Goal: Transaction & Acquisition: Book appointment/travel/reservation

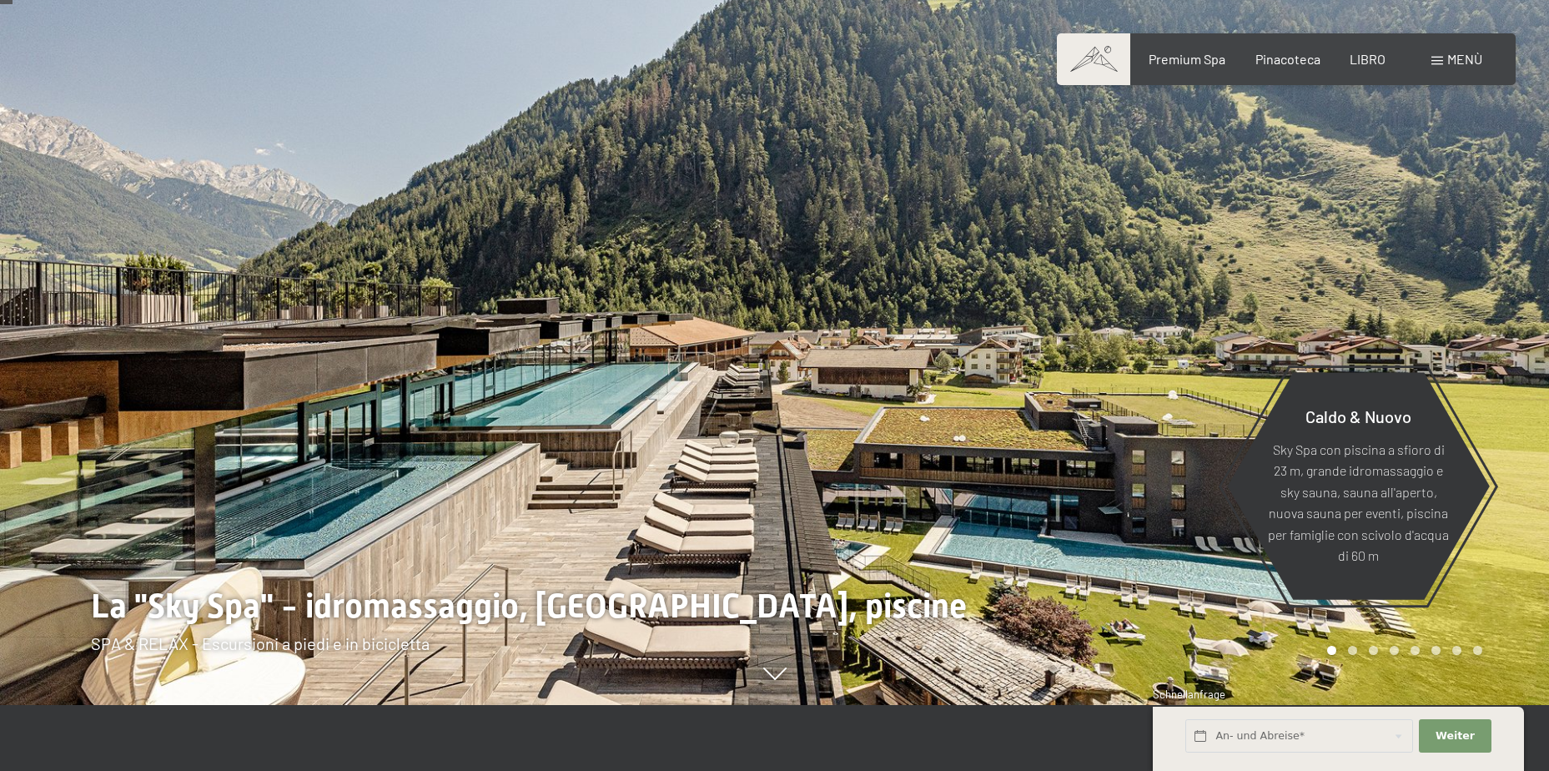
scroll to position [83, 0]
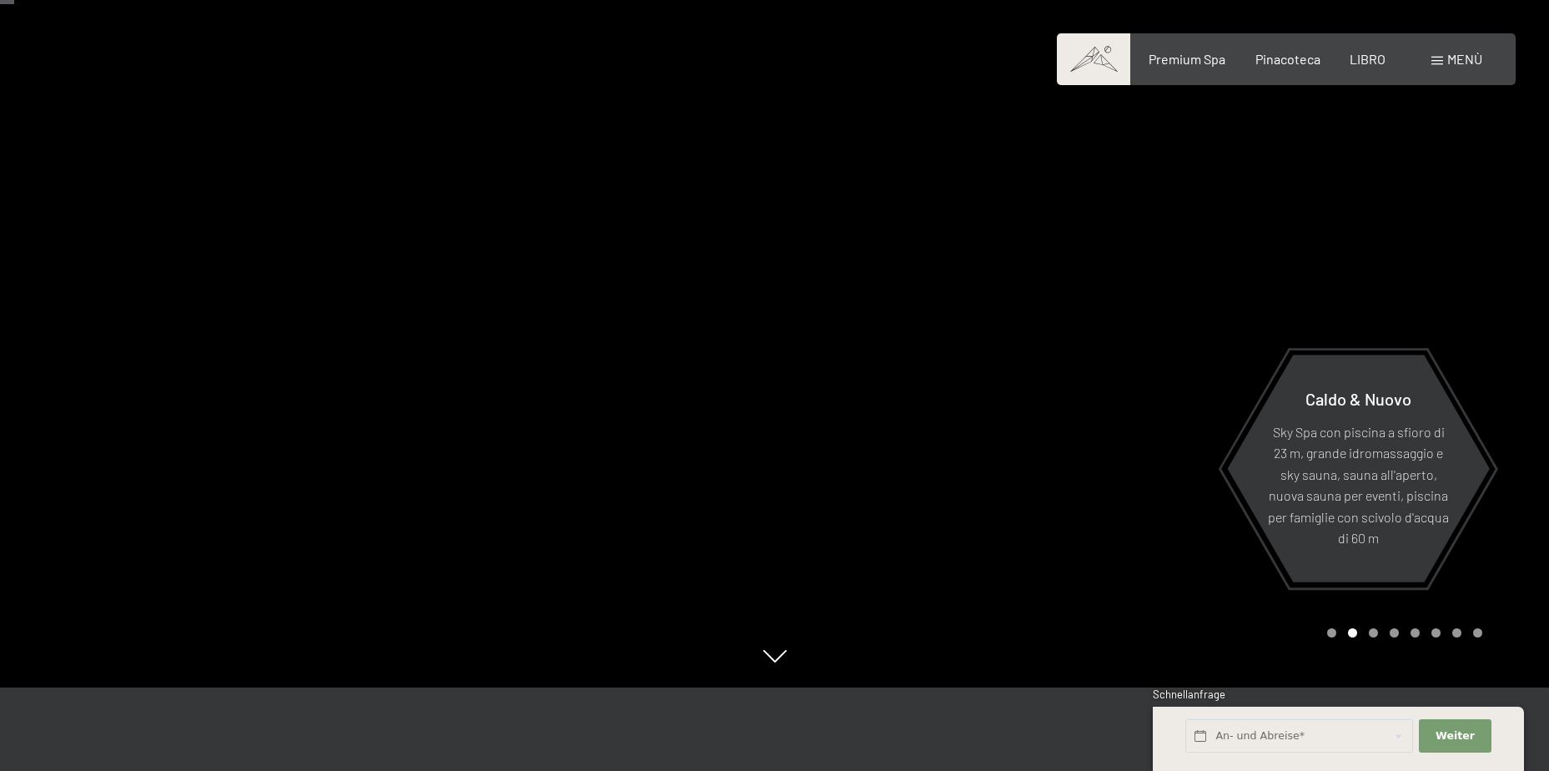
click at [1512, 410] on div at bounding box center [1162, 302] width 775 height 771
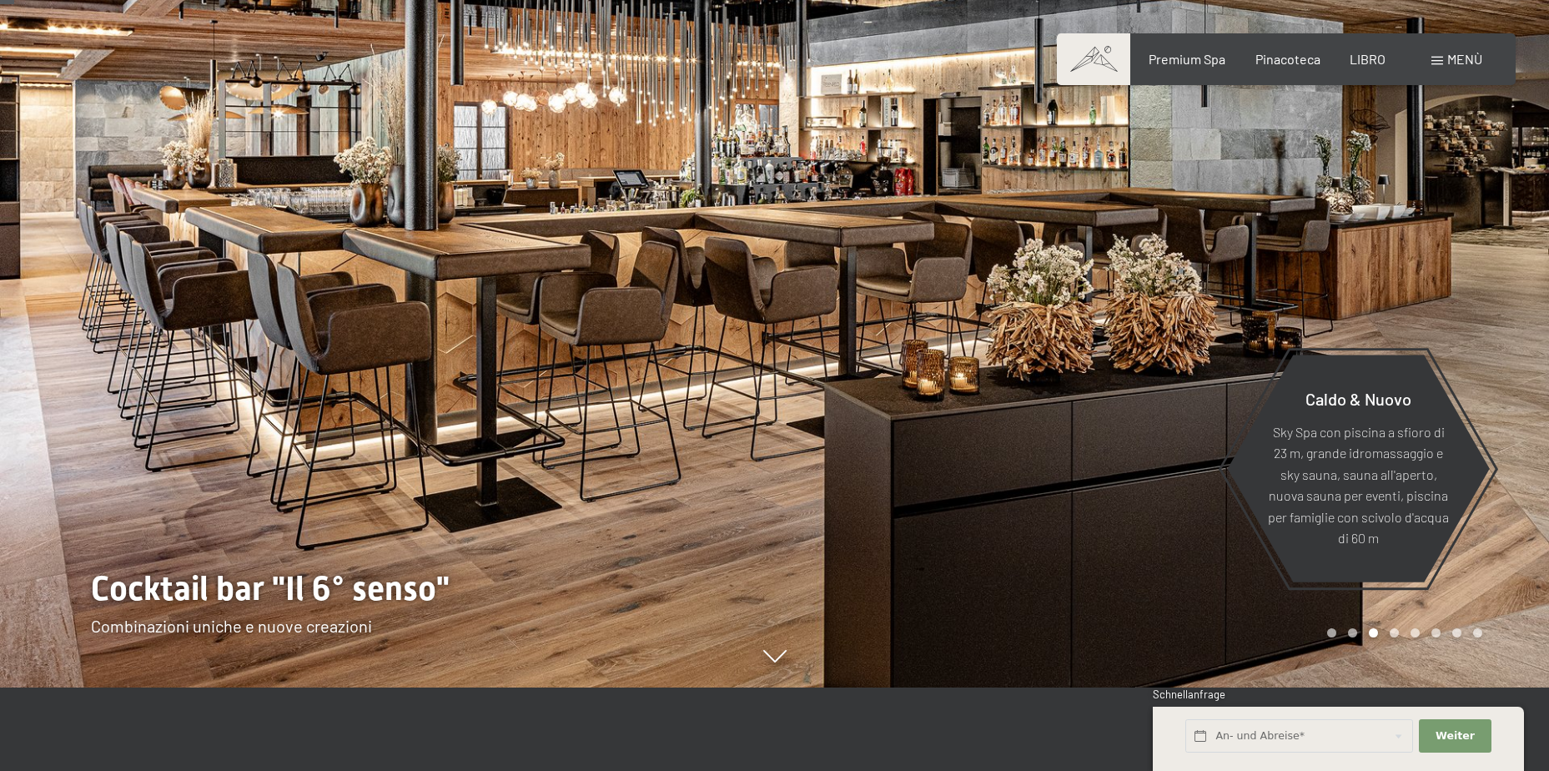
click at [1512, 410] on div at bounding box center [1162, 302] width 775 height 771
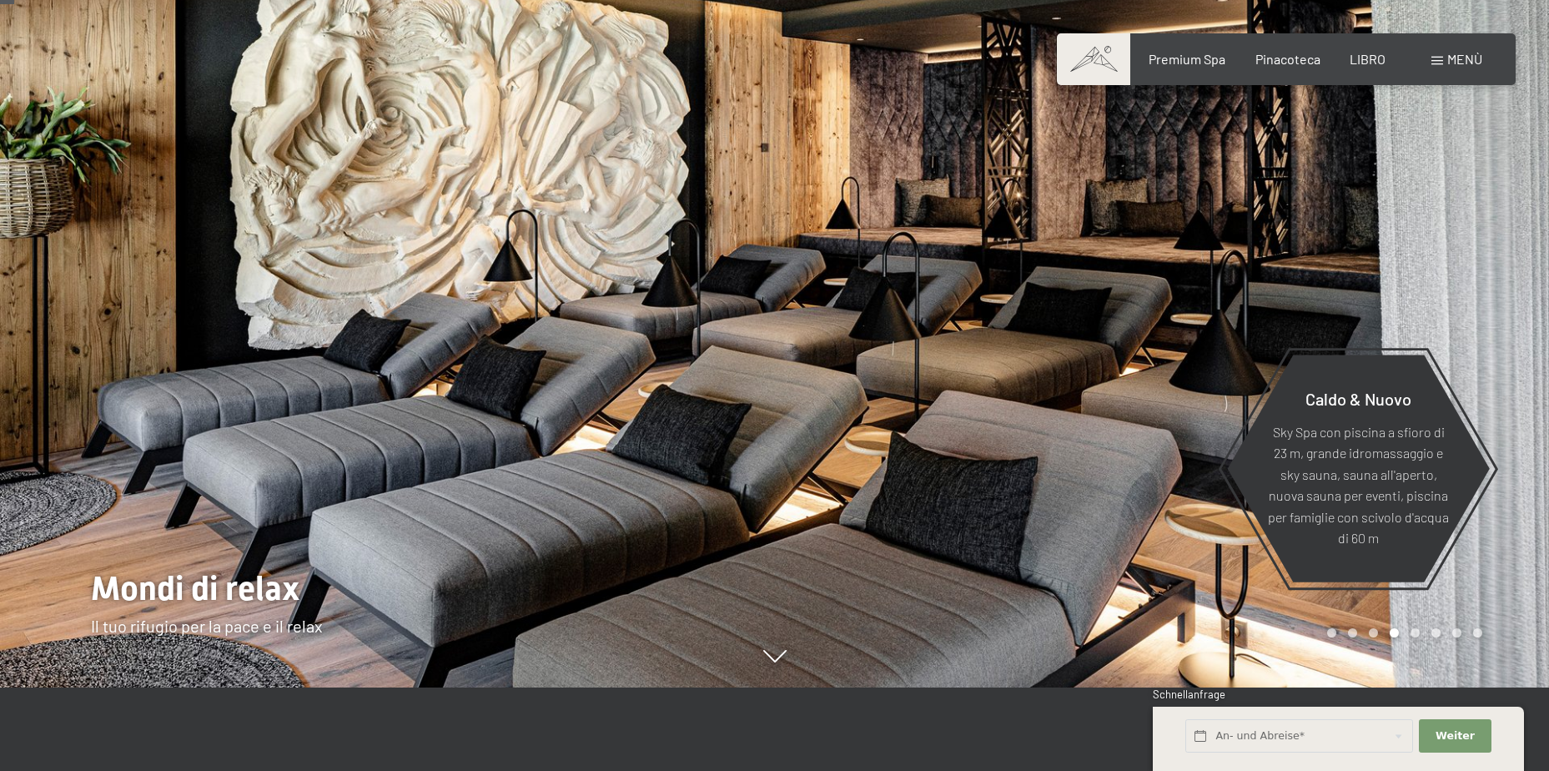
click at [1512, 410] on div at bounding box center [1162, 302] width 775 height 771
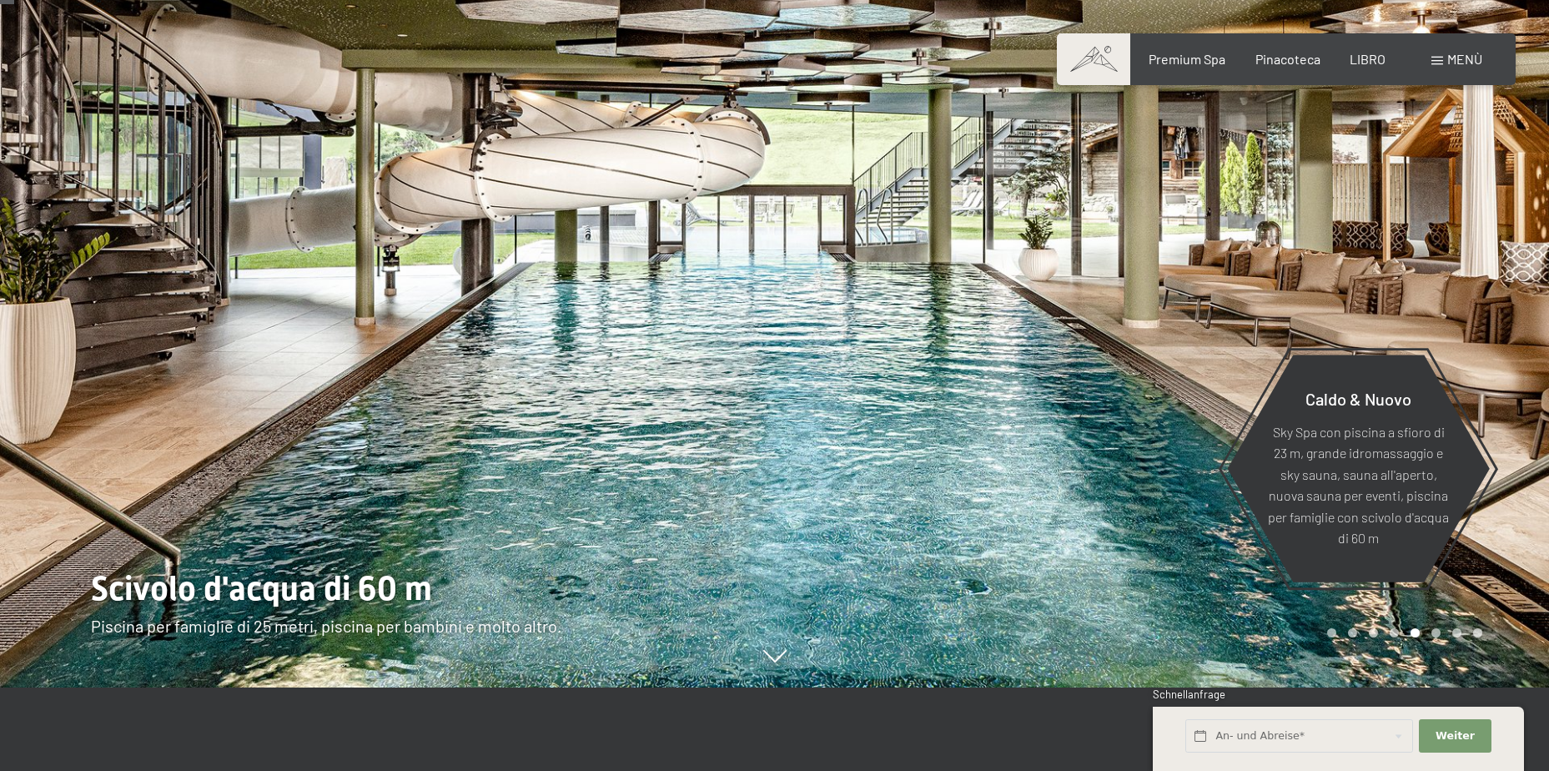
click at [1502, 400] on div at bounding box center [1162, 302] width 775 height 771
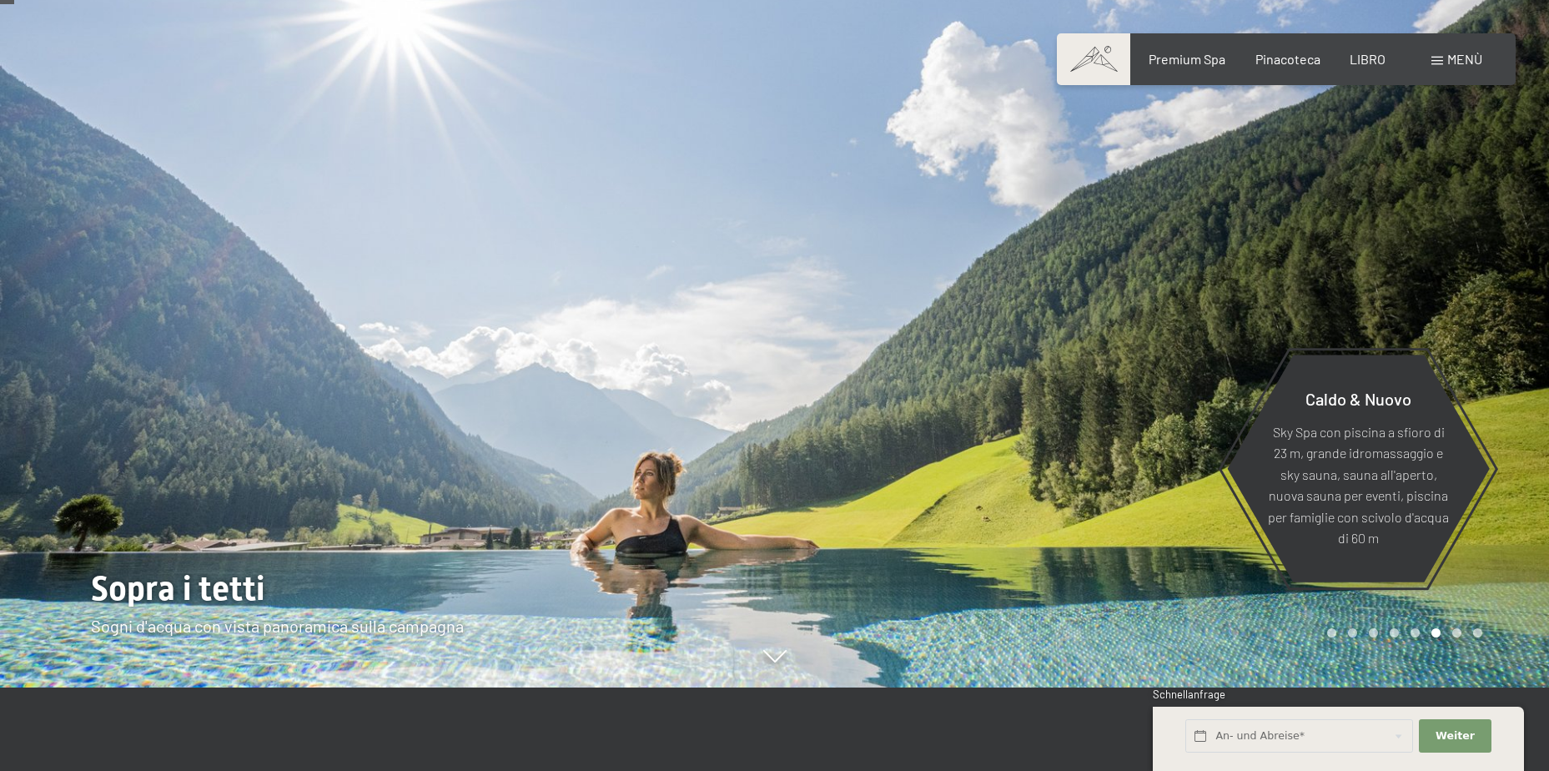
click at [1502, 405] on div at bounding box center [1162, 302] width 775 height 771
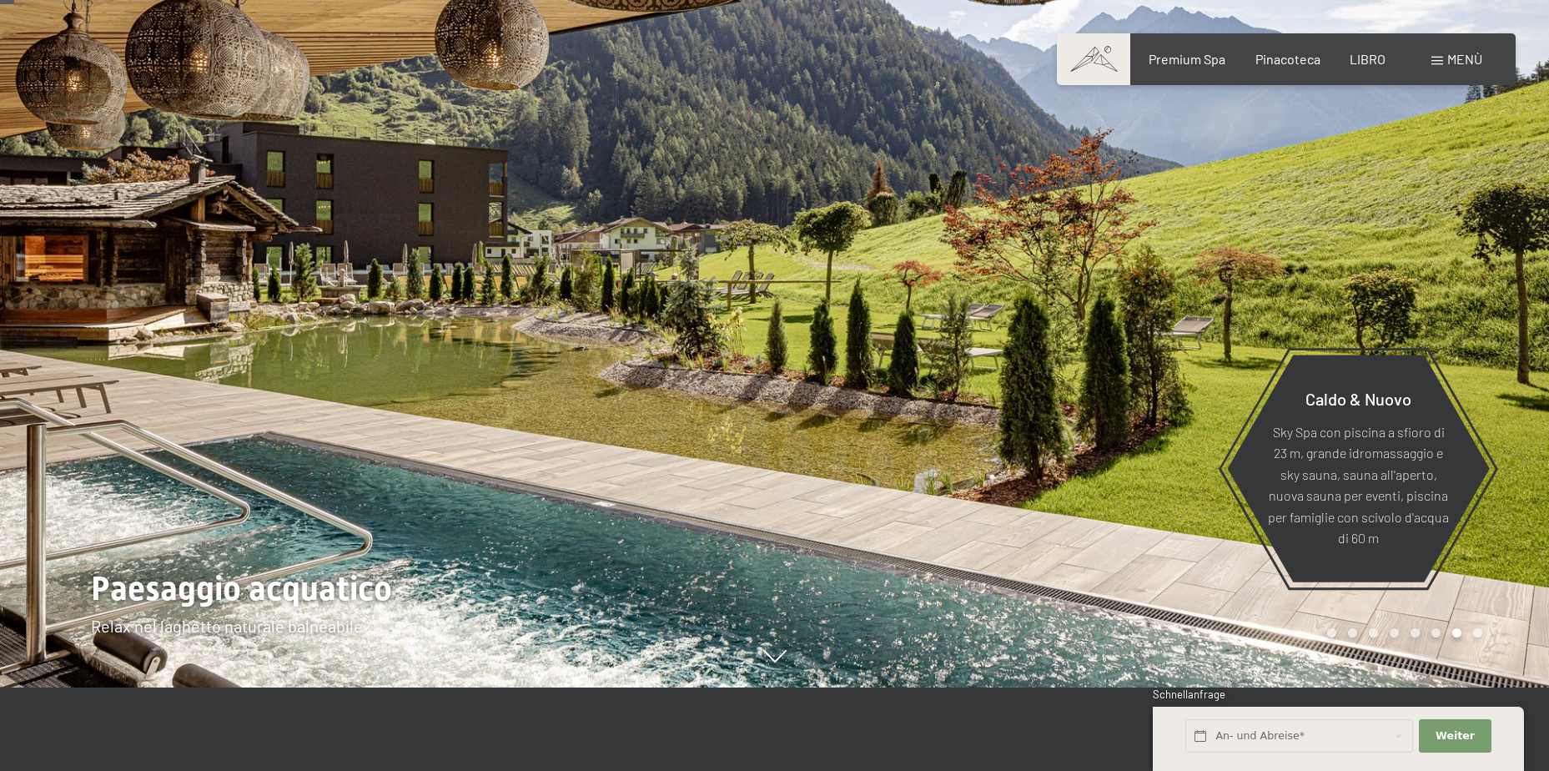
click at [1502, 405] on div at bounding box center [1162, 302] width 775 height 771
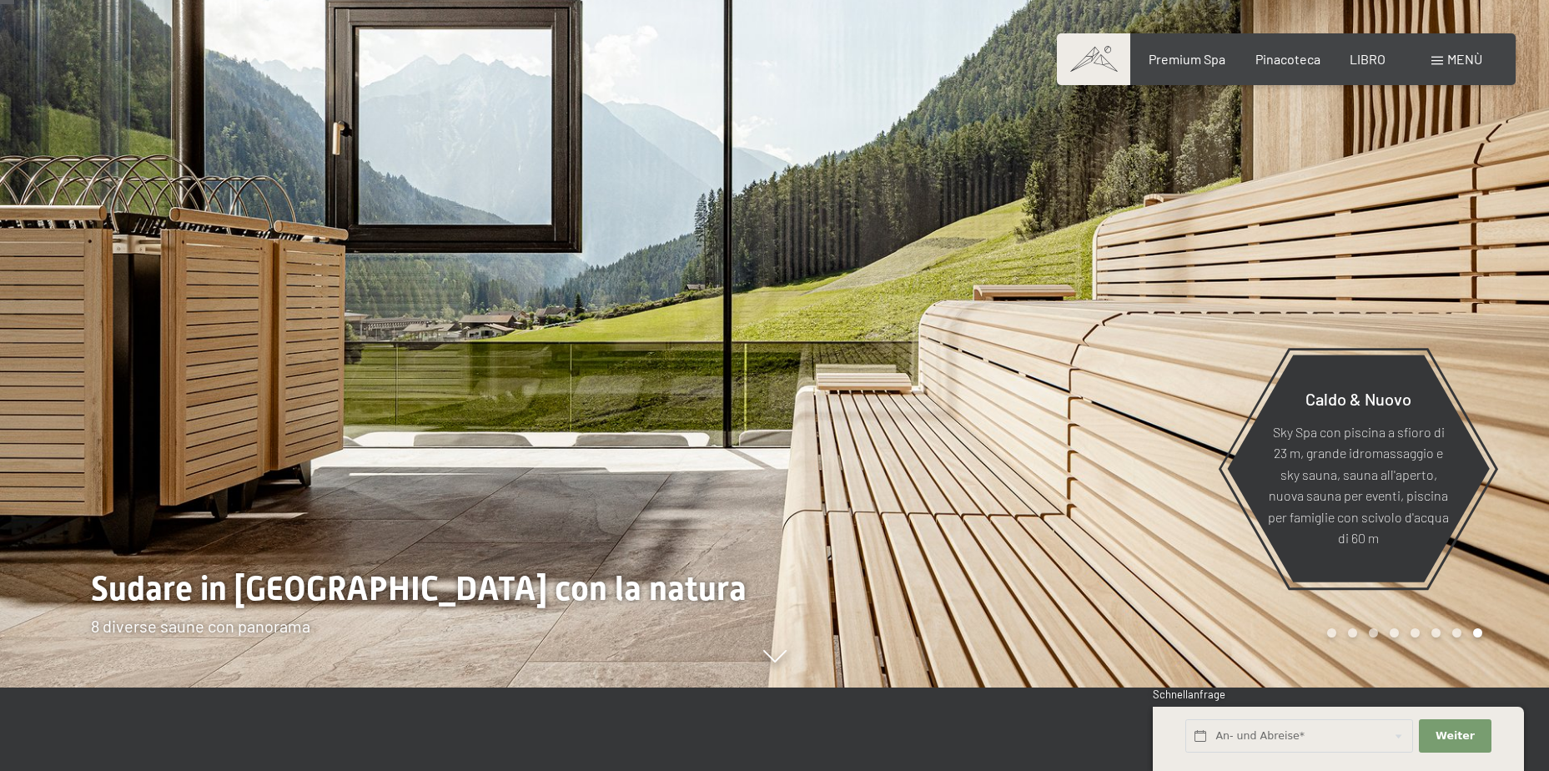
click at [1502, 405] on div at bounding box center [1162, 302] width 775 height 771
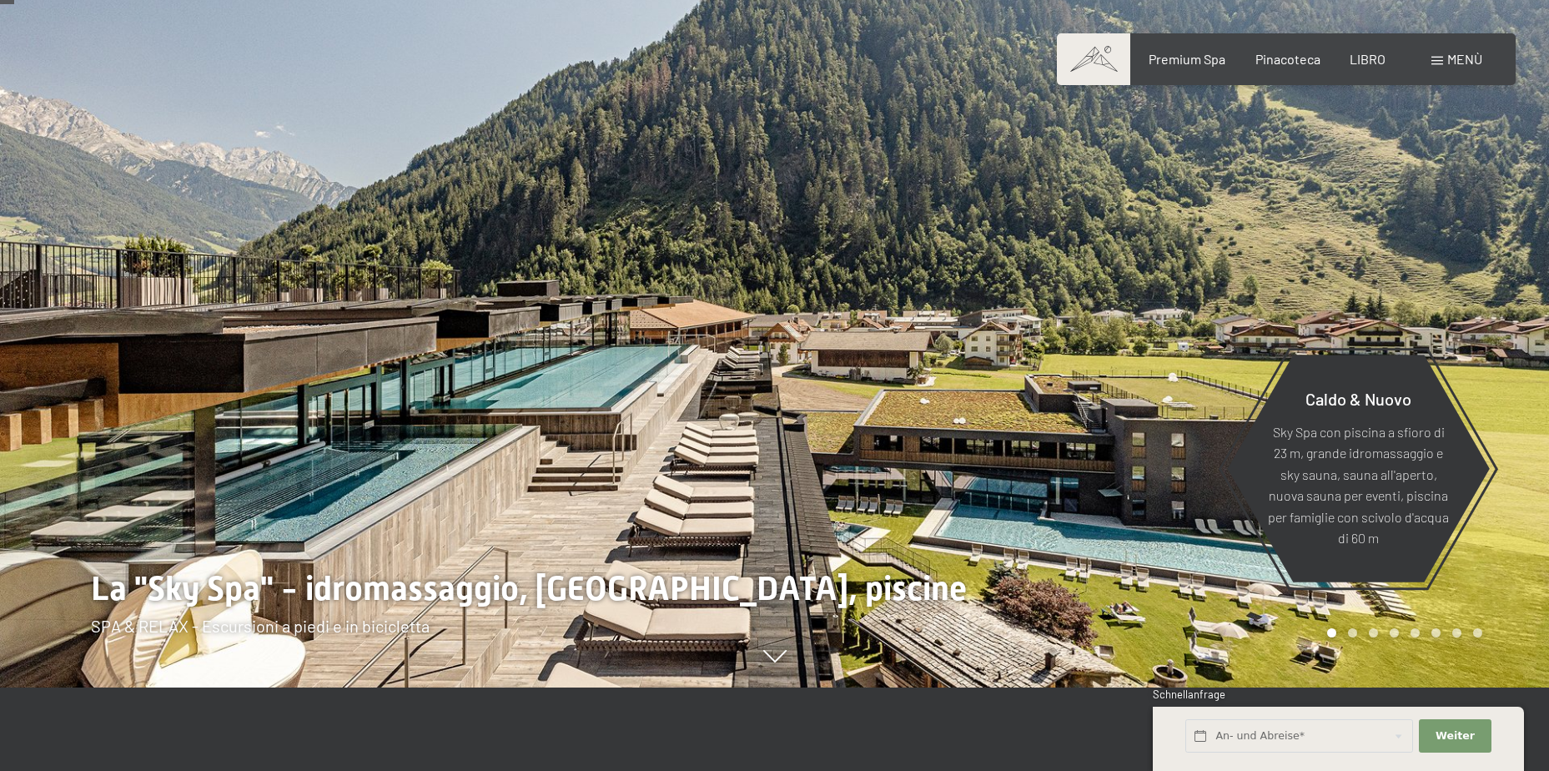
click at [1502, 405] on div at bounding box center [1162, 302] width 775 height 771
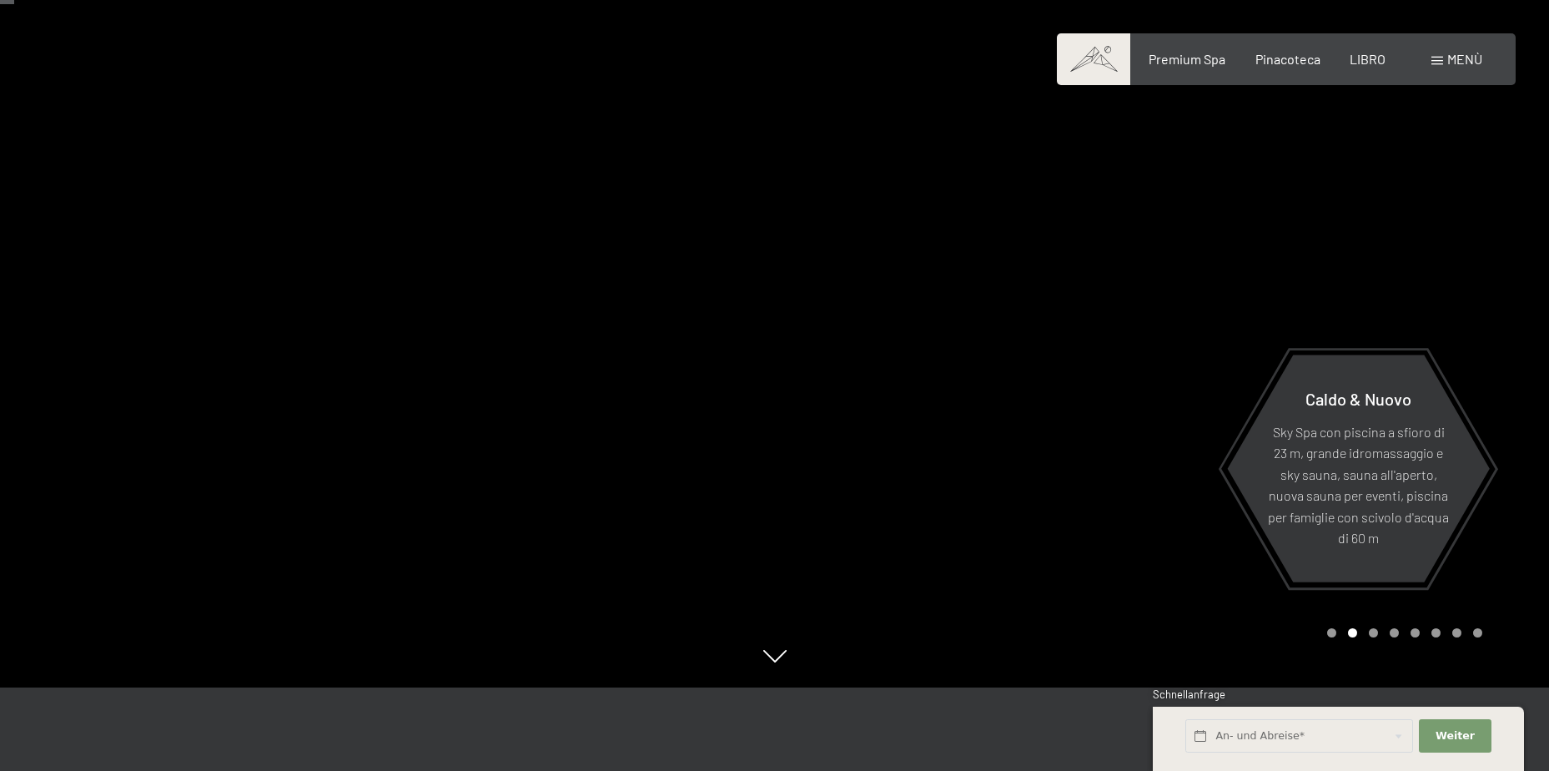
click at [1502, 405] on div at bounding box center [1162, 302] width 775 height 771
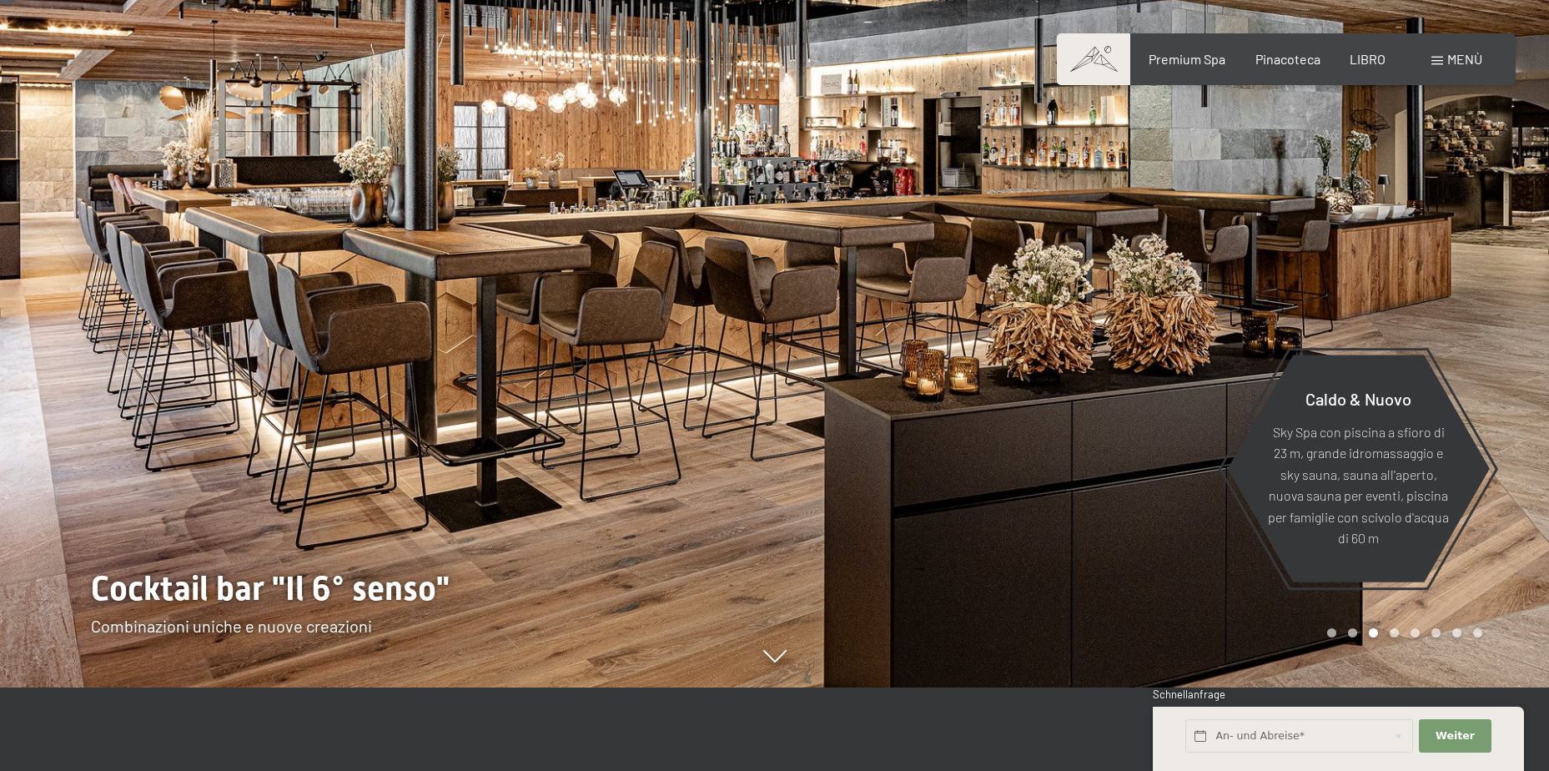
click at [1502, 405] on div at bounding box center [1162, 302] width 775 height 771
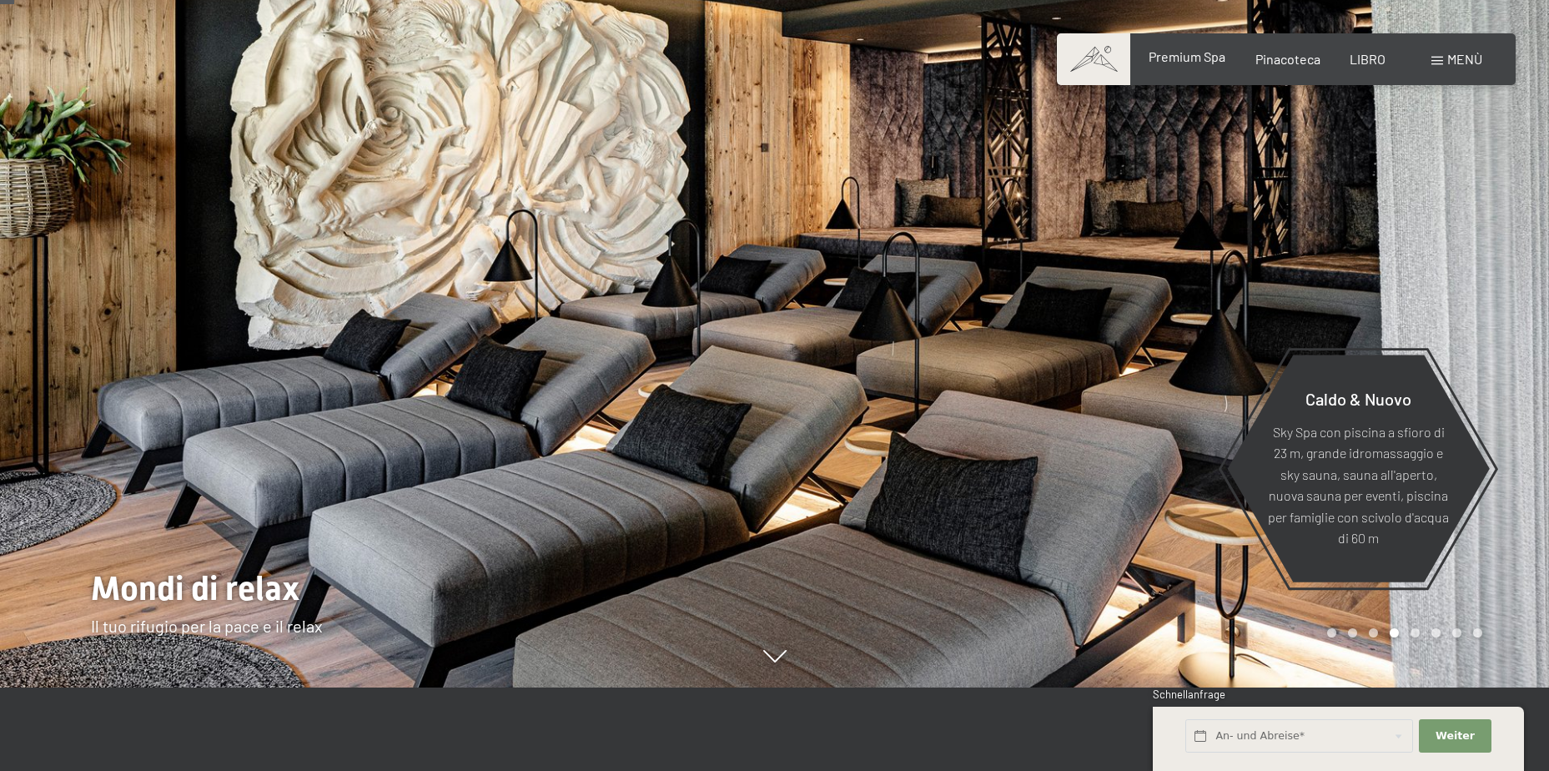
click at [1200, 63] on span "Premium Spa" at bounding box center [1187, 56] width 77 height 16
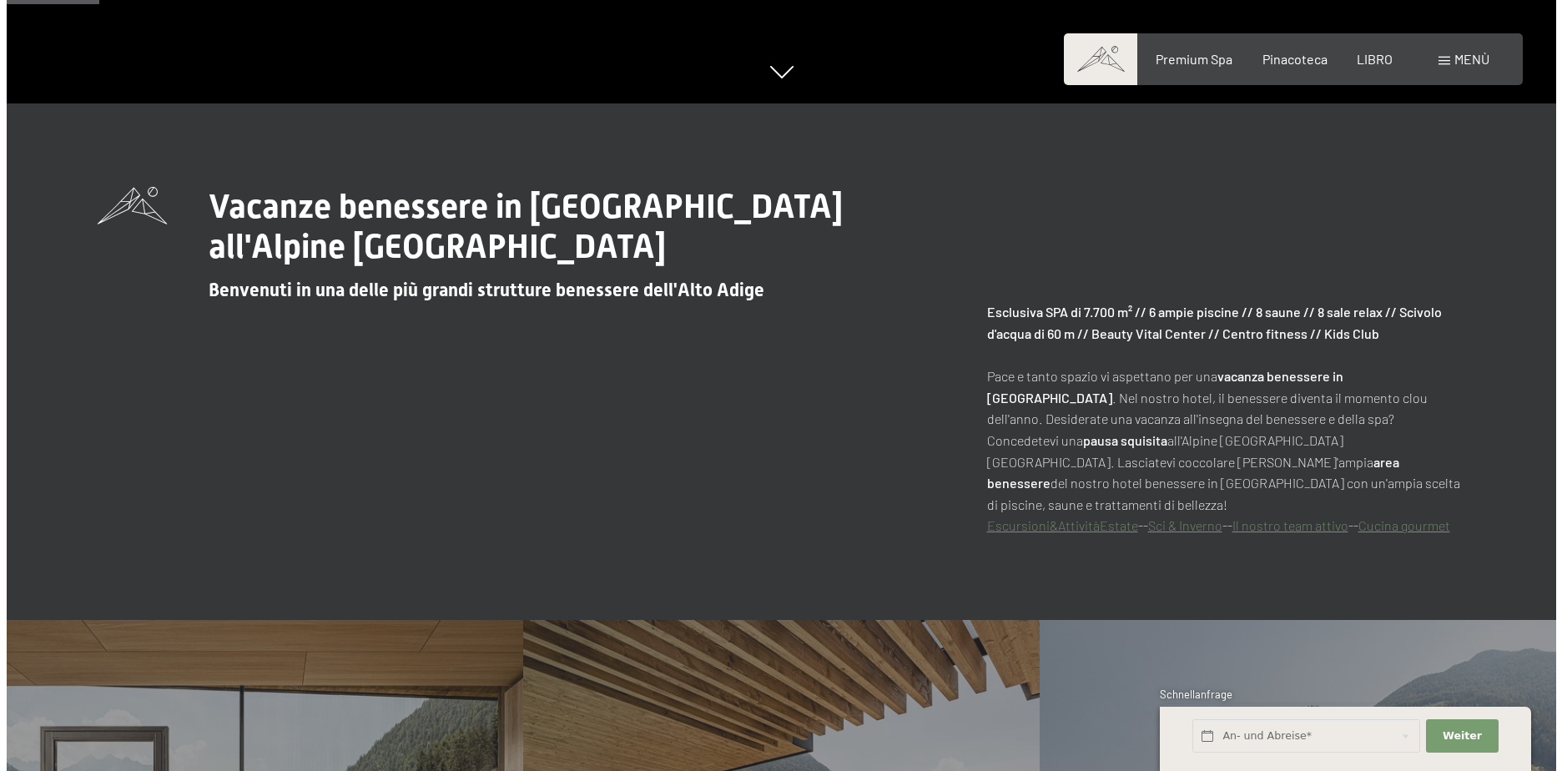
scroll to position [751, 0]
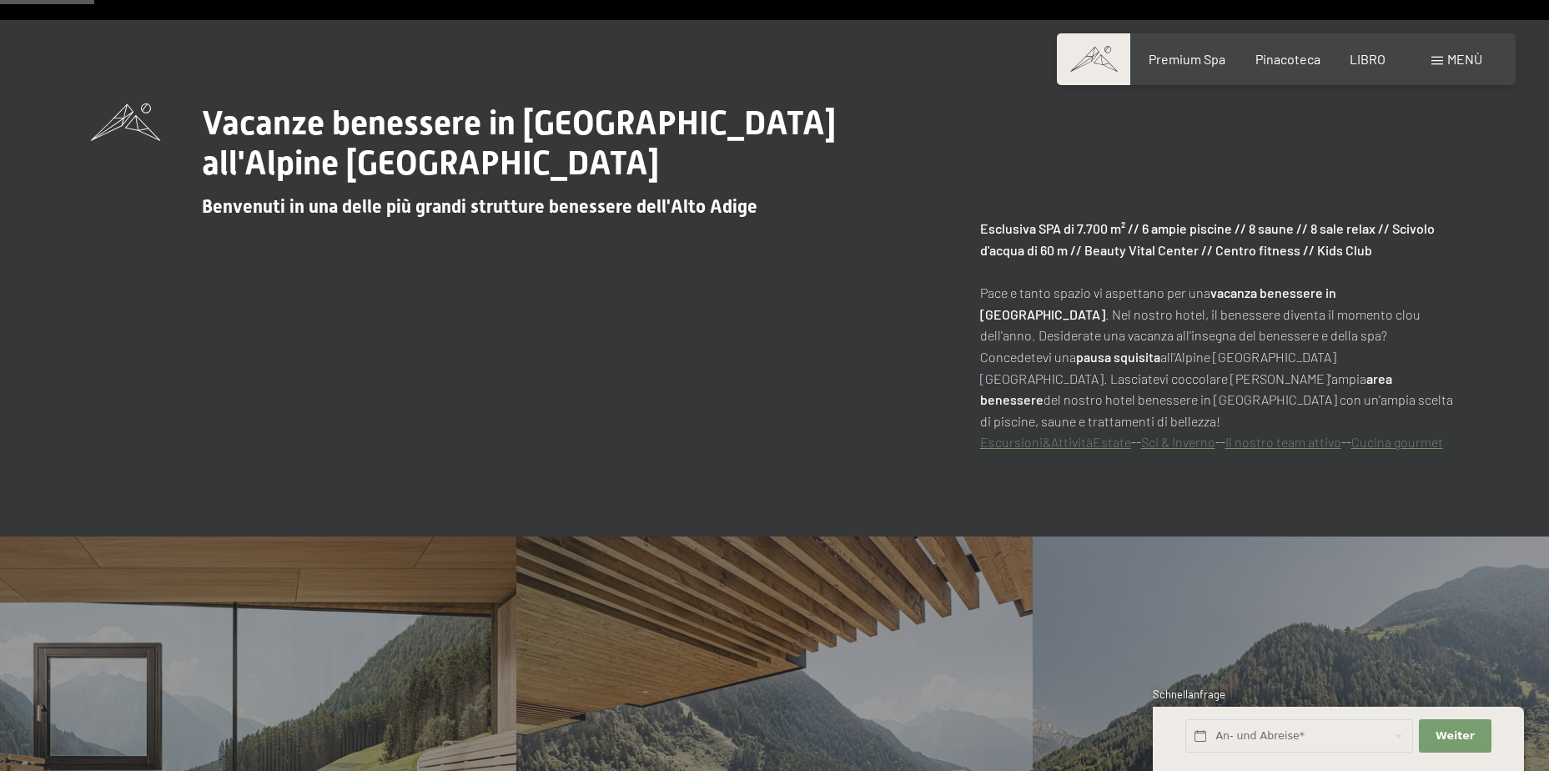
click at [1452, 57] on span "Menù" at bounding box center [1464, 59] width 35 height 16
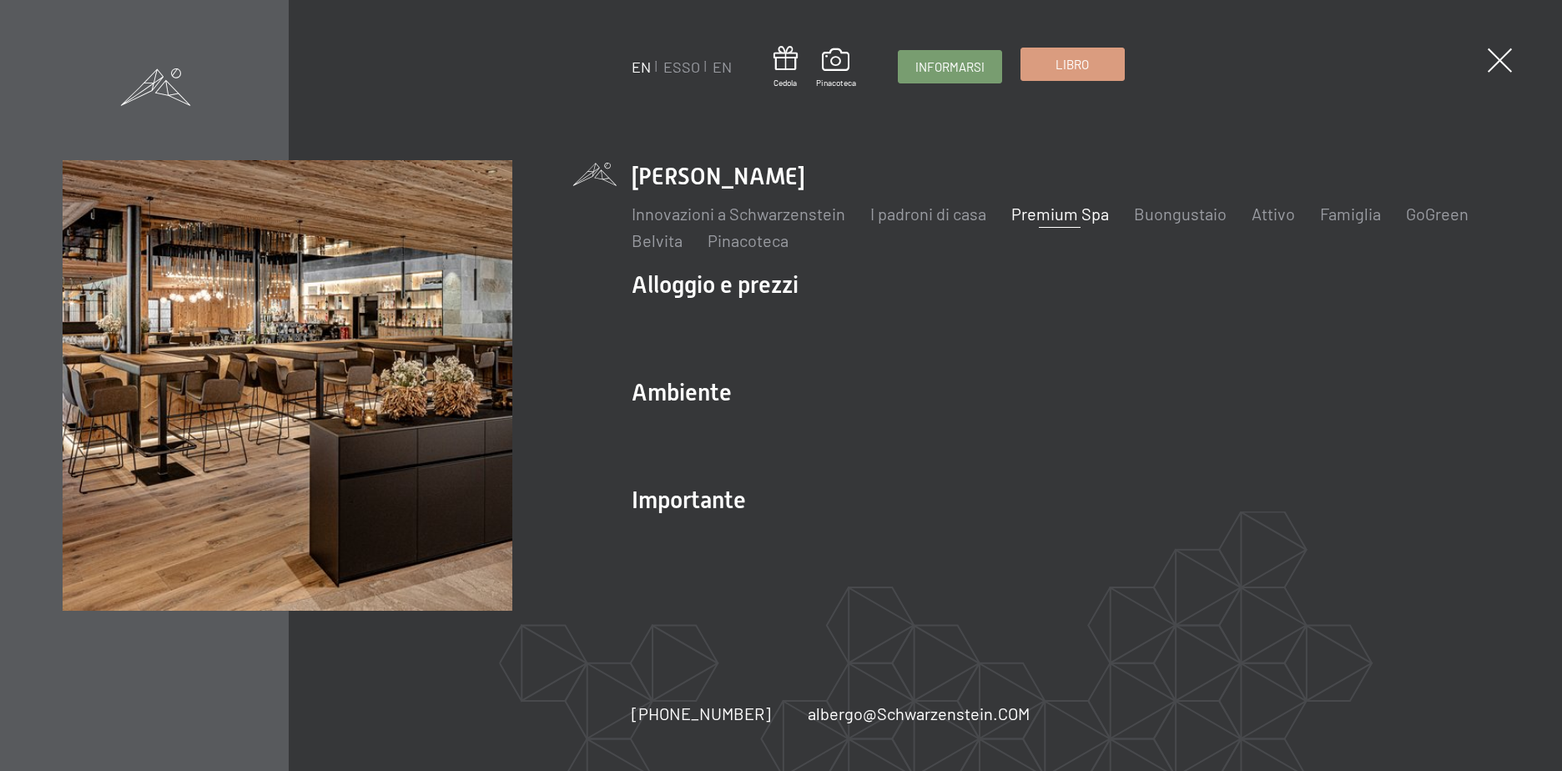
click at [1055, 81] on div "Libro" at bounding box center [1072, 64] width 104 height 33
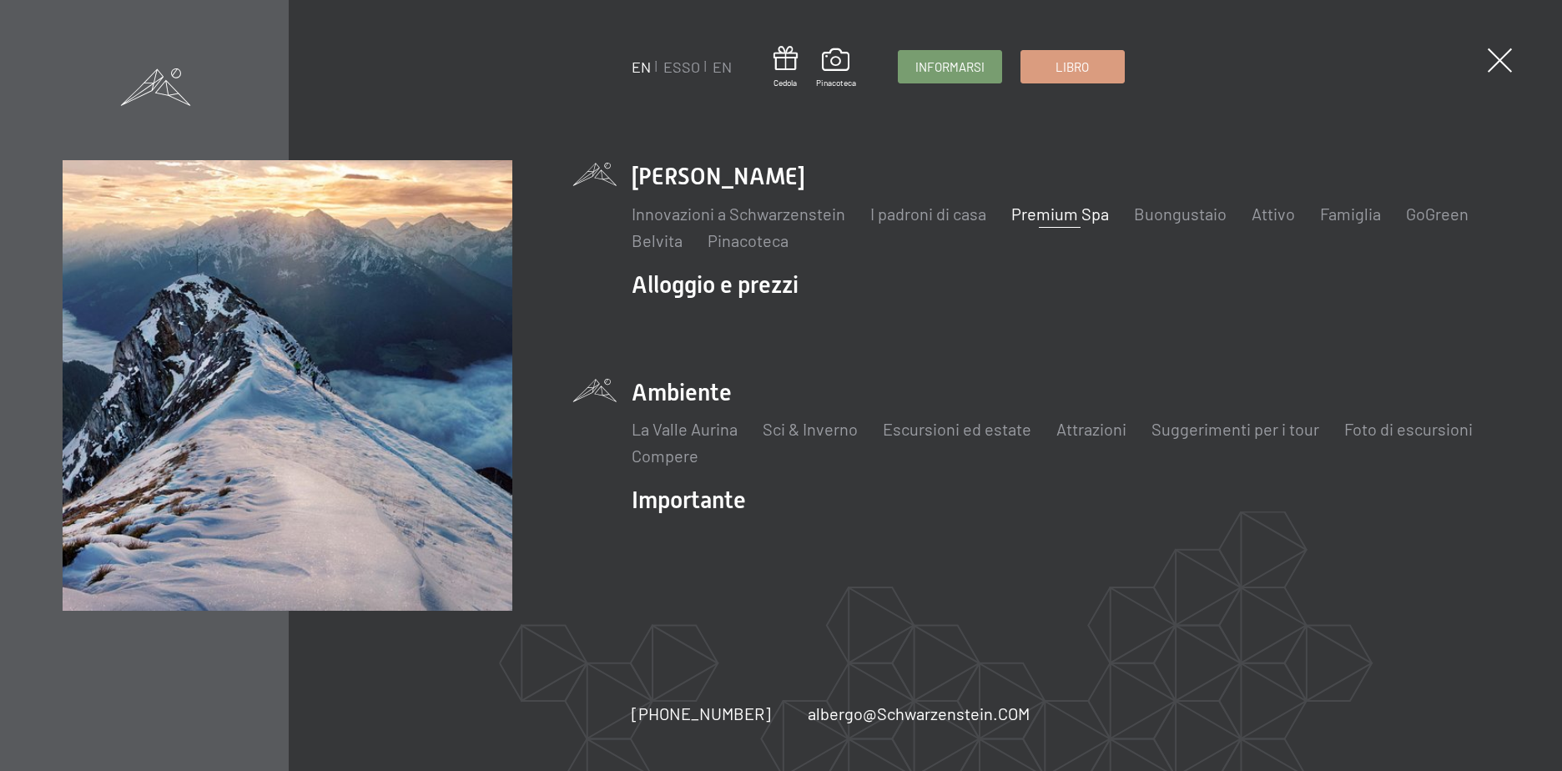
click at [690, 395] on li "Ambiente La Valle Aurina Sci & Inverno Skifahren Skischule Escursioni ed estate…" at bounding box center [1065, 421] width 868 height 91
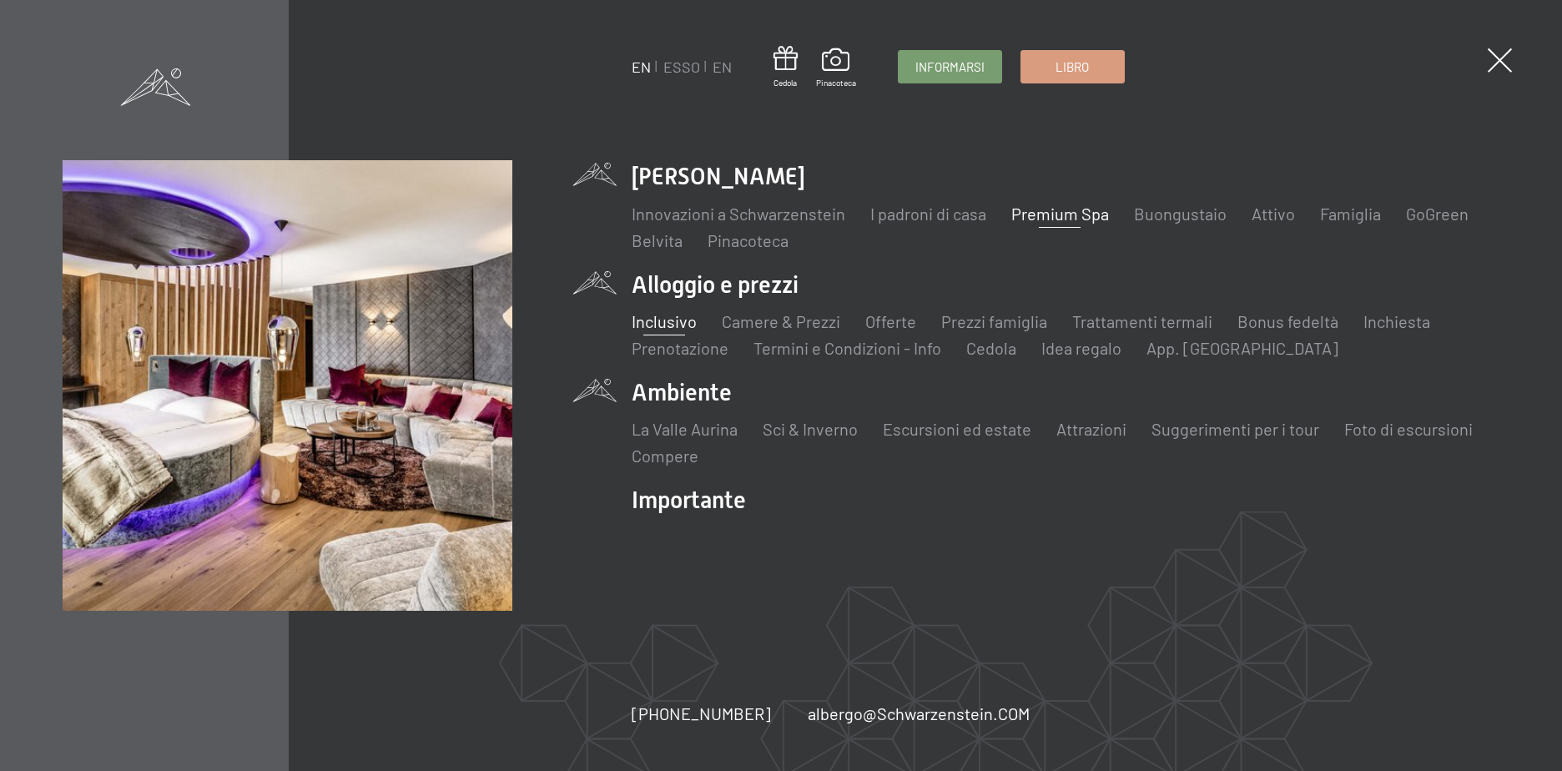
click at [661, 326] on link "Inclusivo" at bounding box center [663, 321] width 65 height 20
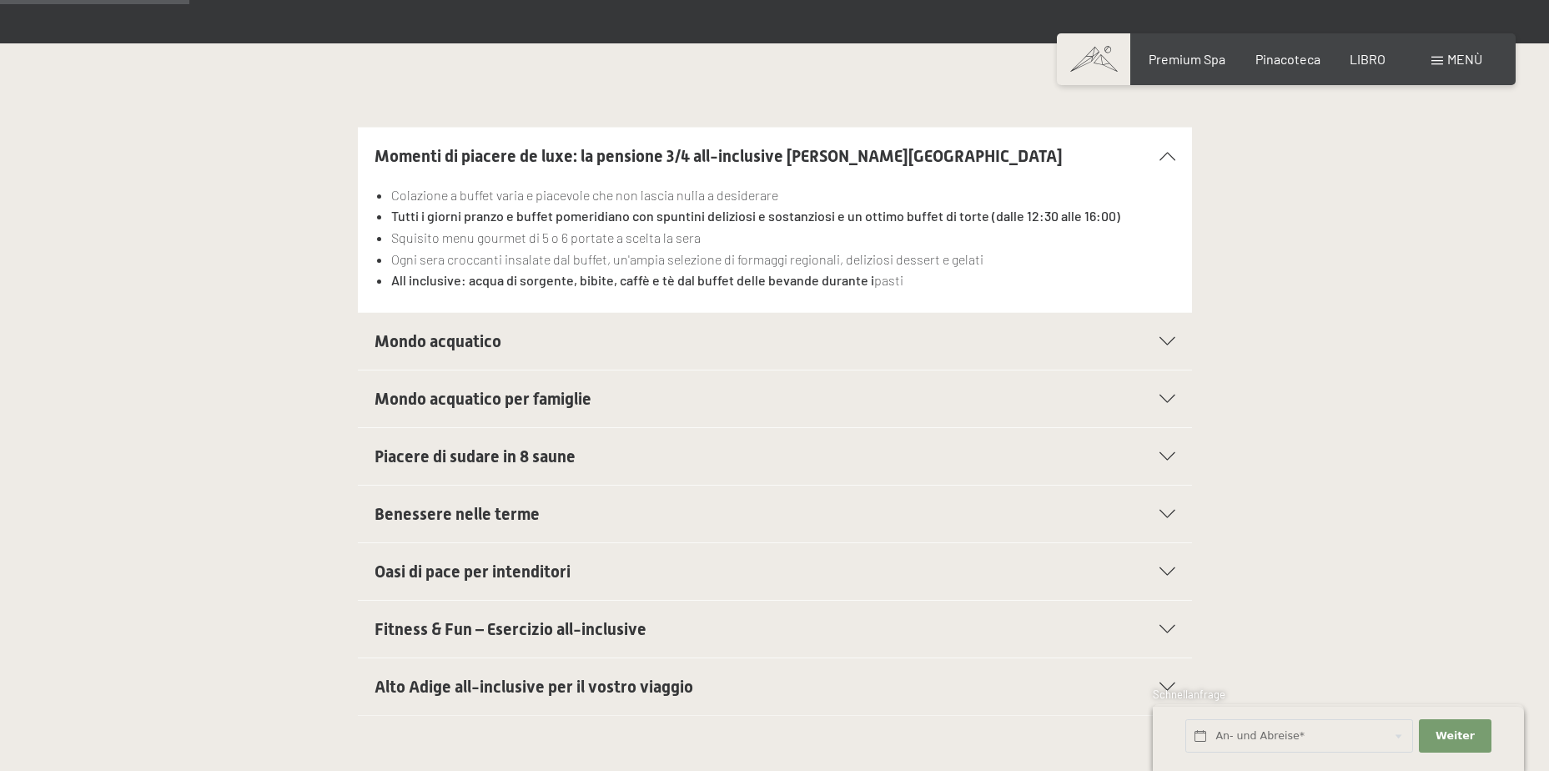
scroll to position [417, 0]
click at [1168, 314] on div "Mondo acquatico" at bounding box center [775, 340] width 801 height 57
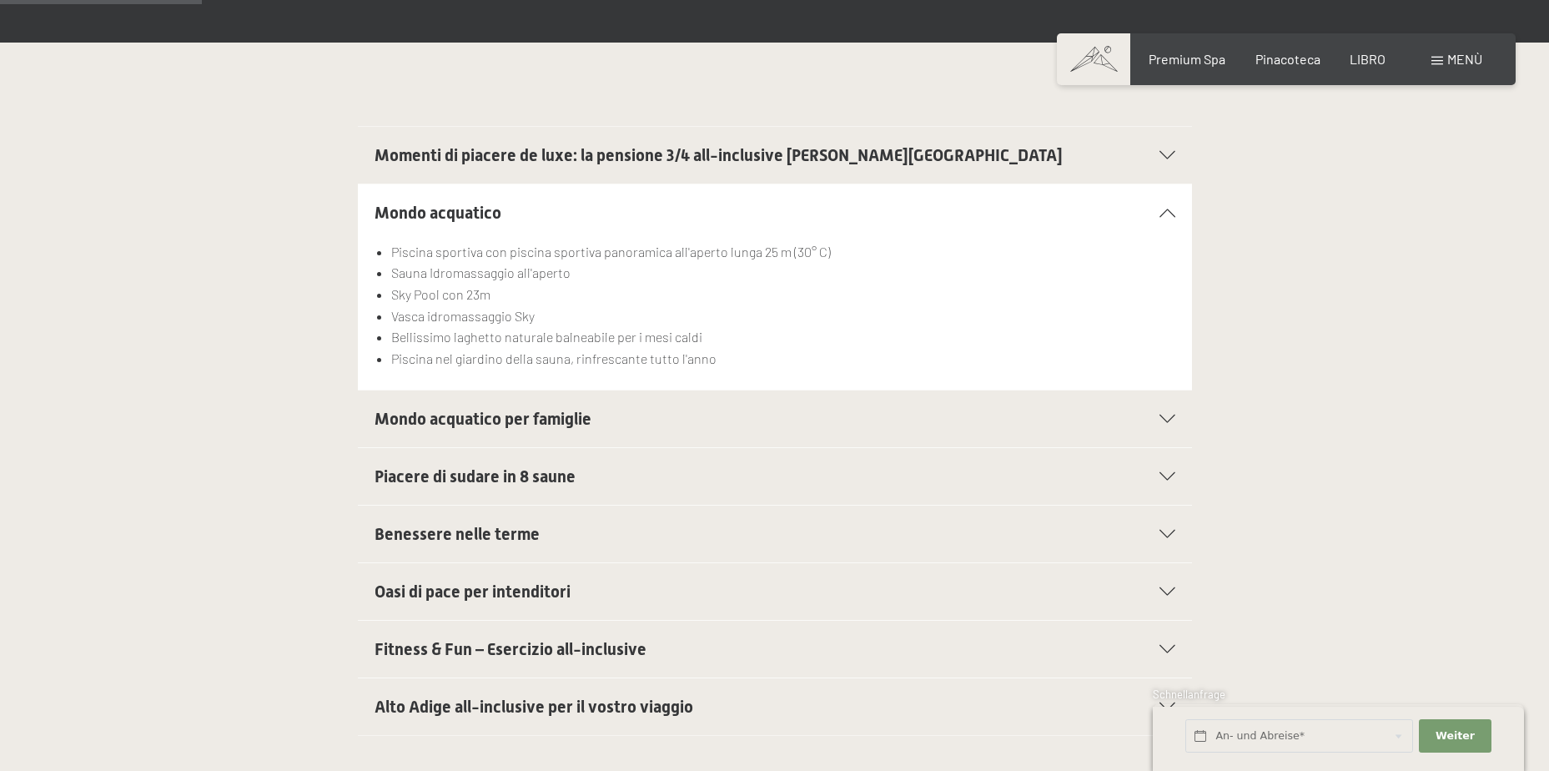
click at [1161, 415] on icon at bounding box center [1168, 419] width 16 height 8
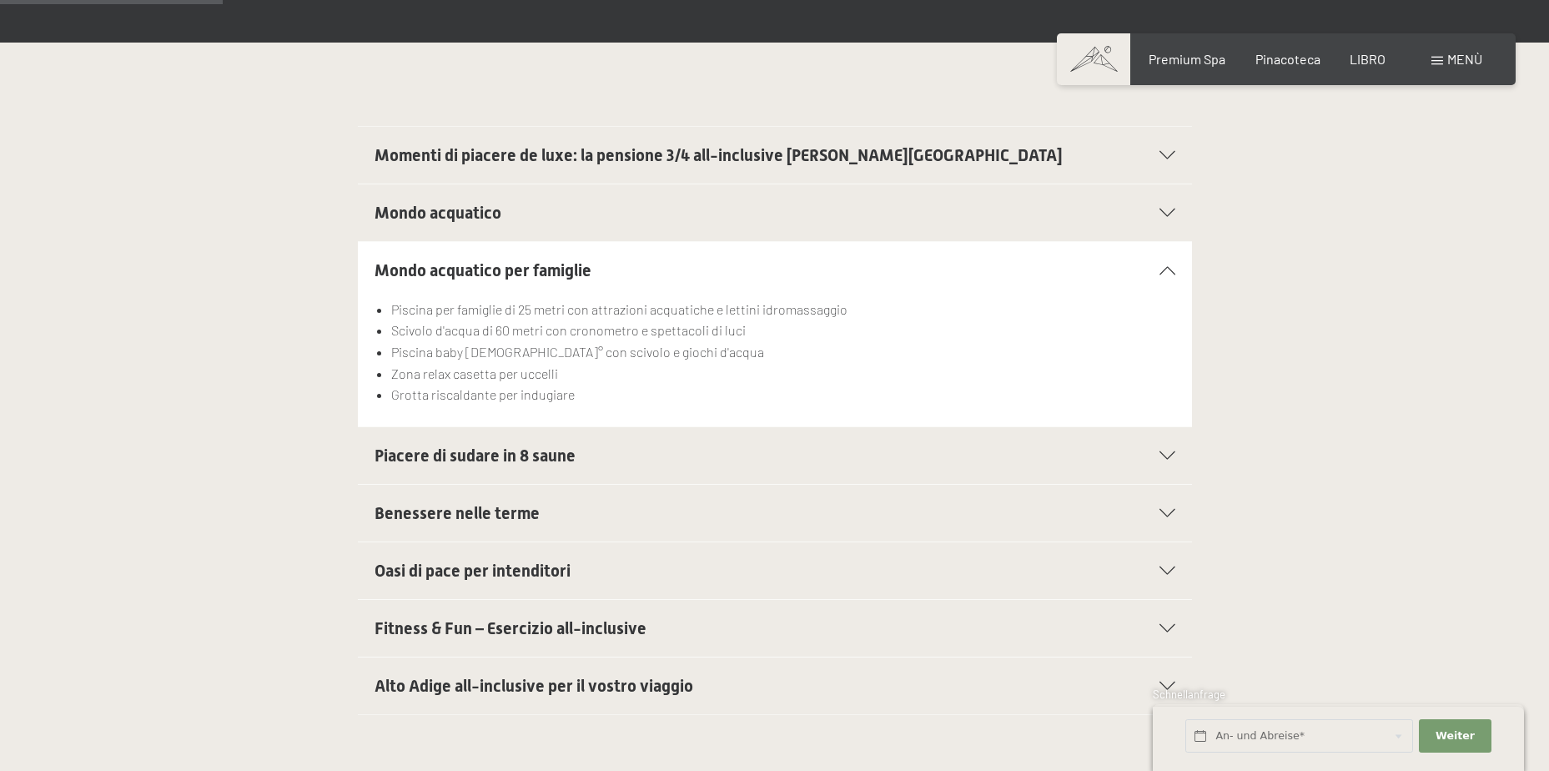
scroll to position [501, 0]
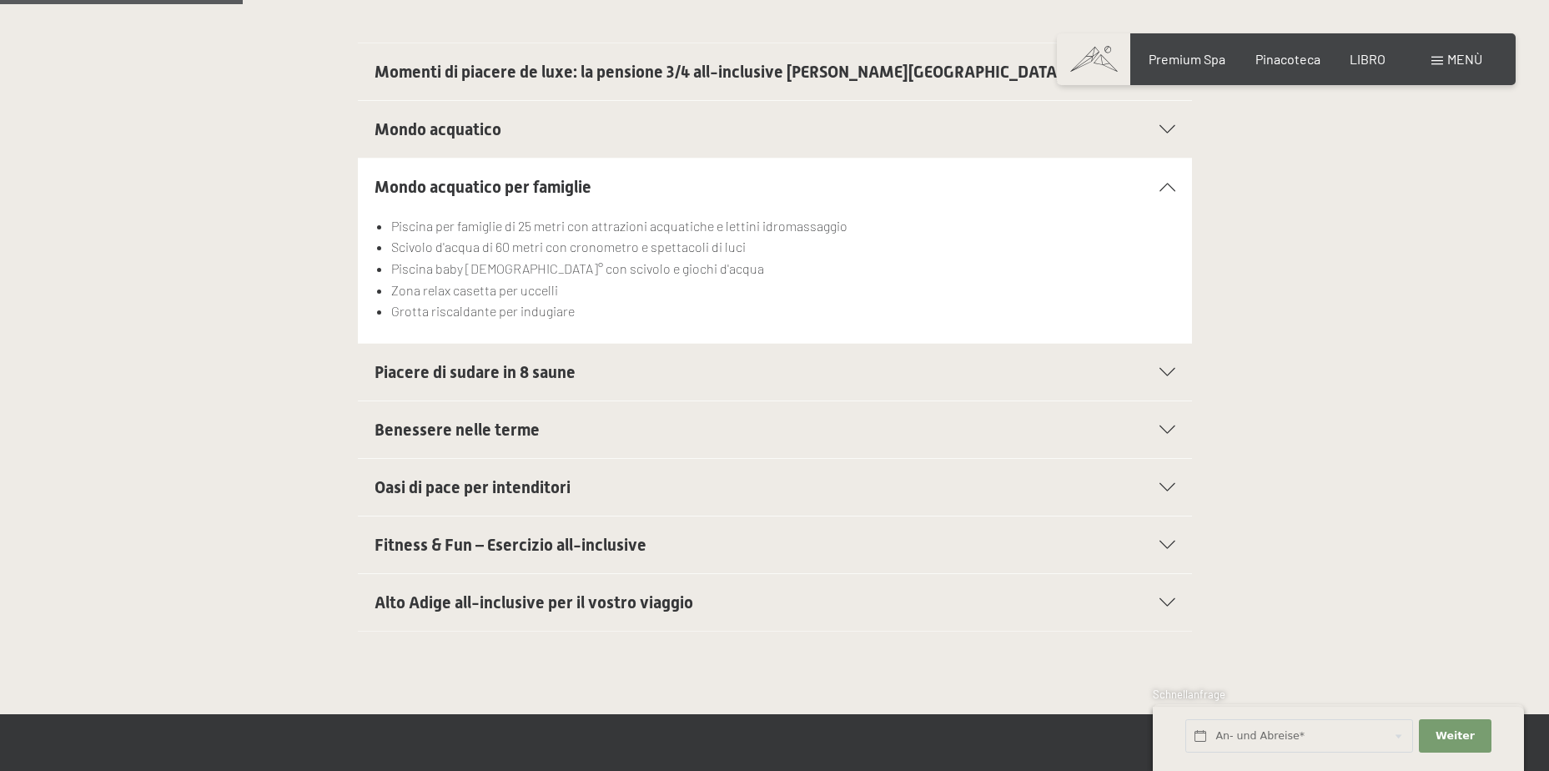
click at [1168, 368] on icon at bounding box center [1168, 372] width 16 height 8
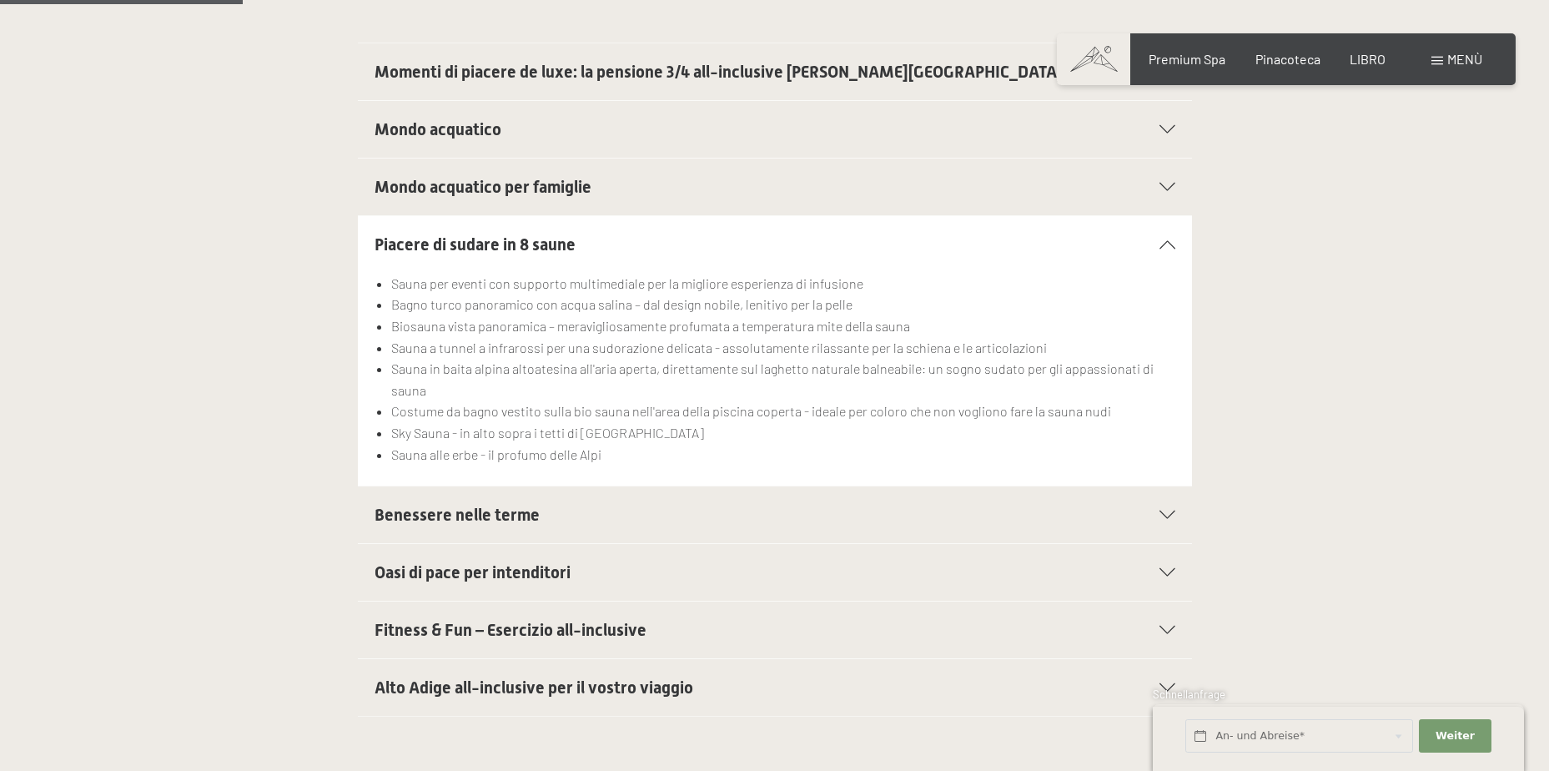
click at [1175, 511] on icon at bounding box center [1168, 515] width 16 height 8
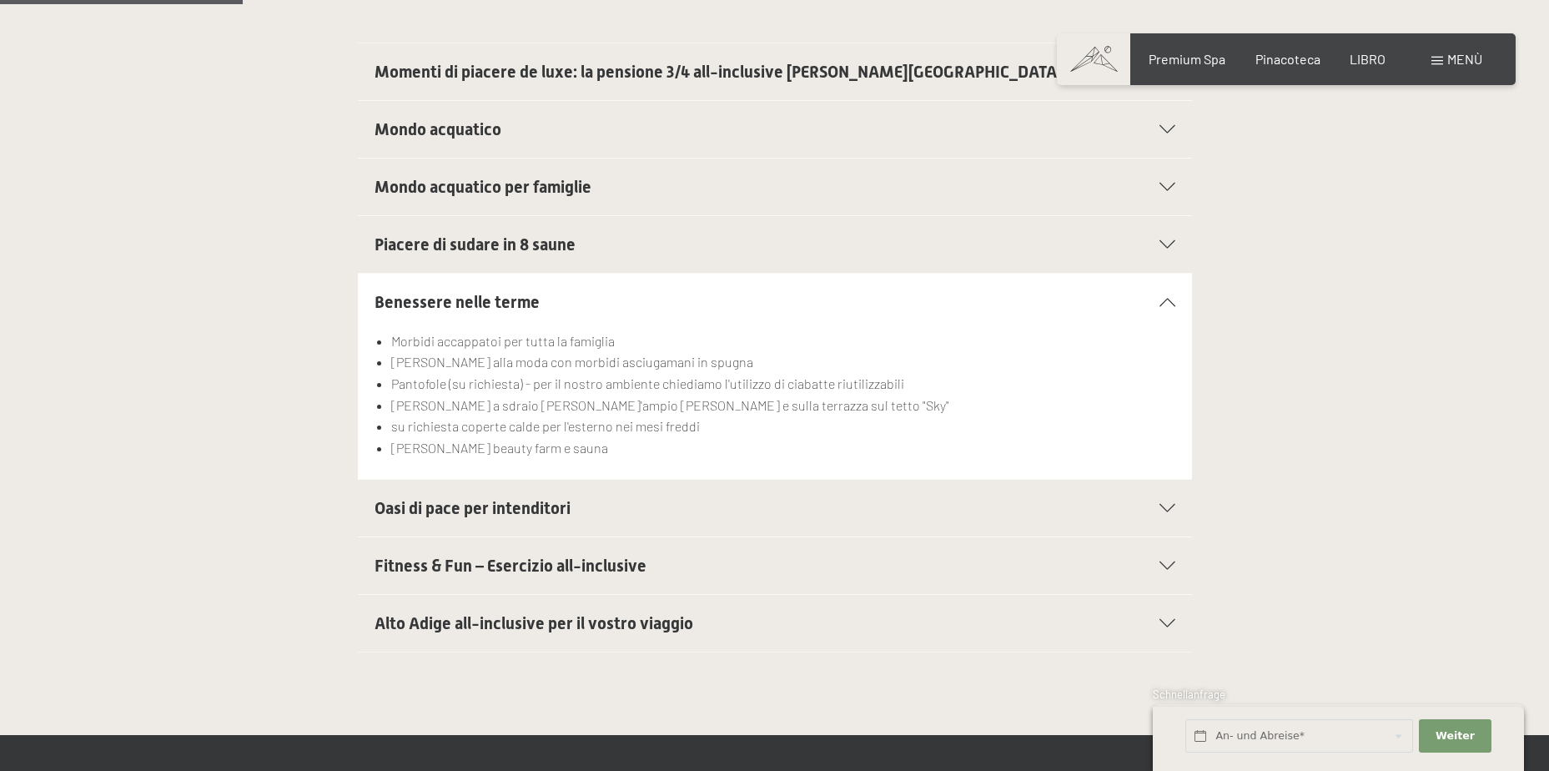
click at [1166, 504] on icon at bounding box center [1168, 508] width 16 height 8
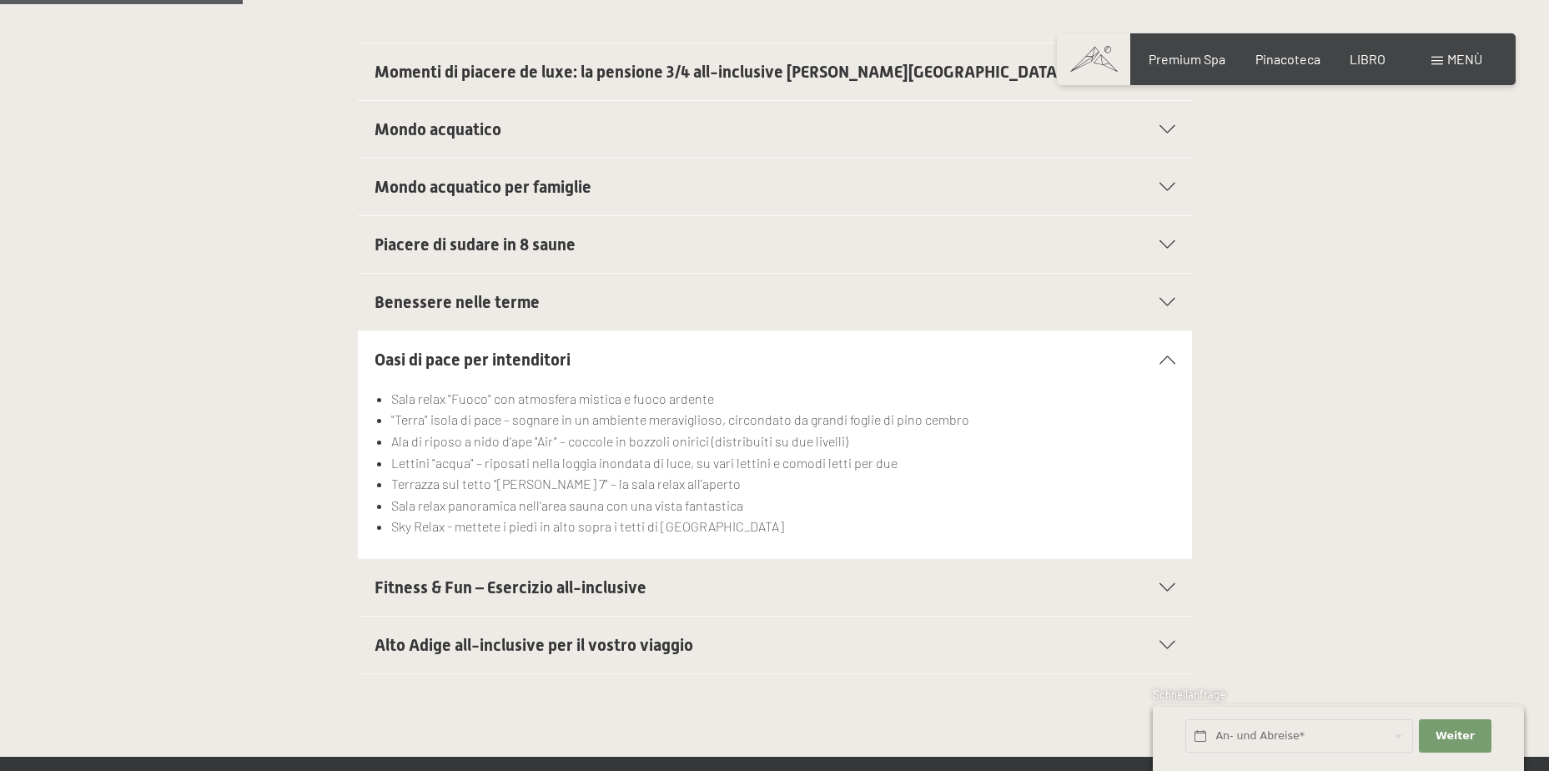
click at [1177, 565] on section "Fitness & Fun – Esercizio all-inclusive Ampia sala fitness con le più recenti a…" at bounding box center [775, 587] width 834 height 58
click at [1168, 583] on icon at bounding box center [1168, 587] width 16 height 8
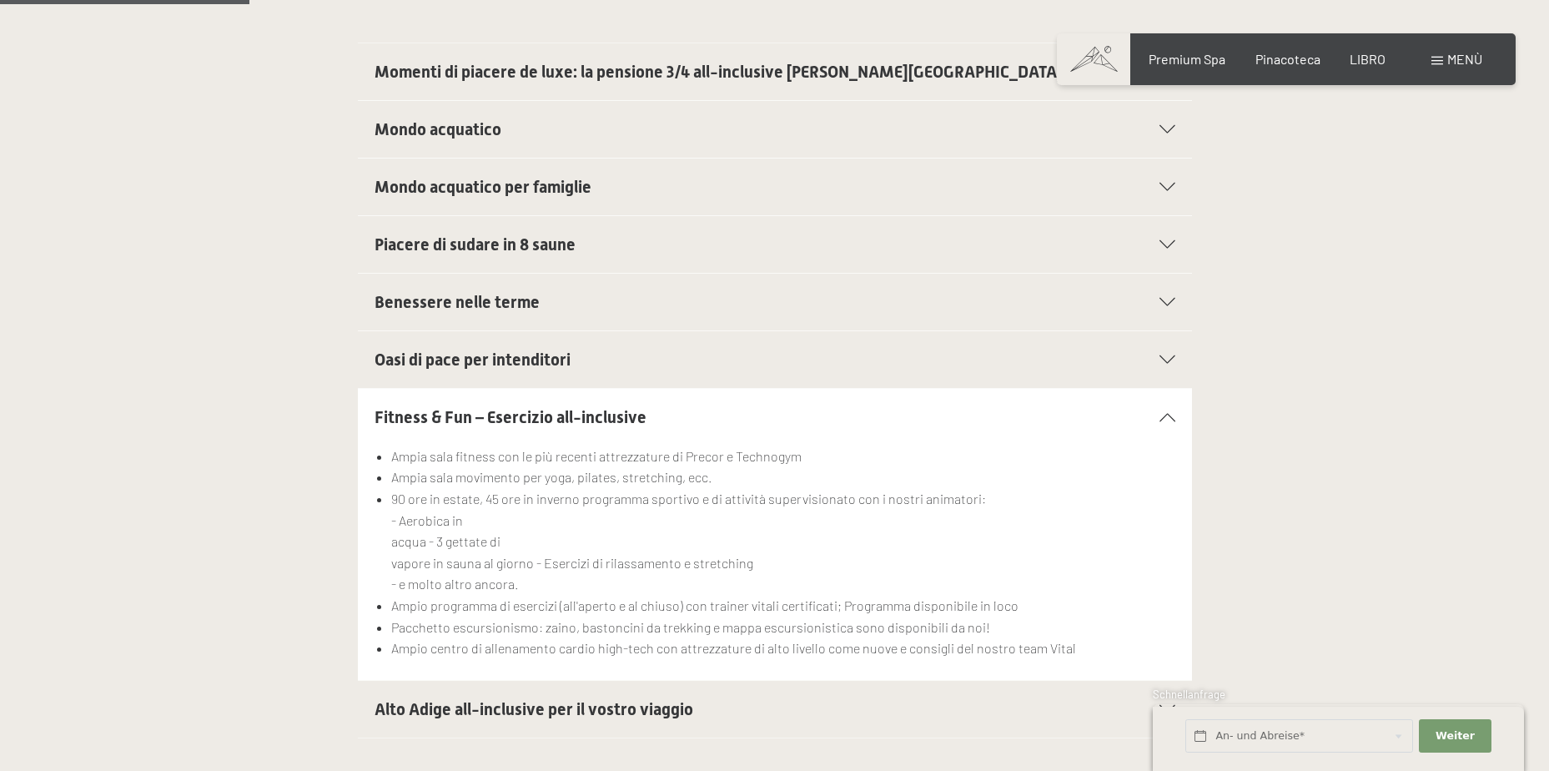
scroll to position [584, 0]
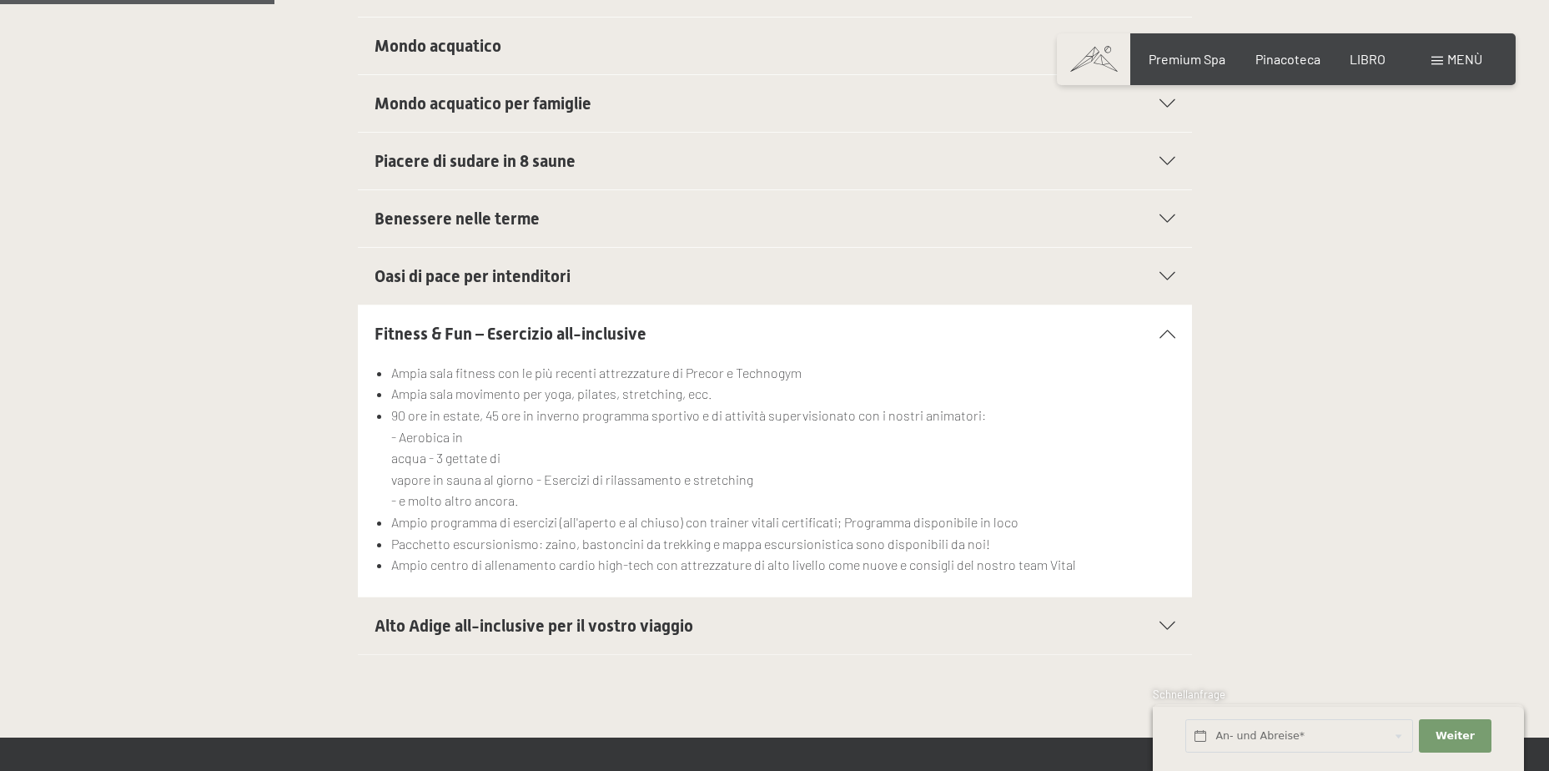
click at [1163, 621] on icon at bounding box center [1168, 625] width 16 height 8
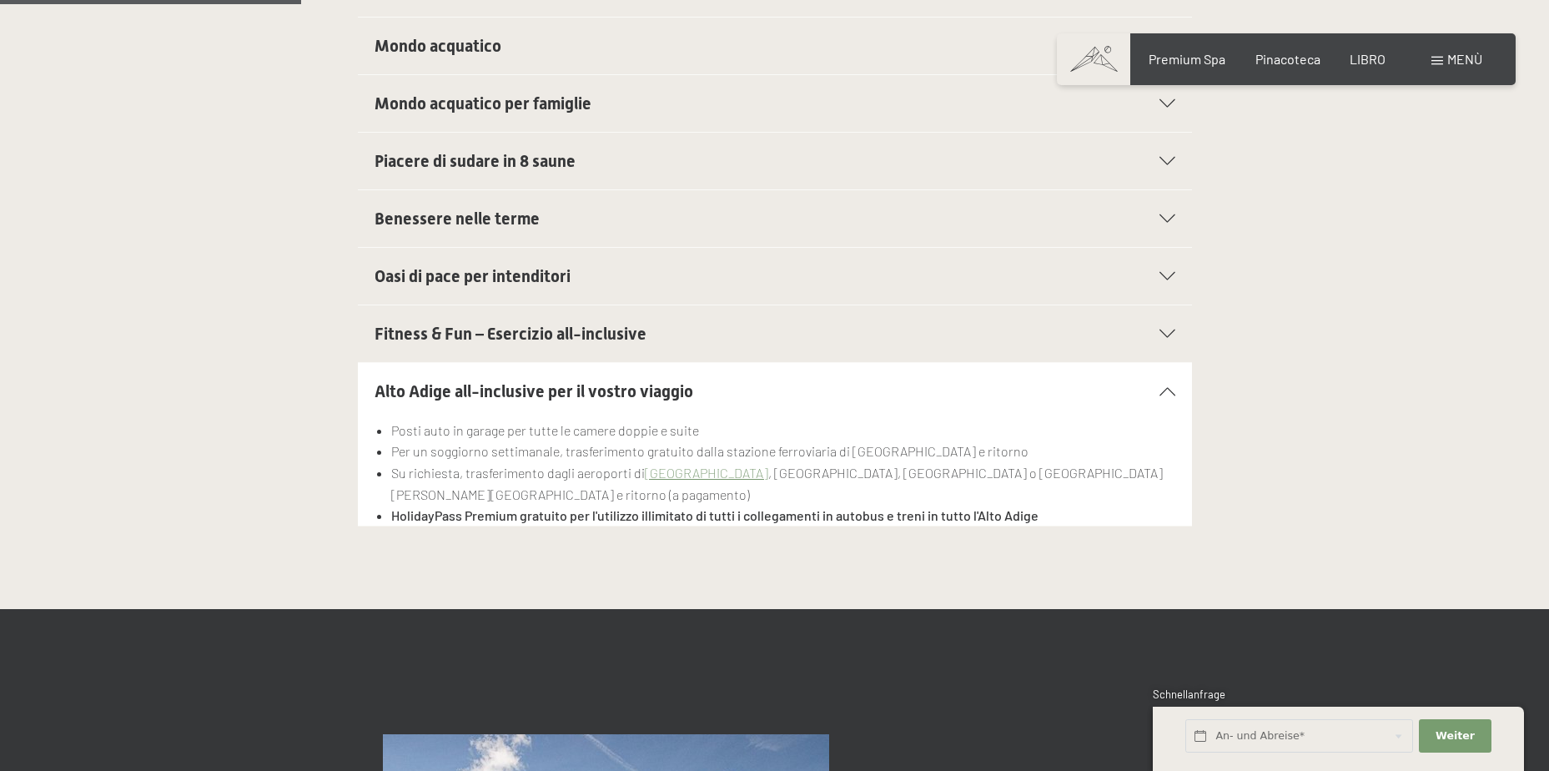
scroll to position [667, 0]
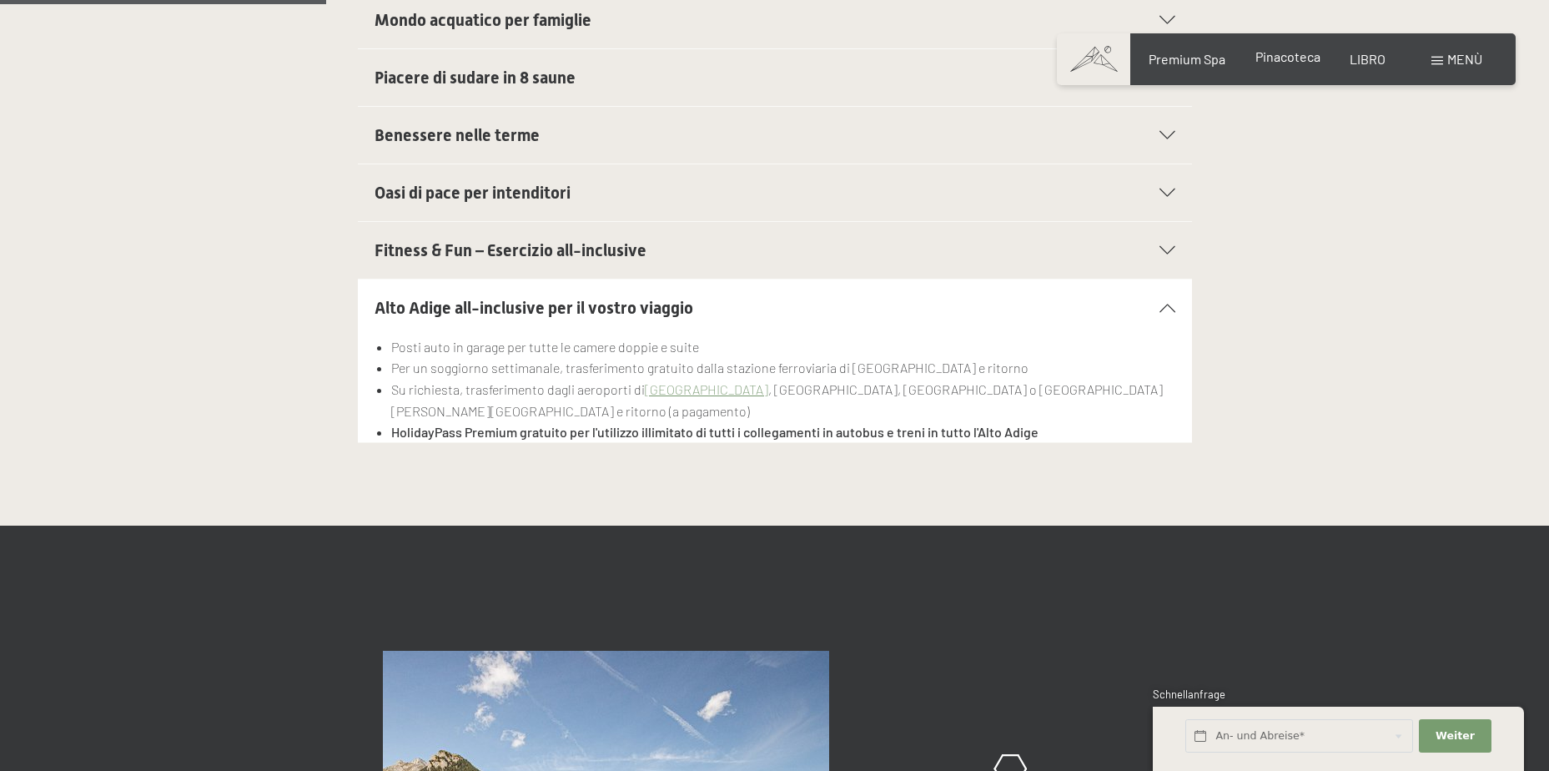
click at [1290, 59] on span "Pinacoteca" at bounding box center [1287, 56] width 65 height 16
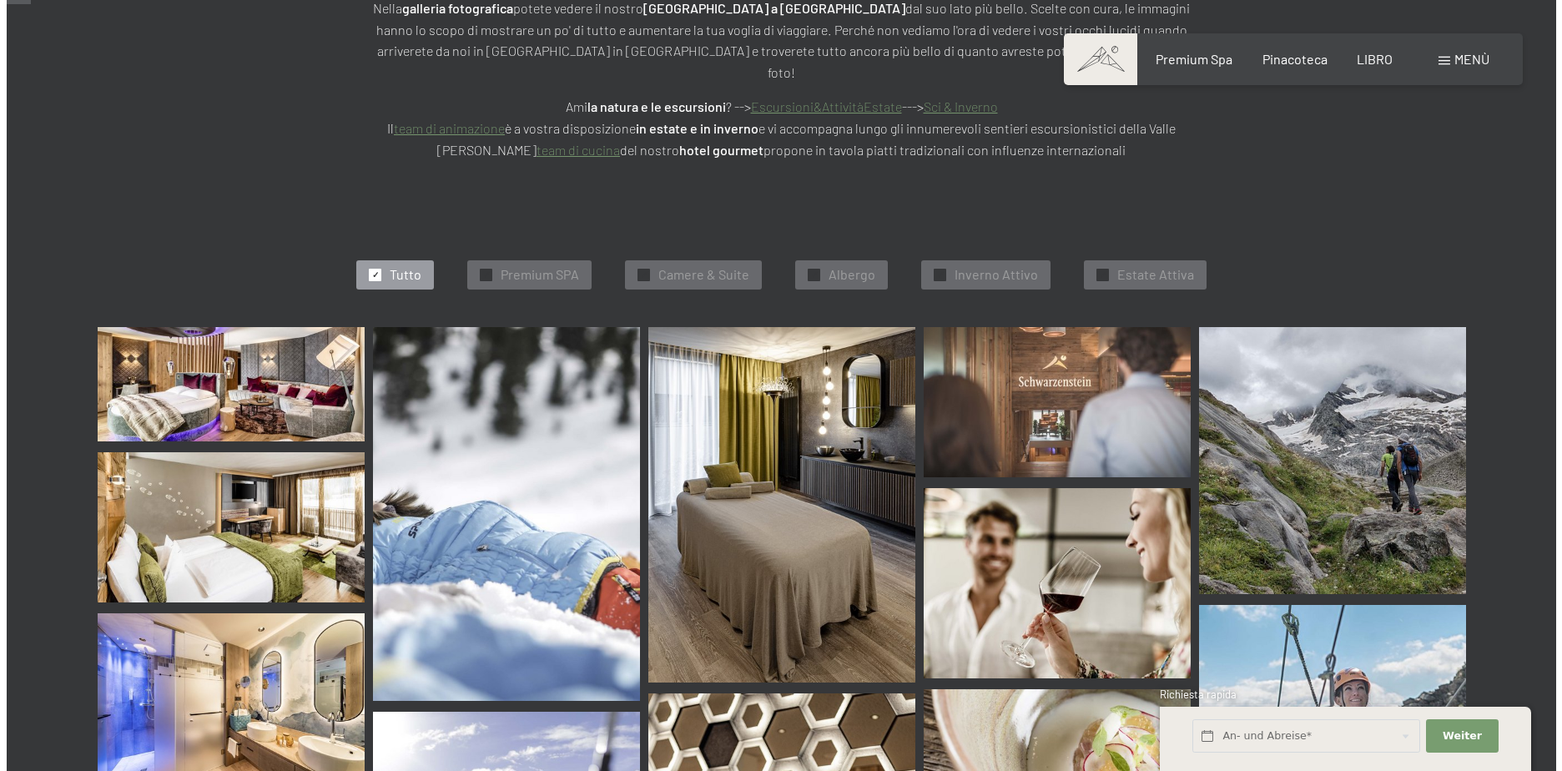
scroll to position [334, 0]
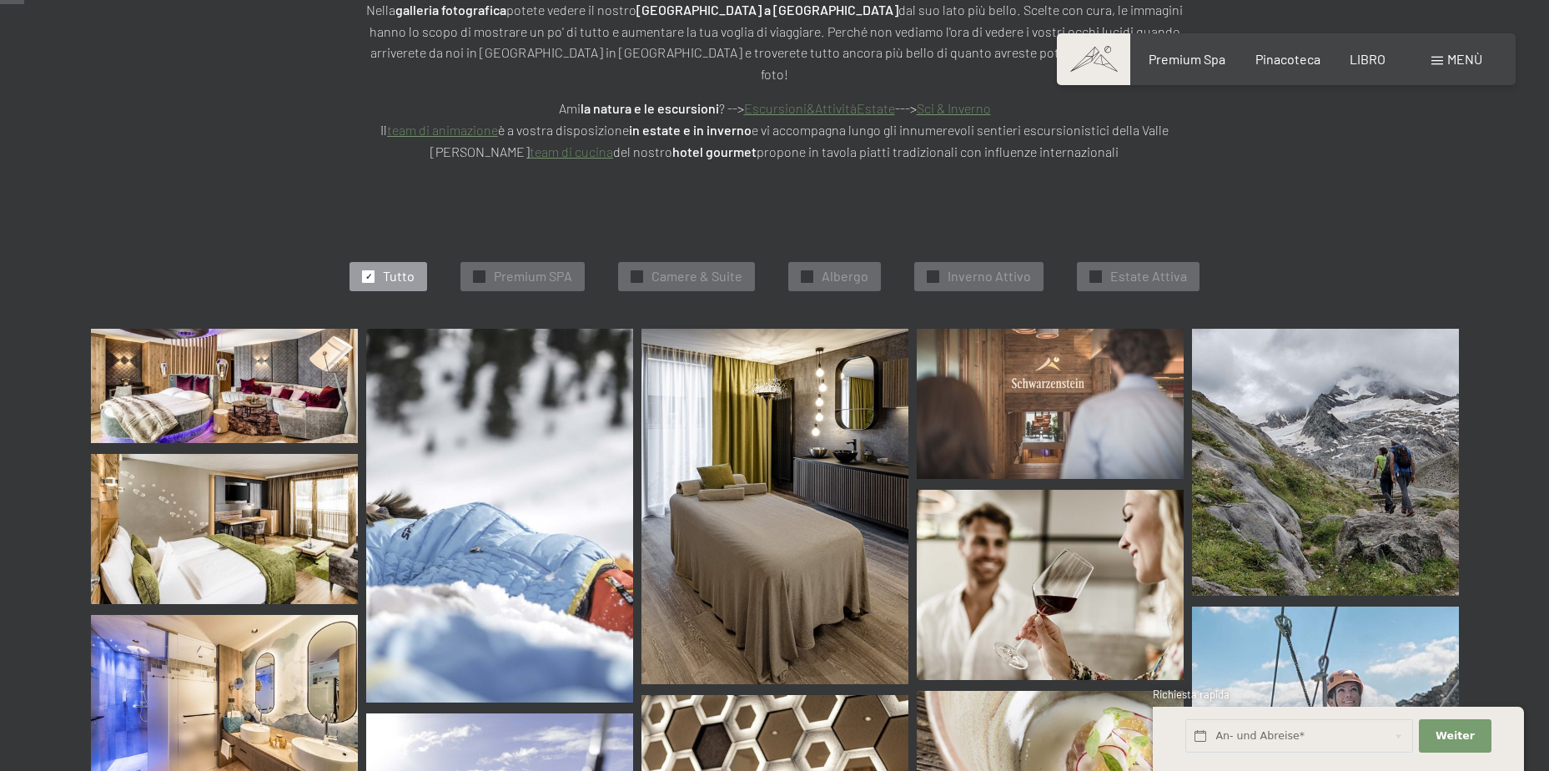
click at [1441, 50] on div "Buchen Anfragen Premium Spa Pinacoteca LIBRO Menù EN ESSO EN Cedola Pinacoteca …" at bounding box center [1286, 59] width 392 height 18
click at [1458, 56] on span "Menù" at bounding box center [1464, 59] width 35 height 16
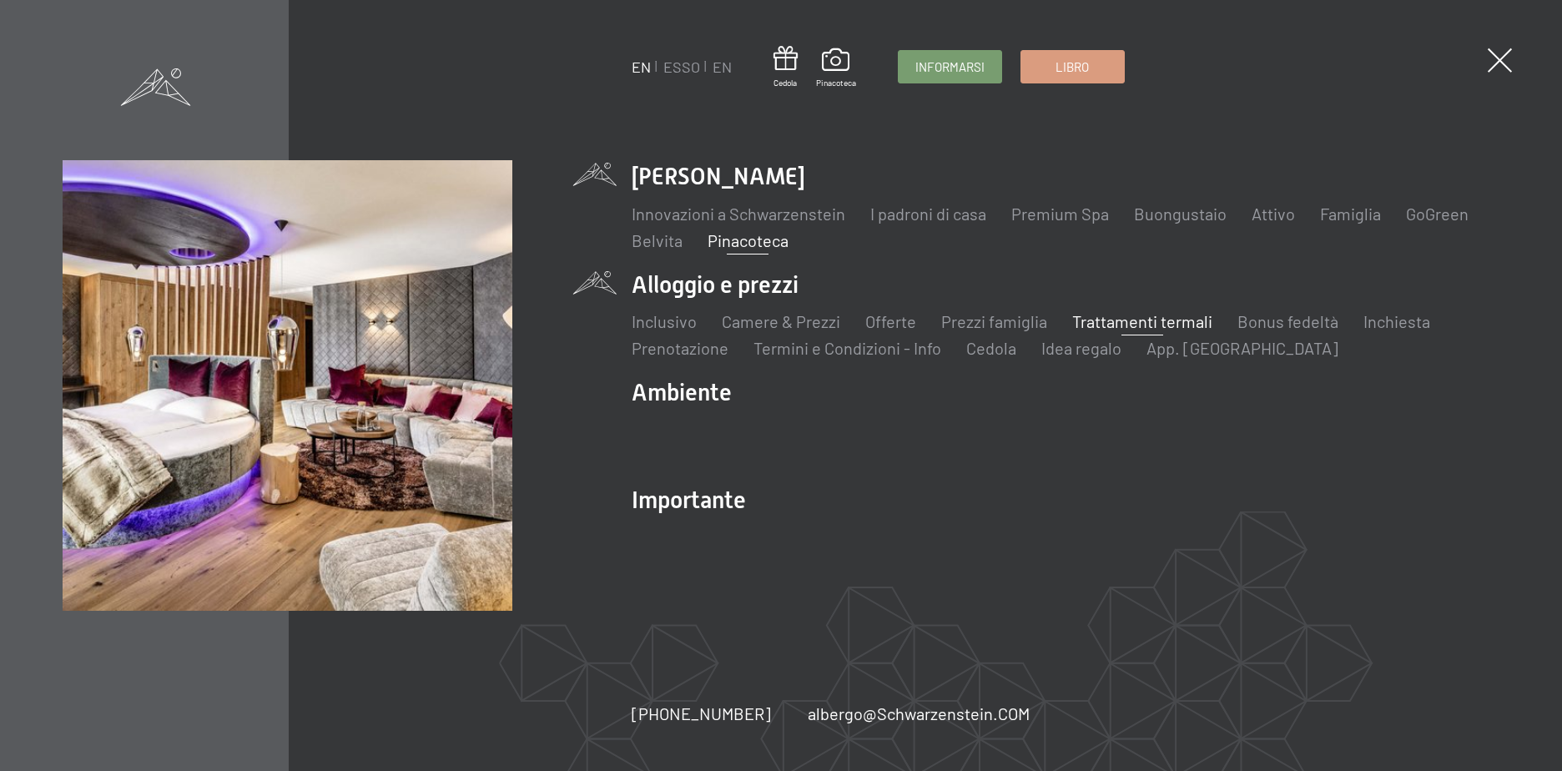
click at [1158, 318] on link "Trattamenti termali" at bounding box center [1142, 321] width 140 height 20
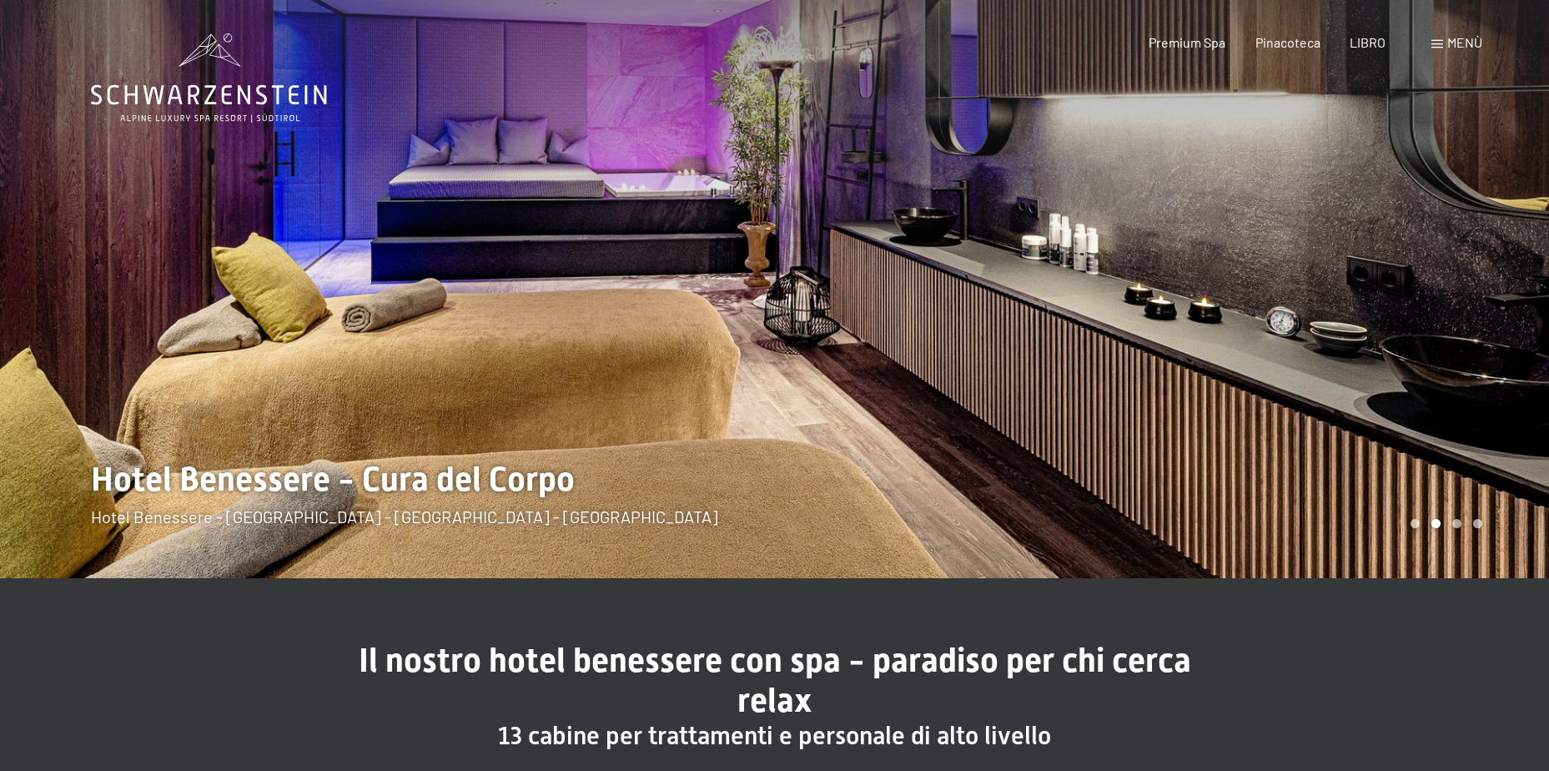
click at [1517, 323] on div at bounding box center [1162, 289] width 775 height 578
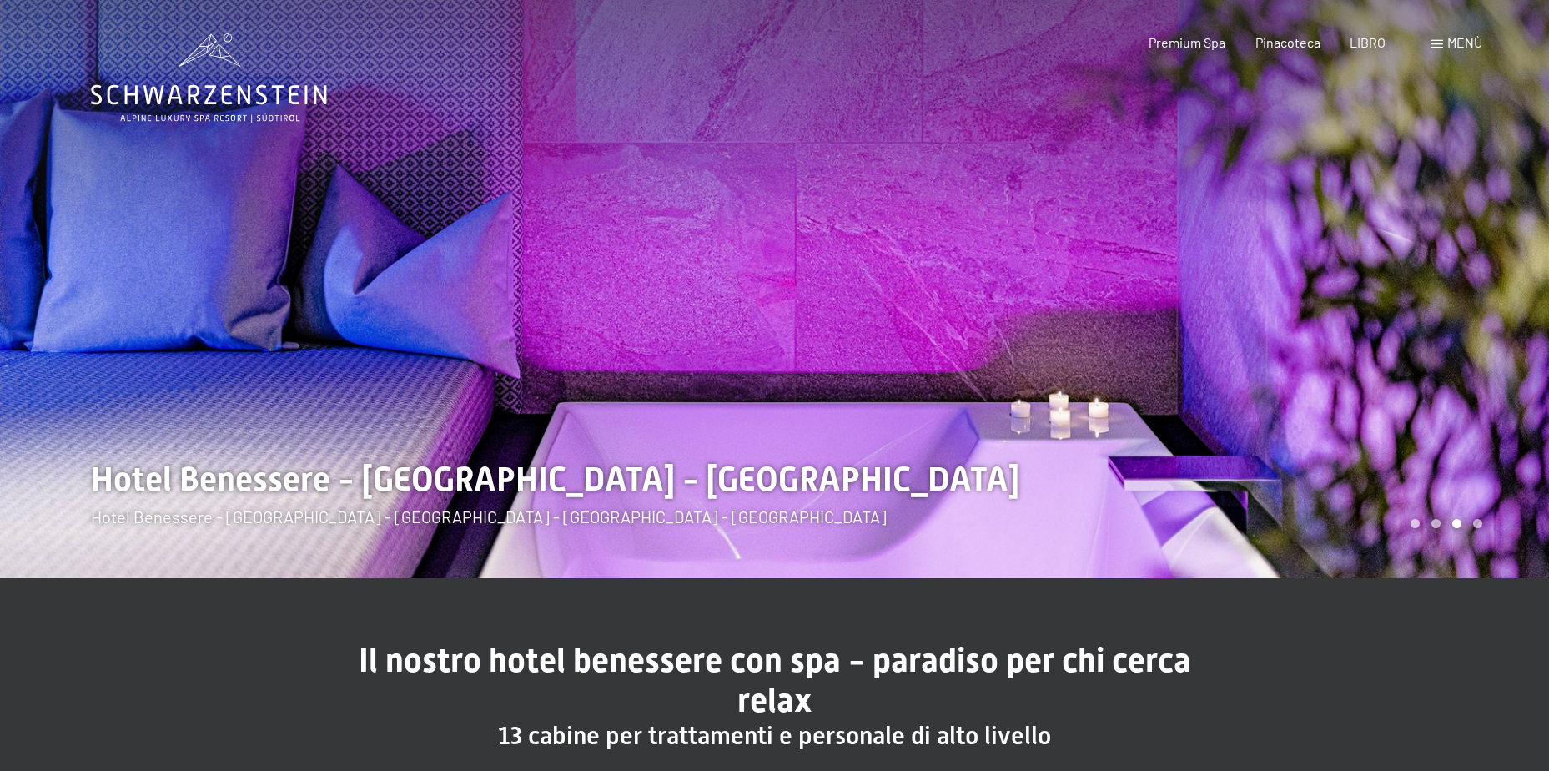
click at [1508, 323] on div at bounding box center [1162, 289] width 775 height 578
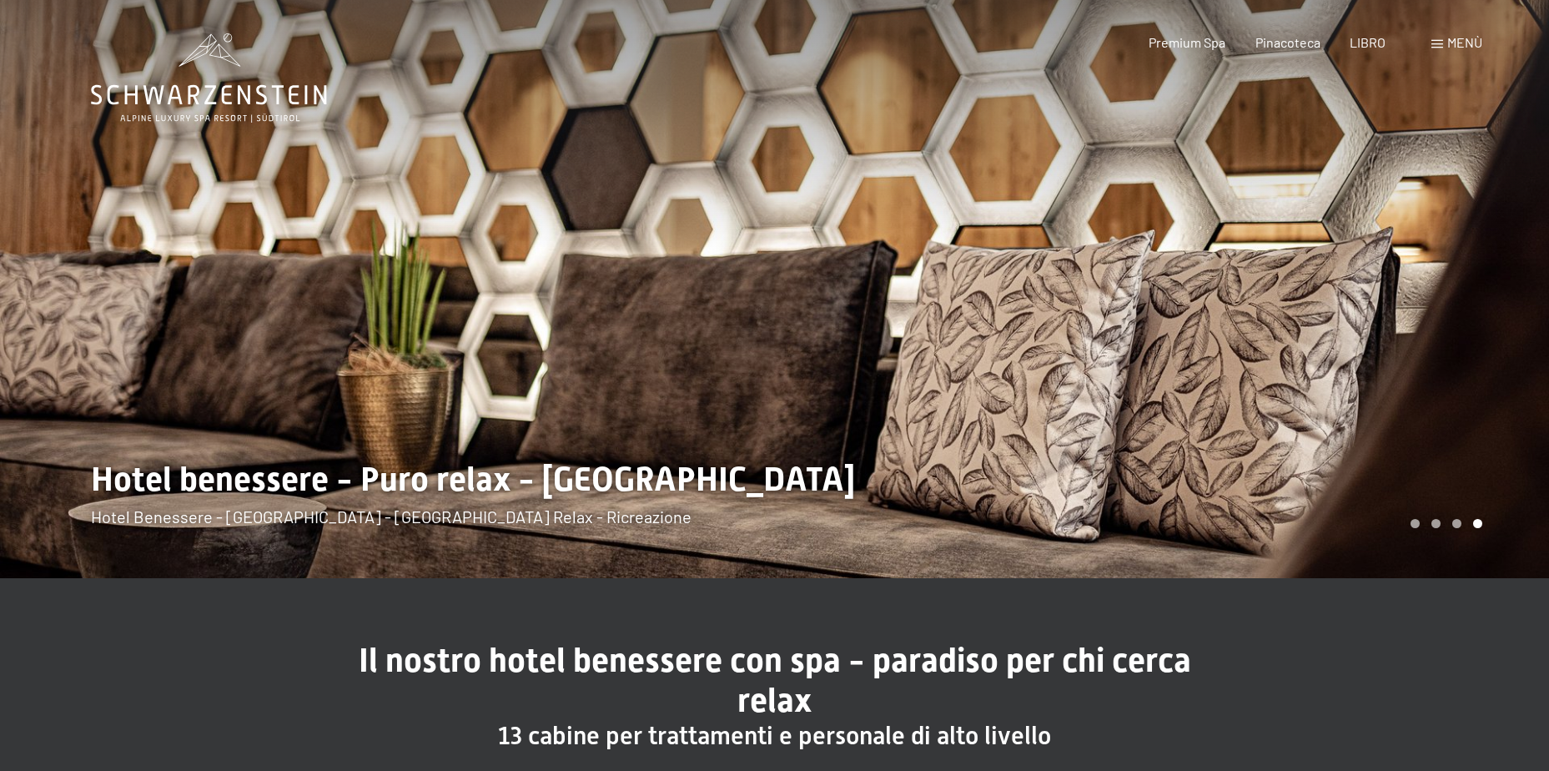
click at [1492, 324] on div at bounding box center [1162, 289] width 775 height 578
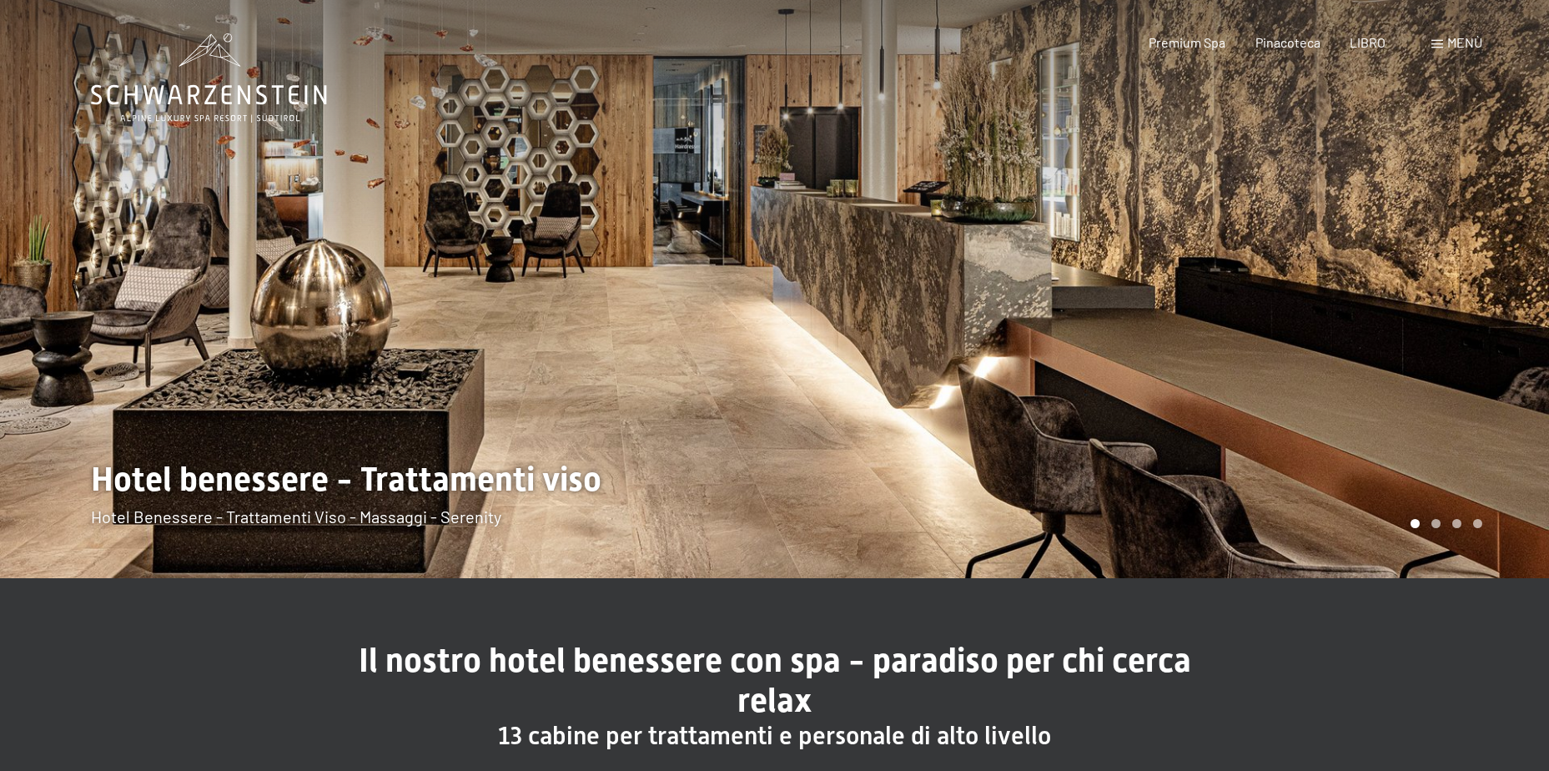
click at [1492, 312] on div at bounding box center [1162, 289] width 775 height 578
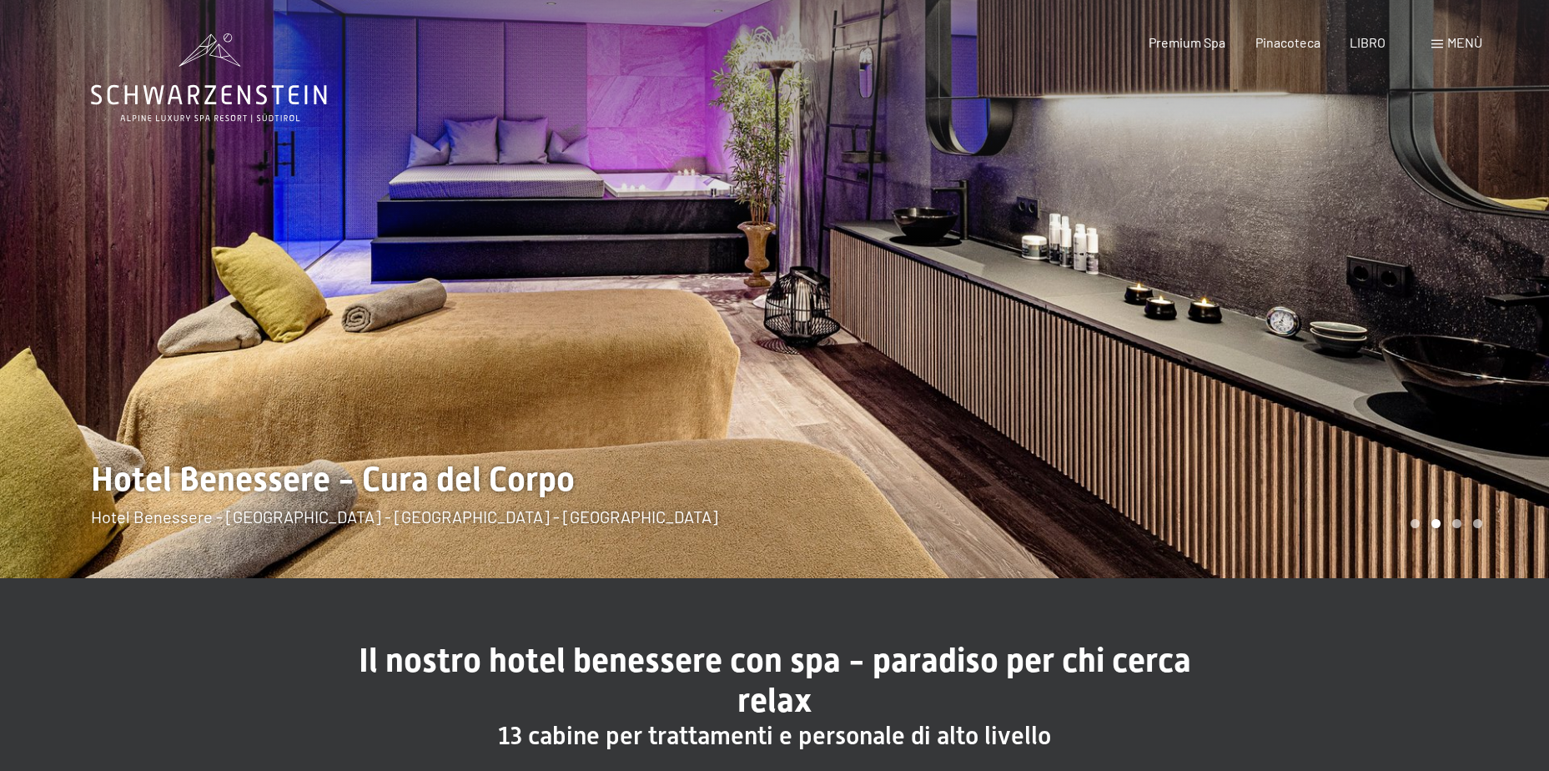
click at [1492, 312] on div at bounding box center [1162, 289] width 775 height 578
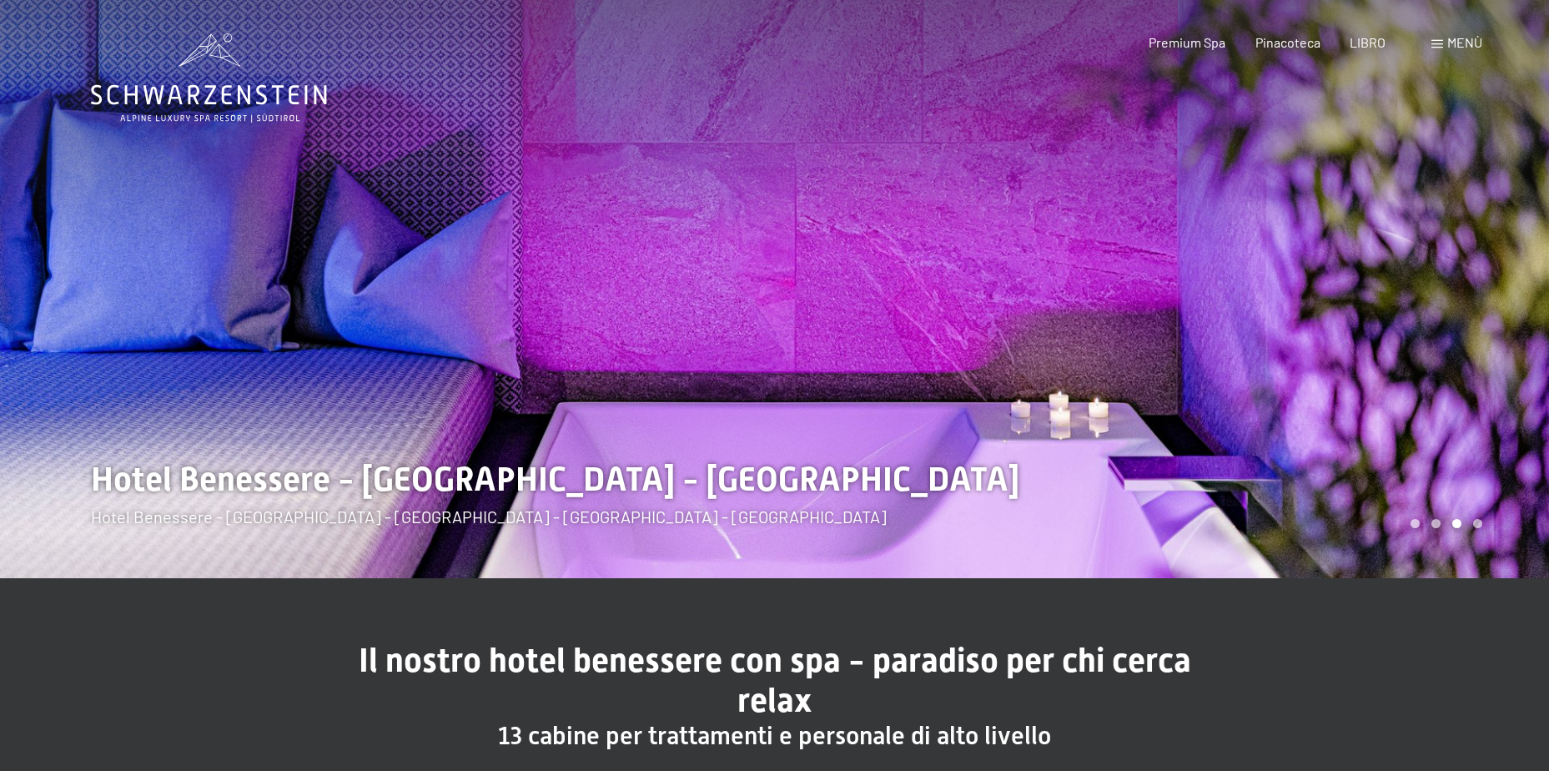
click at [1492, 312] on div at bounding box center [1162, 289] width 775 height 578
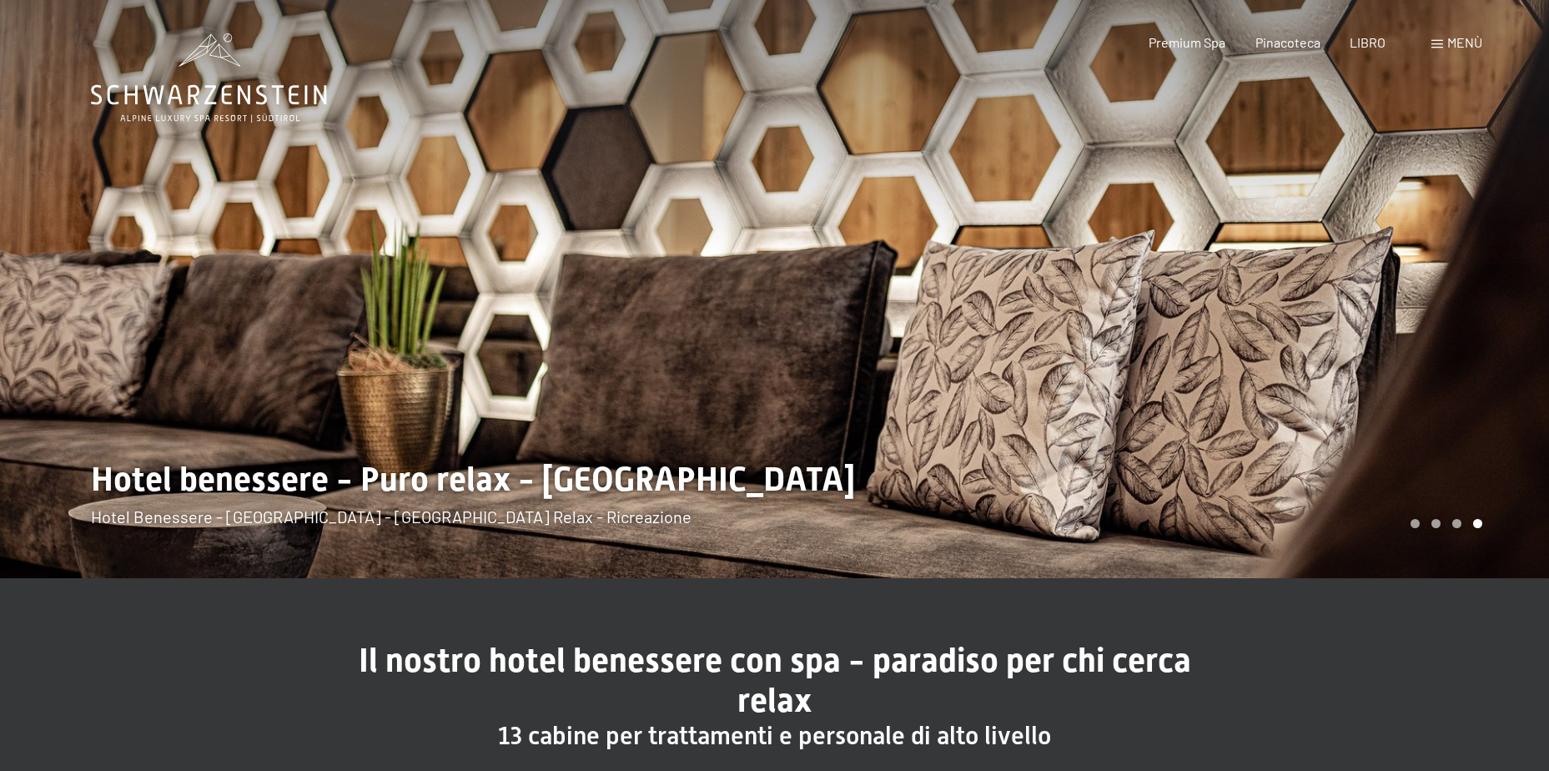
click at [1492, 312] on div at bounding box center [1162, 289] width 775 height 578
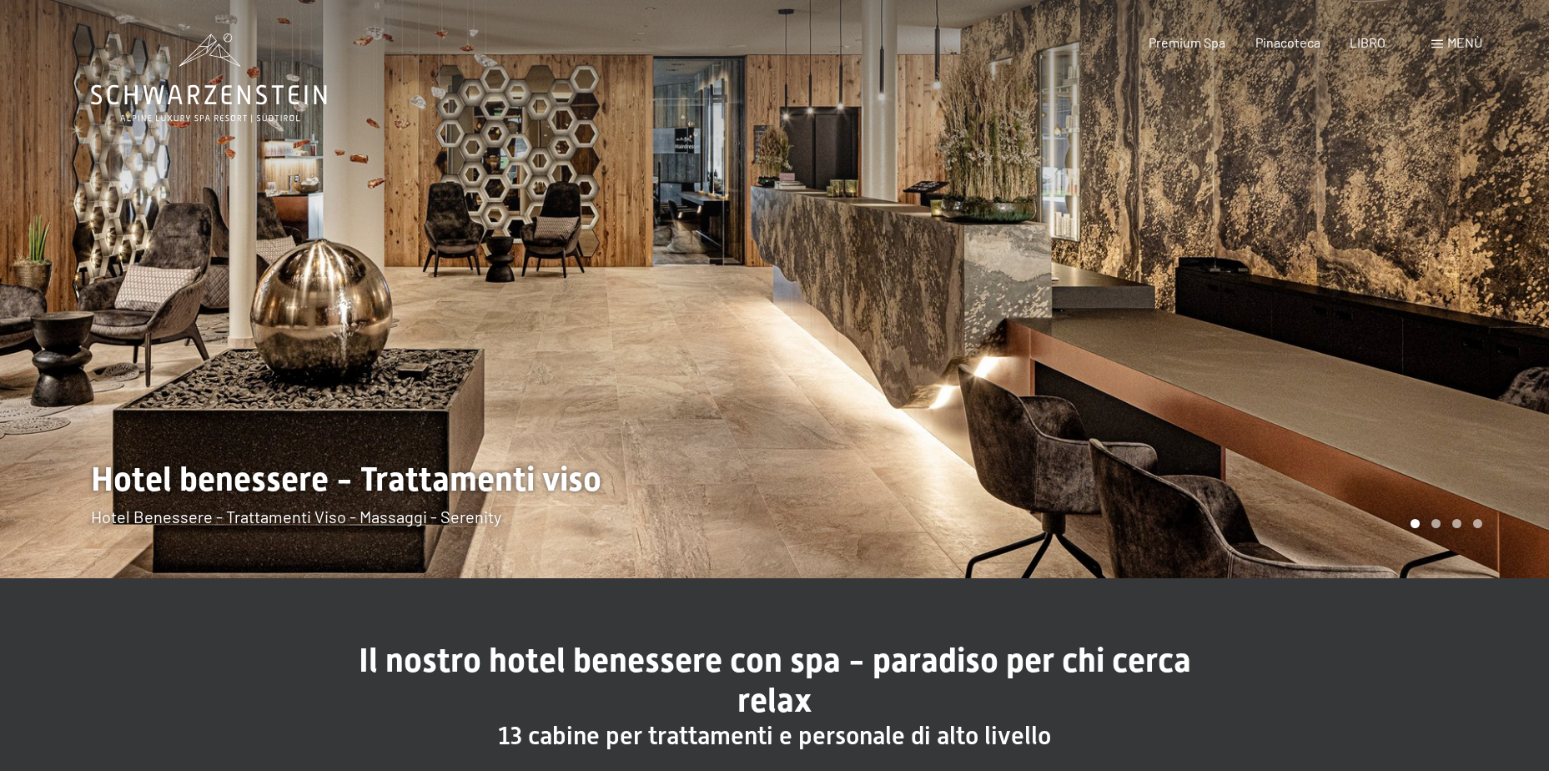
click at [1492, 312] on div at bounding box center [1162, 289] width 775 height 578
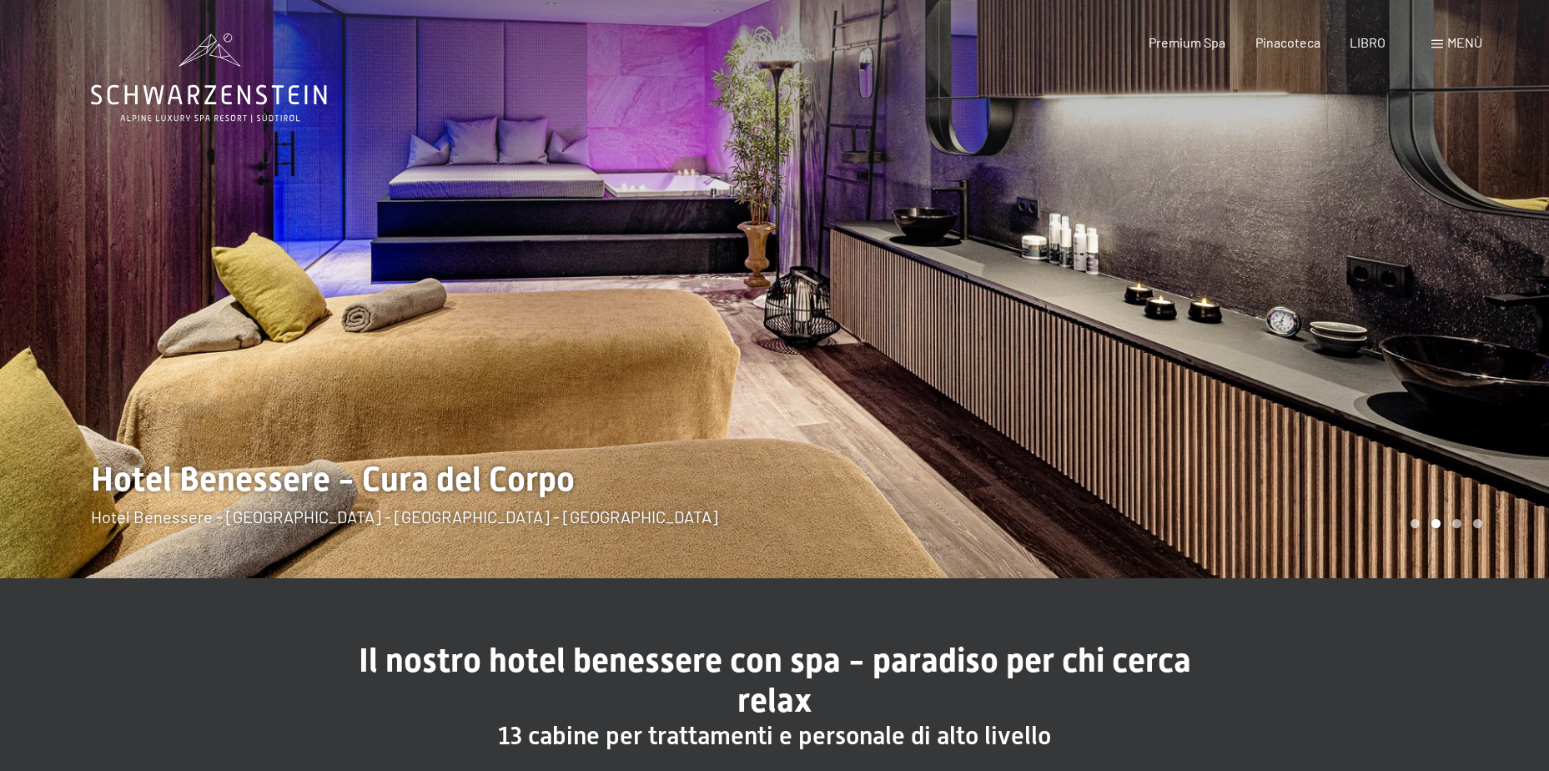
click at [1448, 46] on span "Menù" at bounding box center [1464, 42] width 35 height 16
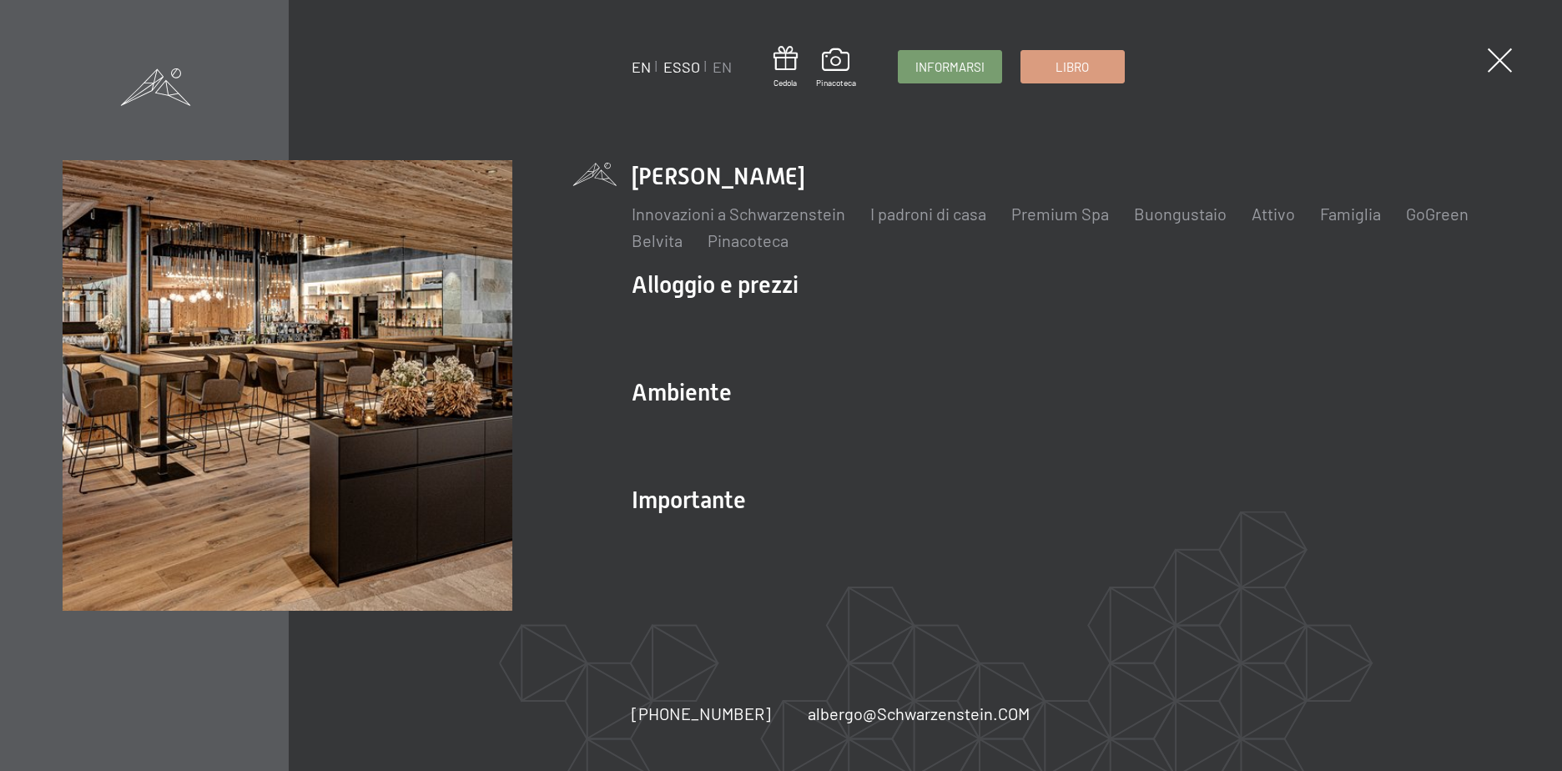
click at [684, 68] on link "ESSO" at bounding box center [681, 67] width 37 height 18
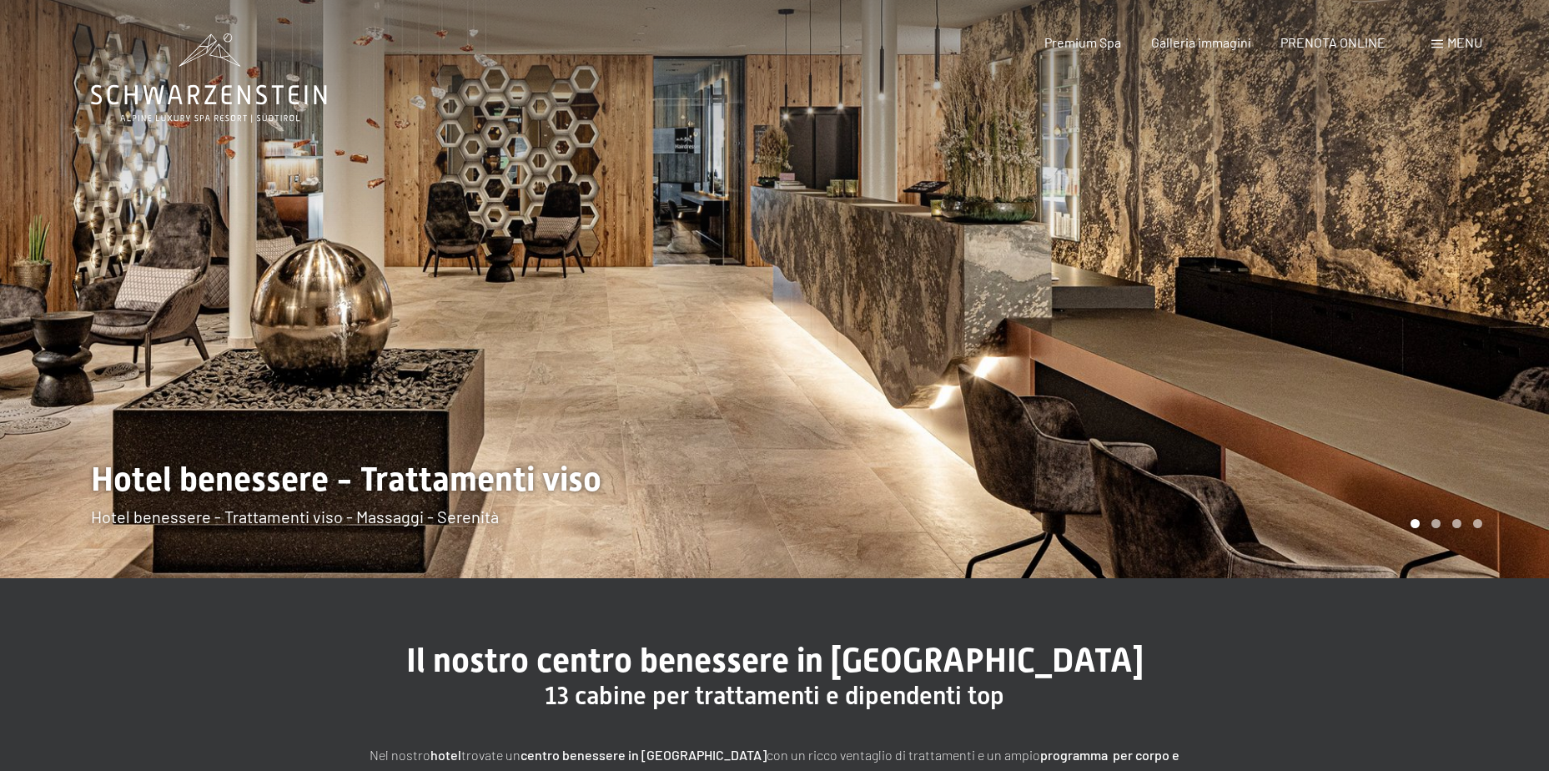
click at [1466, 41] on span "Menu" at bounding box center [1464, 42] width 35 height 16
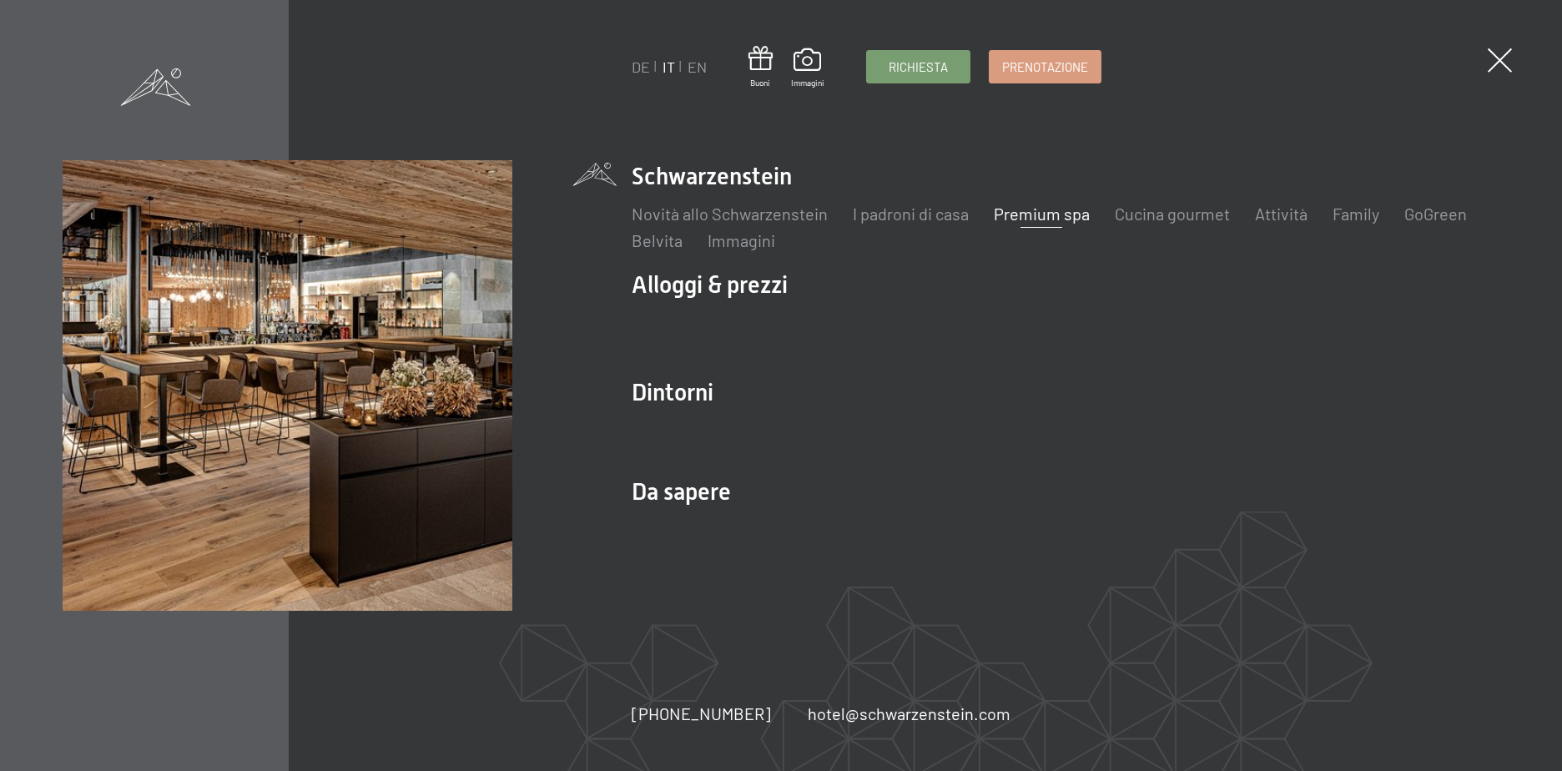
click at [1056, 215] on link "Premium spa" at bounding box center [1042, 214] width 96 height 20
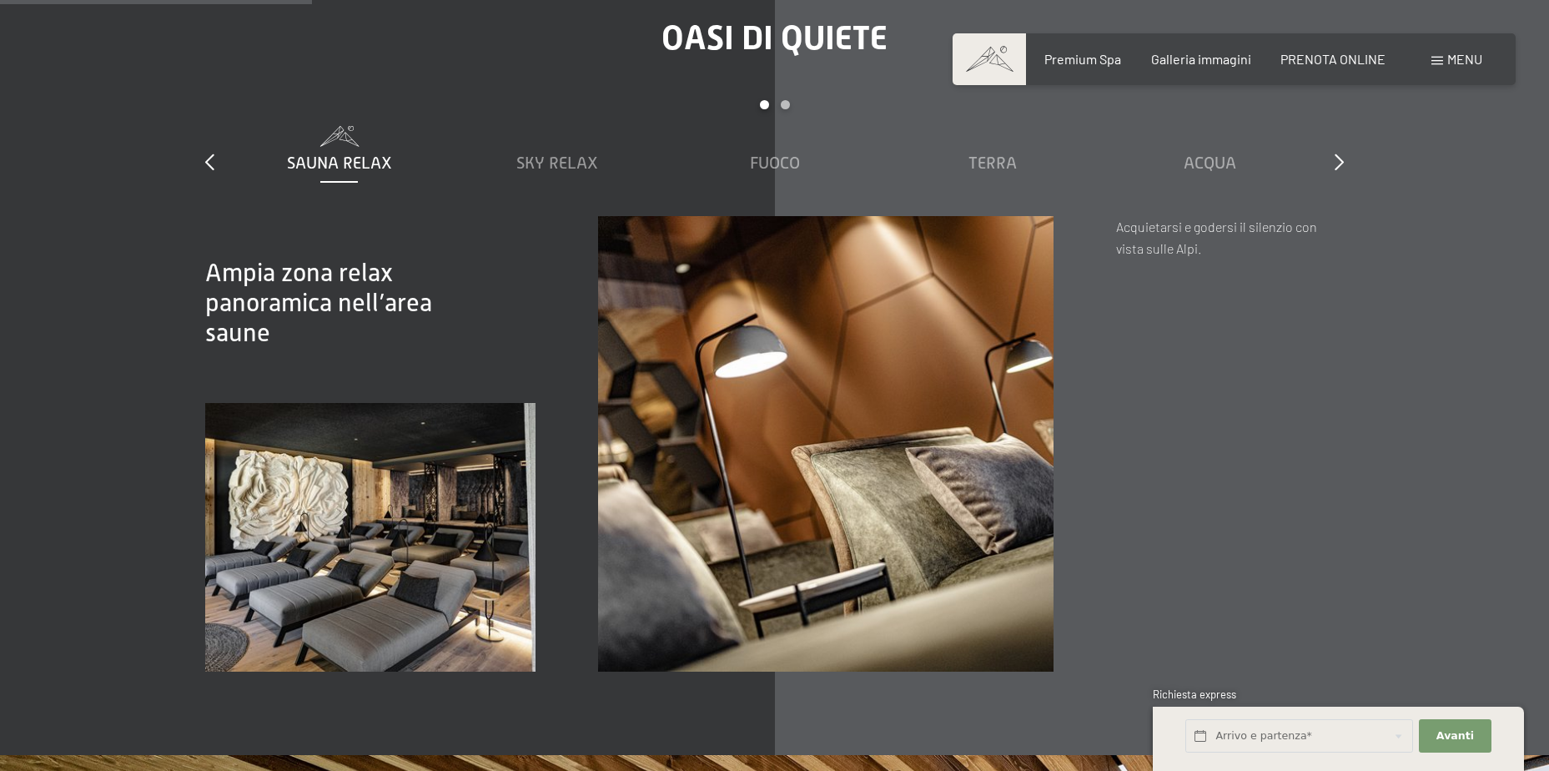
scroll to position [2503, 0]
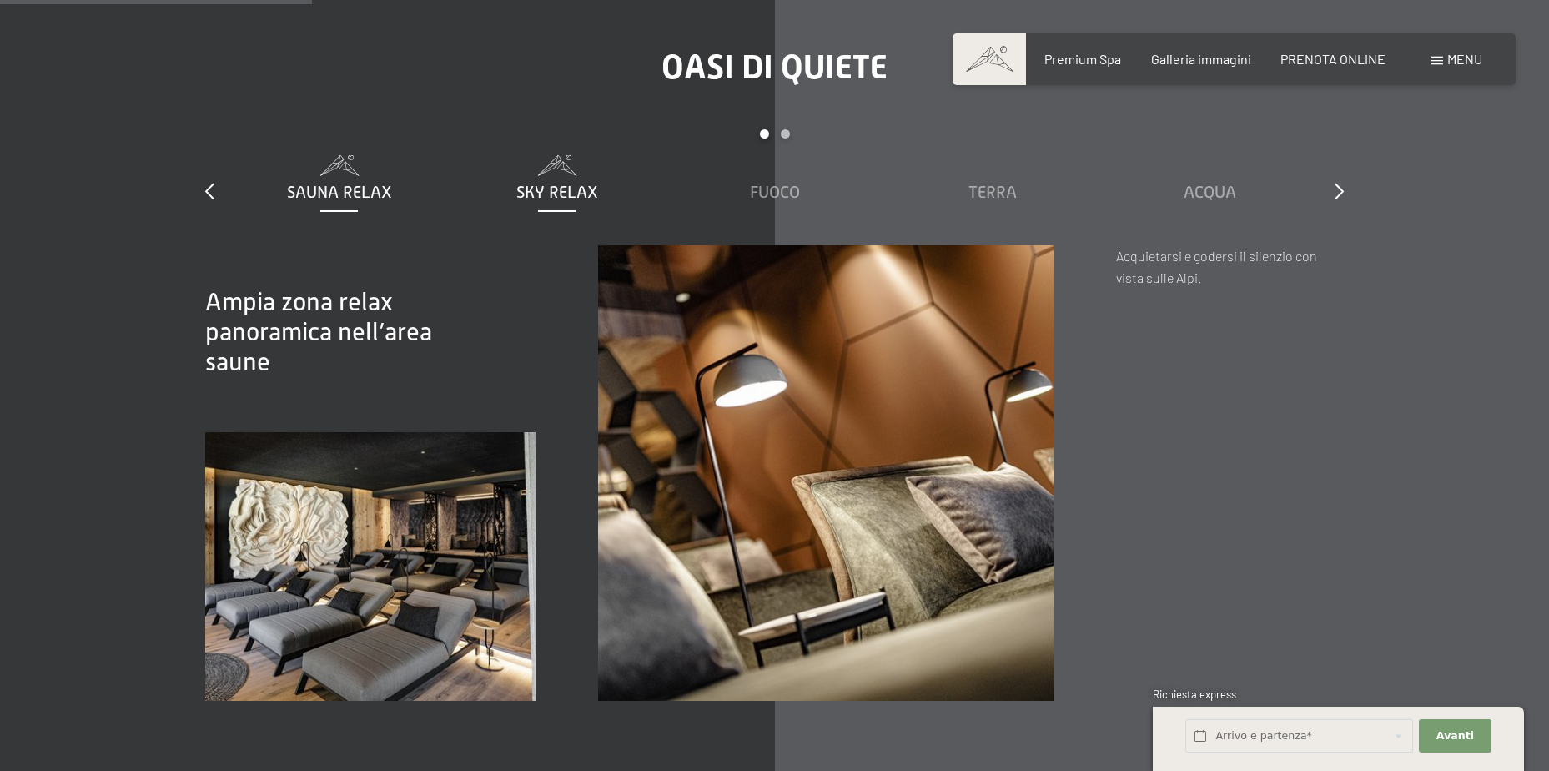
click at [561, 183] on span "Sky Relax" at bounding box center [557, 192] width 82 height 18
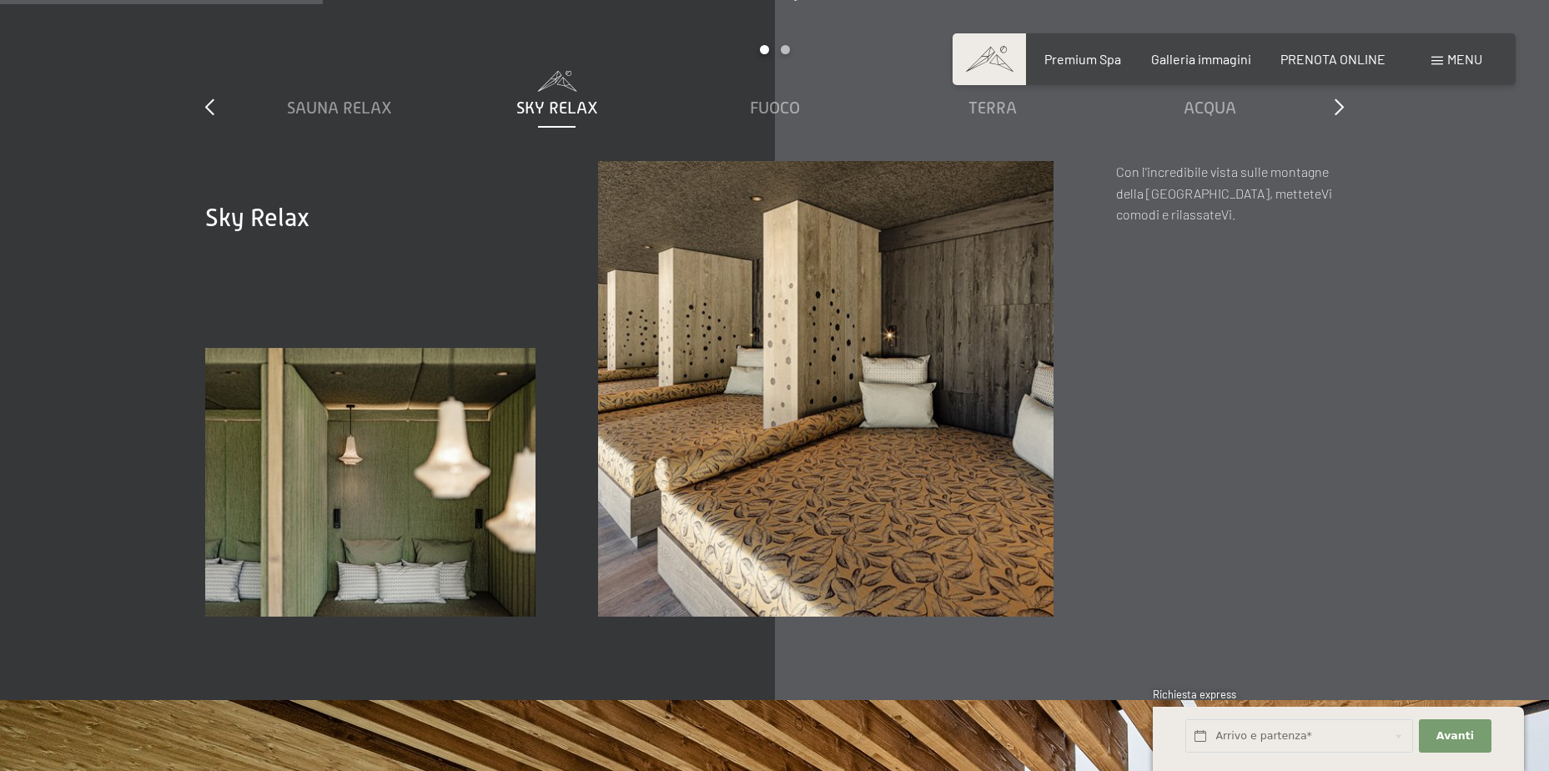
scroll to position [2586, 0]
click at [778, 99] on span "Fuoco" at bounding box center [776, 108] width 50 height 18
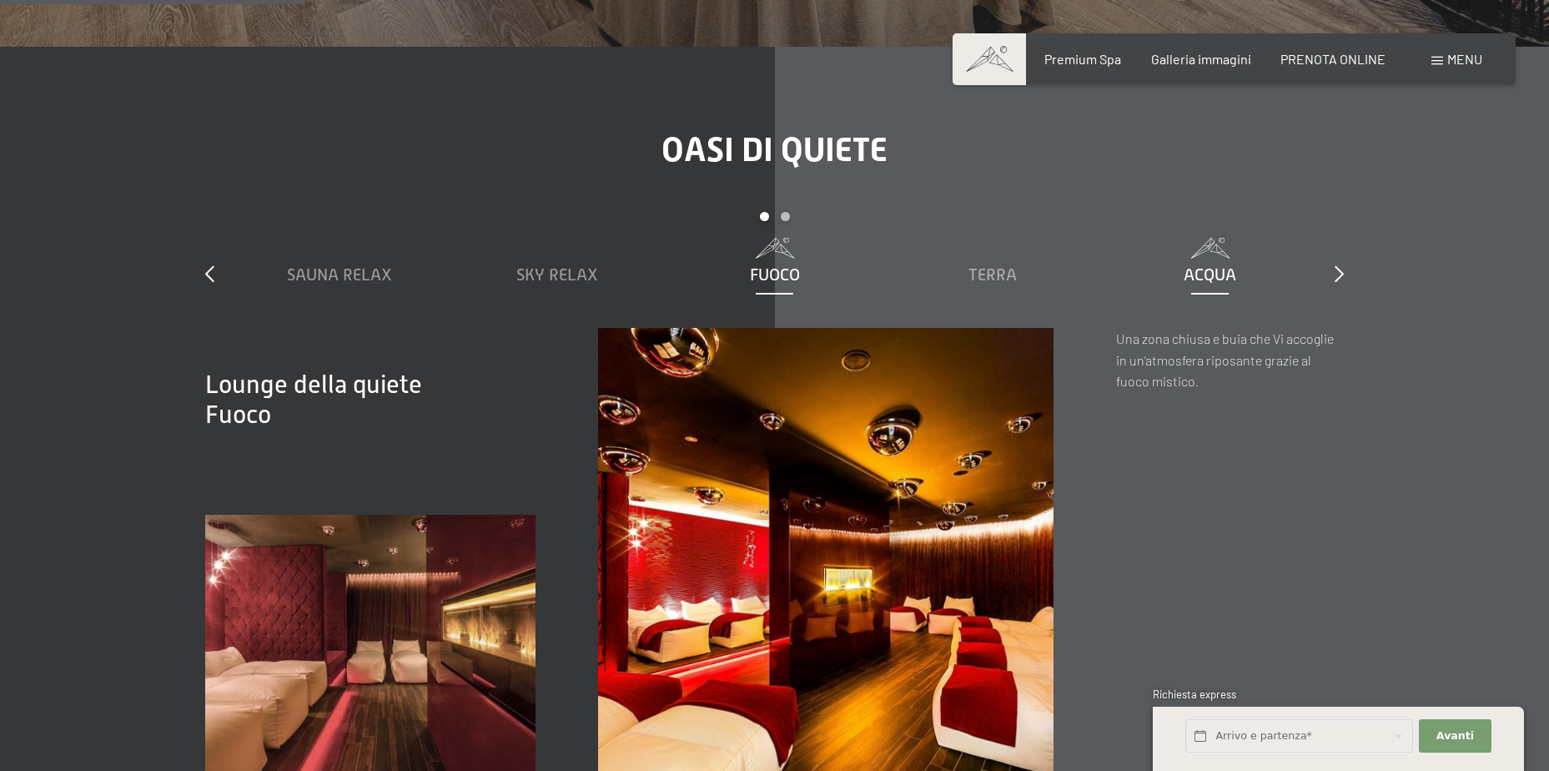
scroll to position [2419, 0]
click at [999, 266] on span "Terra" at bounding box center [992, 275] width 48 height 18
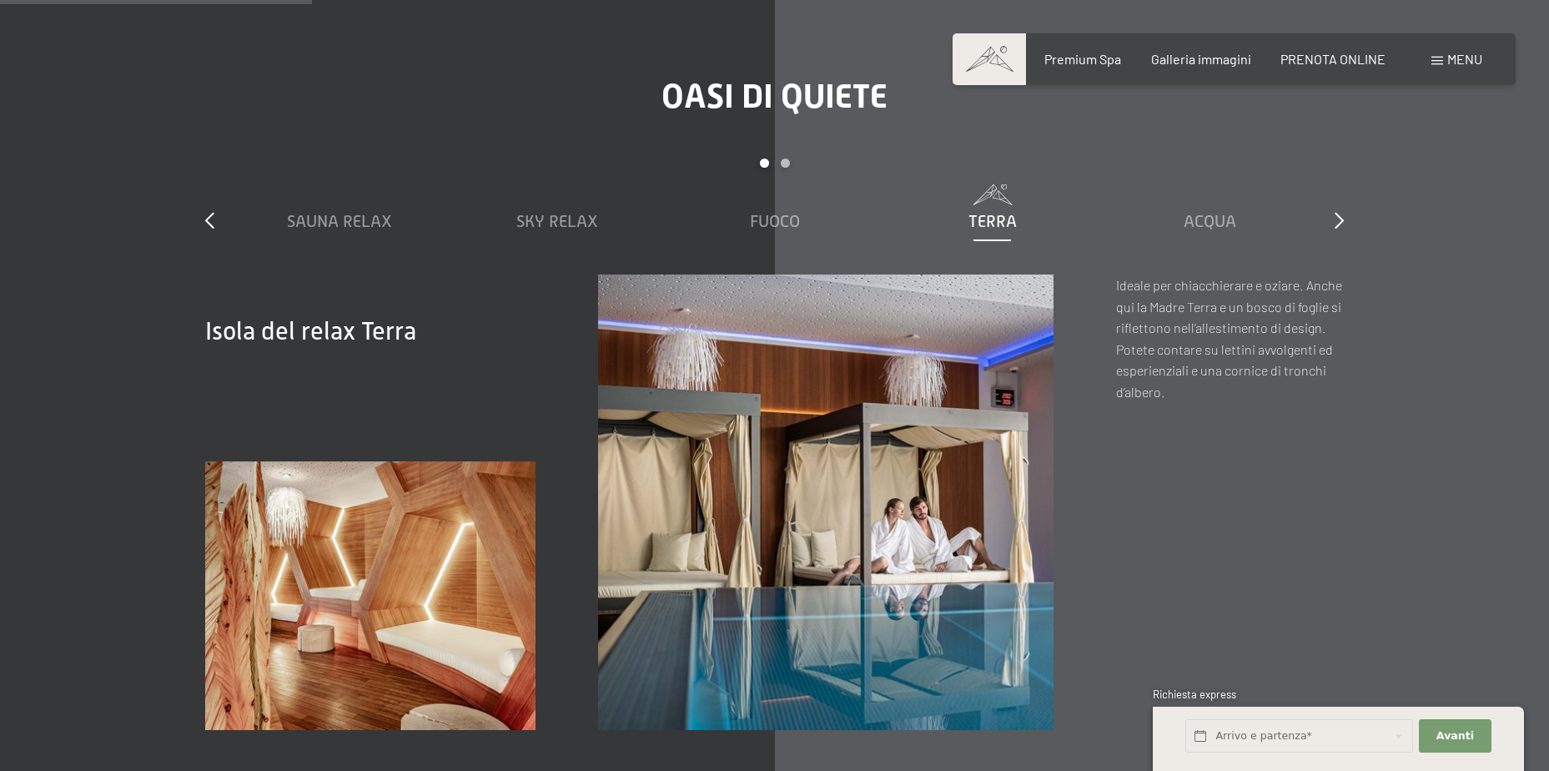
scroll to position [2503, 0]
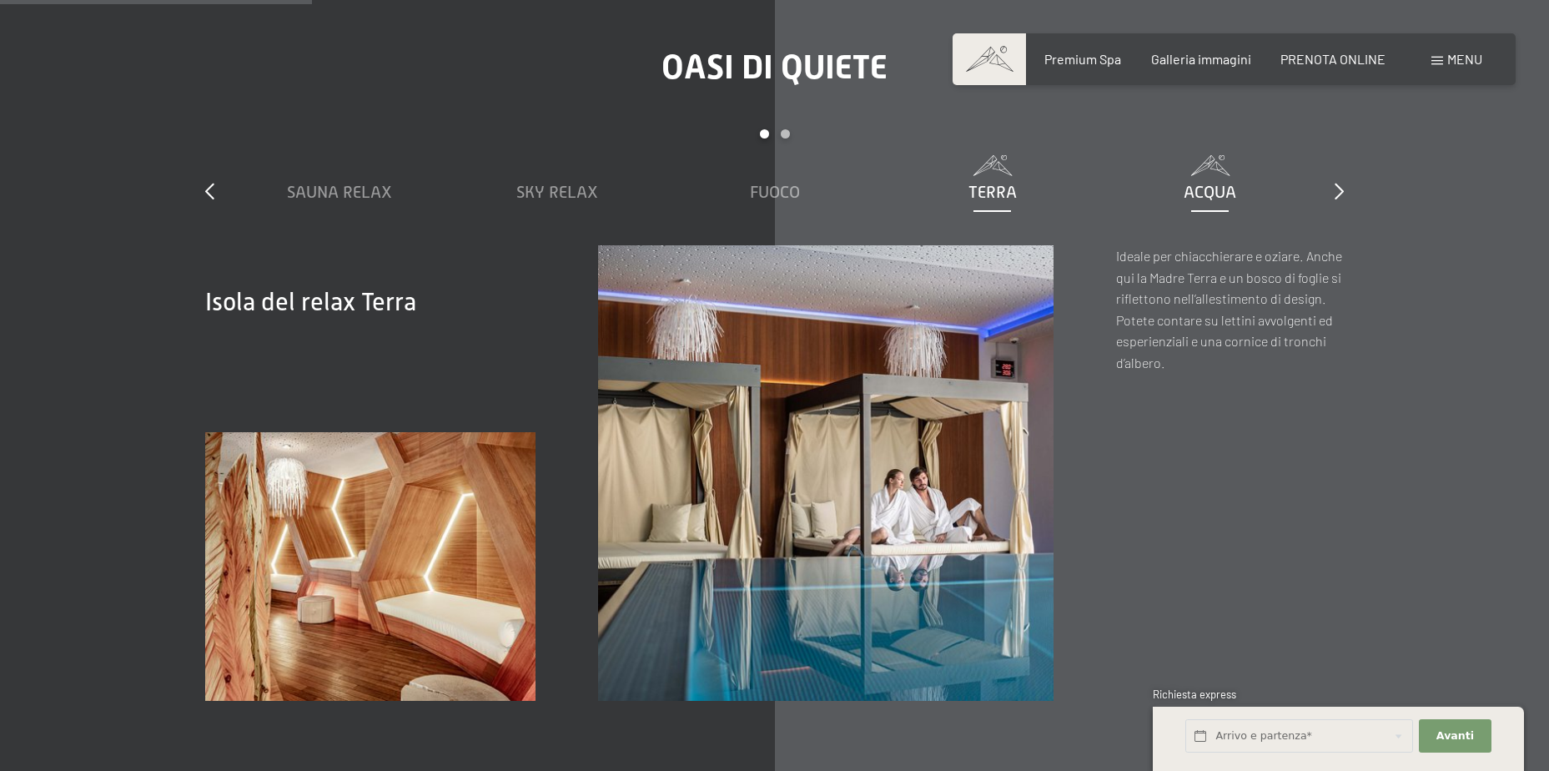
click at [1210, 183] on span "Acqua" at bounding box center [1210, 192] width 53 height 18
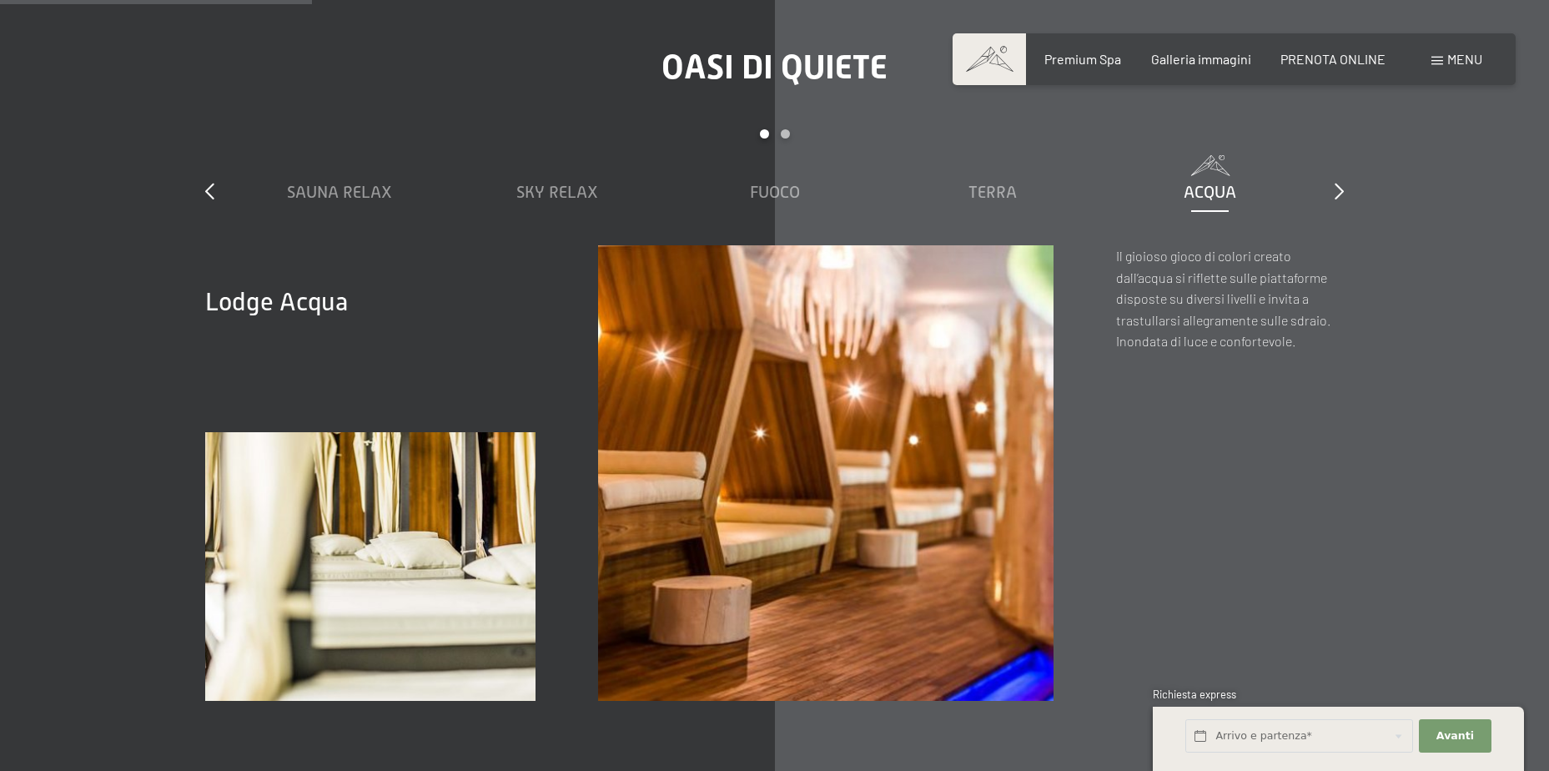
click at [1345, 165] on div "Oasi di quiete slide 1 to 5 of 7 Sauna relax Sky Relax Fuoco Terra Acqua Aria S…" at bounding box center [775, 374] width 1264 height 653
click at [1337, 183] on icon at bounding box center [1339, 191] width 9 height 17
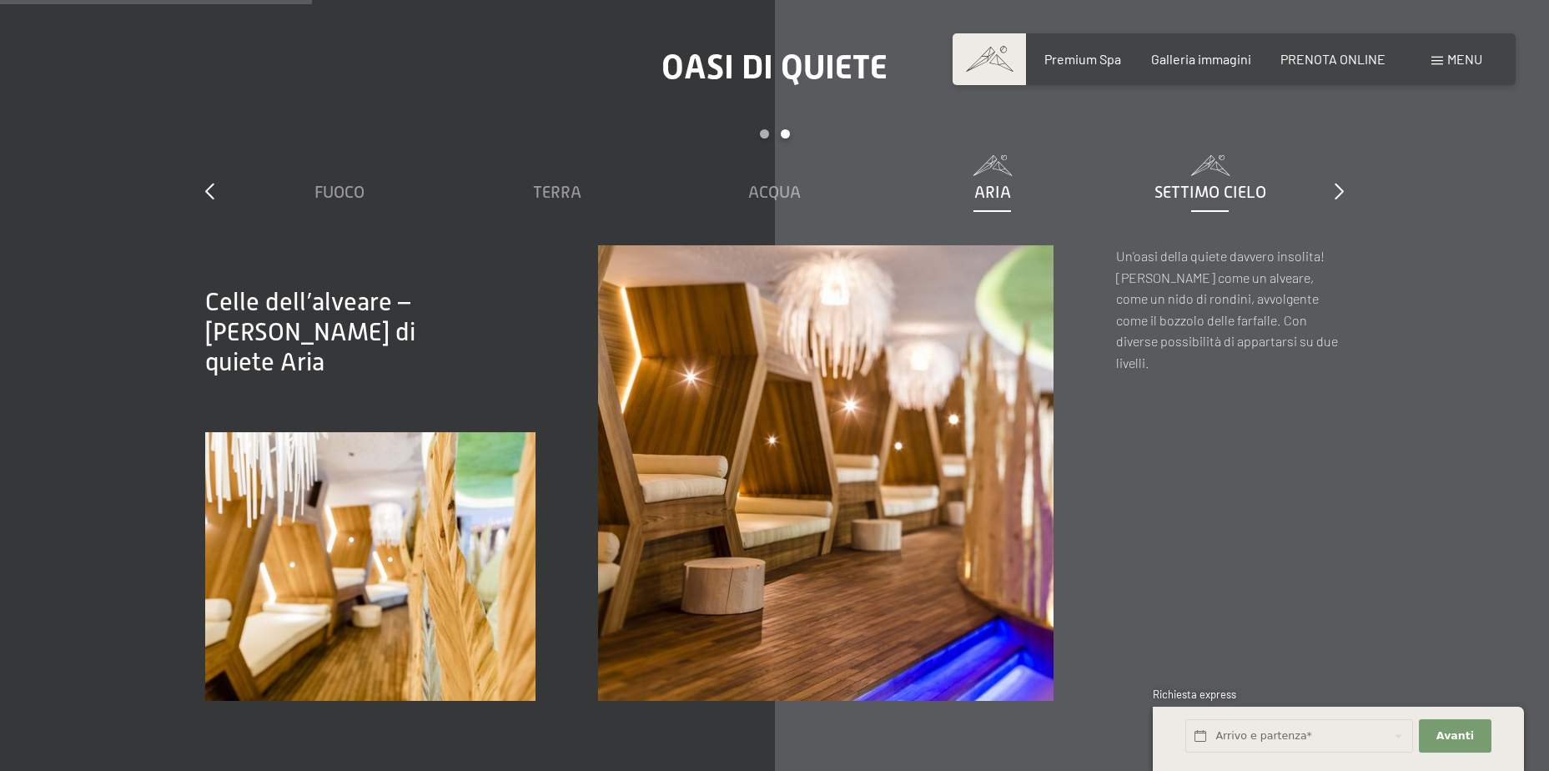
click at [1205, 183] on span "Settimo Cielo" at bounding box center [1211, 192] width 112 height 18
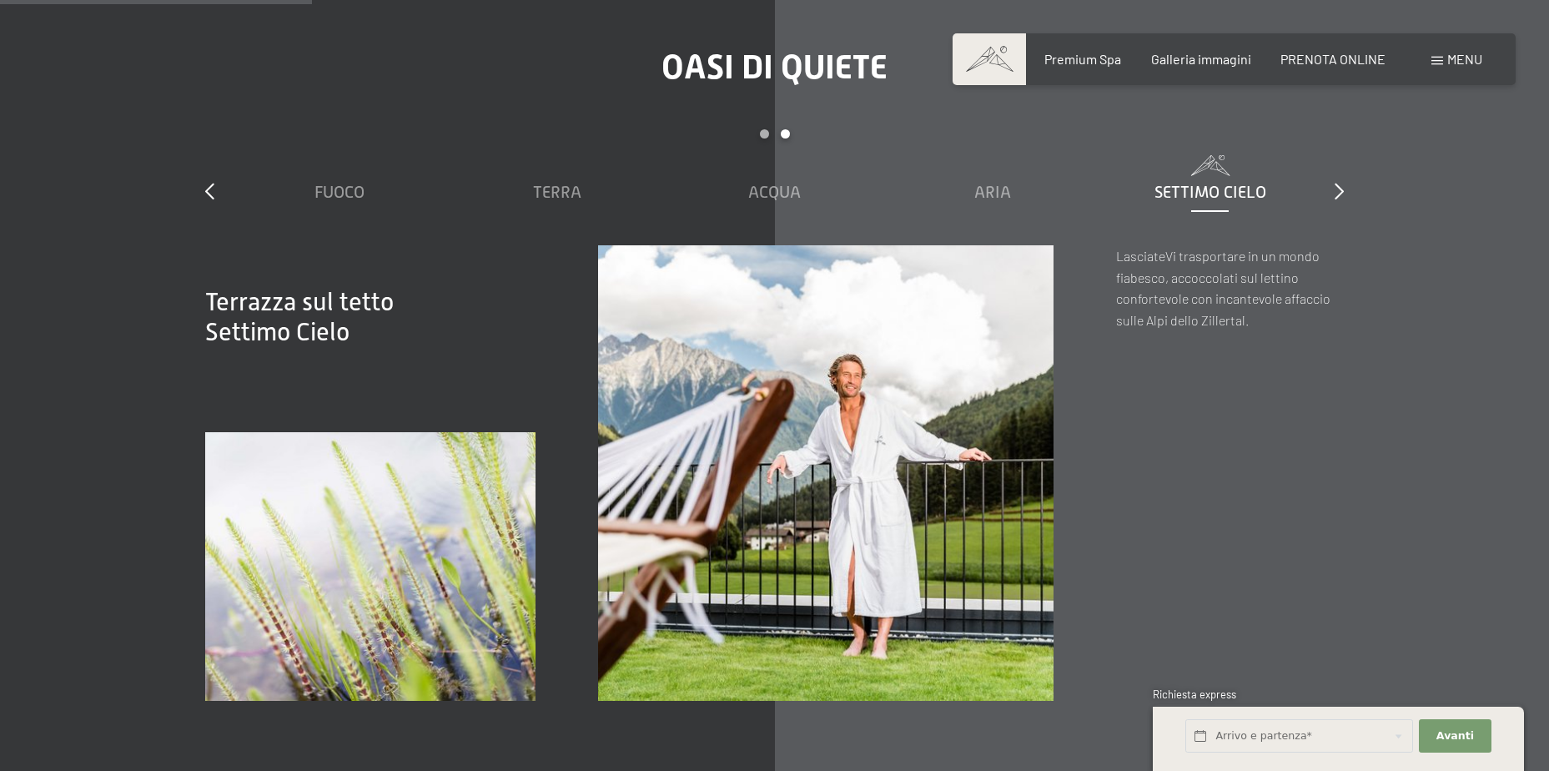
click at [1348, 168] on div "Oasi di quiete slide 3 to 7 of 7 Sauna relax Sky Relax Fuoco Terra Acqua Aria S…" at bounding box center [775, 374] width 1264 height 653
click at [1340, 183] on icon at bounding box center [1339, 191] width 9 height 17
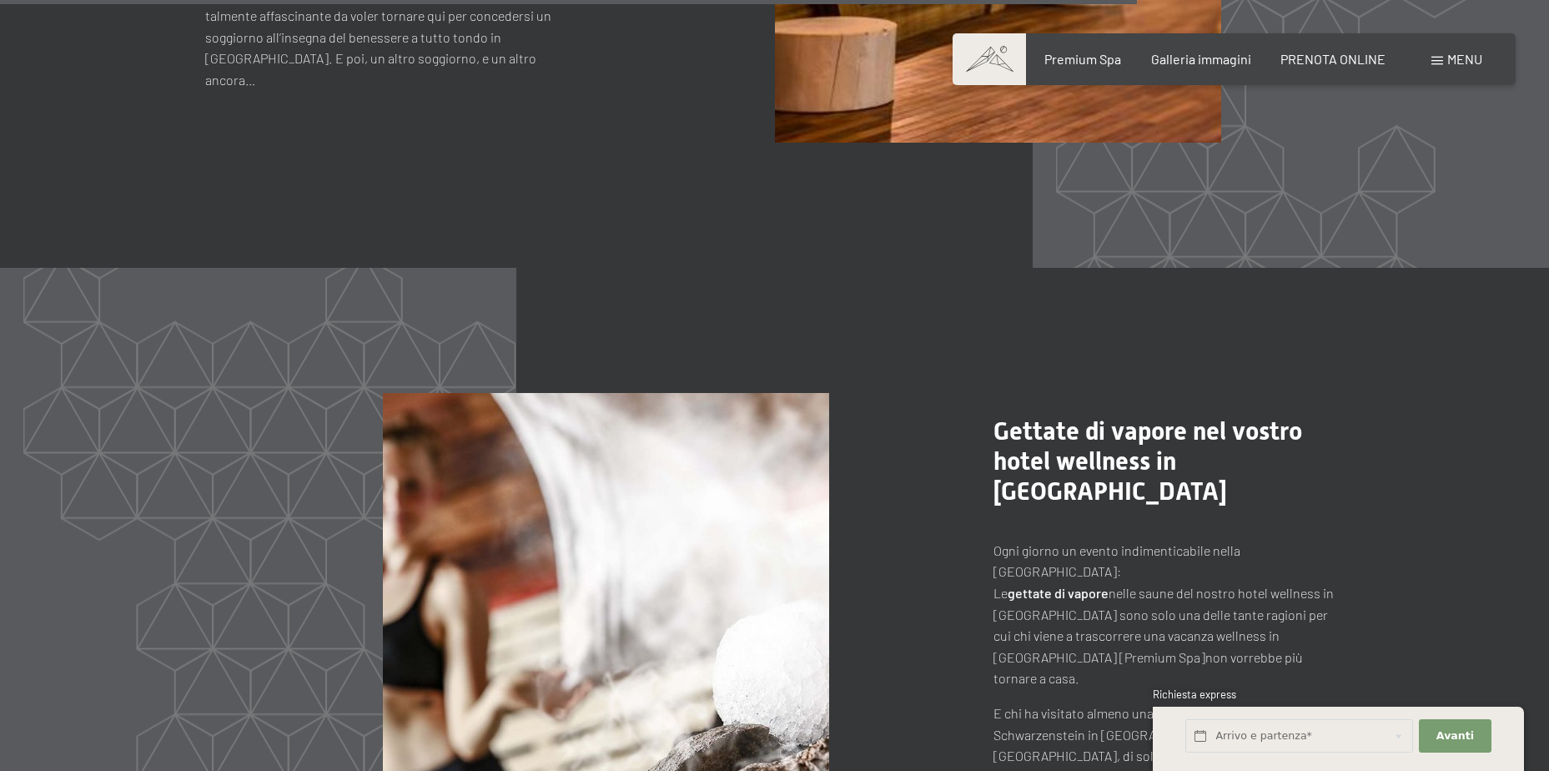
scroll to position [7508, 0]
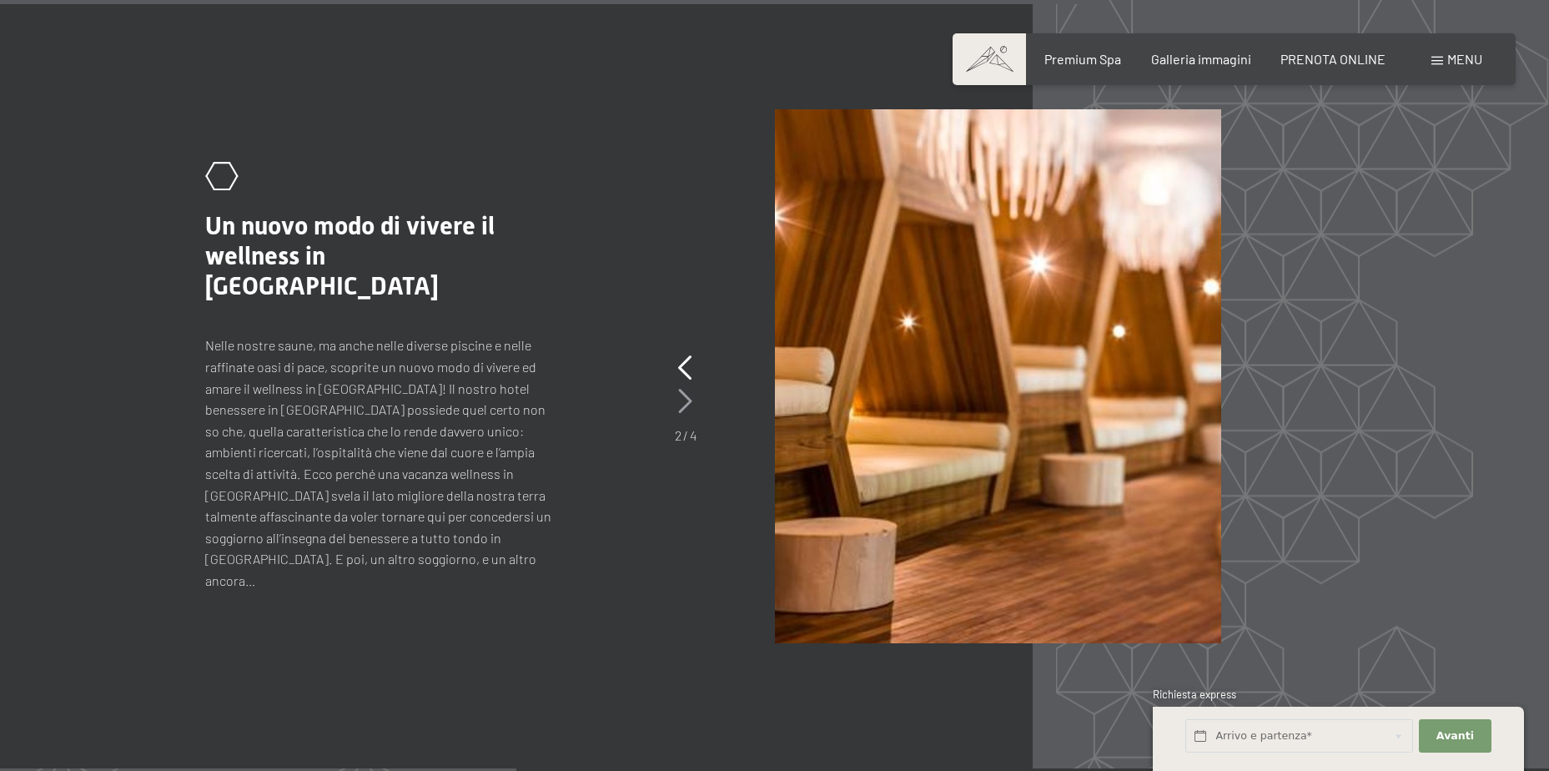
click at [687, 389] on icon at bounding box center [685, 401] width 14 height 25
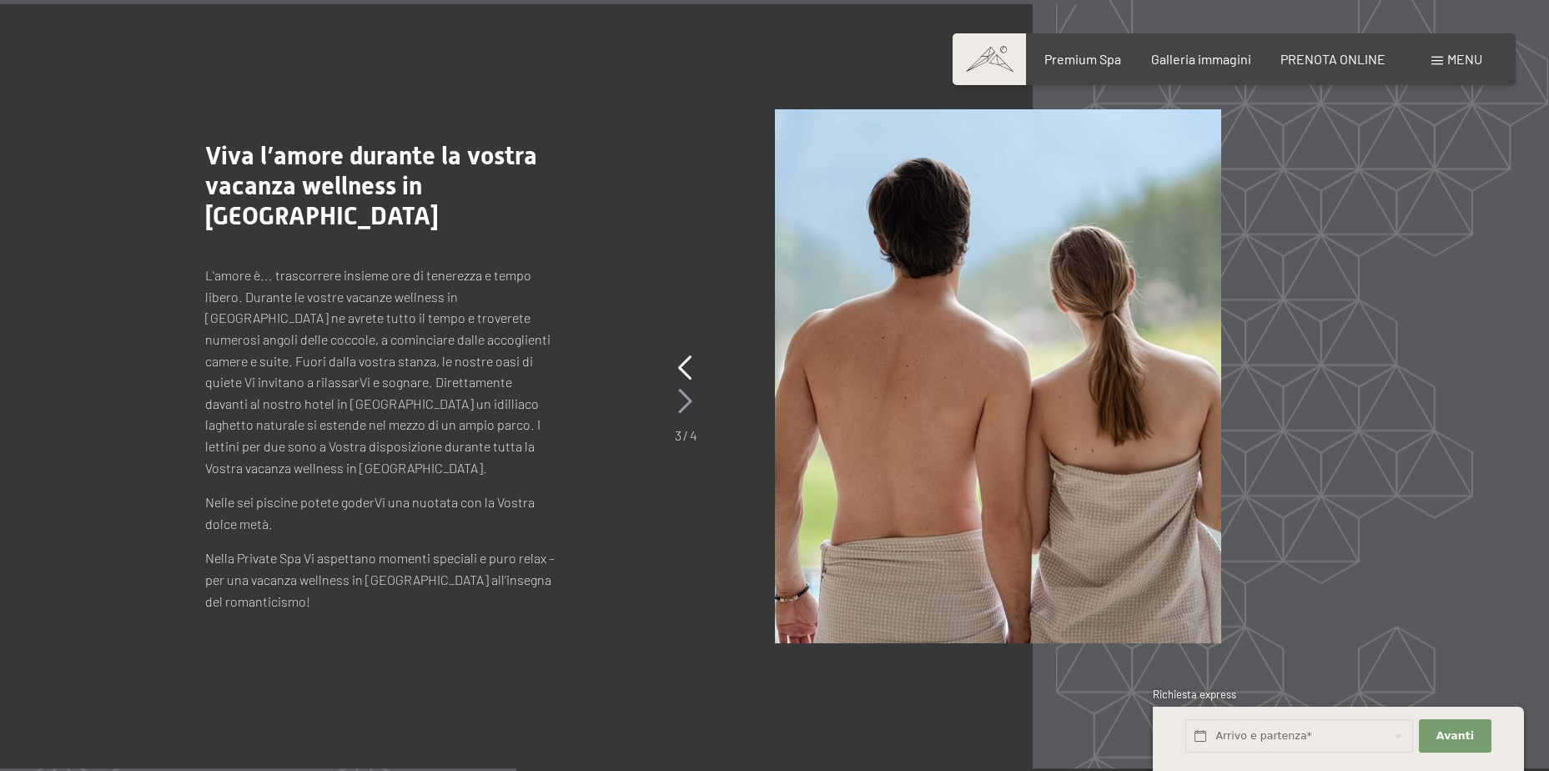
click at [685, 389] on icon at bounding box center [685, 401] width 14 height 25
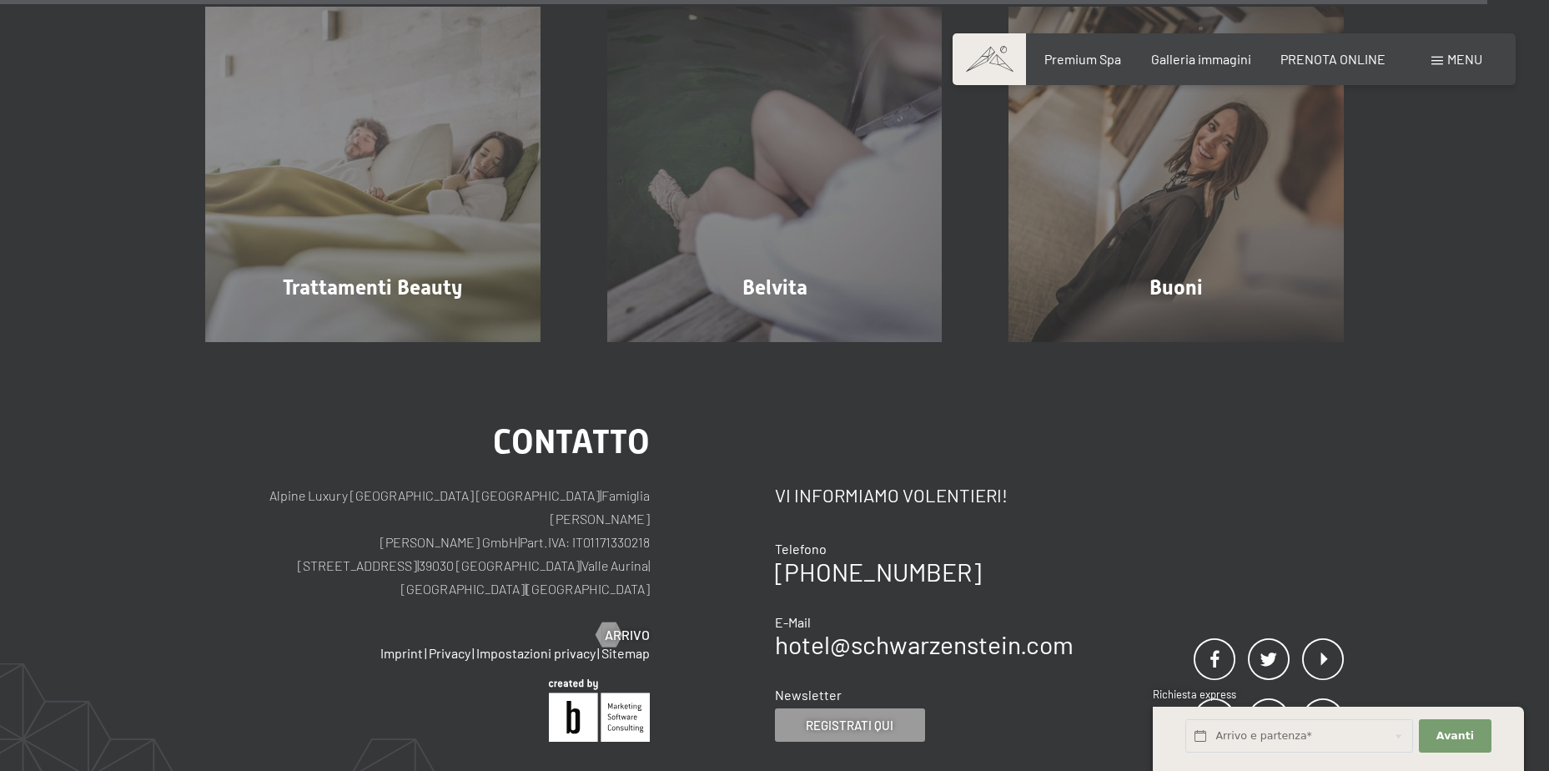
scroll to position [10344, 0]
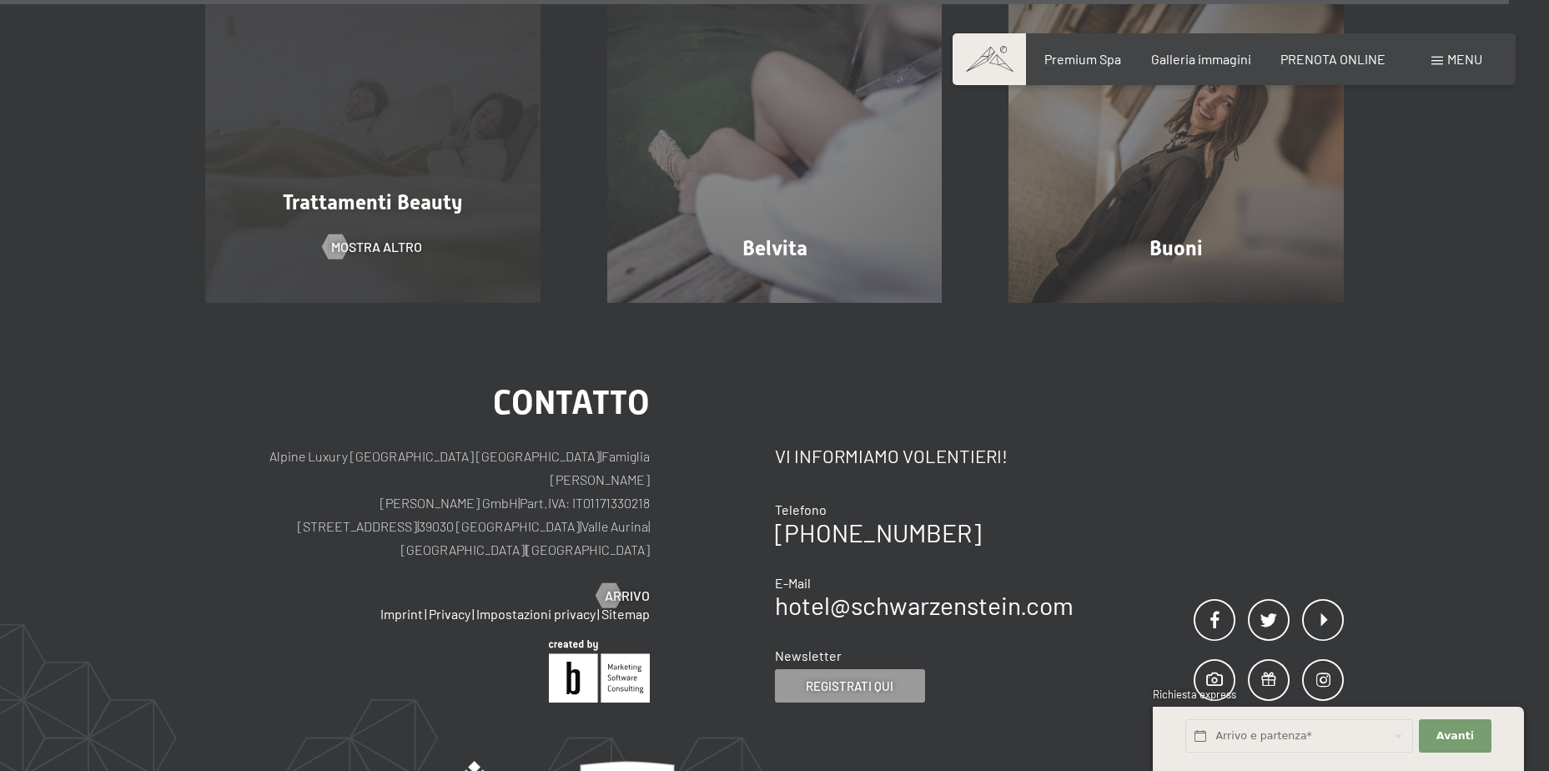
click at [487, 222] on div "Trattamenti Beauty mostra altro" at bounding box center [373, 134] width 402 height 335
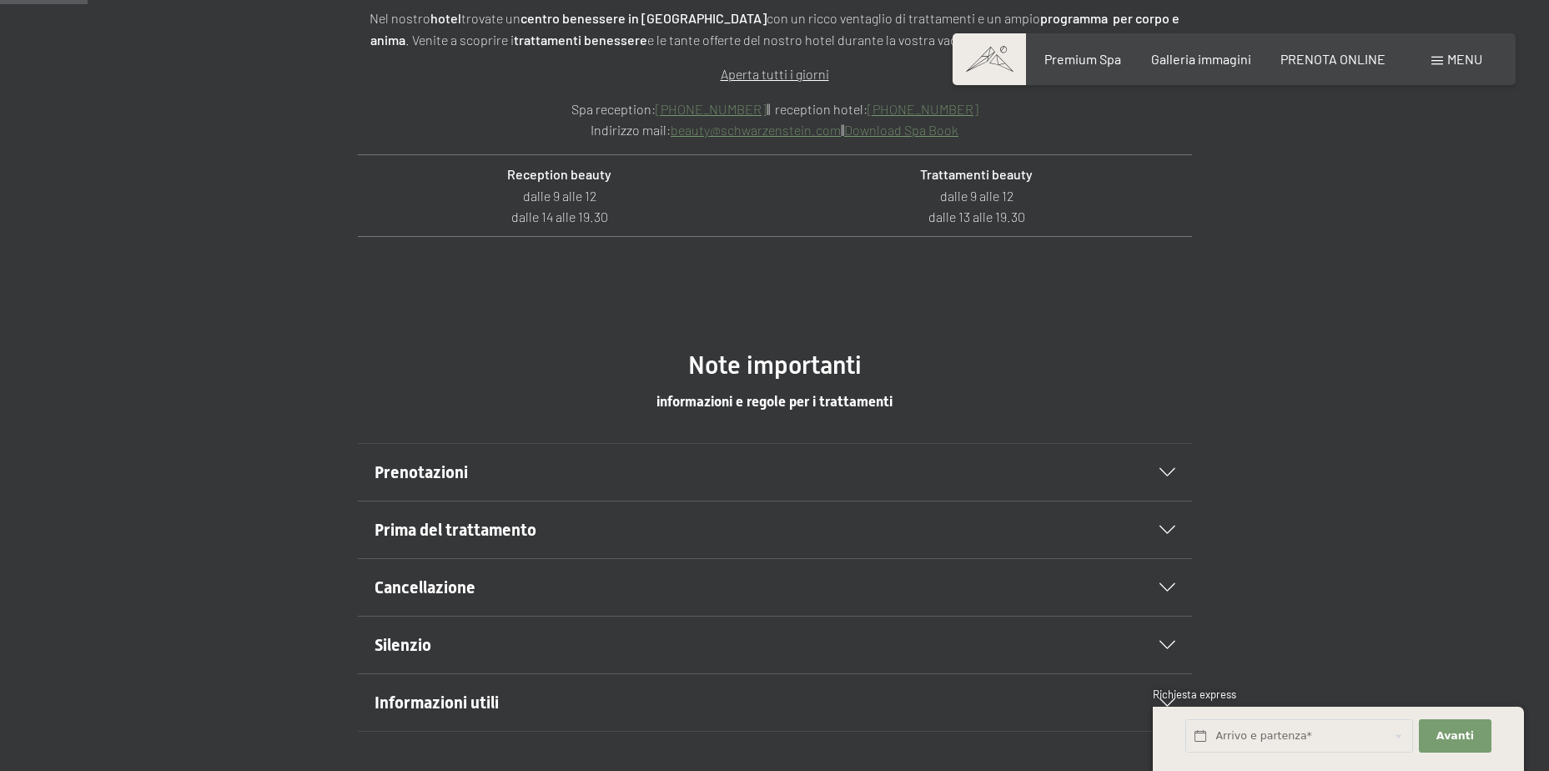
scroll to position [751, 0]
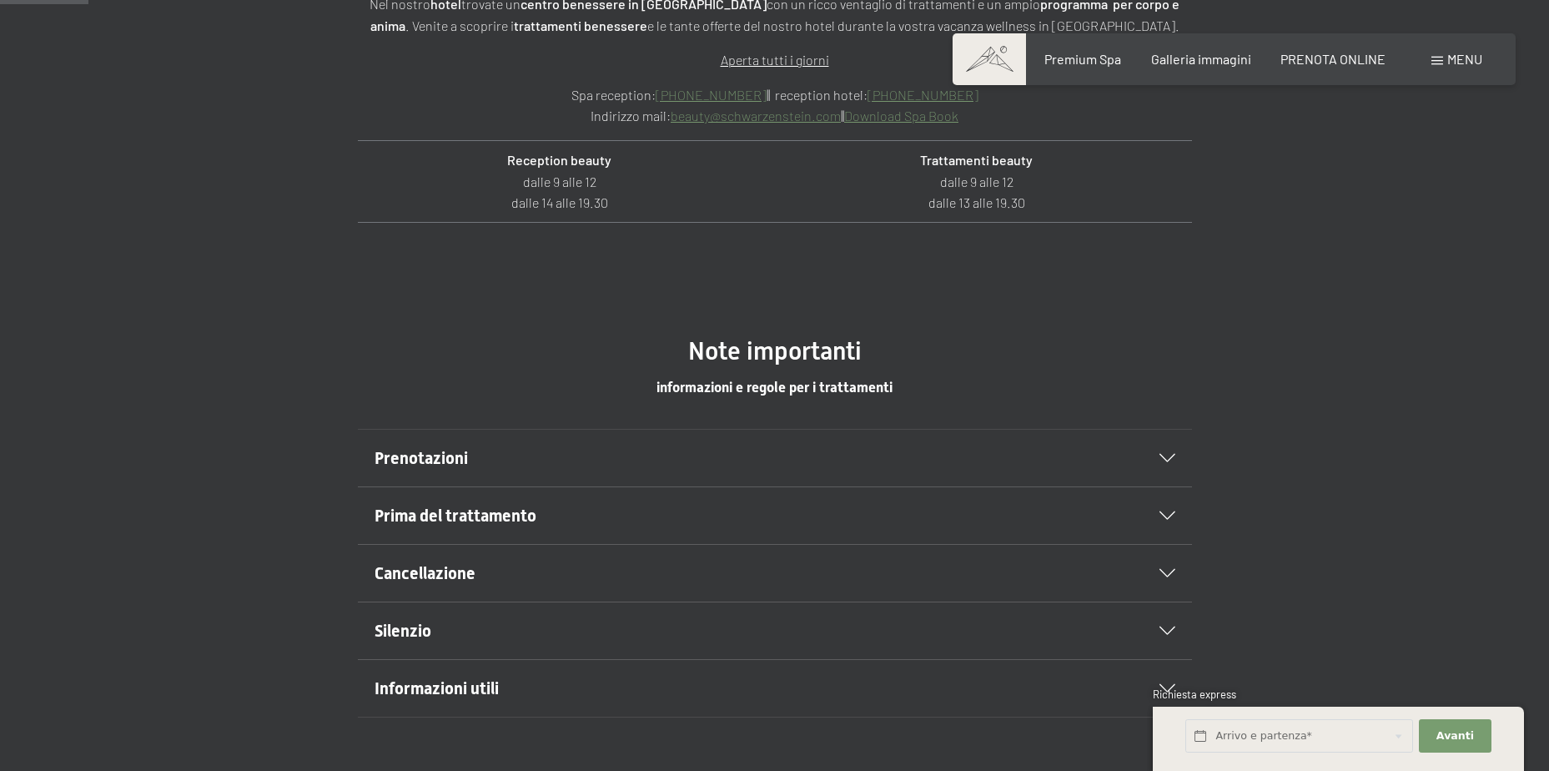
click at [1154, 455] on div at bounding box center [1157, 458] width 37 height 8
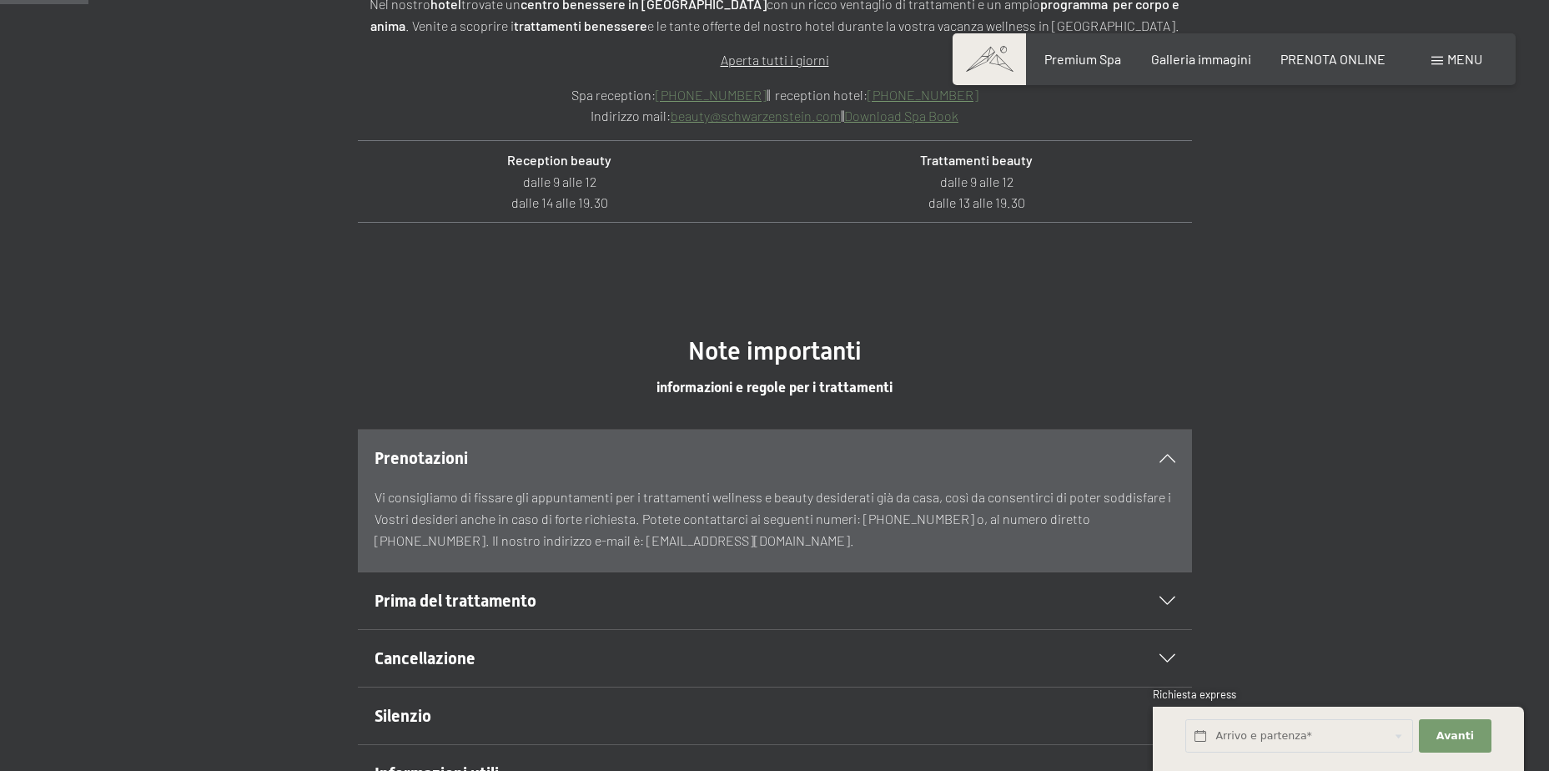
click at [1154, 455] on div at bounding box center [1157, 458] width 37 height 8
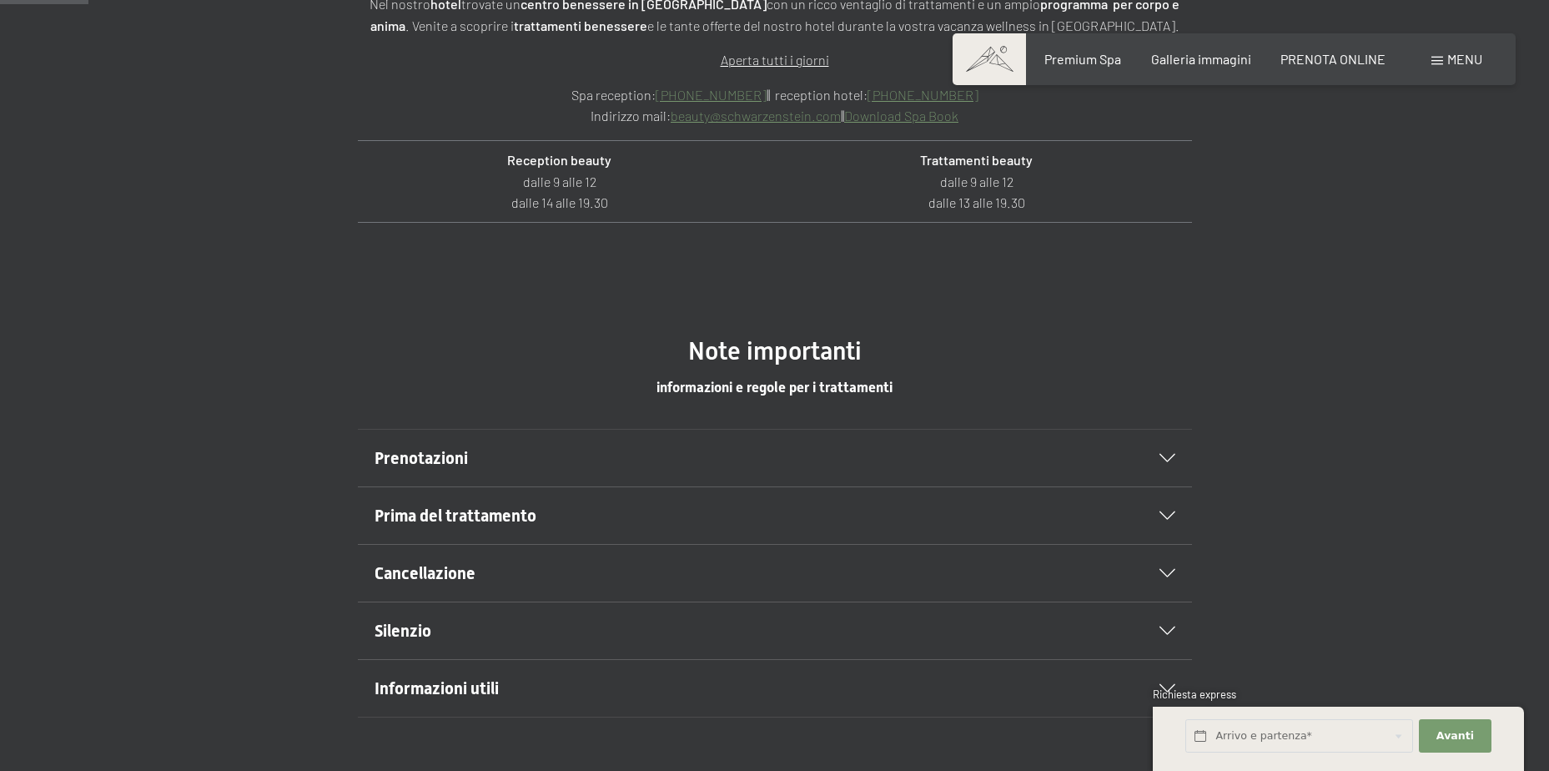
click at [1158, 514] on div at bounding box center [1157, 515] width 37 height 8
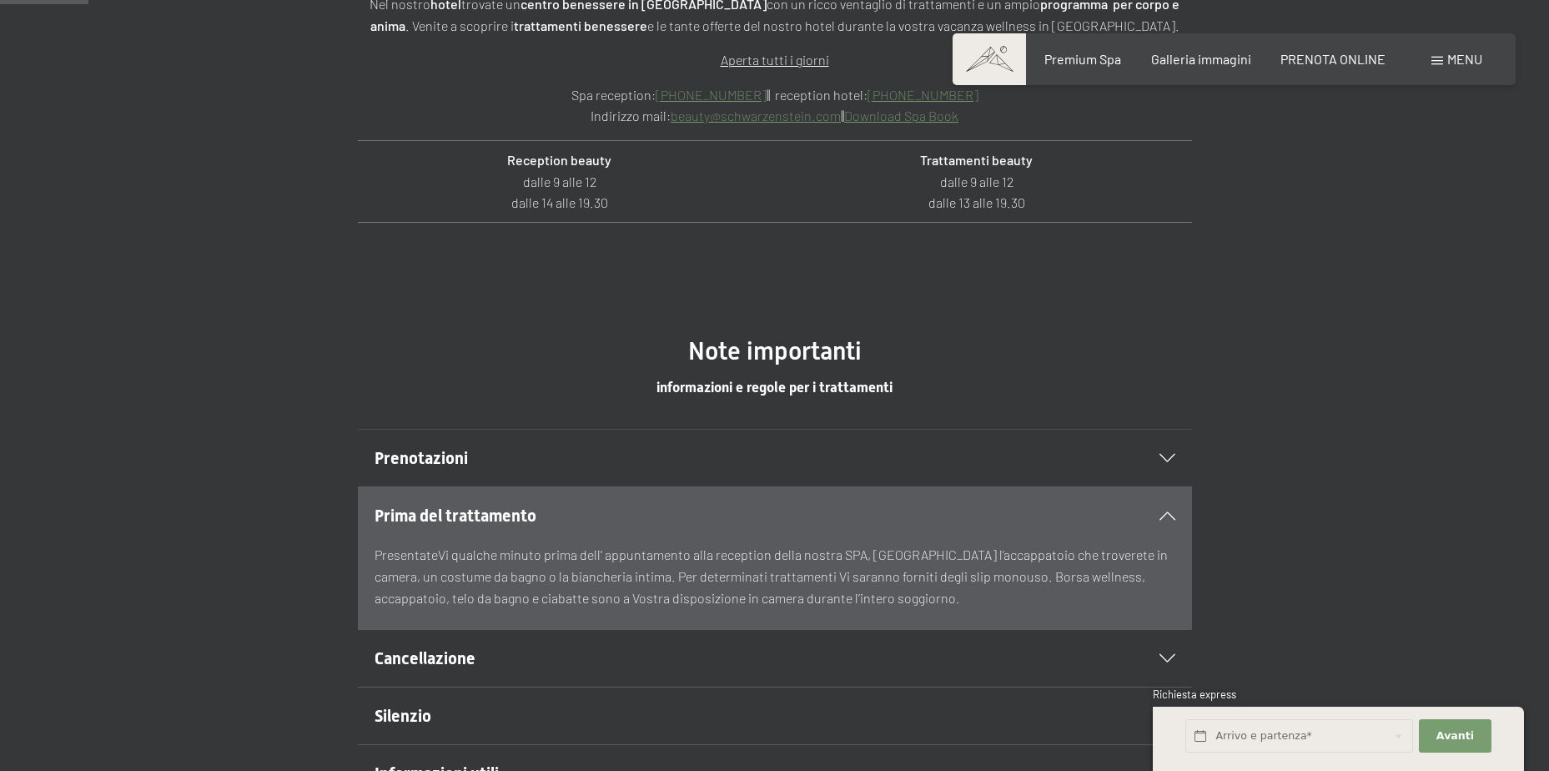
click at [1171, 505] on div "Prima del trattamento" at bounding box center [775, 515] width 801 height 57
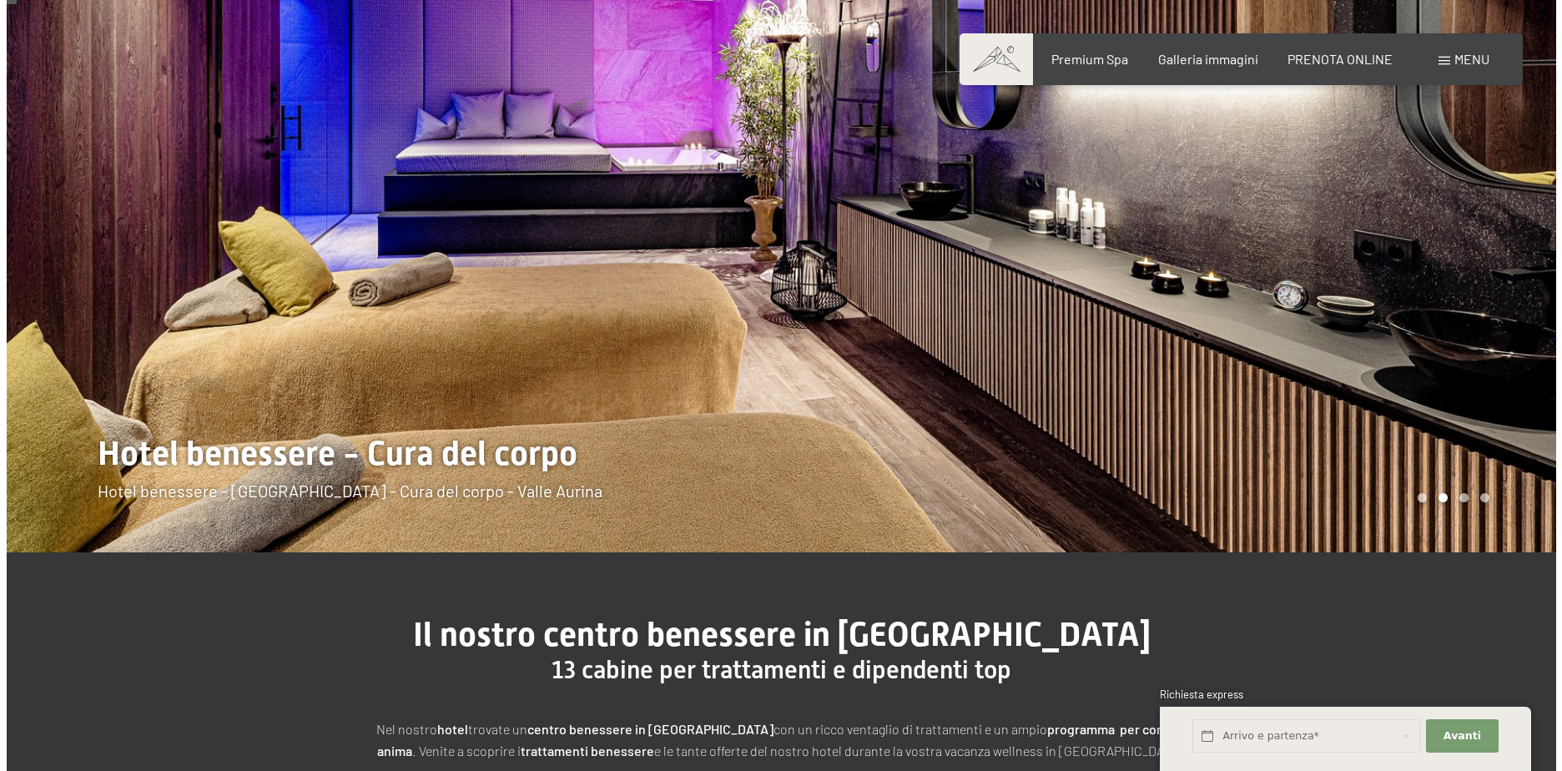
scroll to position [0, 0]
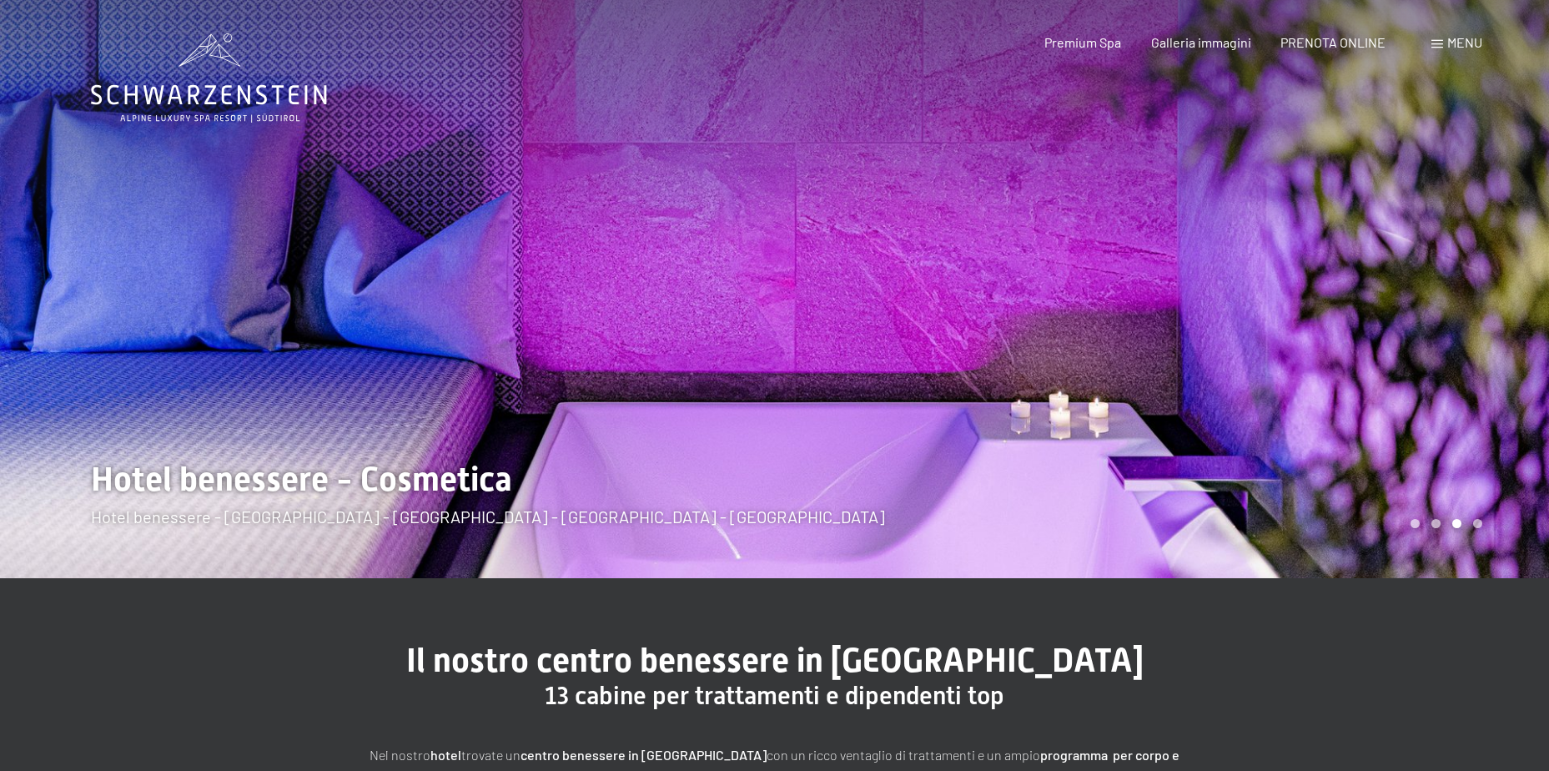
click at [1436, 45] on span at bounding box center [1437, 44] width 12 height 8
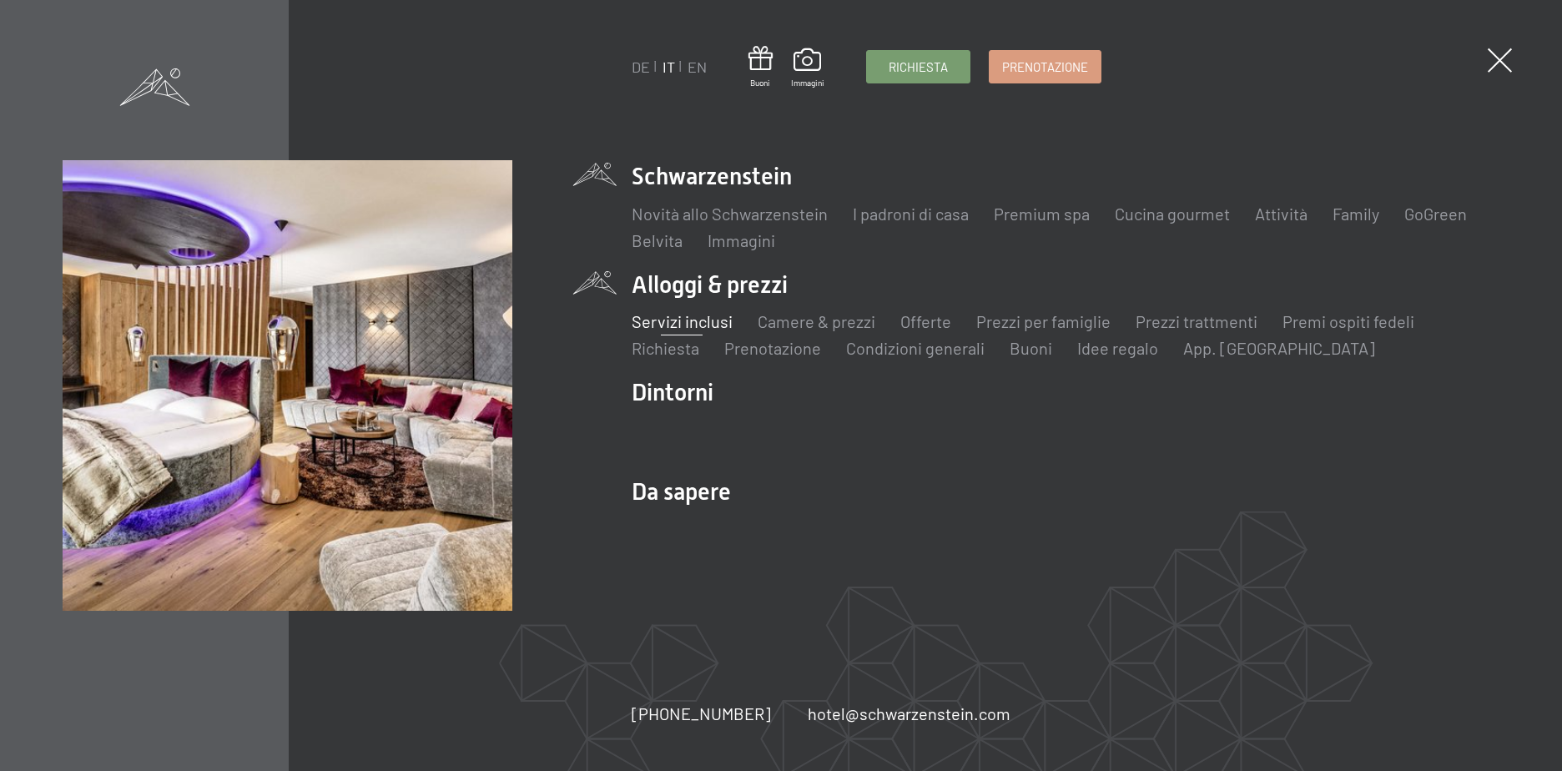
click at [712, 322] on link "Servizi inclusi" at bounding box center [681, 321] width 101 height 20
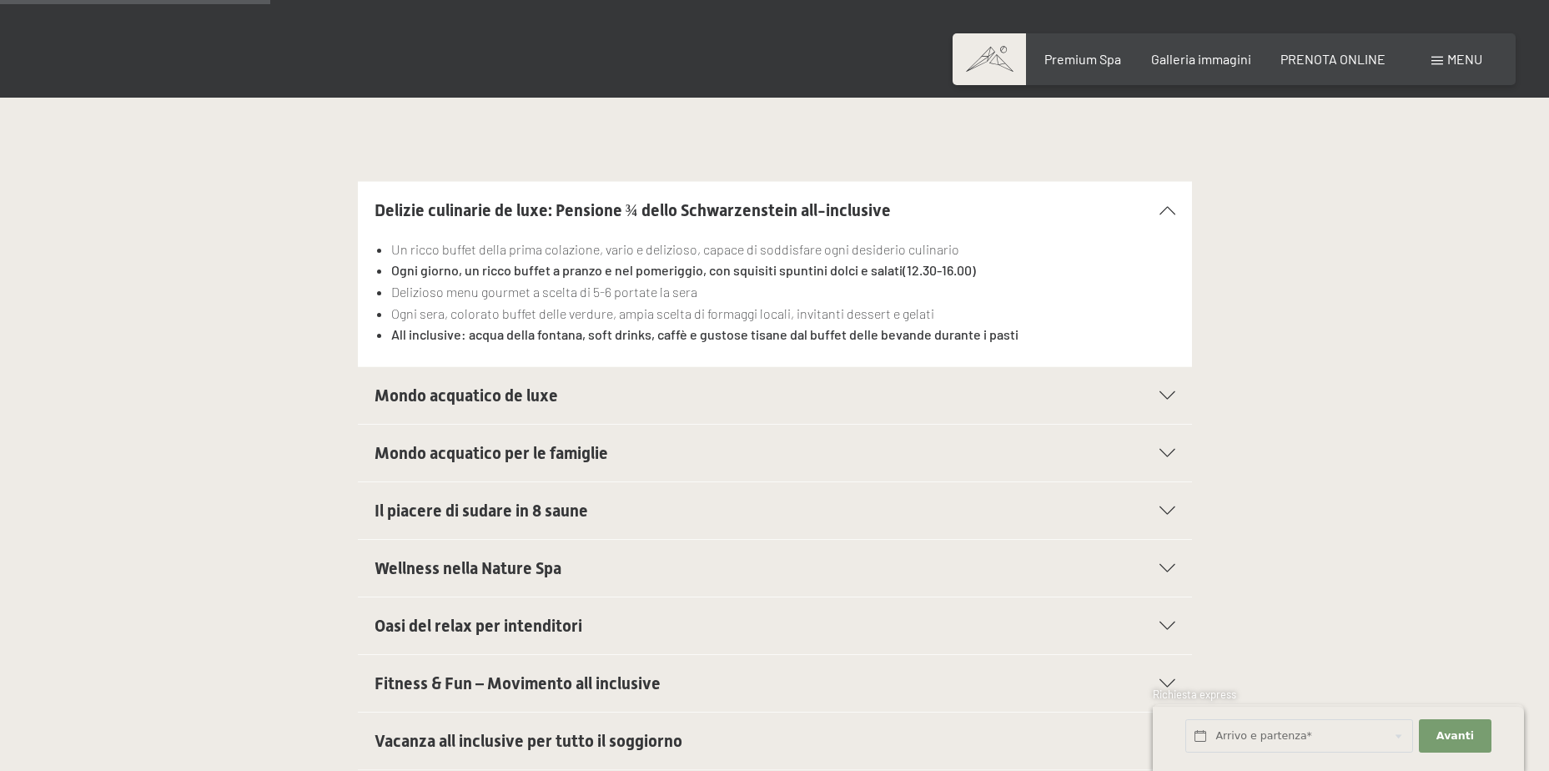
scroll to position [584, 0]
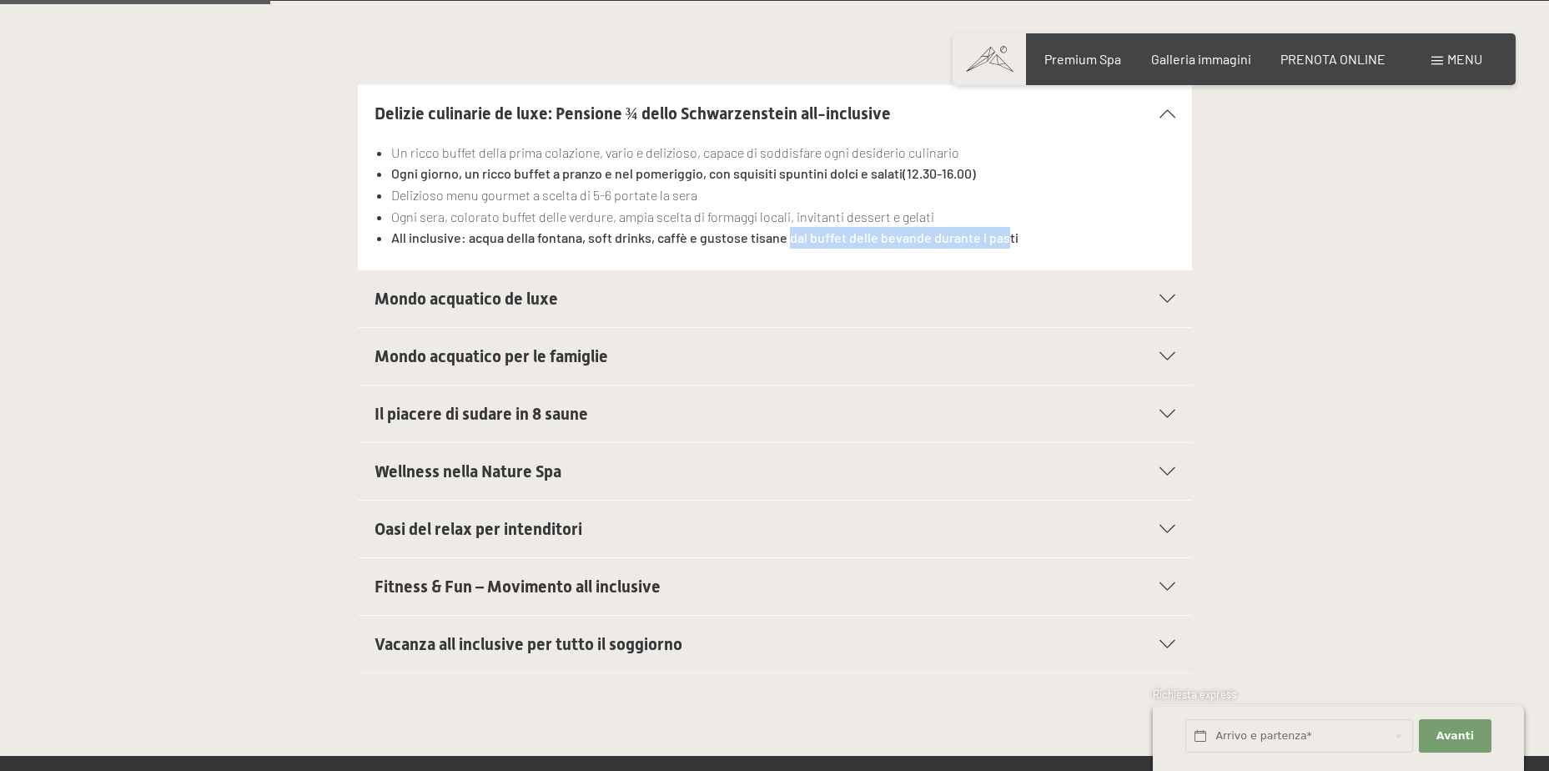
drag, startPoint x: 992, startPoint y: 236, endPoint x: 788, endPoint y: 236, distance: 203.5
click at [788, 236] on strong "All inclusive: acqua della fontana, soft drinks, caffè e gustose tisane dal buf…" at bounding box center [704, 237] width 627 height 16
click at [1025, 239] on li "All inclusive: acqua della fontana, soft drinks, caffè e gustose tisane dal buf…" at bounding box center [782, 238] width 783 height 22
drag, startPoint x: 1025, startPoint y: 239, endPoint x: 394, endPoint y: 240, distance: 631.5
click at [394, 240] on li "All inclusive: acqua della fontana, soft drinks, caffè e gustose tisane dal buf…" at bounding box center [782, 238] width 783 height 22
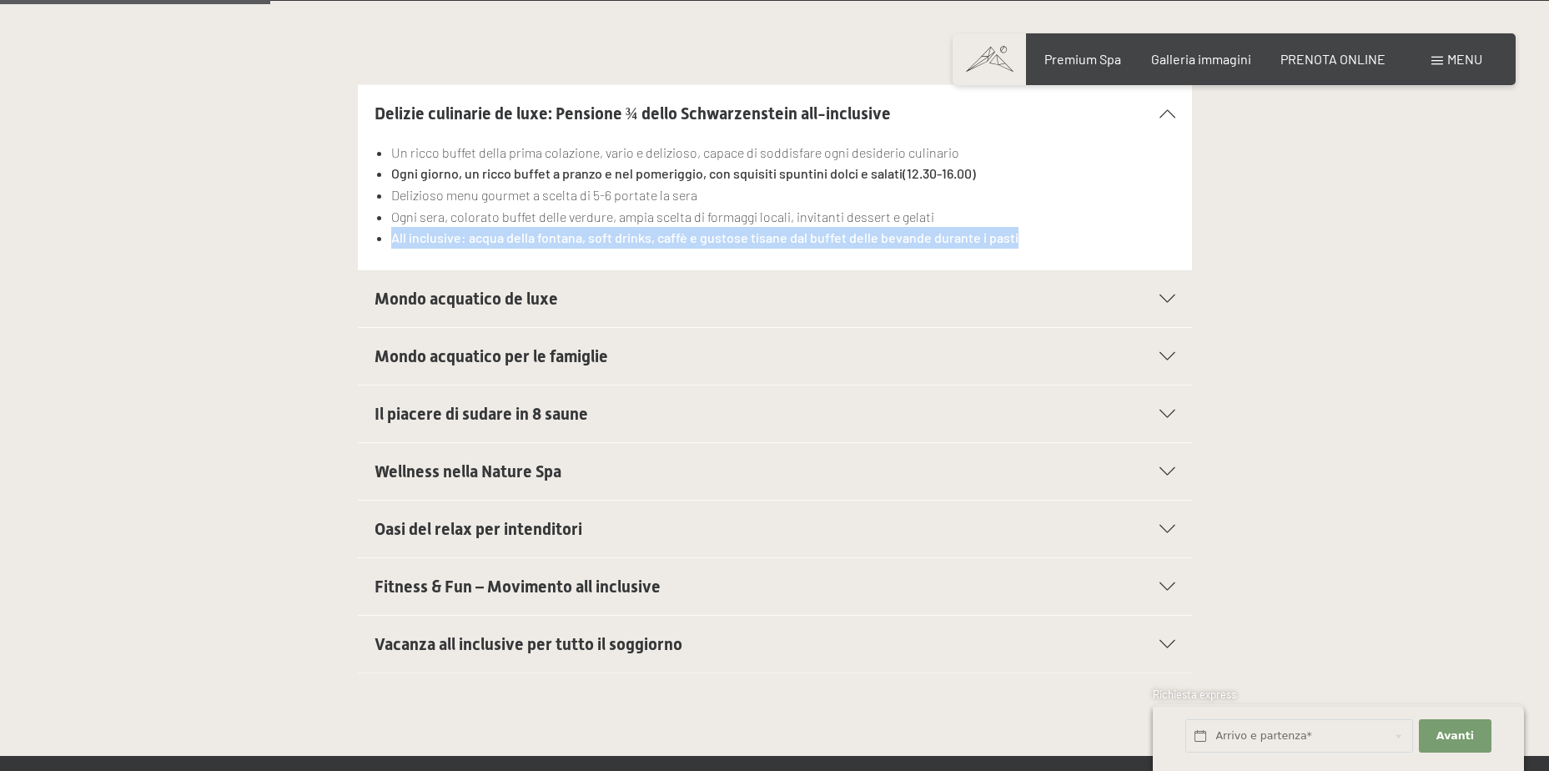
drag, startPoint x: 394, startPoint y: 240, endPoint x: 534, endPoint y: 258, distance: 141.2
click at [534, 258] on div "Un ricco buffet della prima colazione, vario e delizioso, capace di soddisfare …" at bounding box center [775, 206] width 801 height 128
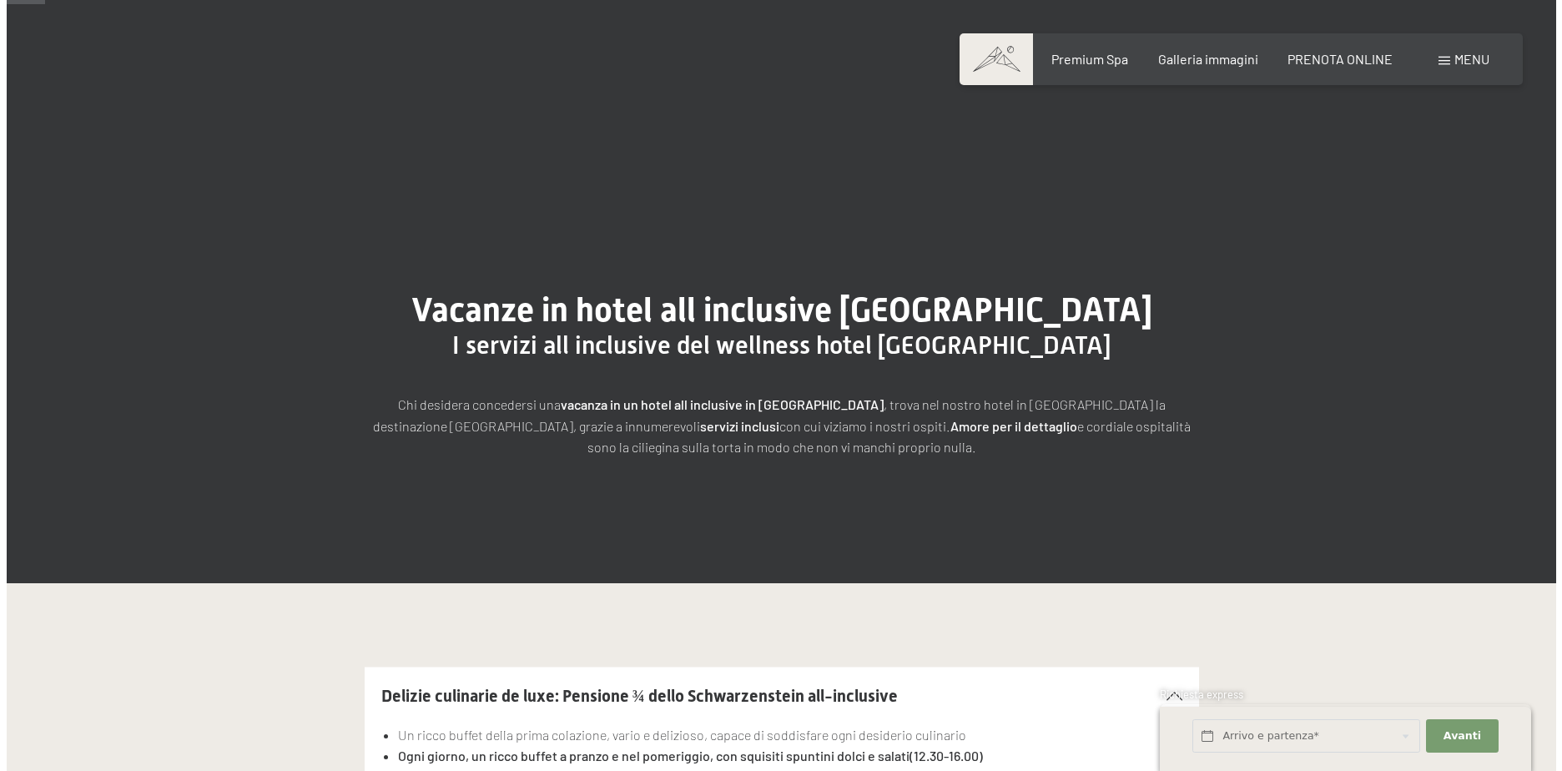
scroll to position [0, 0]
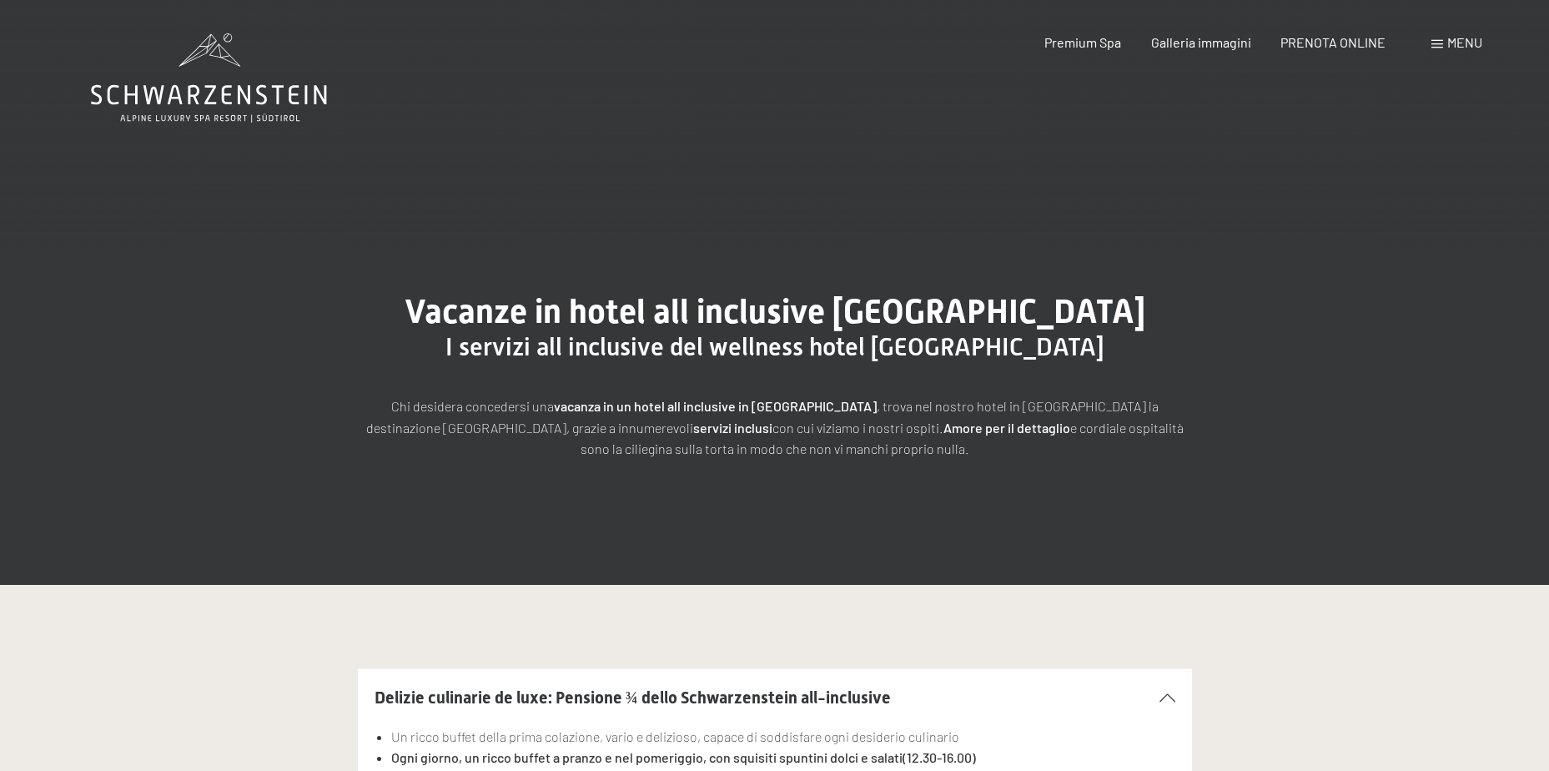
click at [1472, 46] on span "Menu" at bounding box center [1464, 42] width 35 height 16
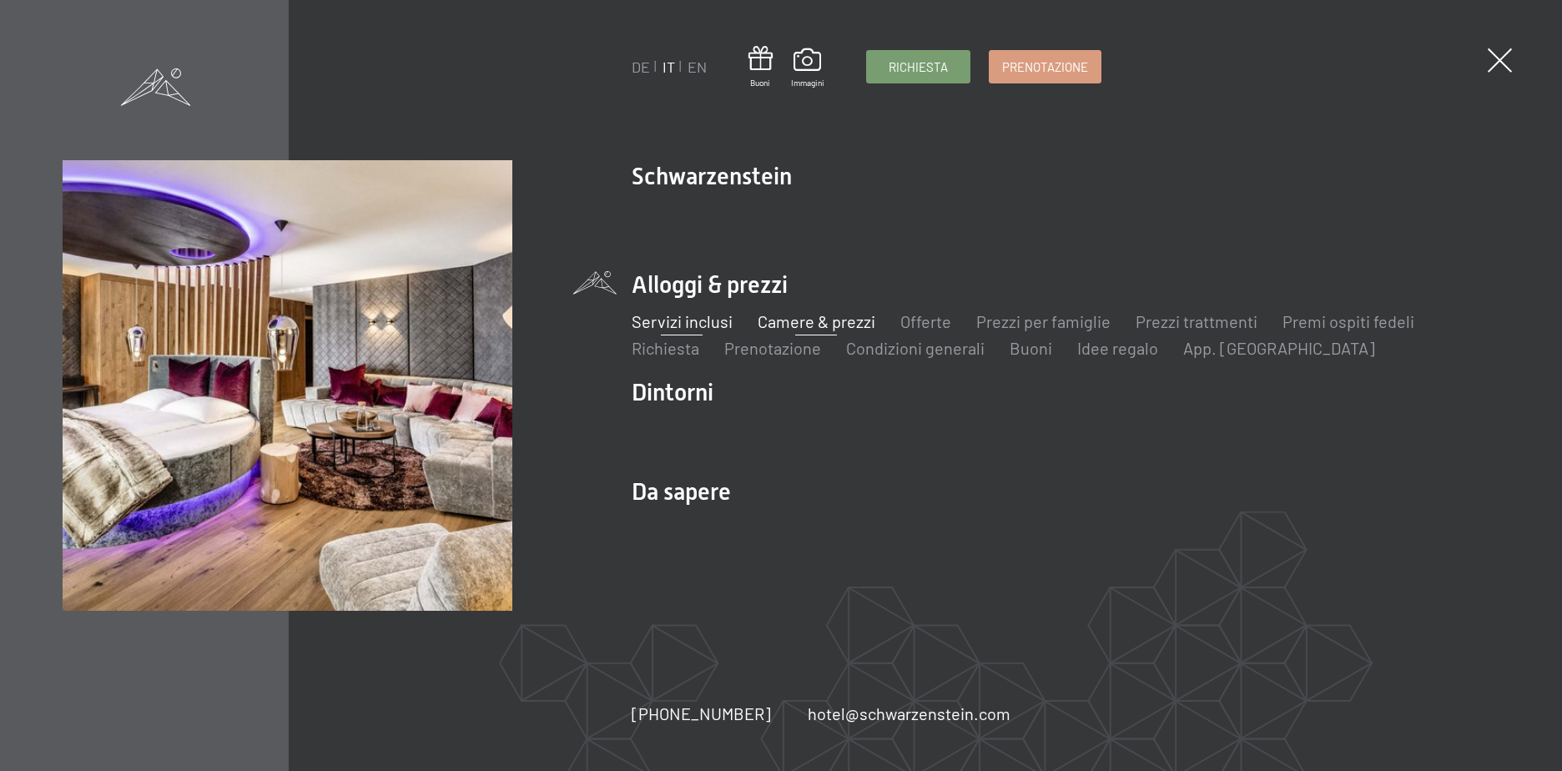
click at [823, 327] on link "Camere & prezzi" at bounding box center [816, 321] width 118 height 20
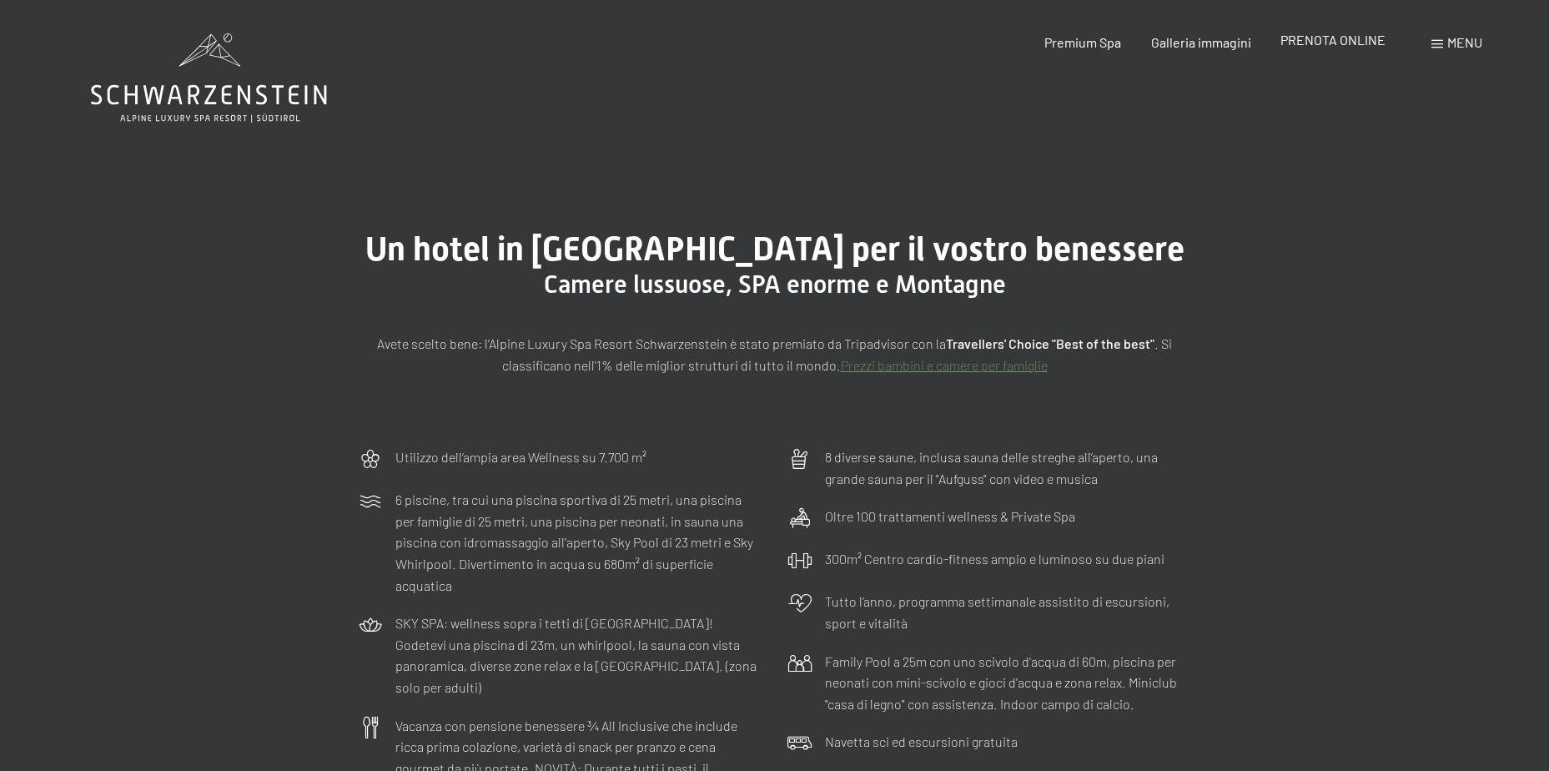
click at [1347, 39] on span "PRENOTA ONLINE" at bounding box center [1332, 40] width 105 height 16
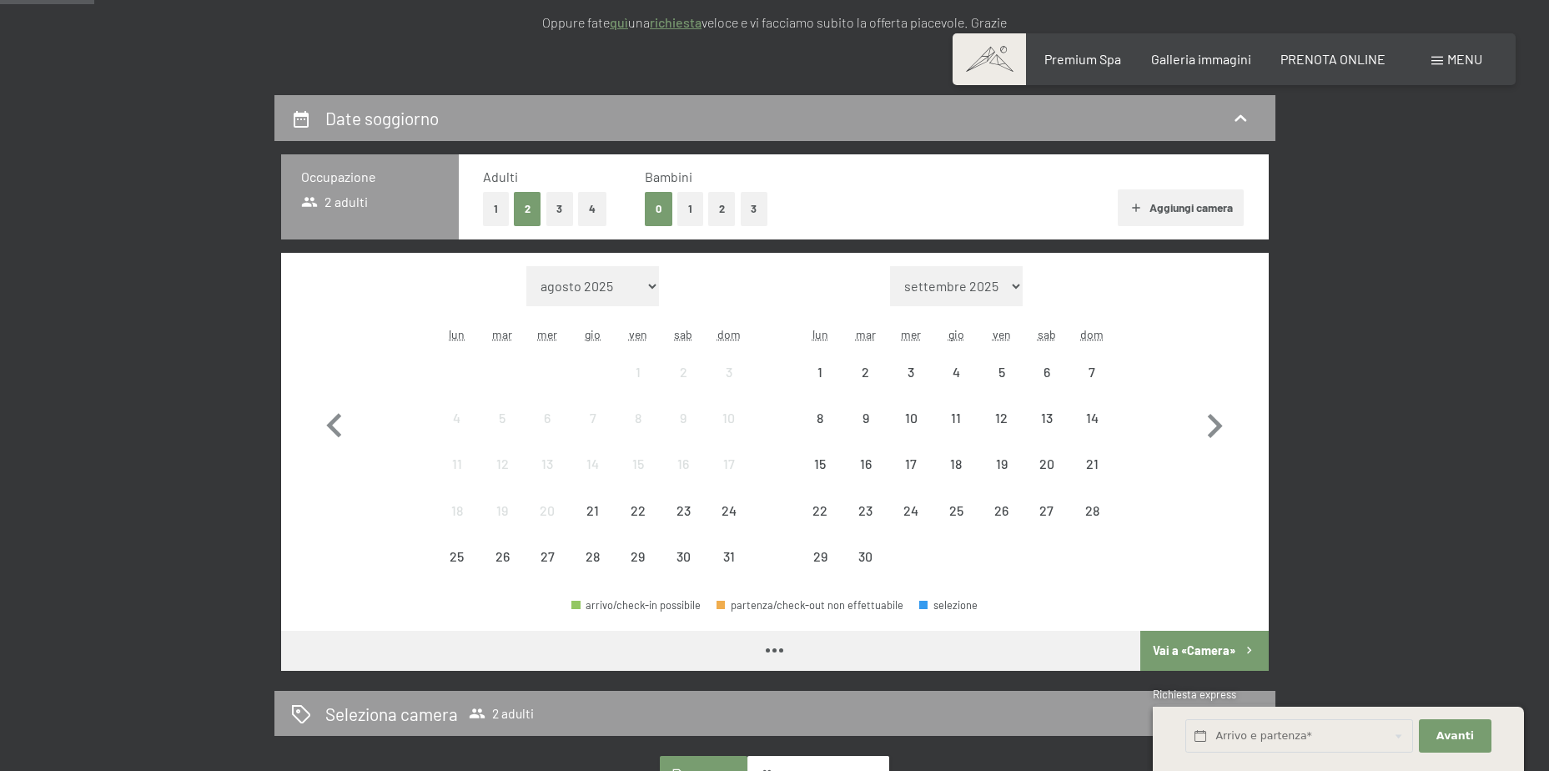
scroll to position [501, 0]
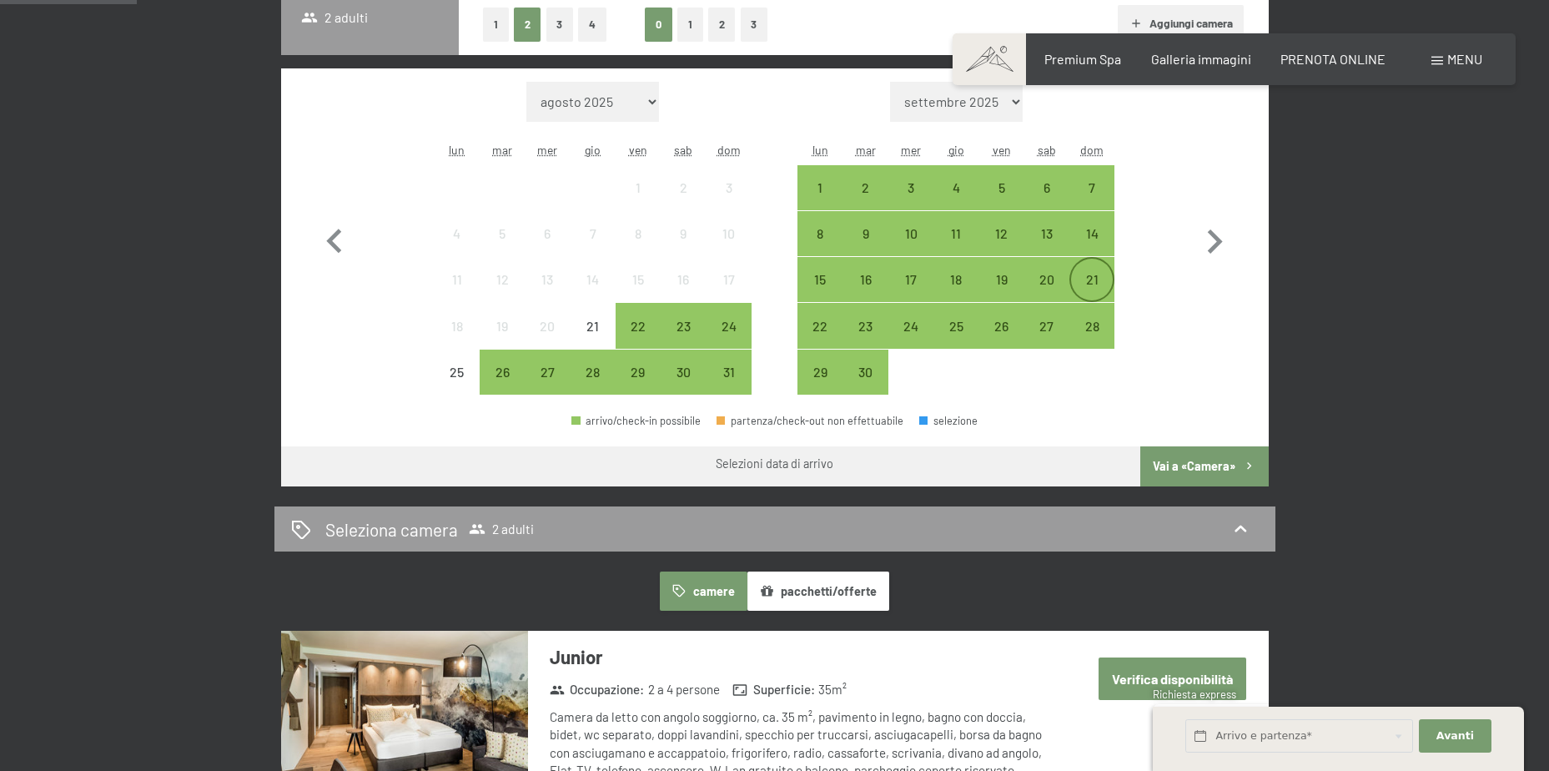
click at [1087, 281] on div "21" at bounding box center [1092, 294] width 42 height 42
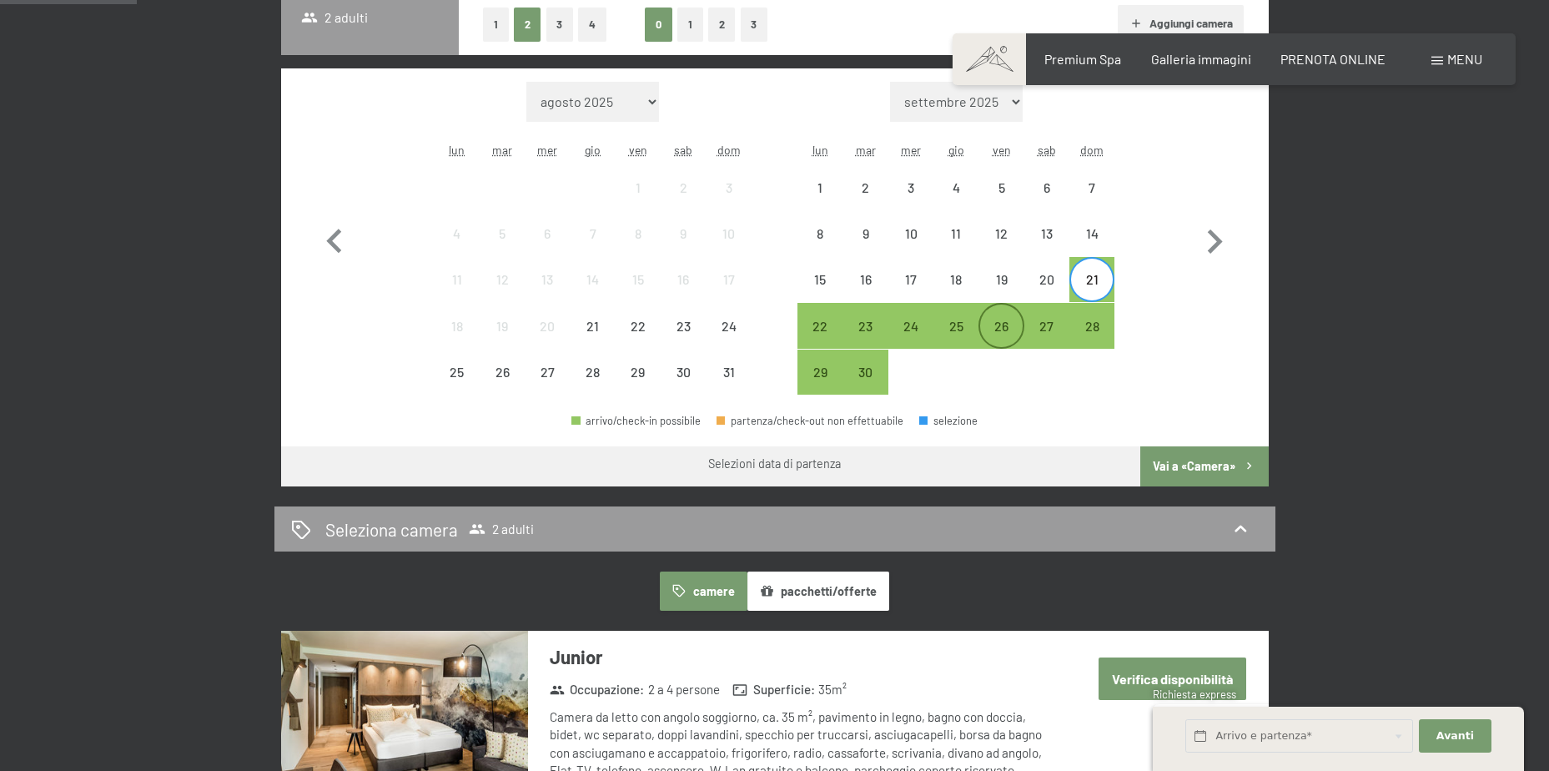
click at [1011, 319] on div "26" at bounding box center [1001, 340] width 42 height 42
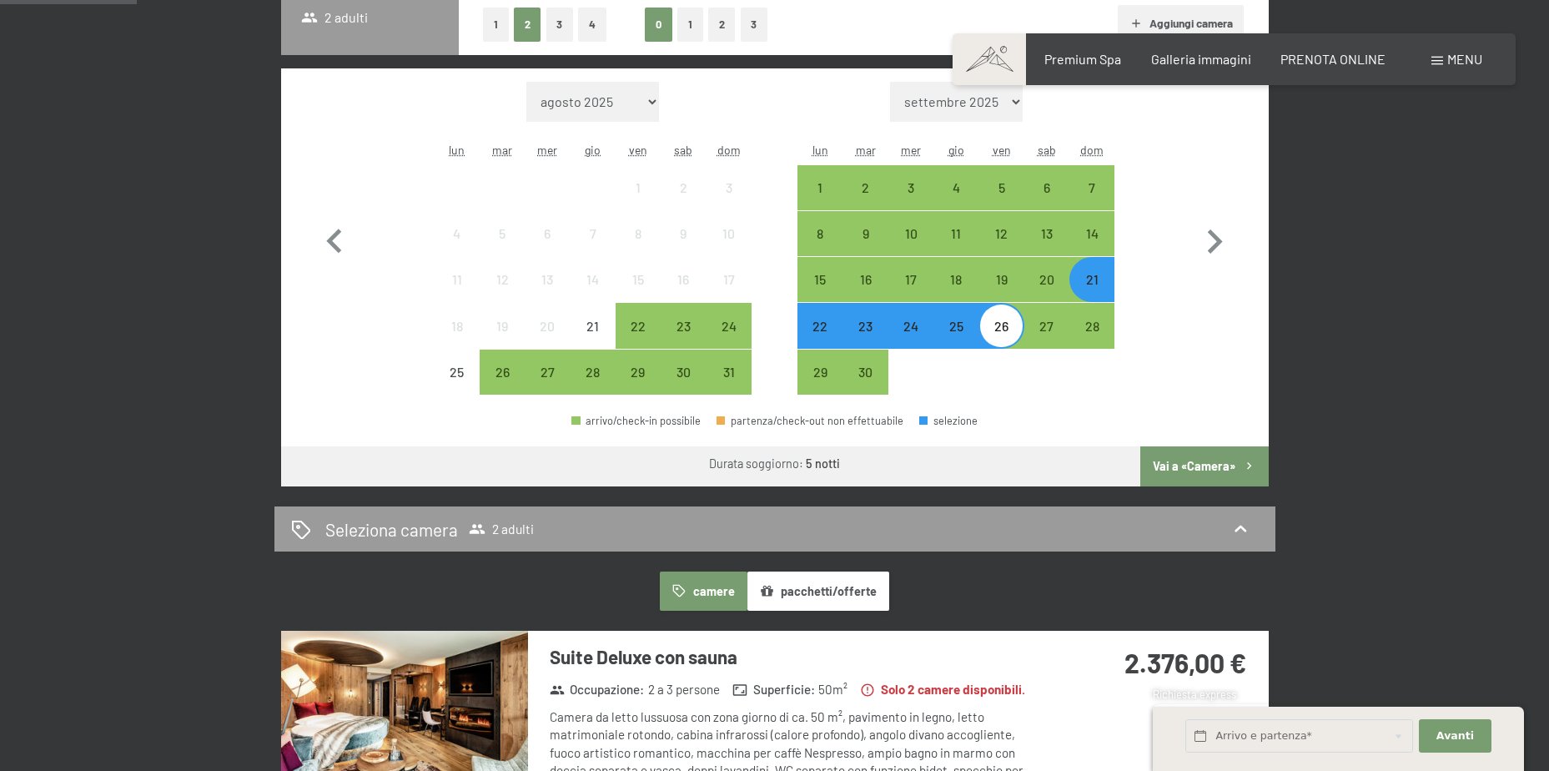
click at [1200, 470] on button "Vai a «Camera»" at bounding box center [1204, 466] width 128 height 40
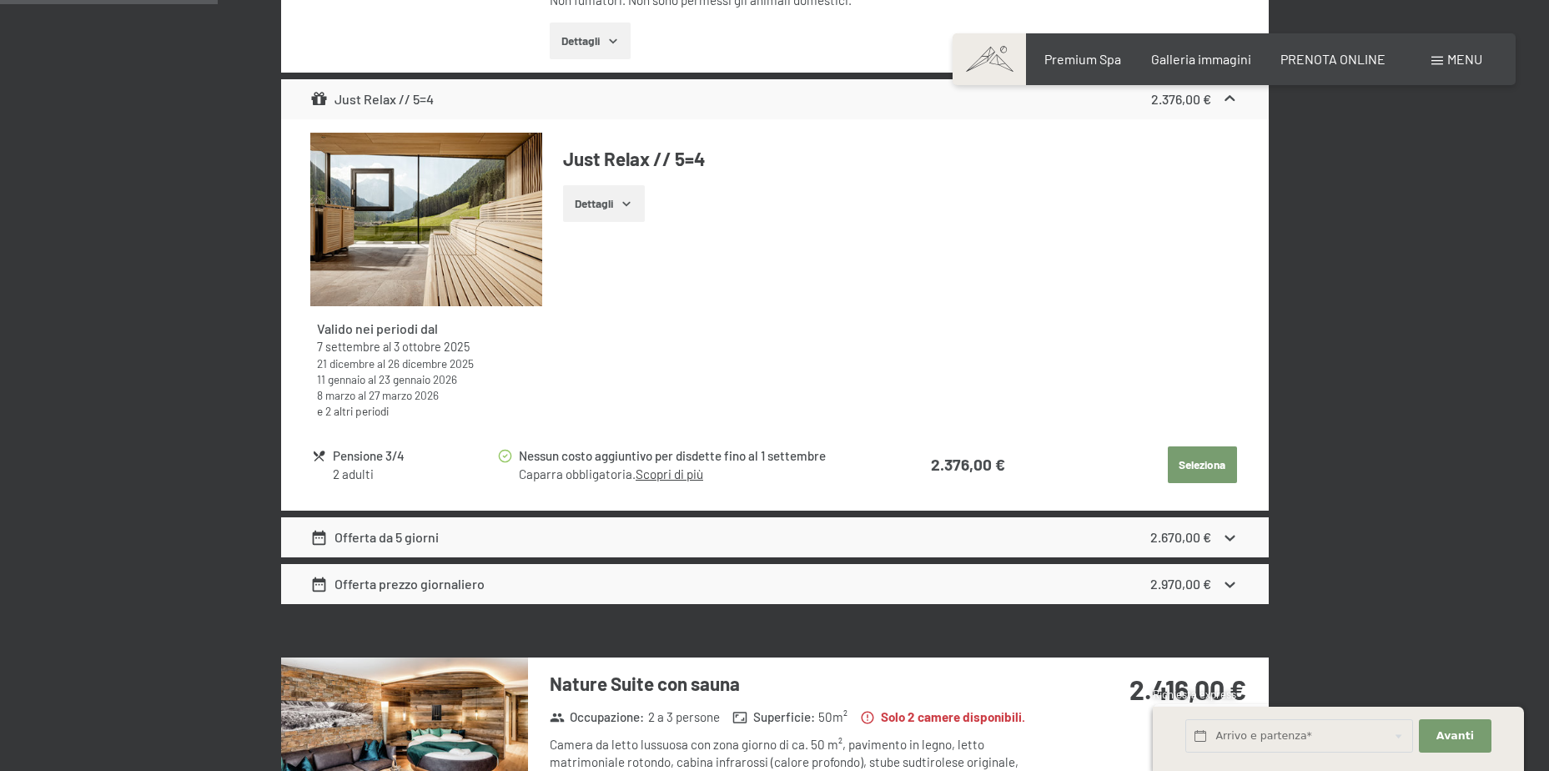
scroll to position [828, 0]
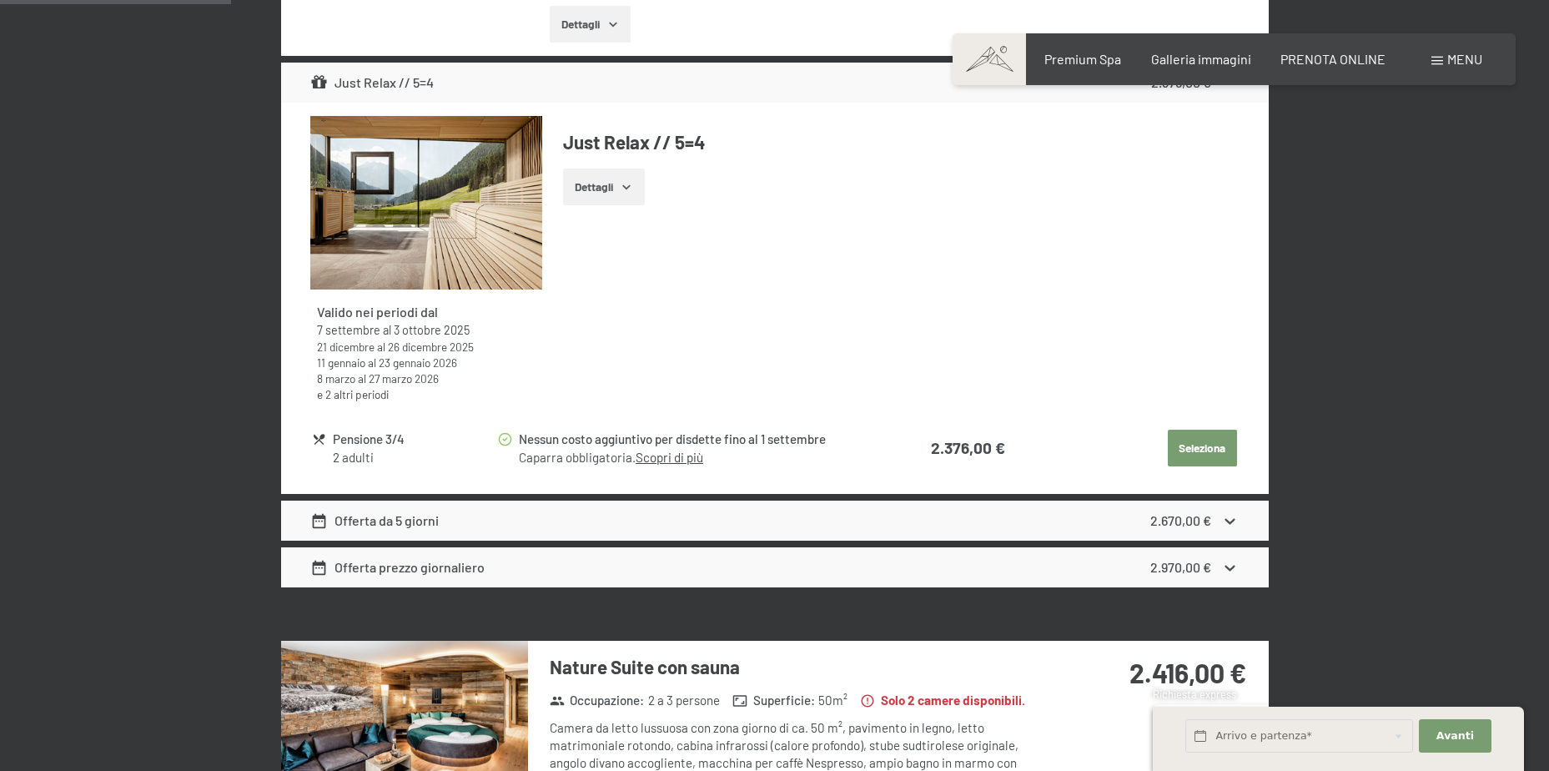
click at [1231, 523] on icon at bounding box center [1230, 521] width 10 height 6
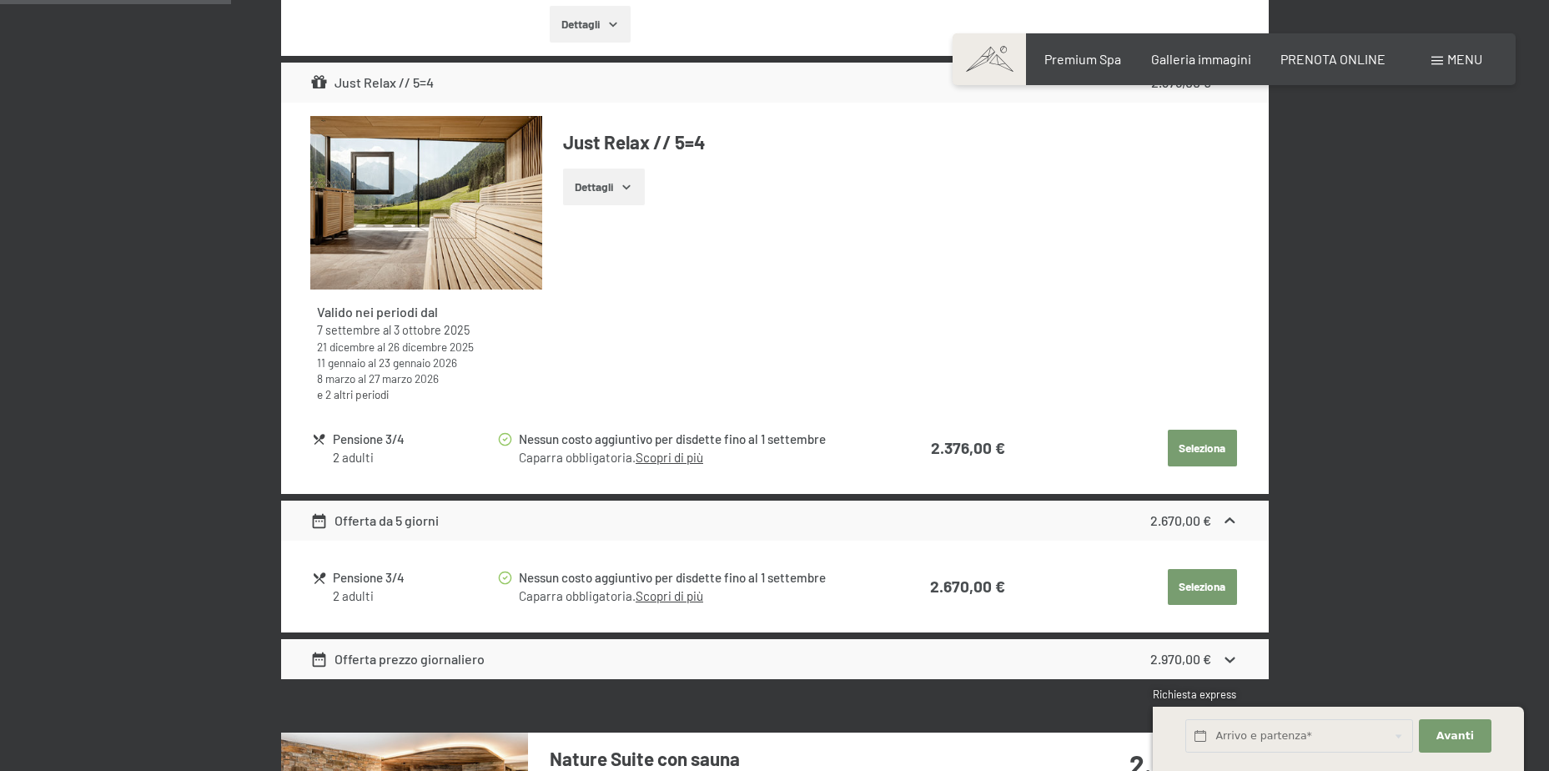
click at [1231, 523] on icon at bounding box center [1230, 521] width 18 height 18
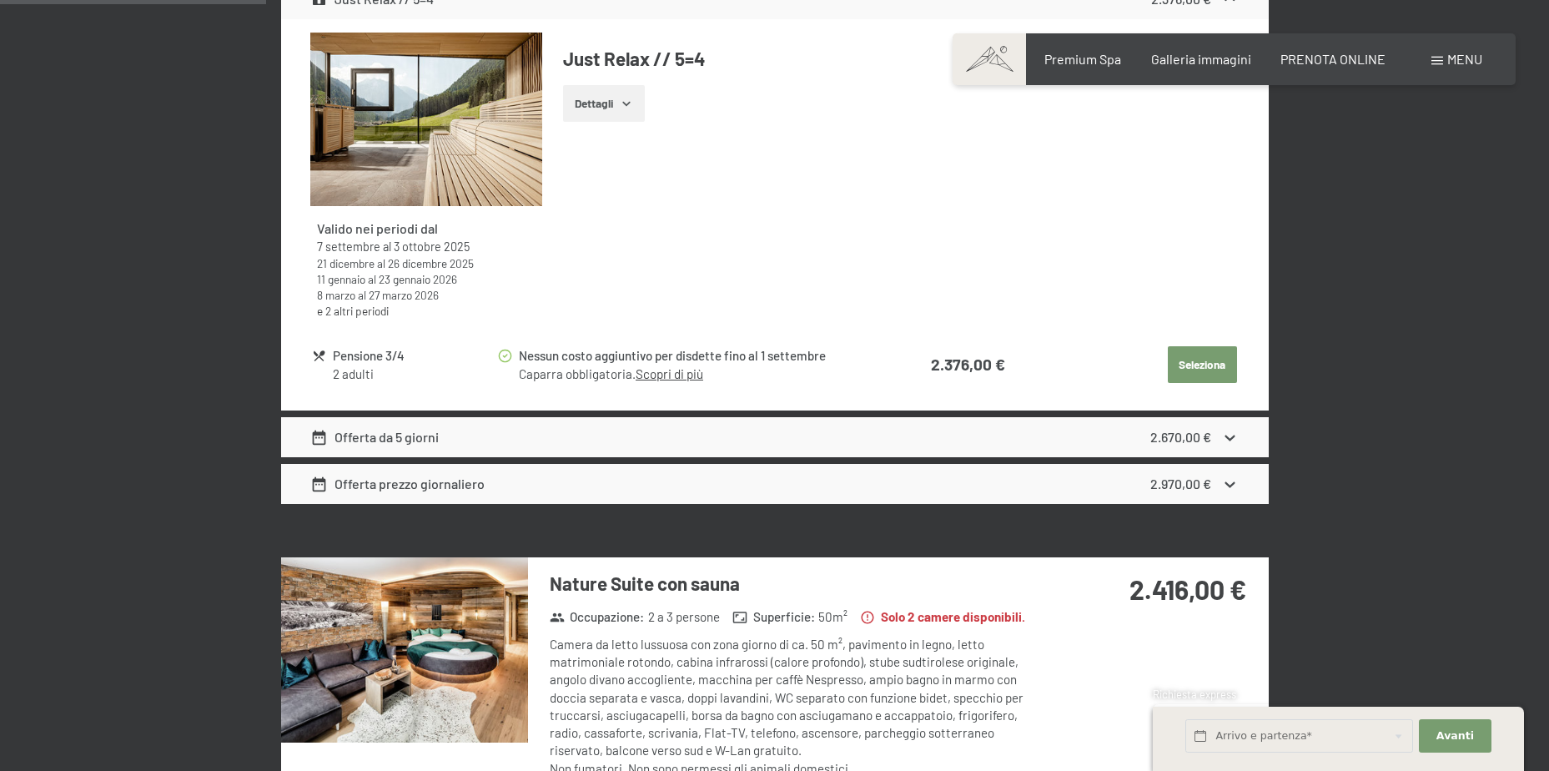
scroll to position [995, 0]
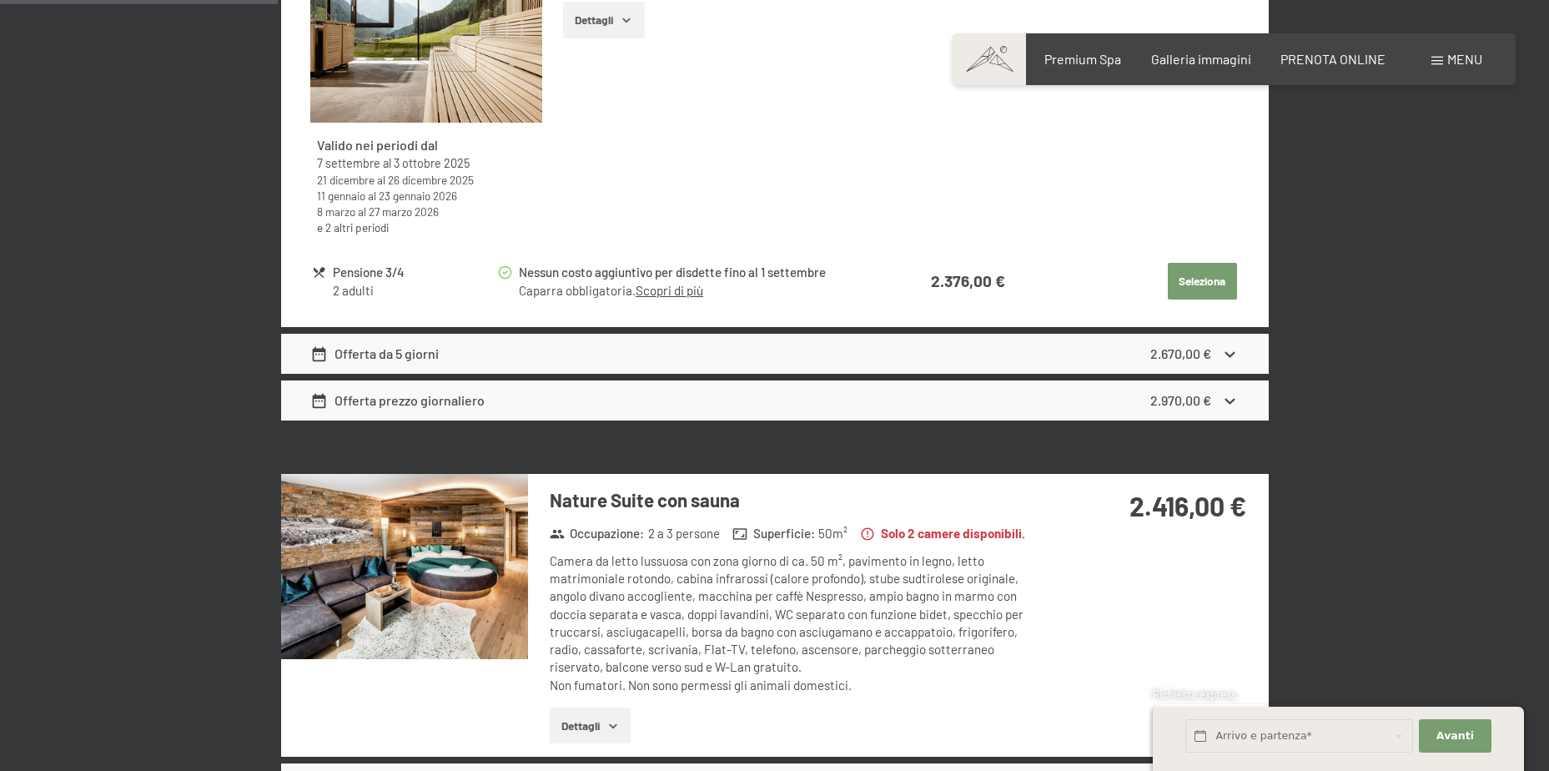
click at [1224, 404] on icon at bounding box center [1230, 401] width 18 height 18
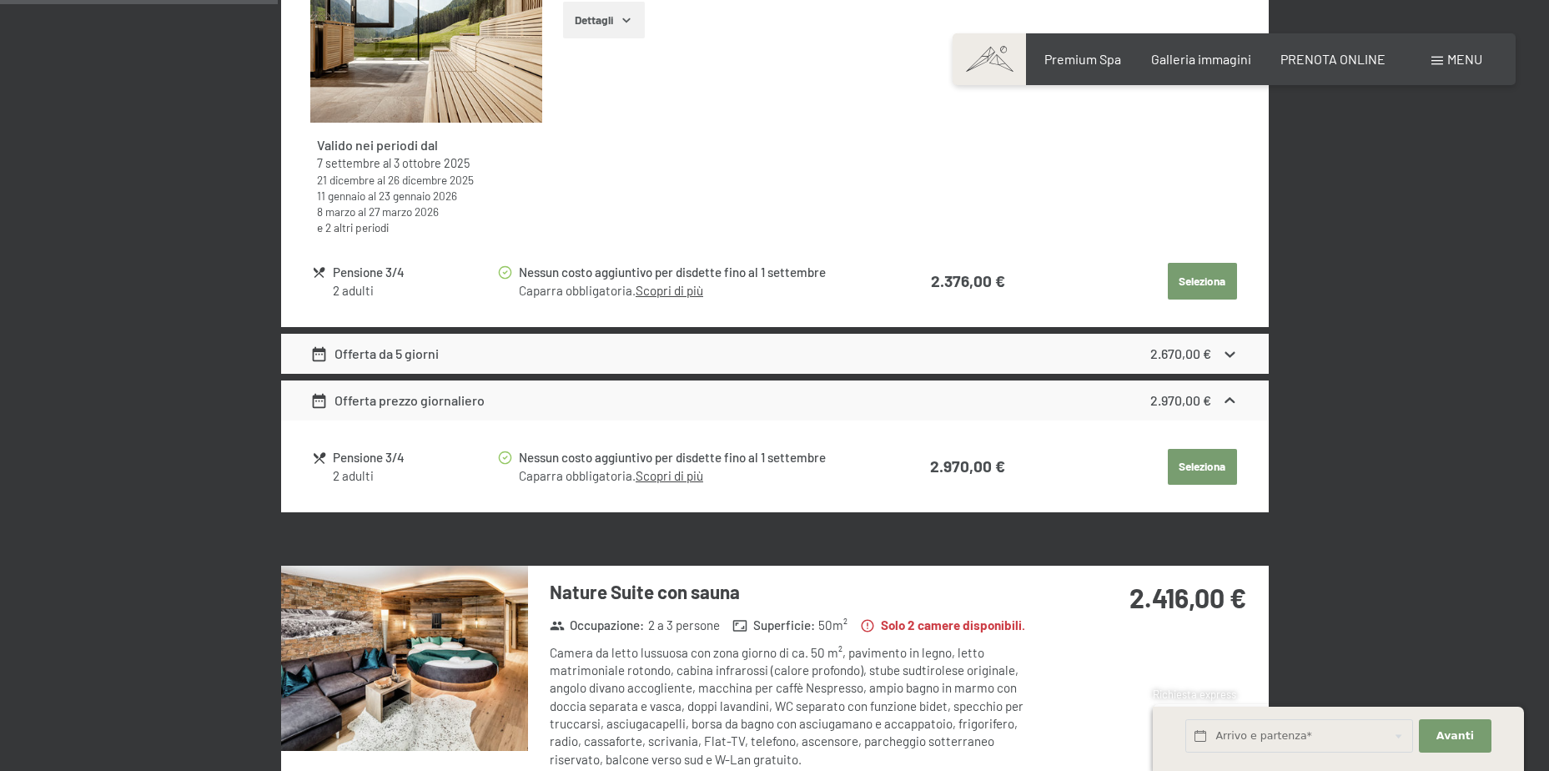
click at [1224, 404] on icon at bounding box center [1230, 401] width 18 height 18
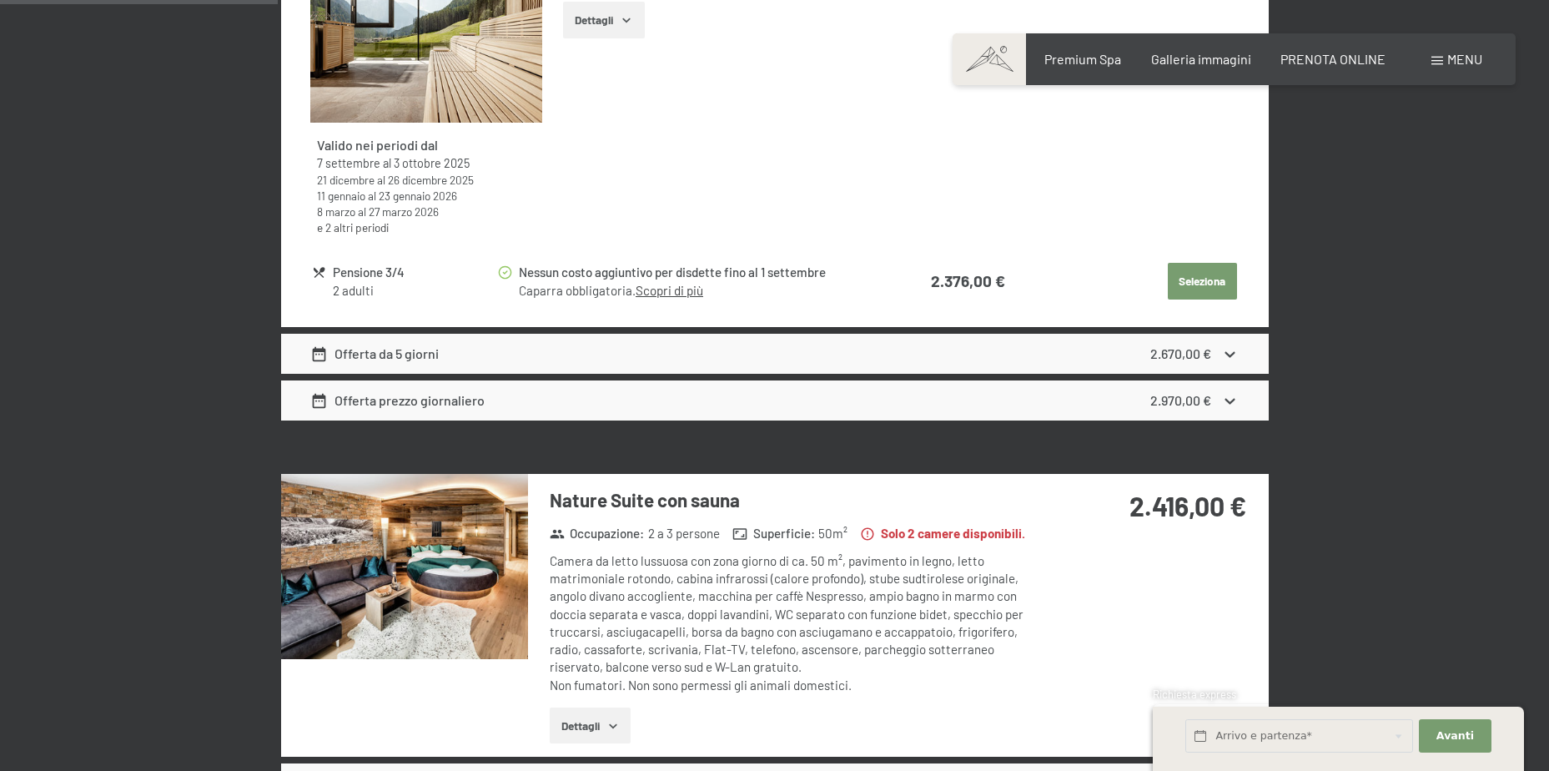
click at [1224, 359] on icon at bounding box center [1230, 354] width 18 height 18
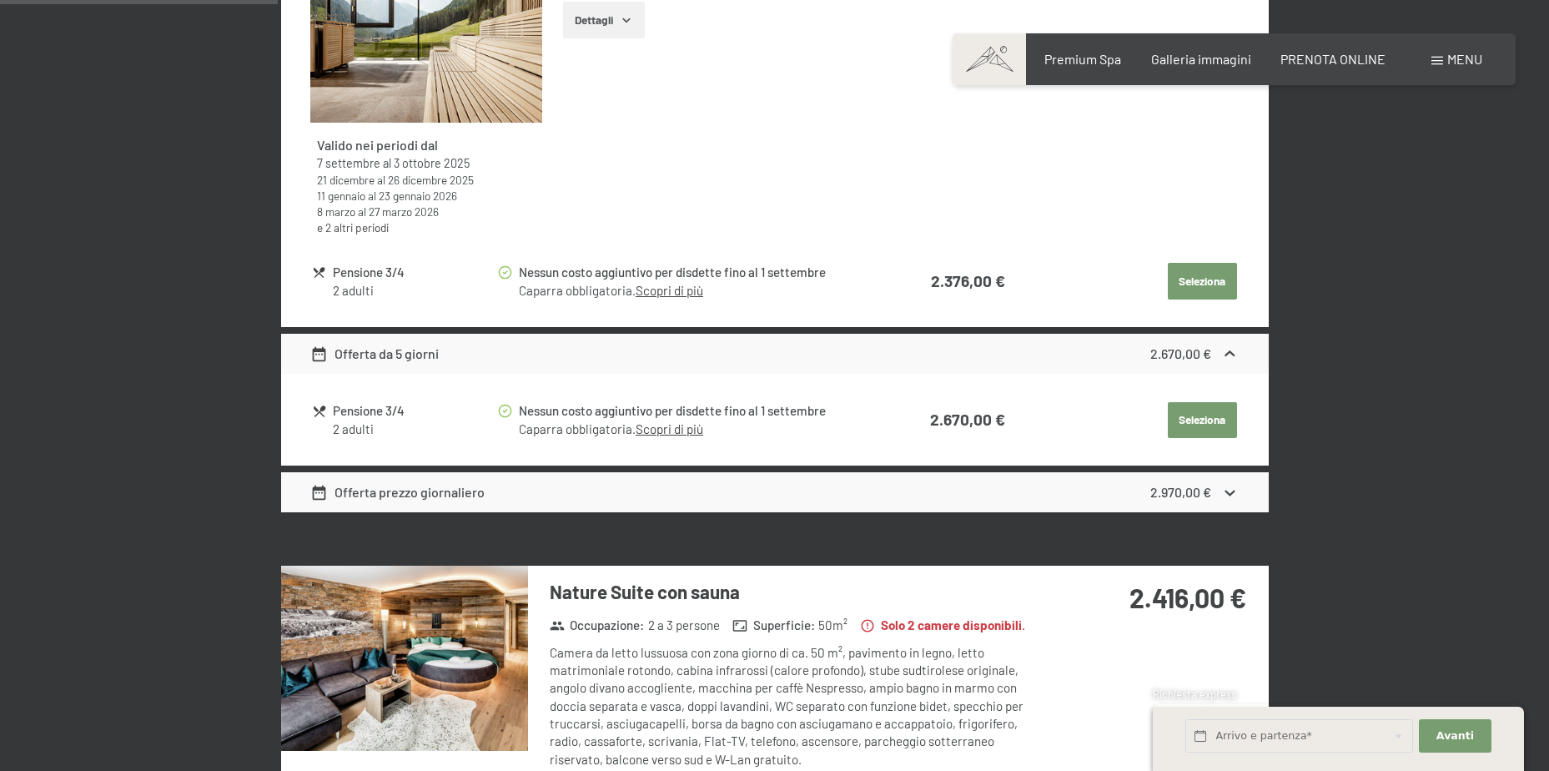
click at [674, 431] on span "Consenso marketing*" at bounding box center [678, 433] width 126 height 17
click at [606, 431] on input "Consenso marketing*" at bounding box center [598, 433] width 17 height 17
click at [676, 425] on span "Consenso marketing*" at bounding box center [678, 433] width 126 height 17
click at [606, 425] on input "Consenso marketing*" at bounding box center [598, 433] width 17 height 17
click at [679, 431] on span "Consenso marketing*" at bounding box center [678, 433] width 126 height 17
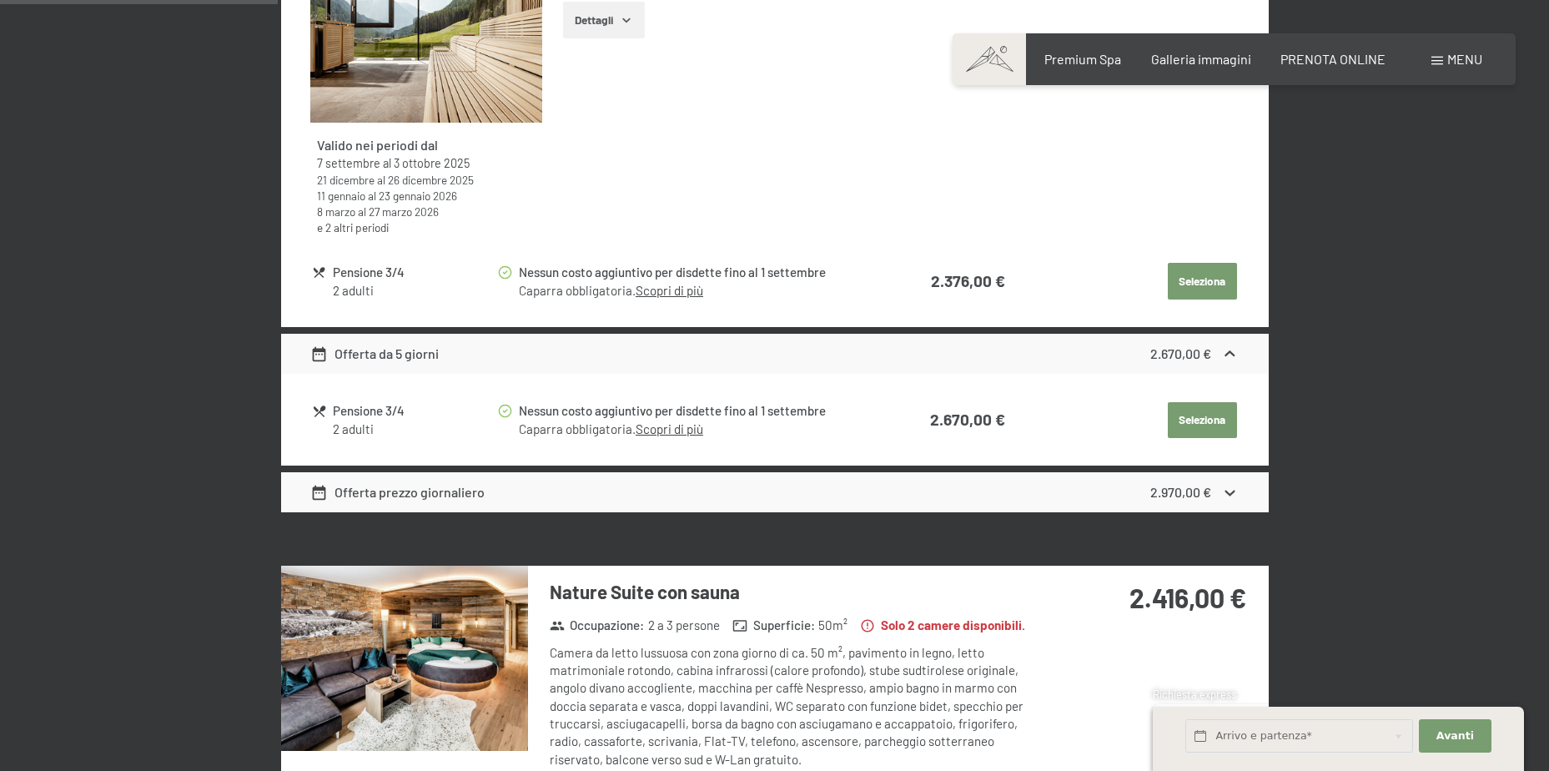
click at [606, 431] on input "Consenso marketing*" at bounding box center [598, 433] width 17 height 17
checkbox input "false"
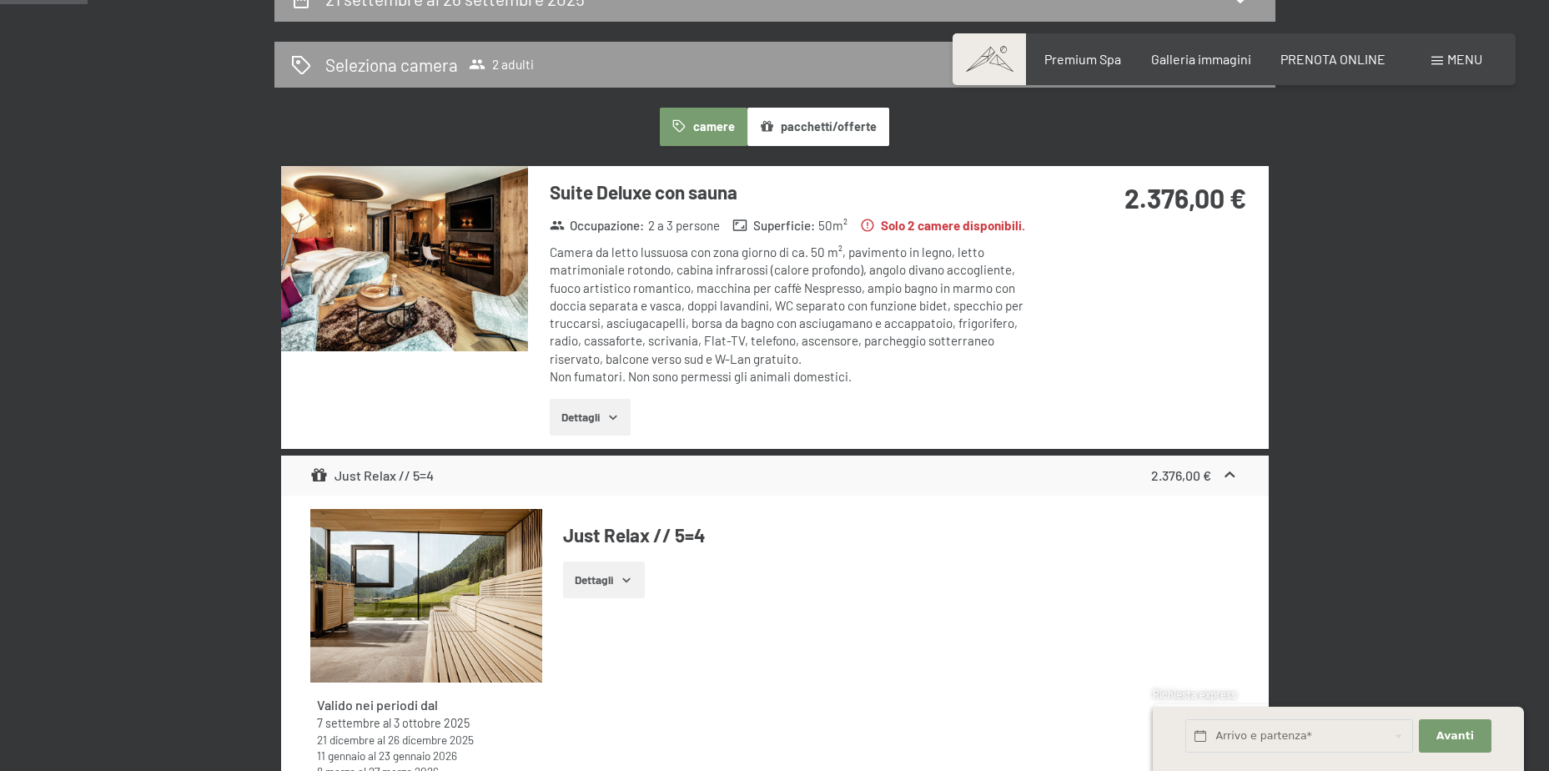
scroll to position [495, 0]
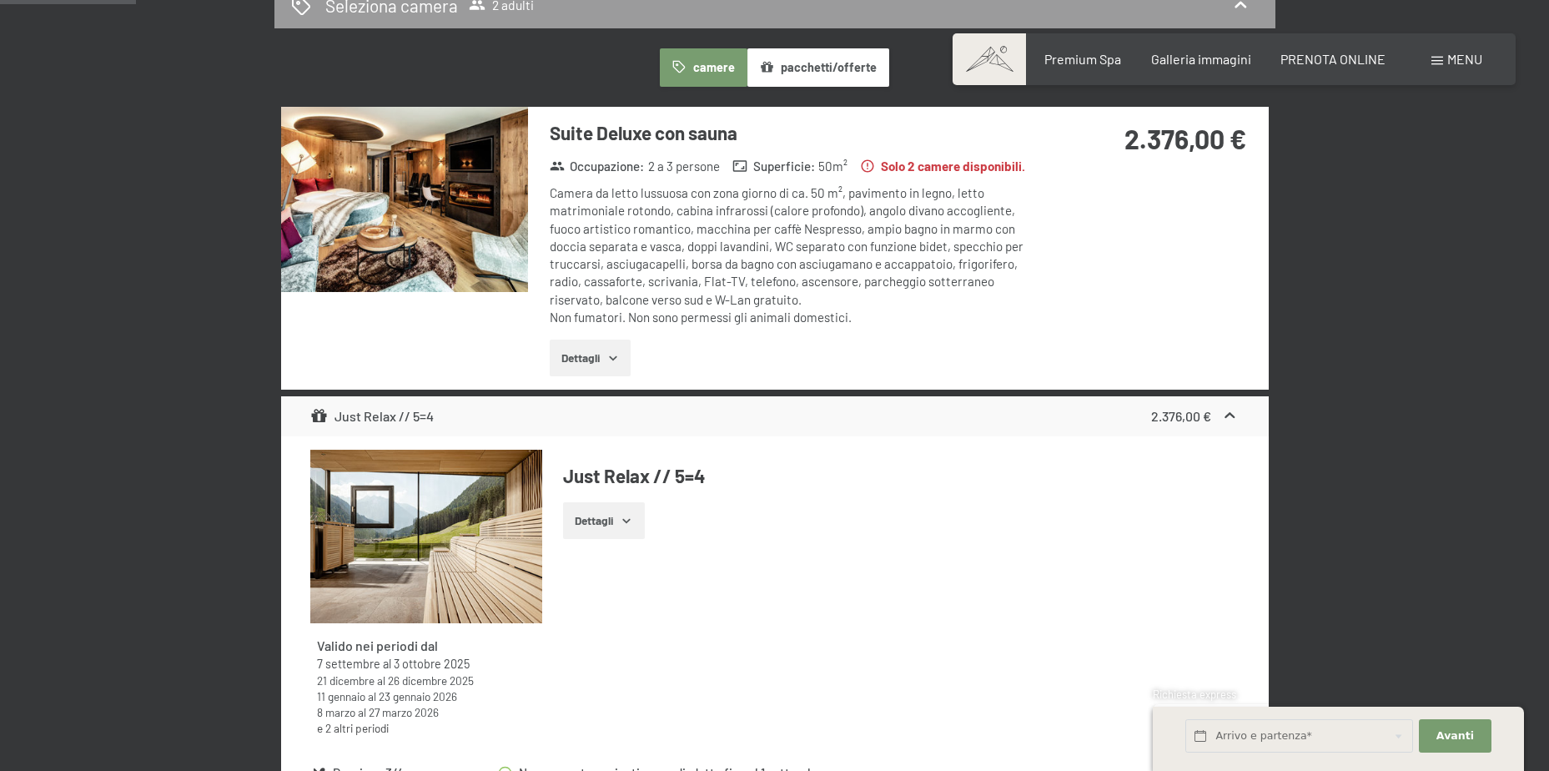
click at [606, 353] on button "Dettagli" at bounding box center [590, 358] width 81 height 37
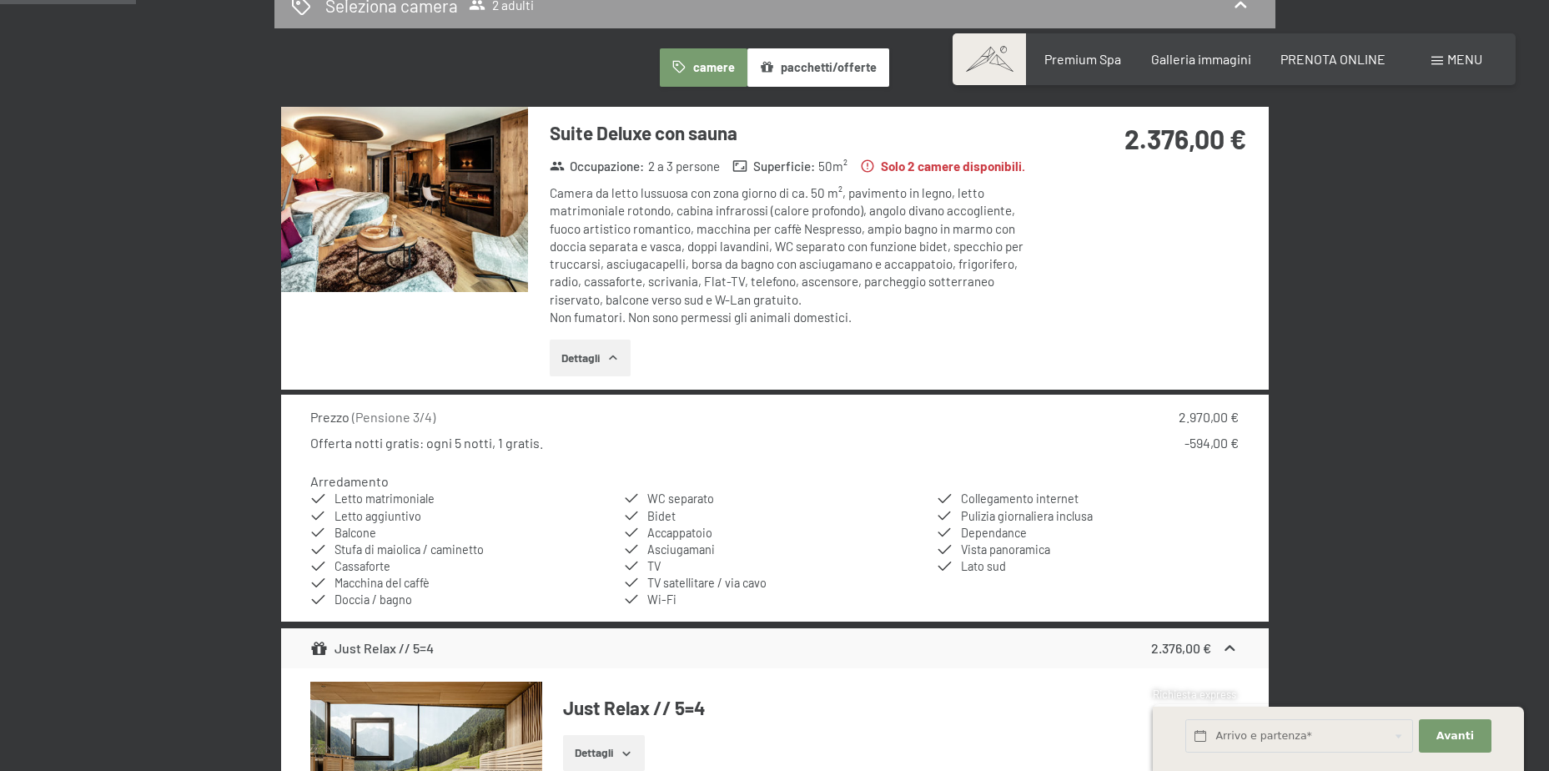
click at [421, 195] on img at bounding box center [404, 199] width 247 height 185
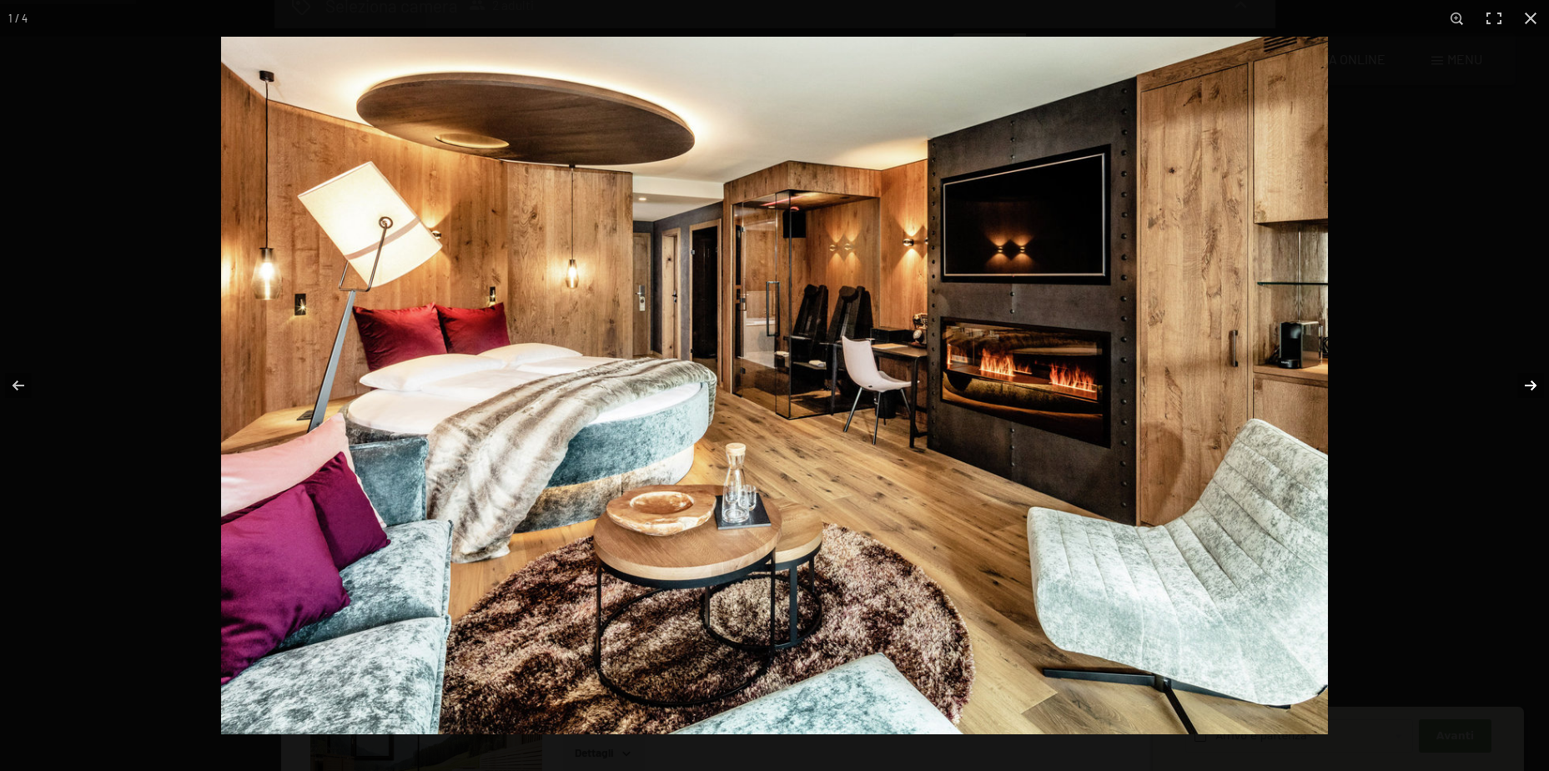
click at [1532, 380] on button "button" at bounding box center [1520, 385] width 58 height 83
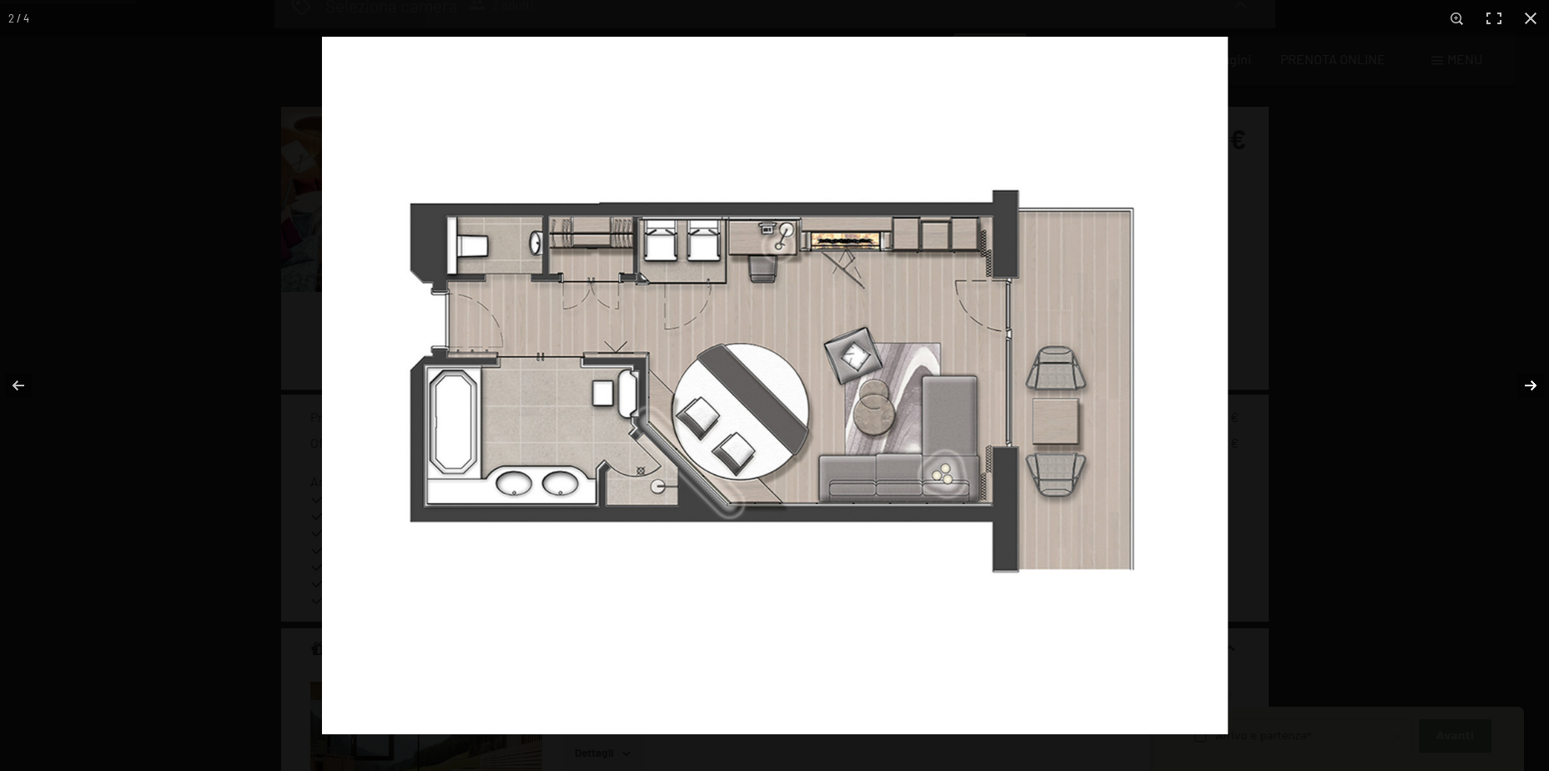
click at [1532, 380] on button "button" at bounding box center [1520, 385] width 58 height 83
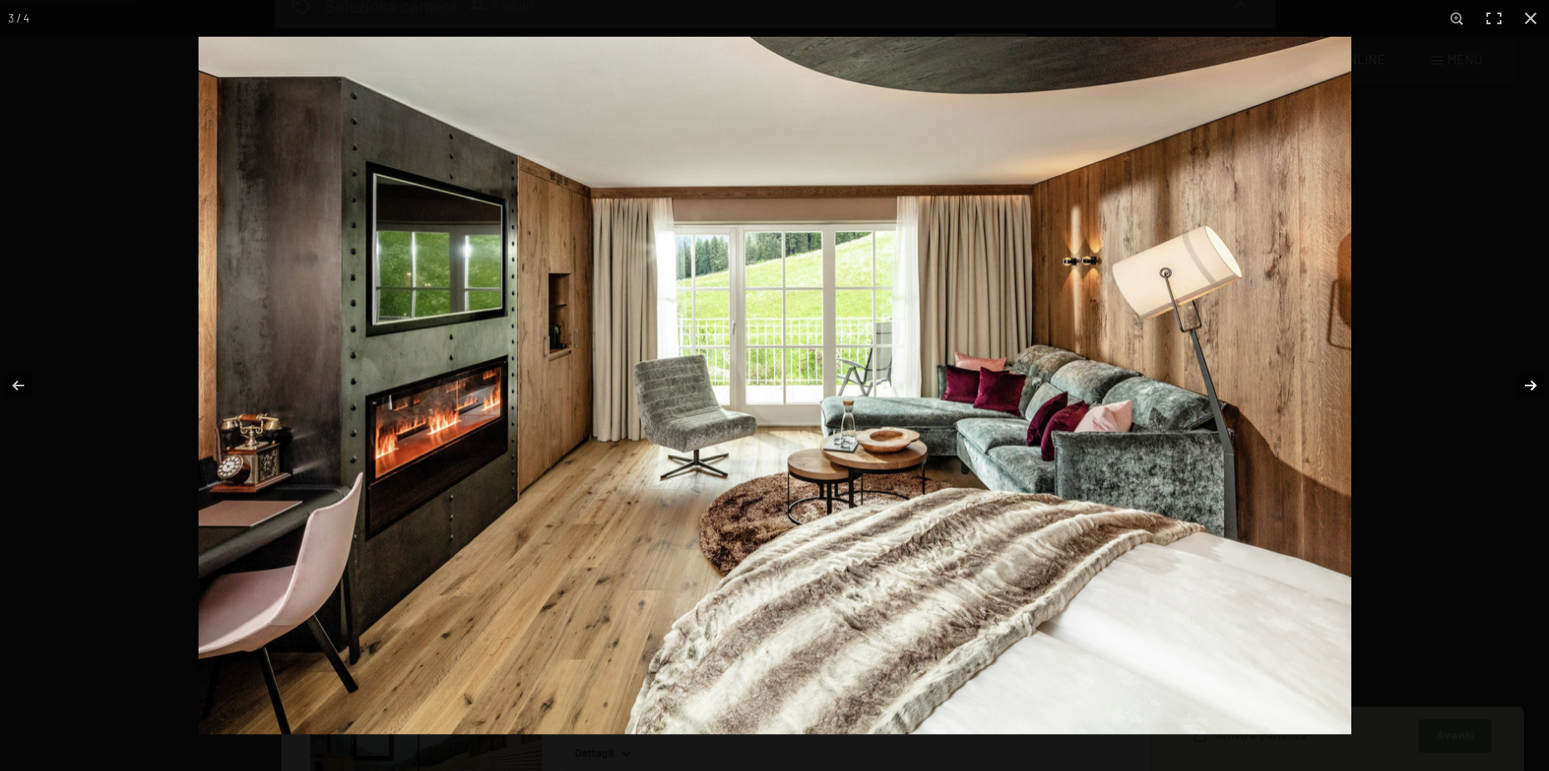
click at [1528, 384] on button "button" at bounding box center [1520, 385] width 58 height 83
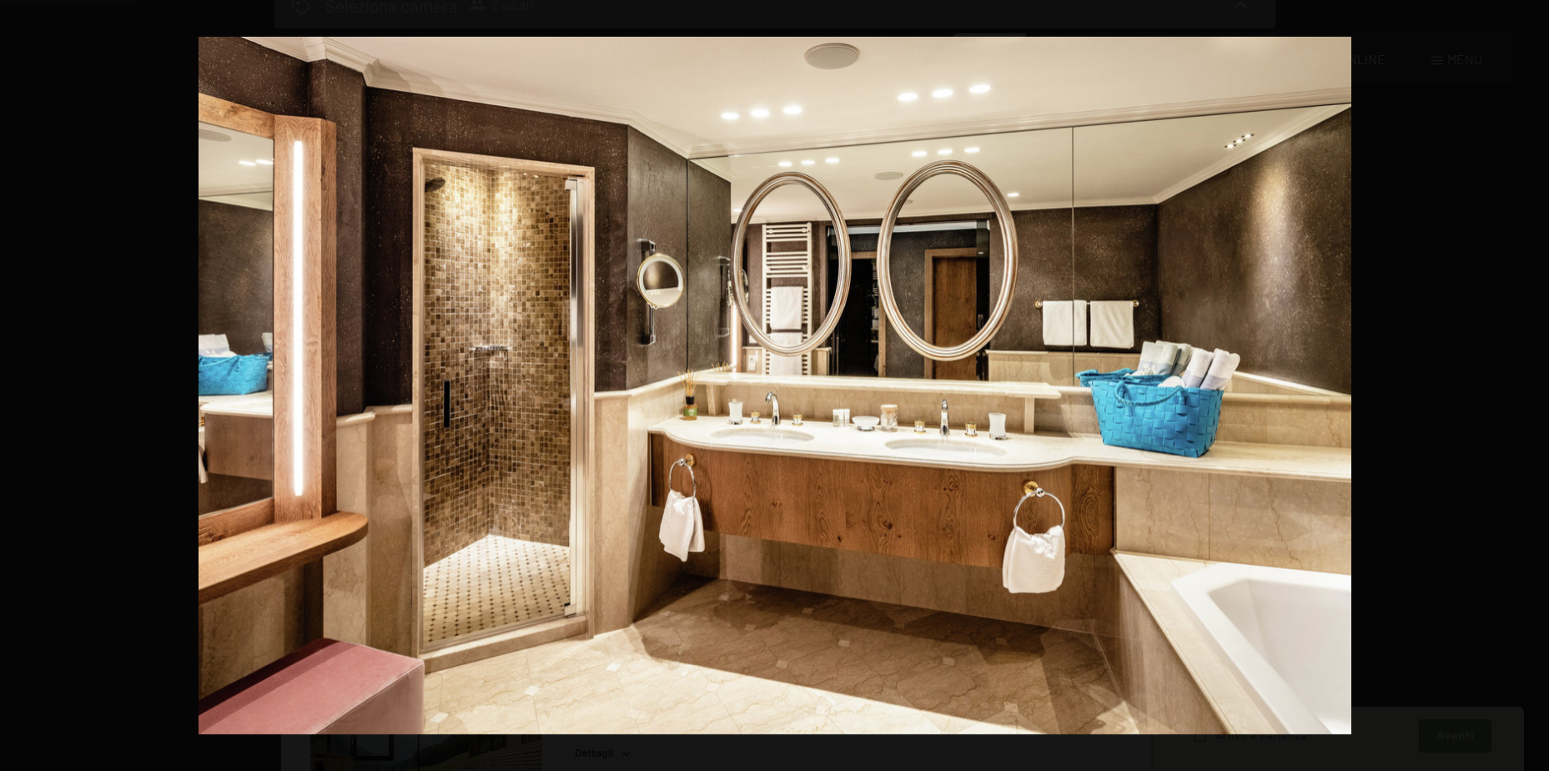
click at [1527, 385] on button "button" at bounding box center [1520, 385] width 58 height 83
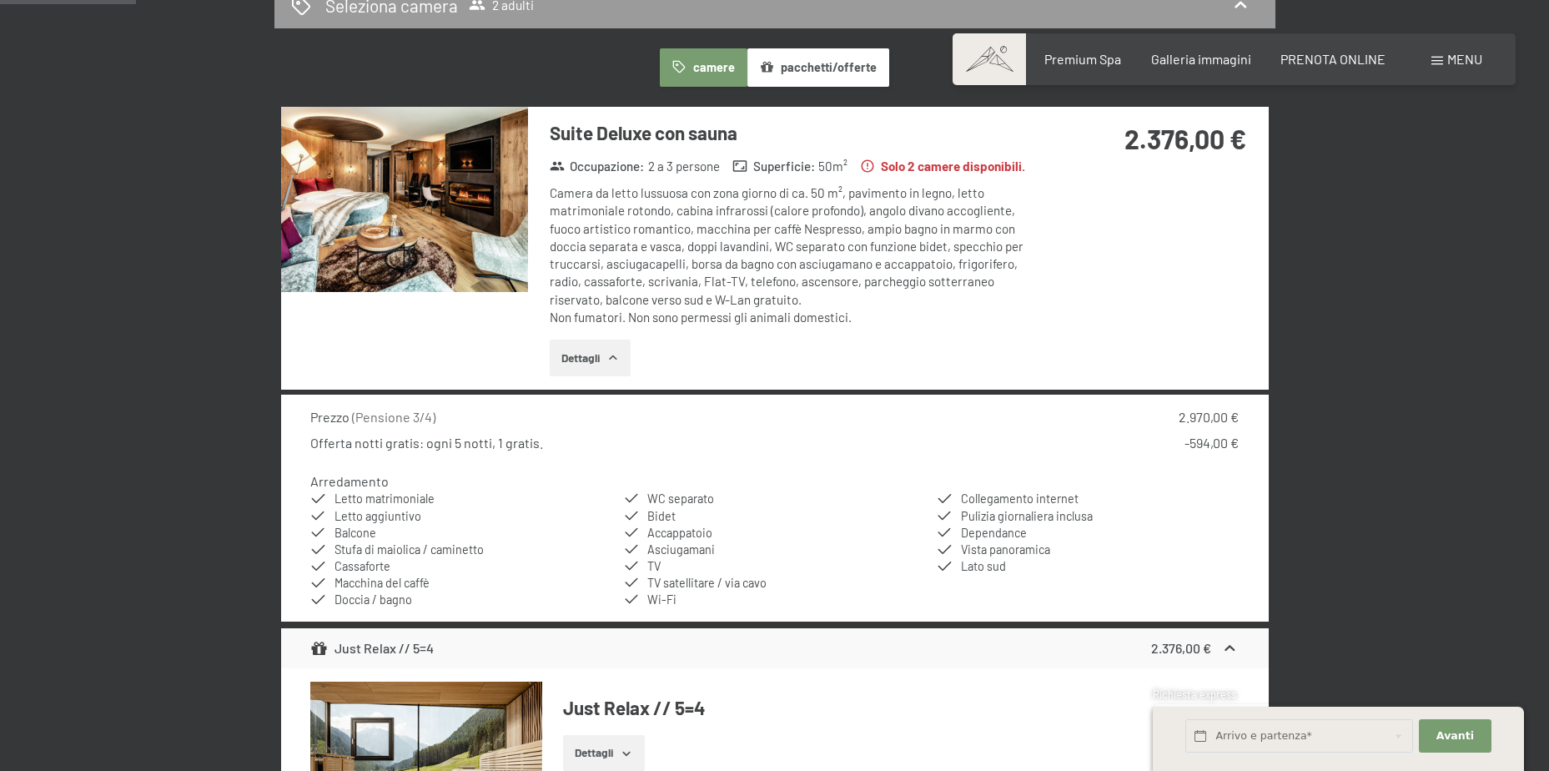
click at [0, 0] on button "button" at bounding box center [0, 0] width 0 height 0
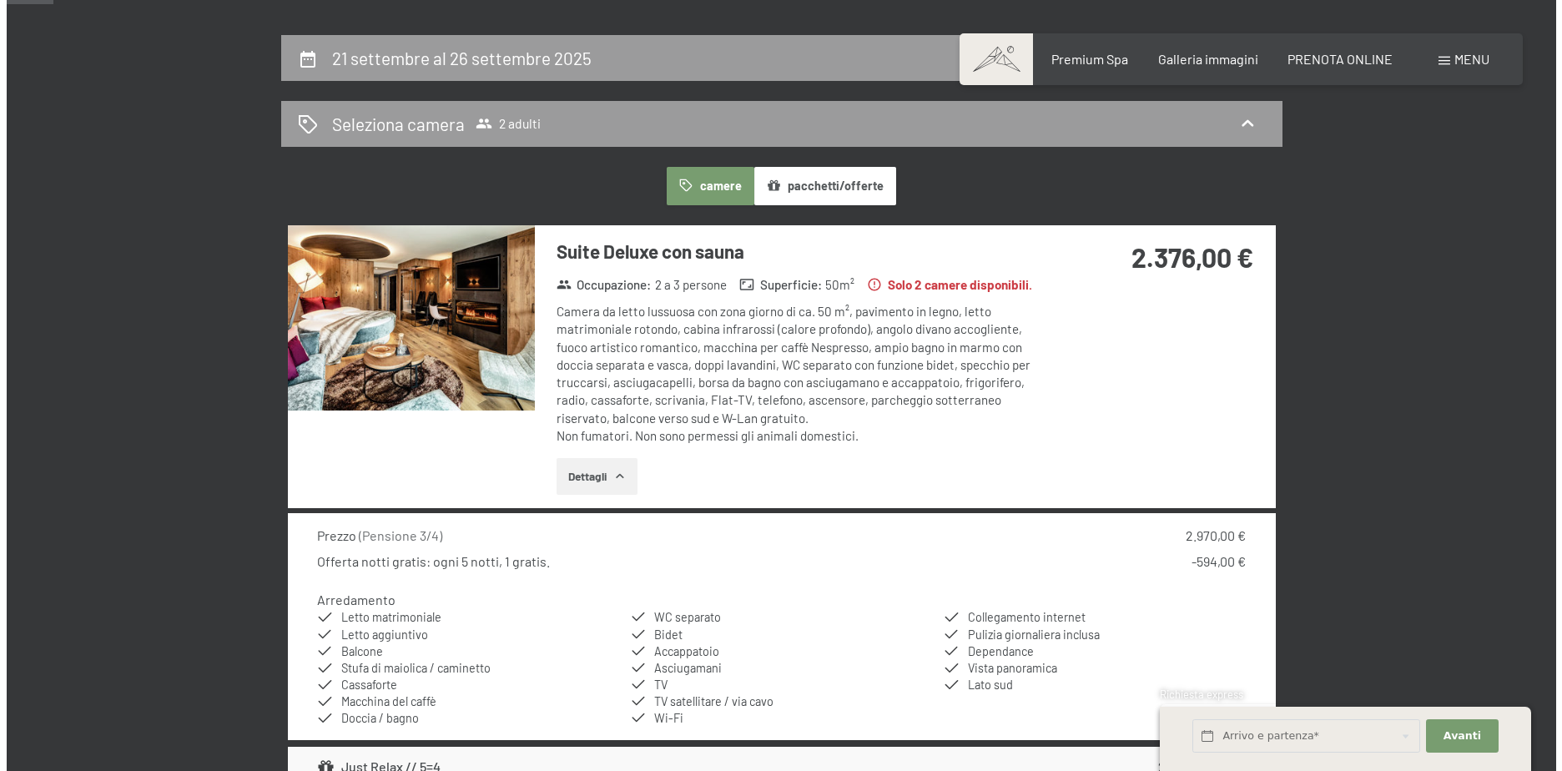
scroll to position [161, 0]
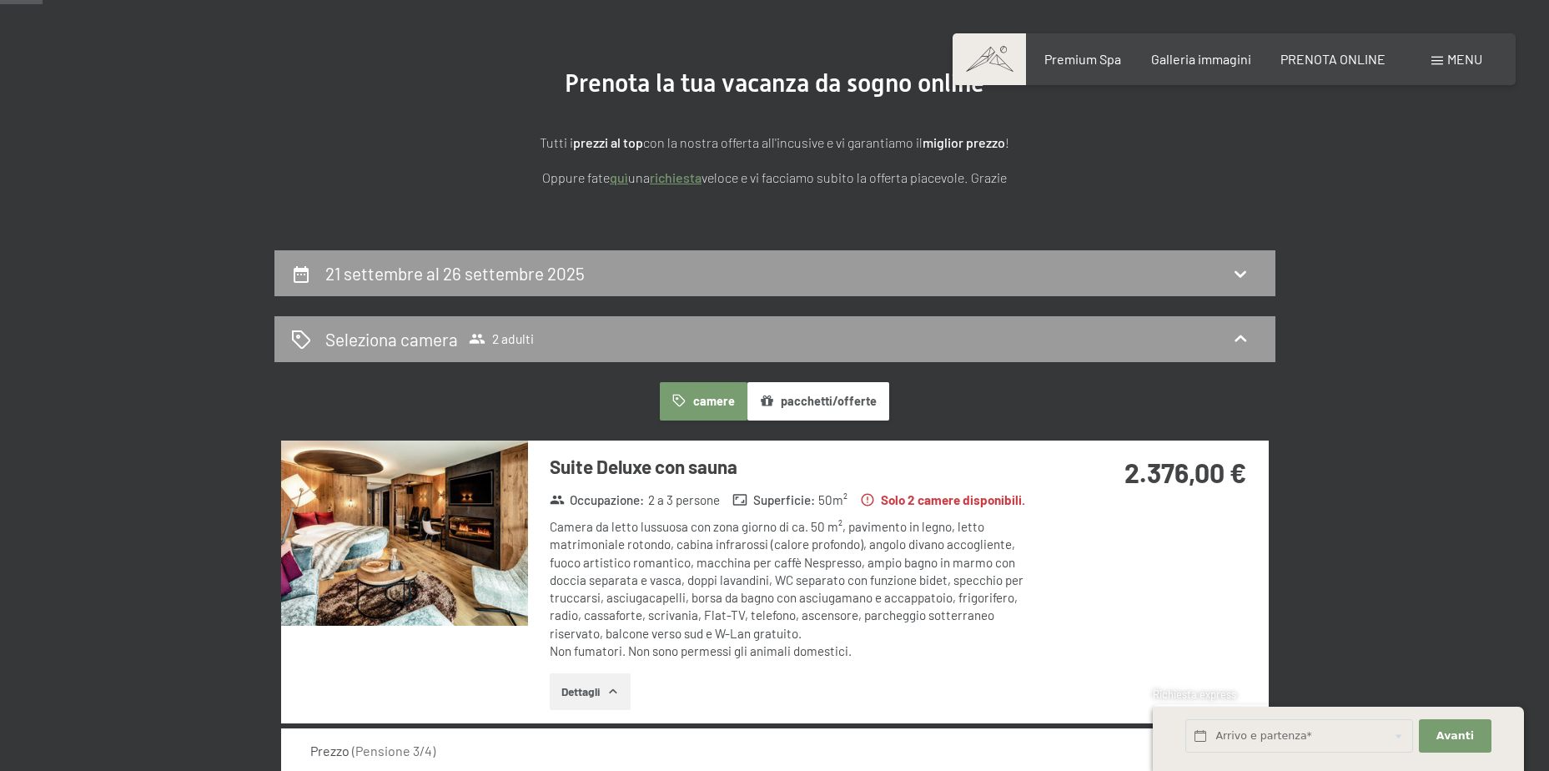
click at [1436, 57] on div "Menu" at bounding box center [1456, 59] width 51 height 18
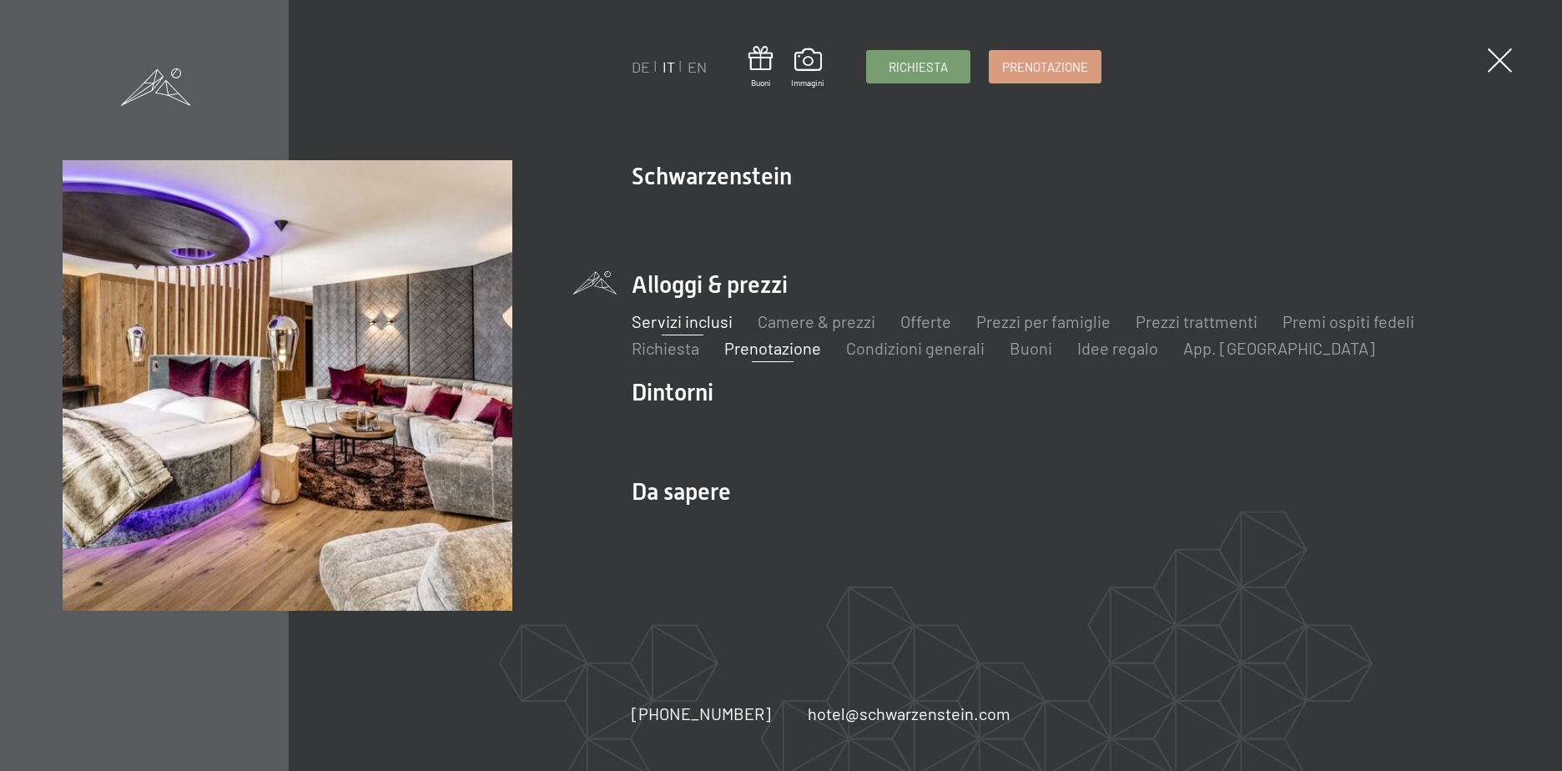
click at [703, 321] on link "Servizi inclusi" at bounding box center [681, 321] width 101 height 20
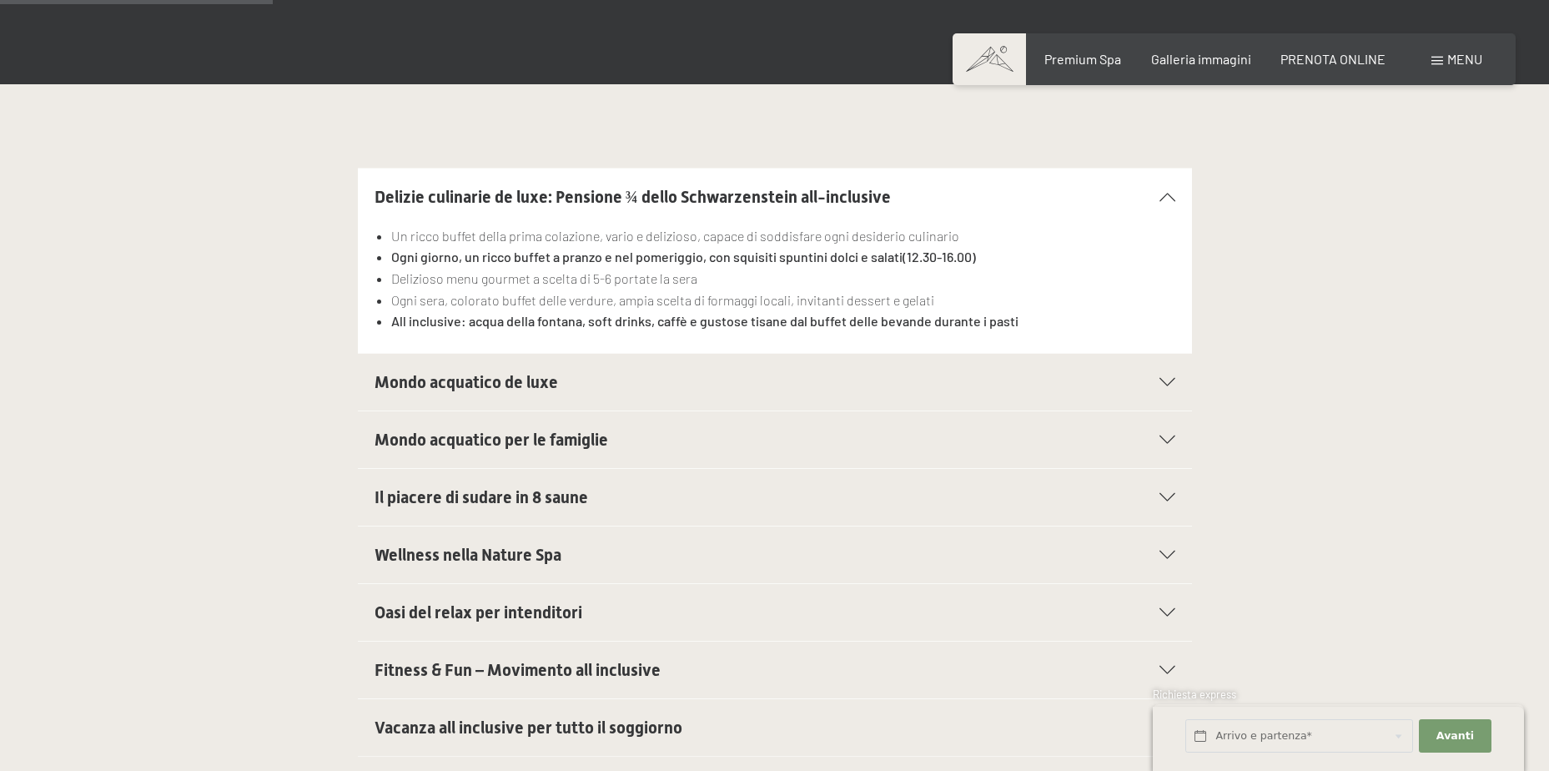
scroll to position [834, 0]
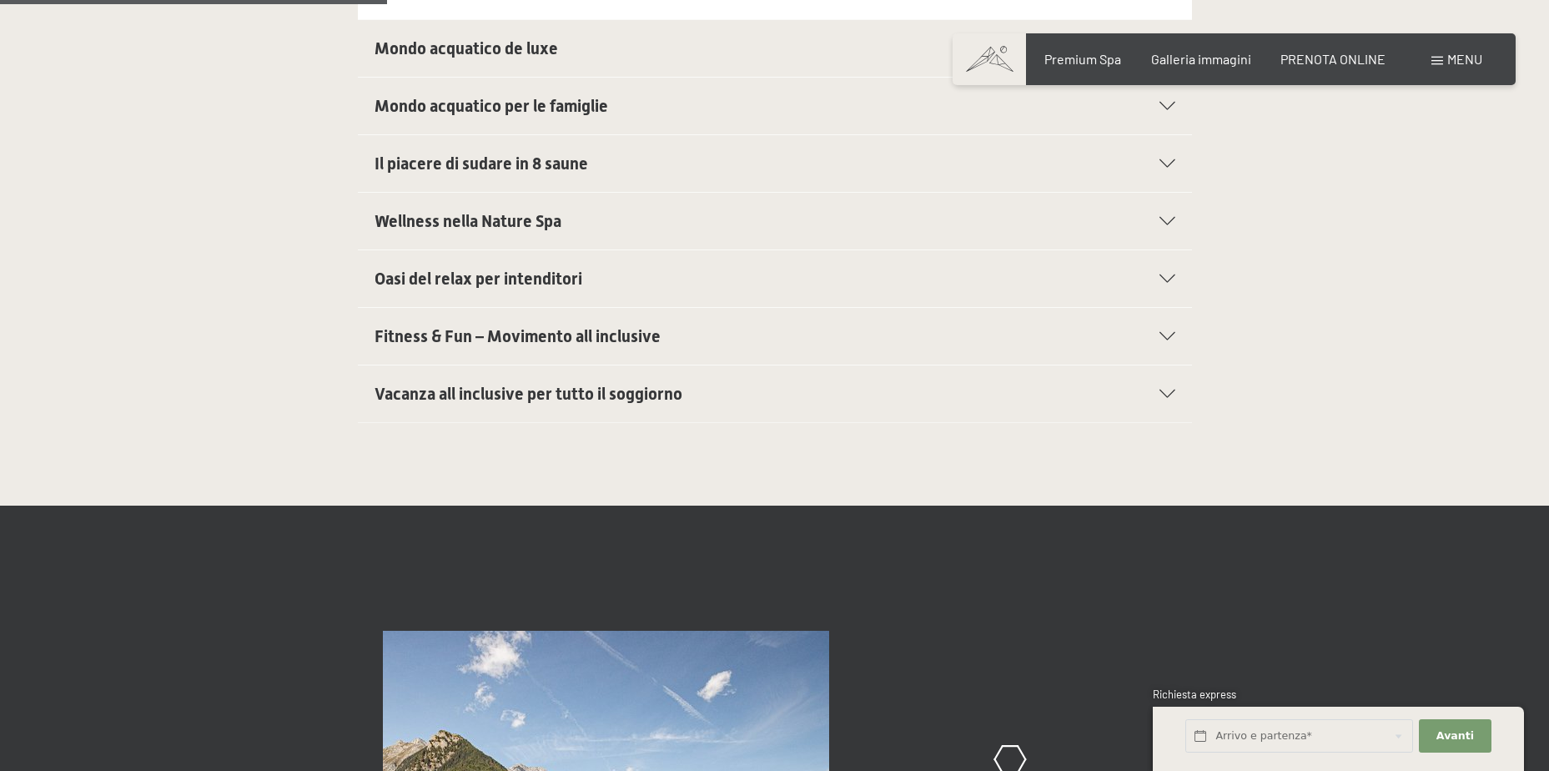
click at [1164, 394] on icon at bounding box center [1168, 394] width 16 height 8
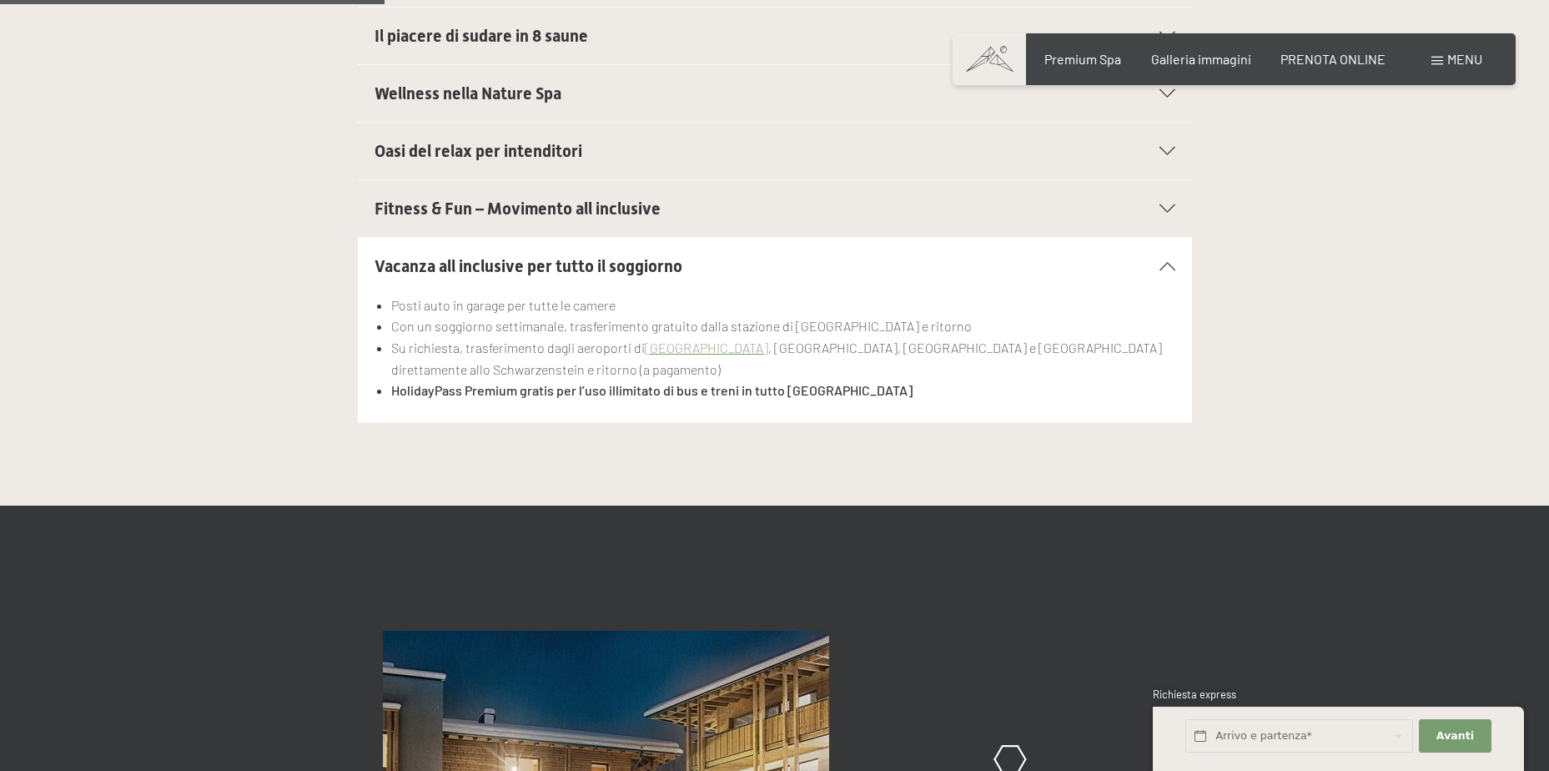
scroll to position [751, 0]
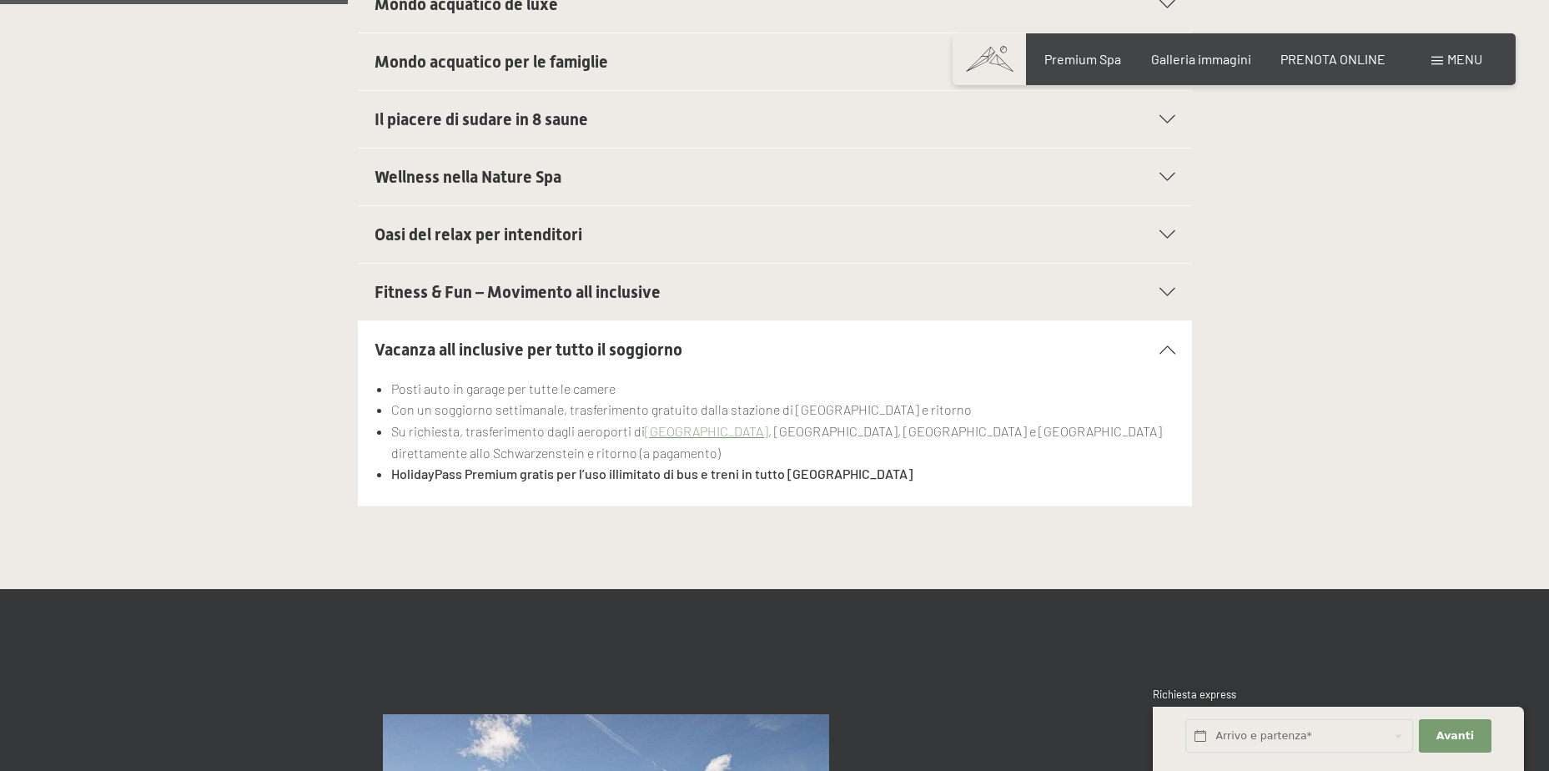
click at [1155, 291] on div at bounding box center [1157, 292] width 37 height 8
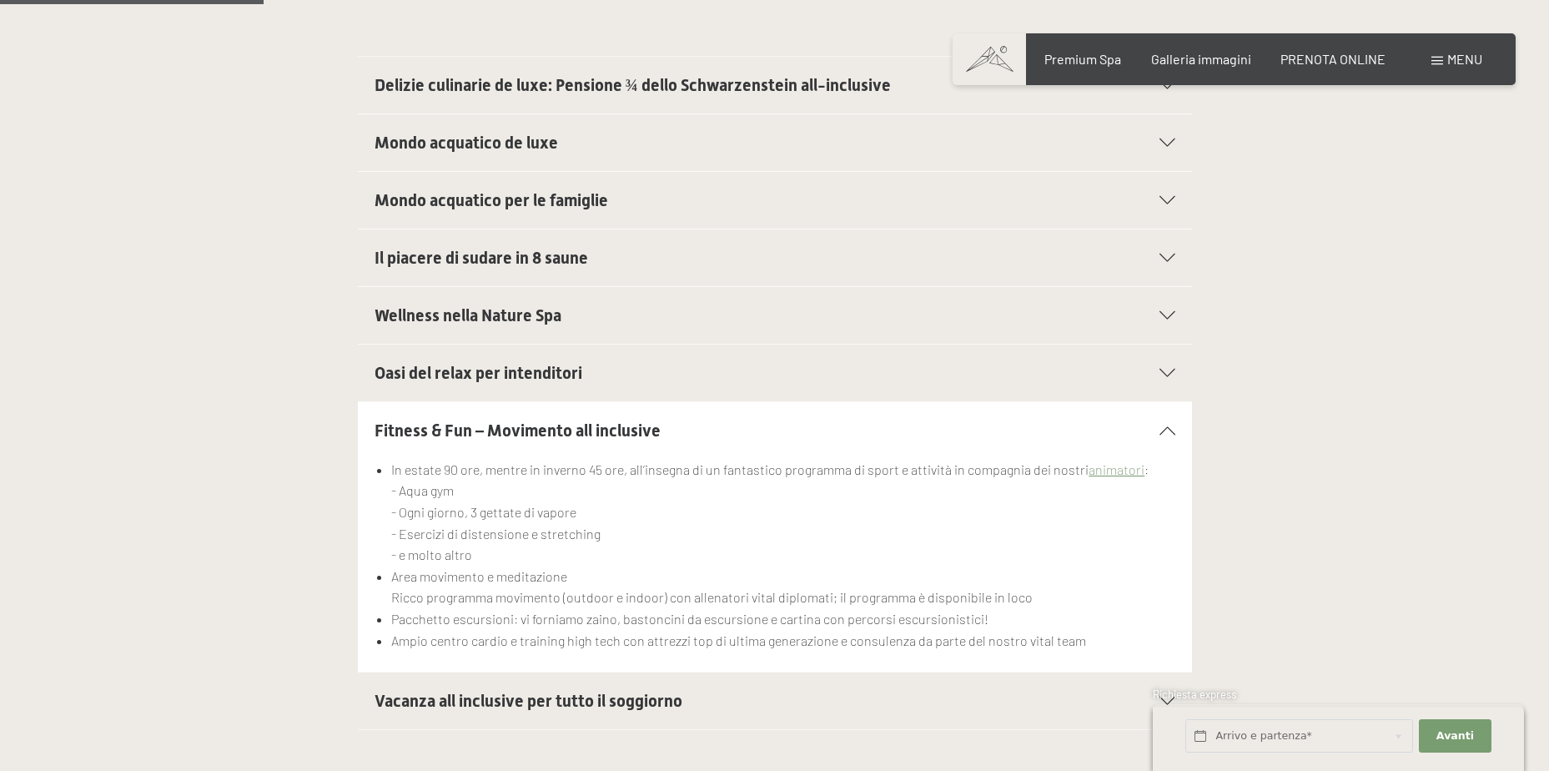
scroll to position [584, 0]
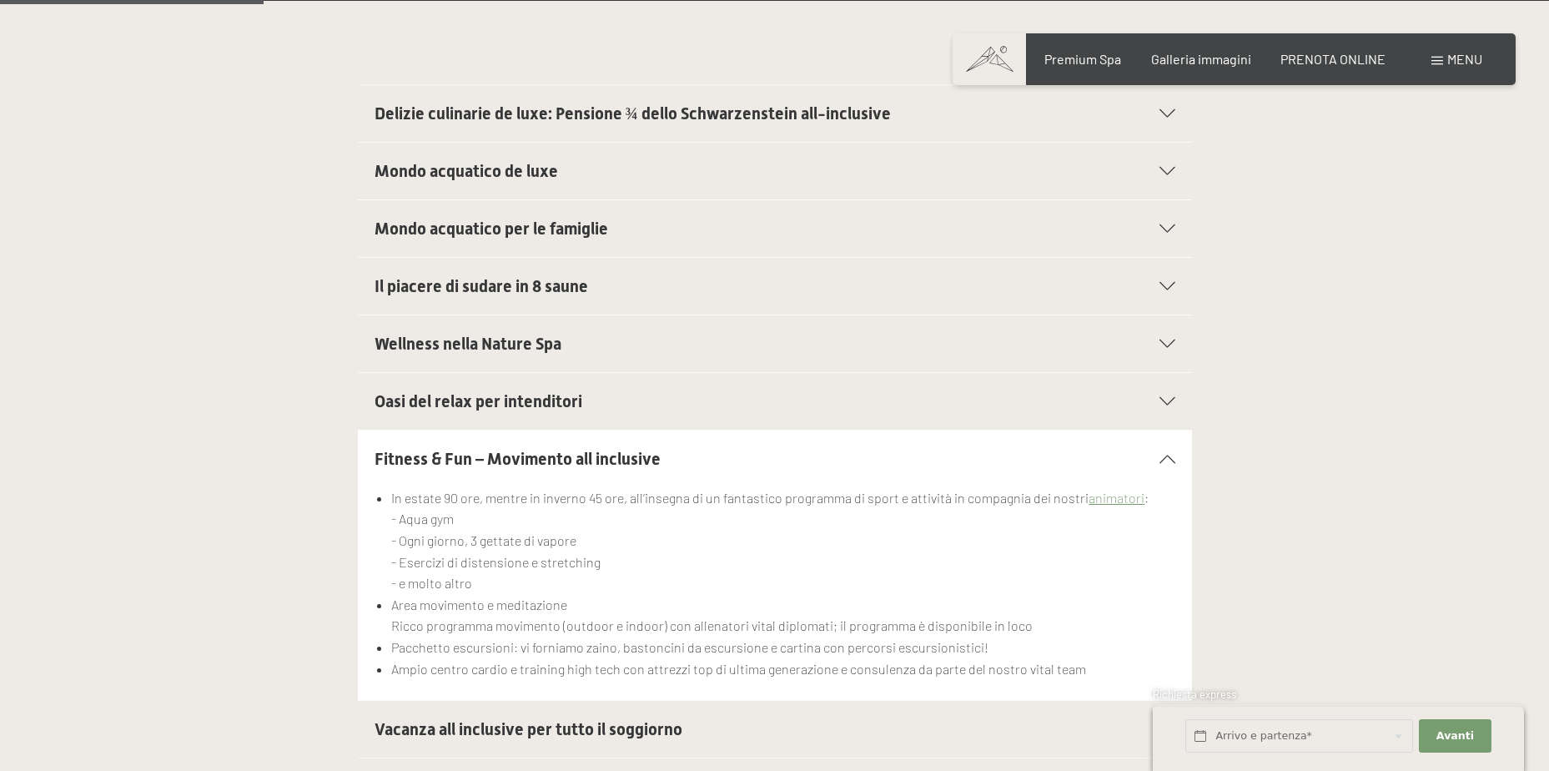
click at [1172, 390] on div "Oasi del relax per intenditori" at bounding box center [775, 401] width 801 height 57
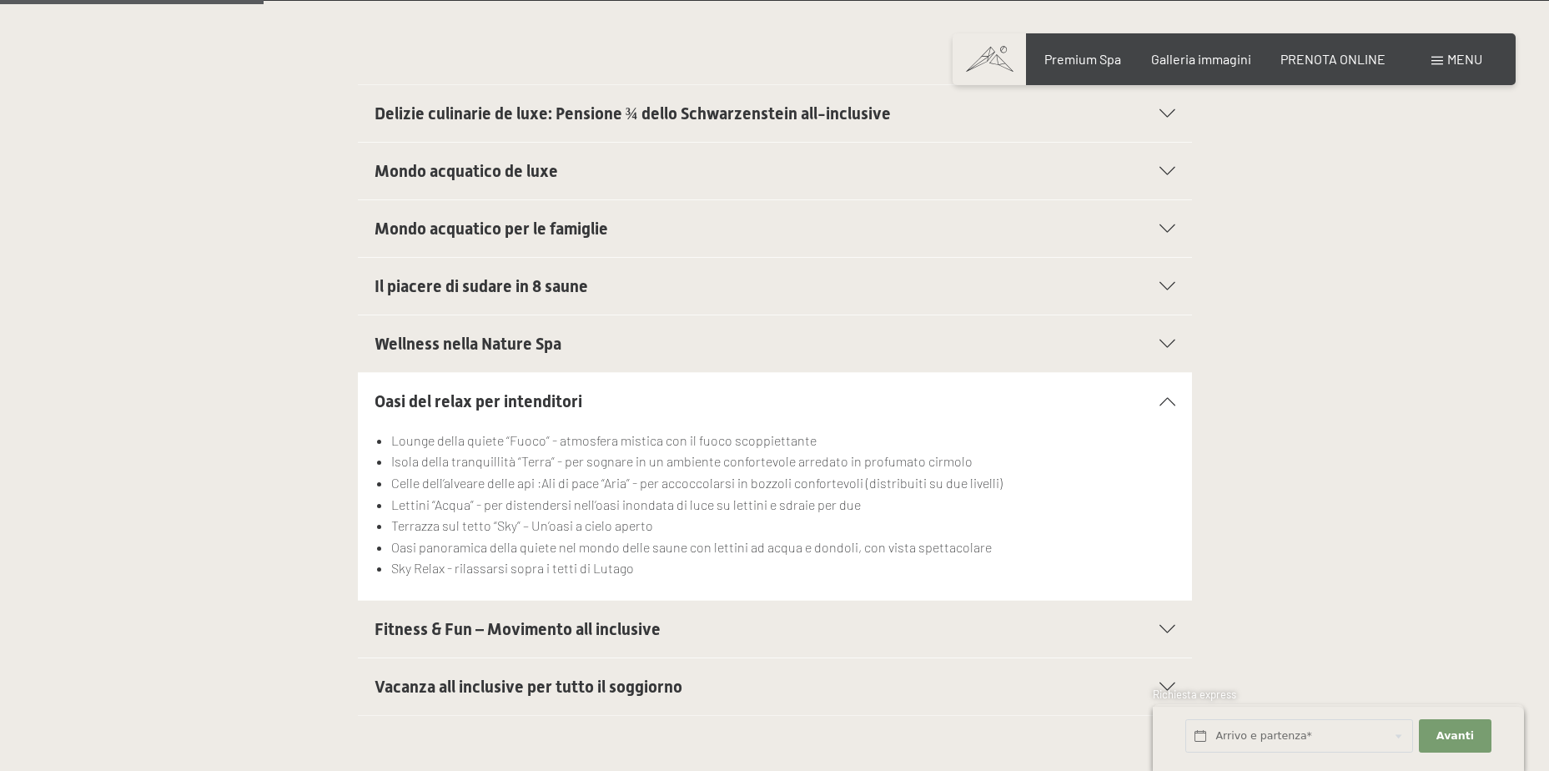
click at [1162, 330] on div "Wellness nella Nature Spa" at bounding box center [775, 343] width 801 height 57
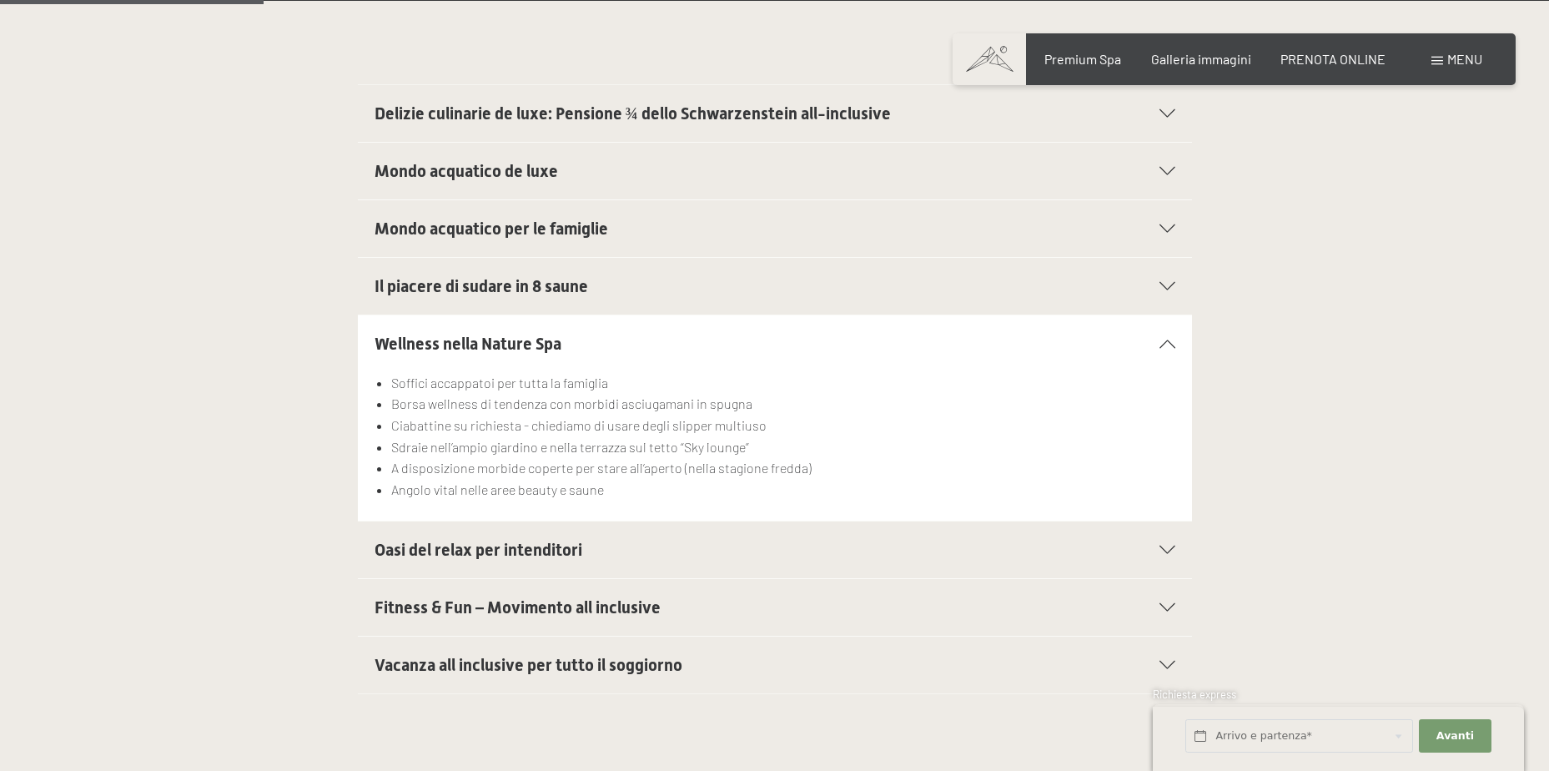
click at [1174, 288] on icon at bounding box center [1168, 286] width 16 height 8
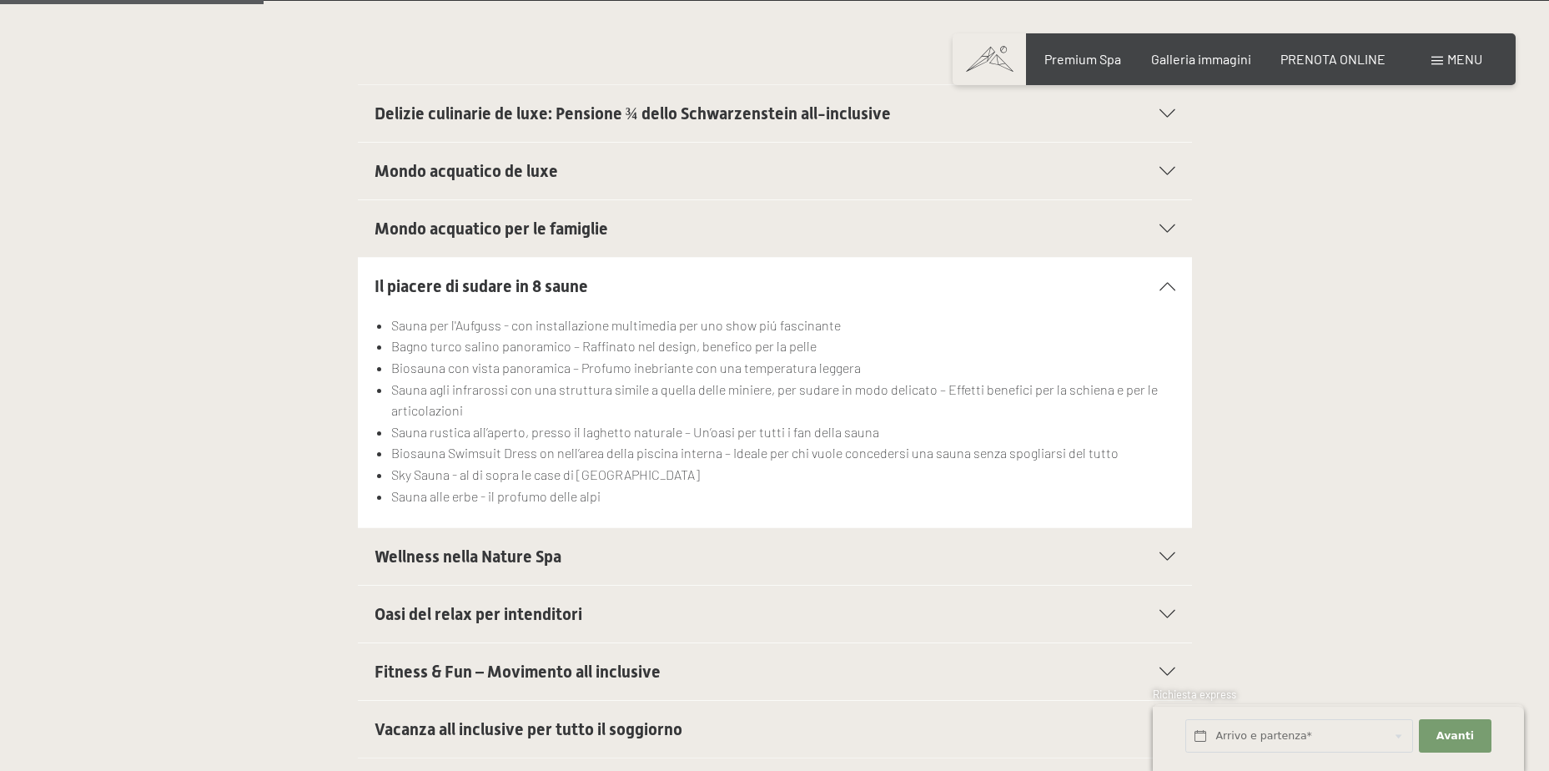
click at [1166, 220] on div "Mondo acquatico per le famiglie" at bounding box center [775, 228] width 801 height 57
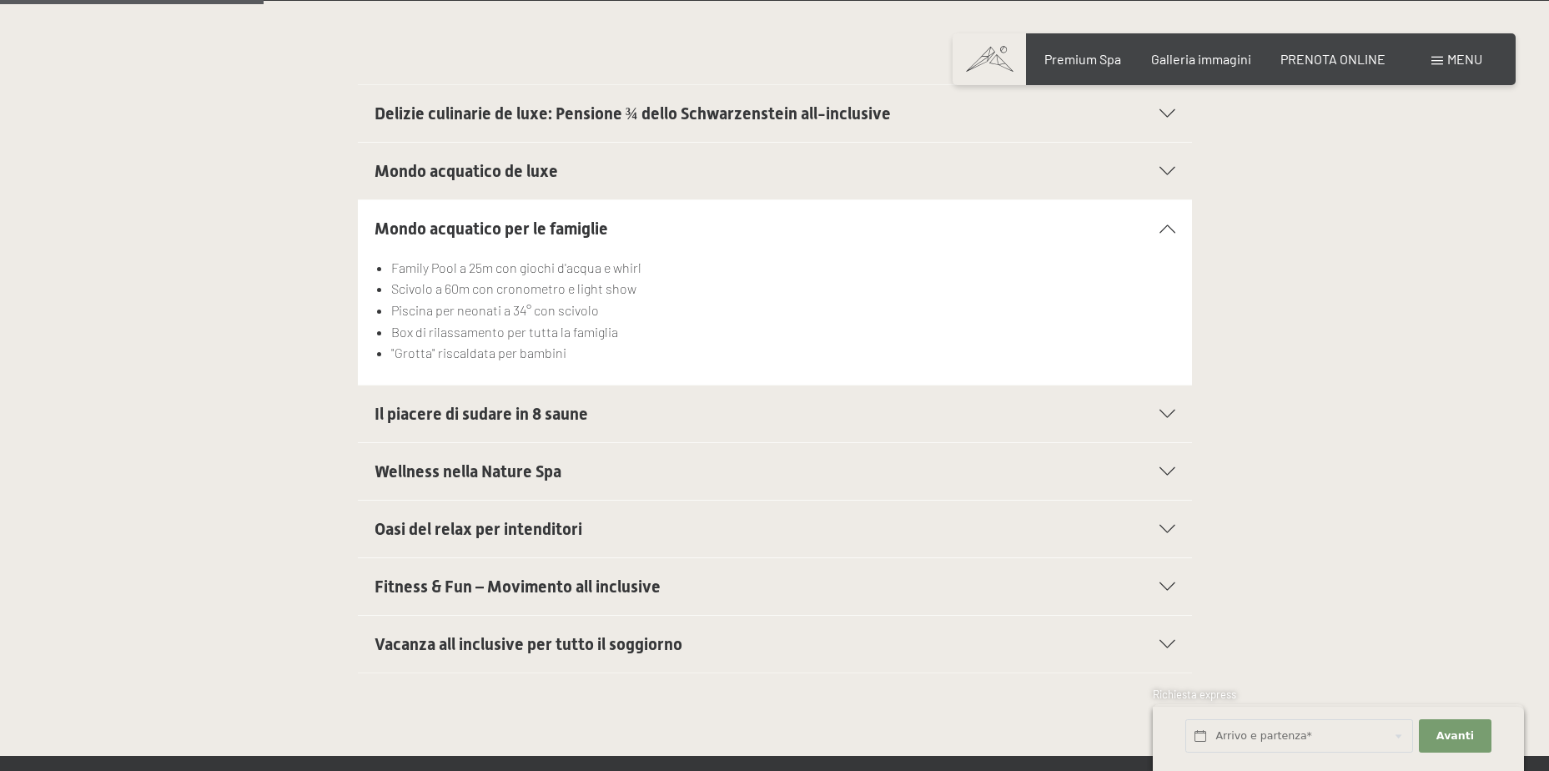
click at [1160, 173] on icon at bounding box center [1168, 171] width 16 height 8
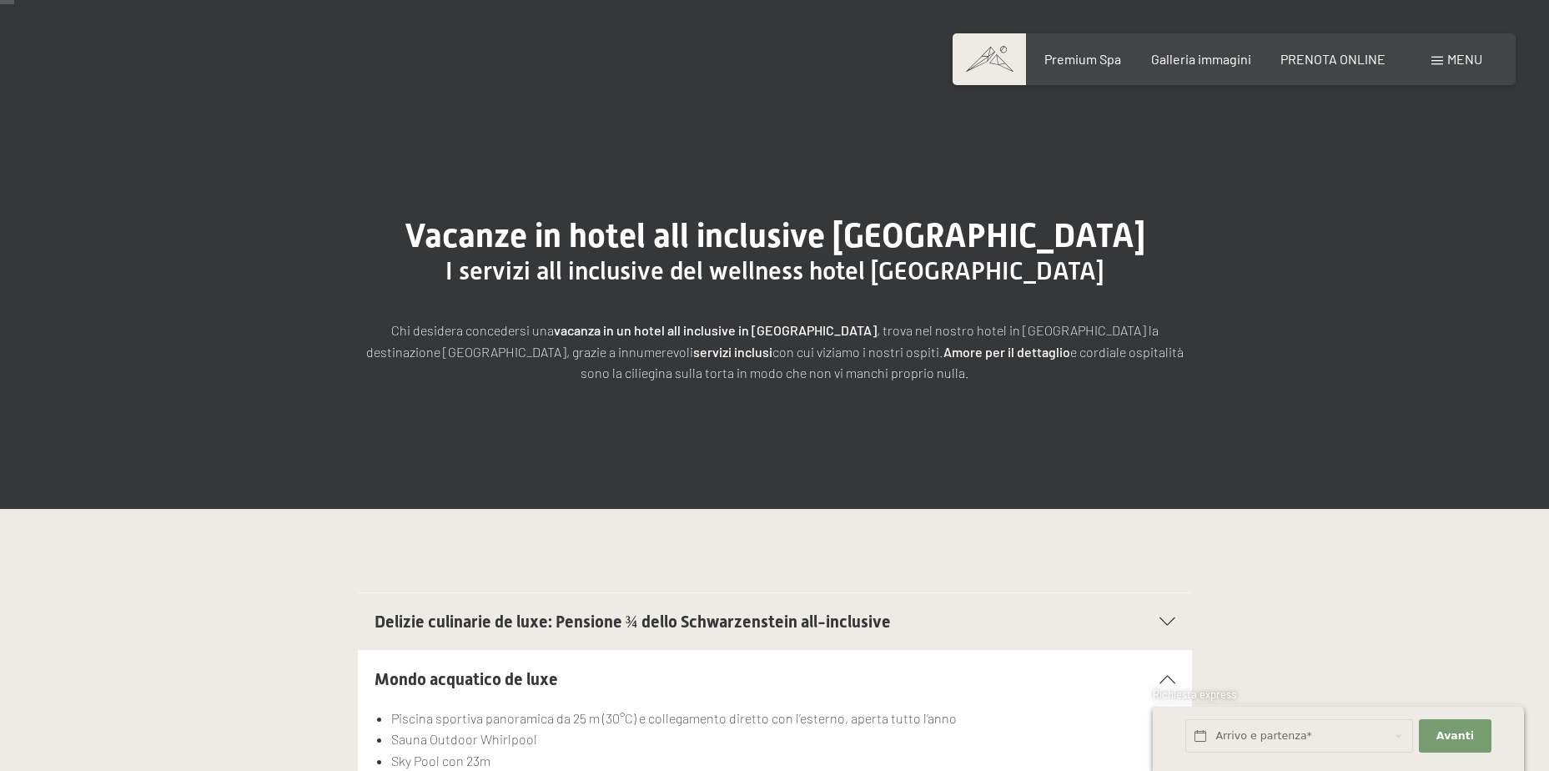
scroll to position [0, 0]
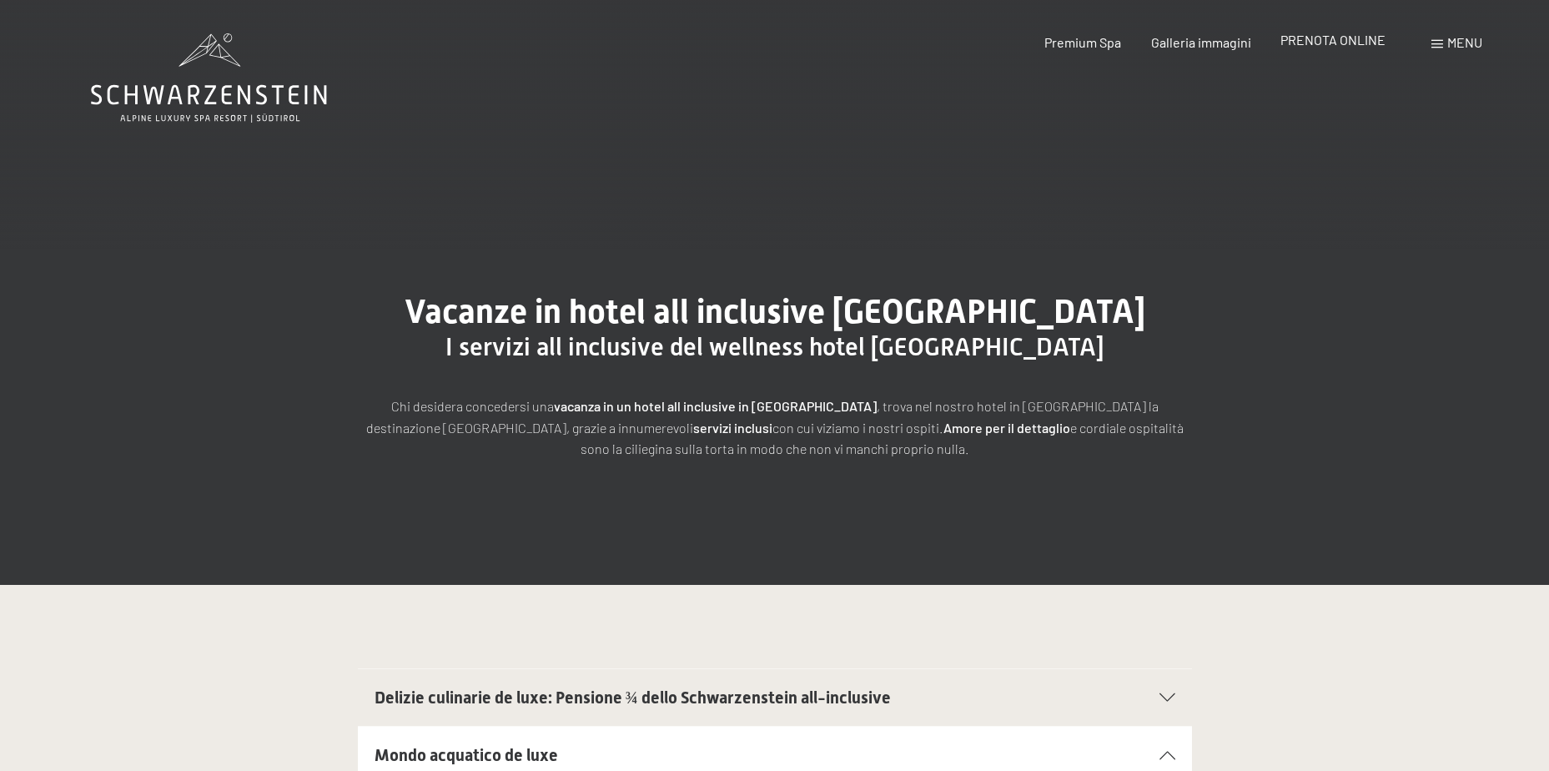
click at [1333, 41] on span "PRENOTA ONLINE" at bounding box center [1332, 40] width 105 height 16
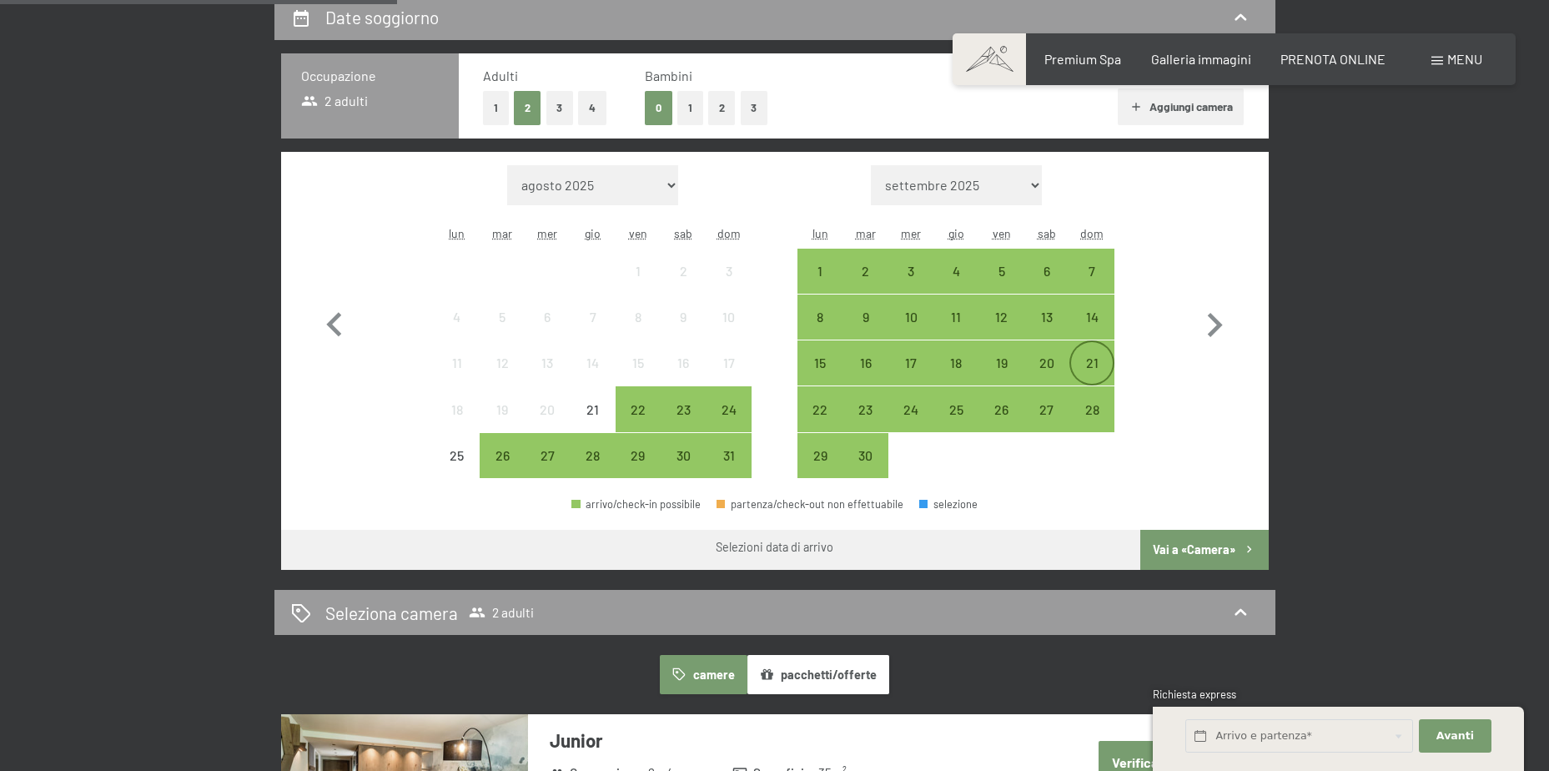
click at [1095, 368] on div "21" at bounding box center [1092, 377] width 42 height 42
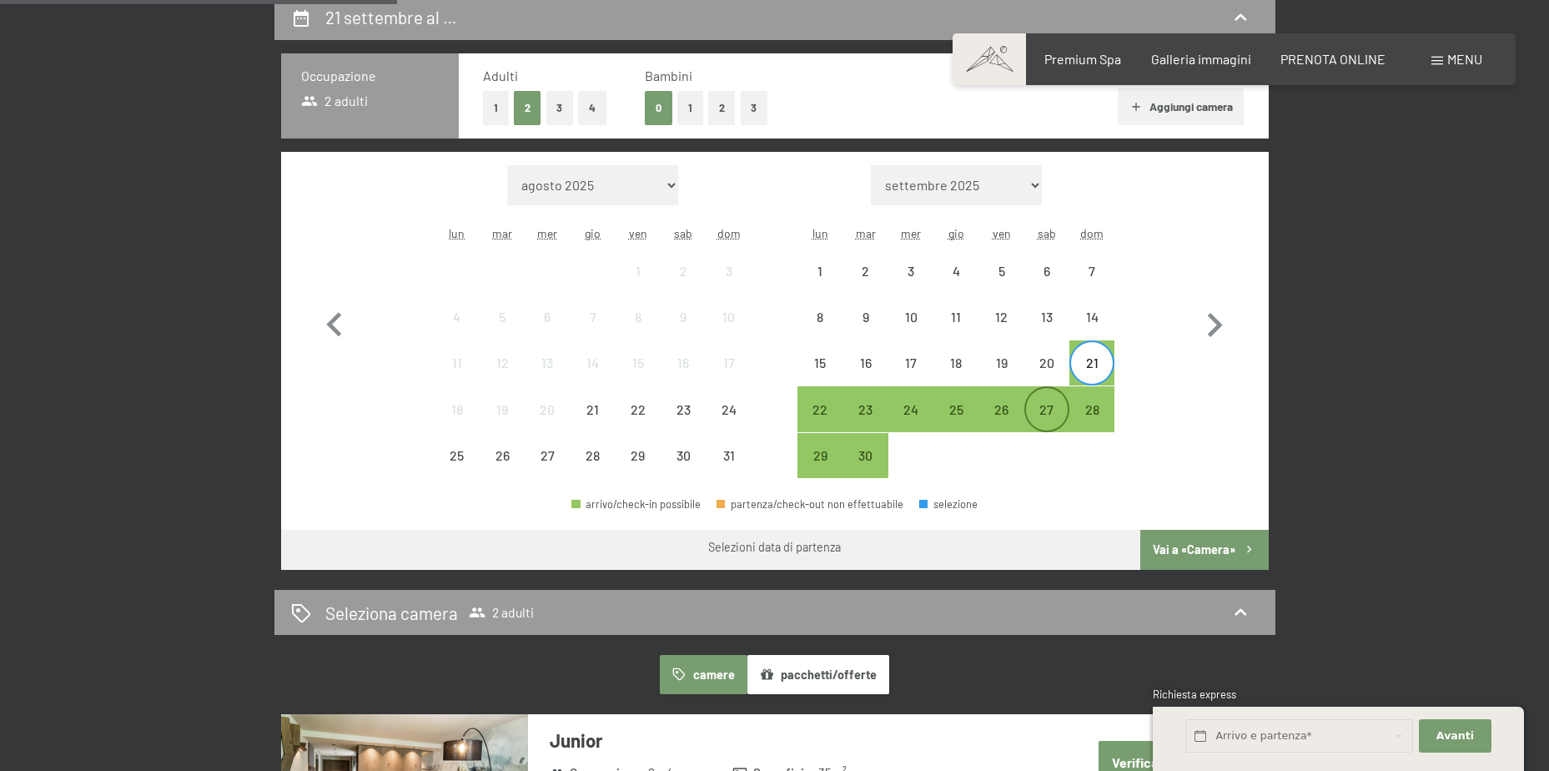
click at [1055, 407] on div "27" at bounding box center [1047, 424] width 42 height 42
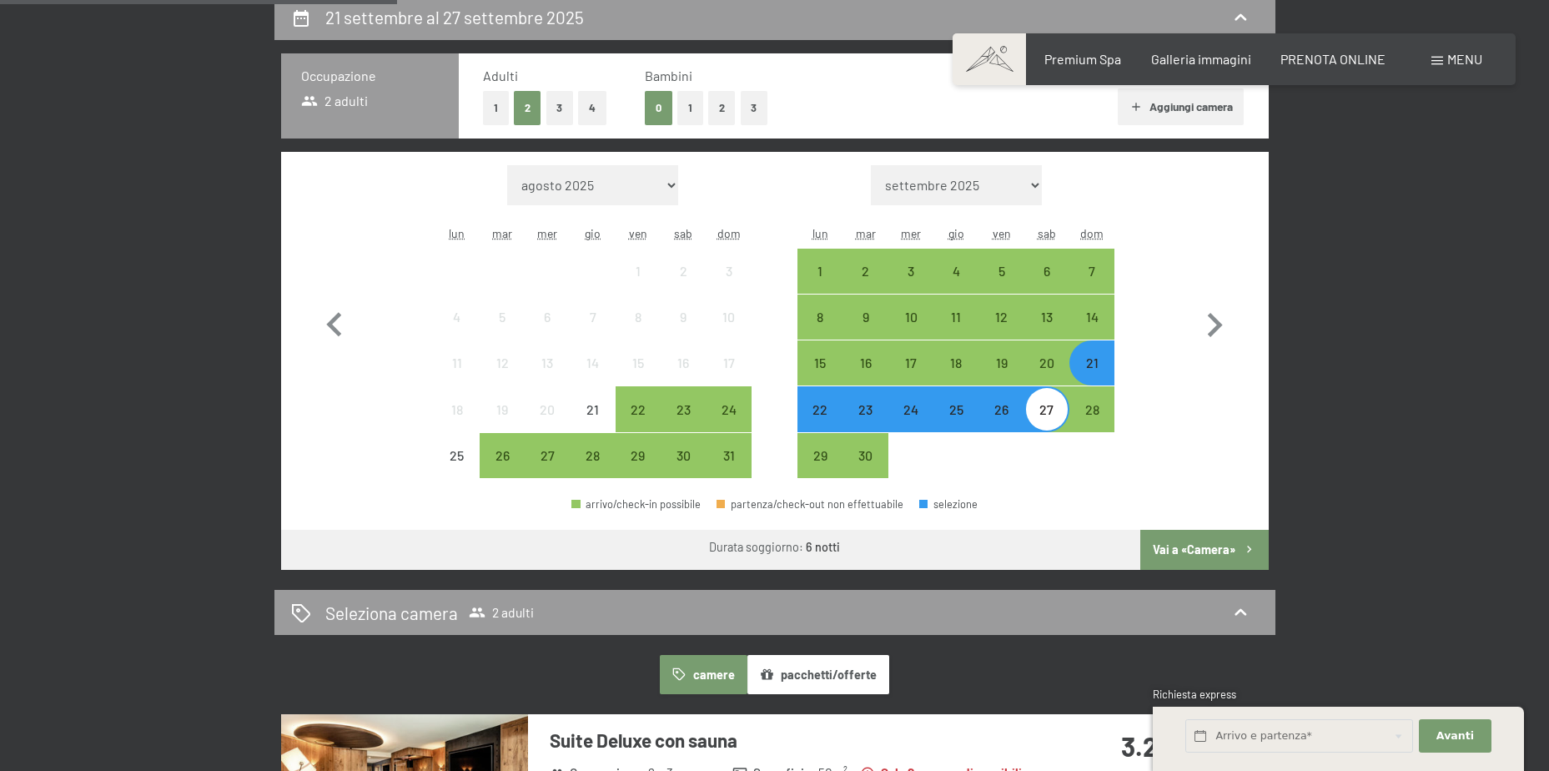
click at [1220, 537] on button "Vai a «Camera»" at bounding box center [1204, 550] width 128 height 40
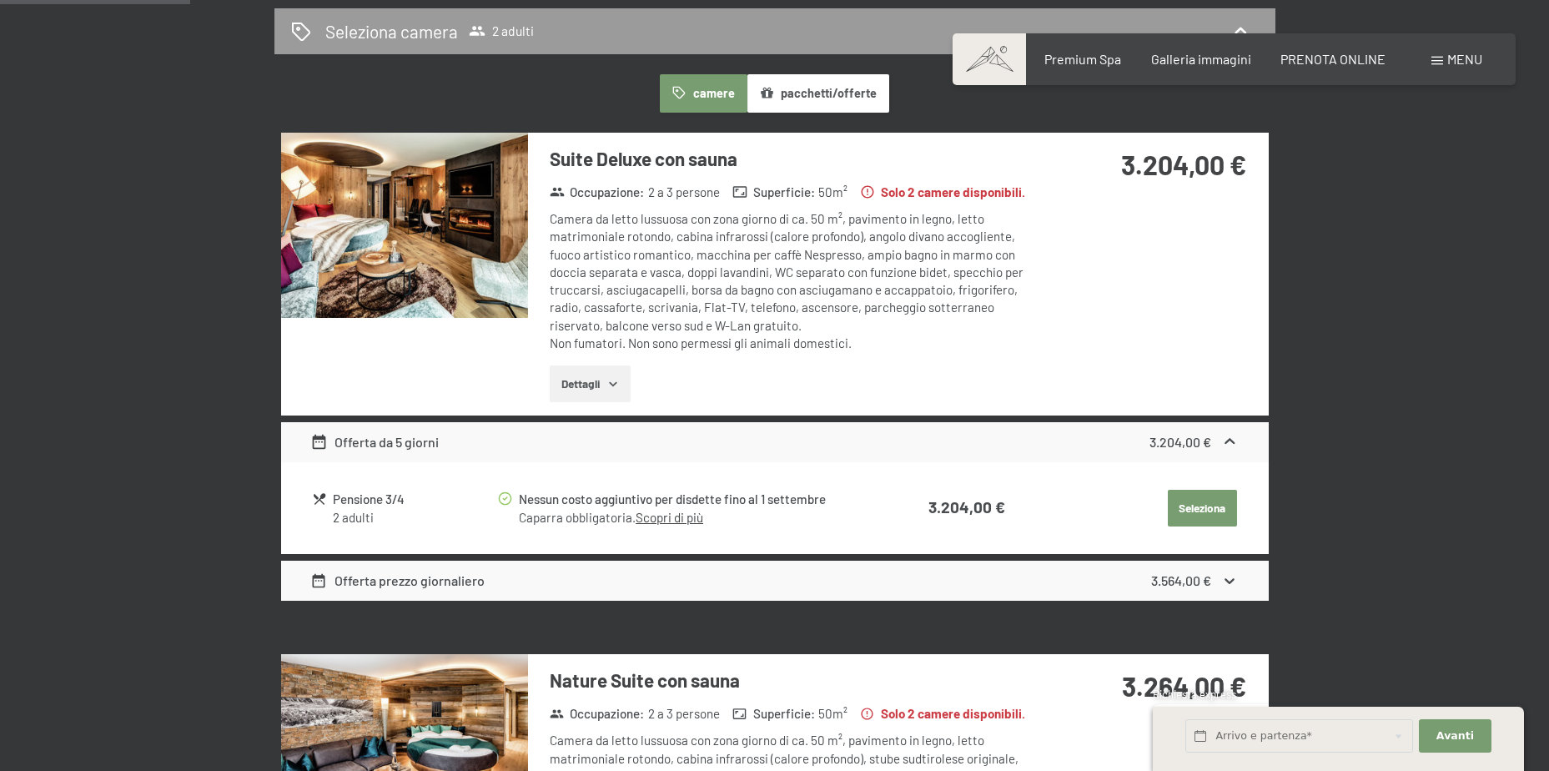
scroll to position [495, 0]
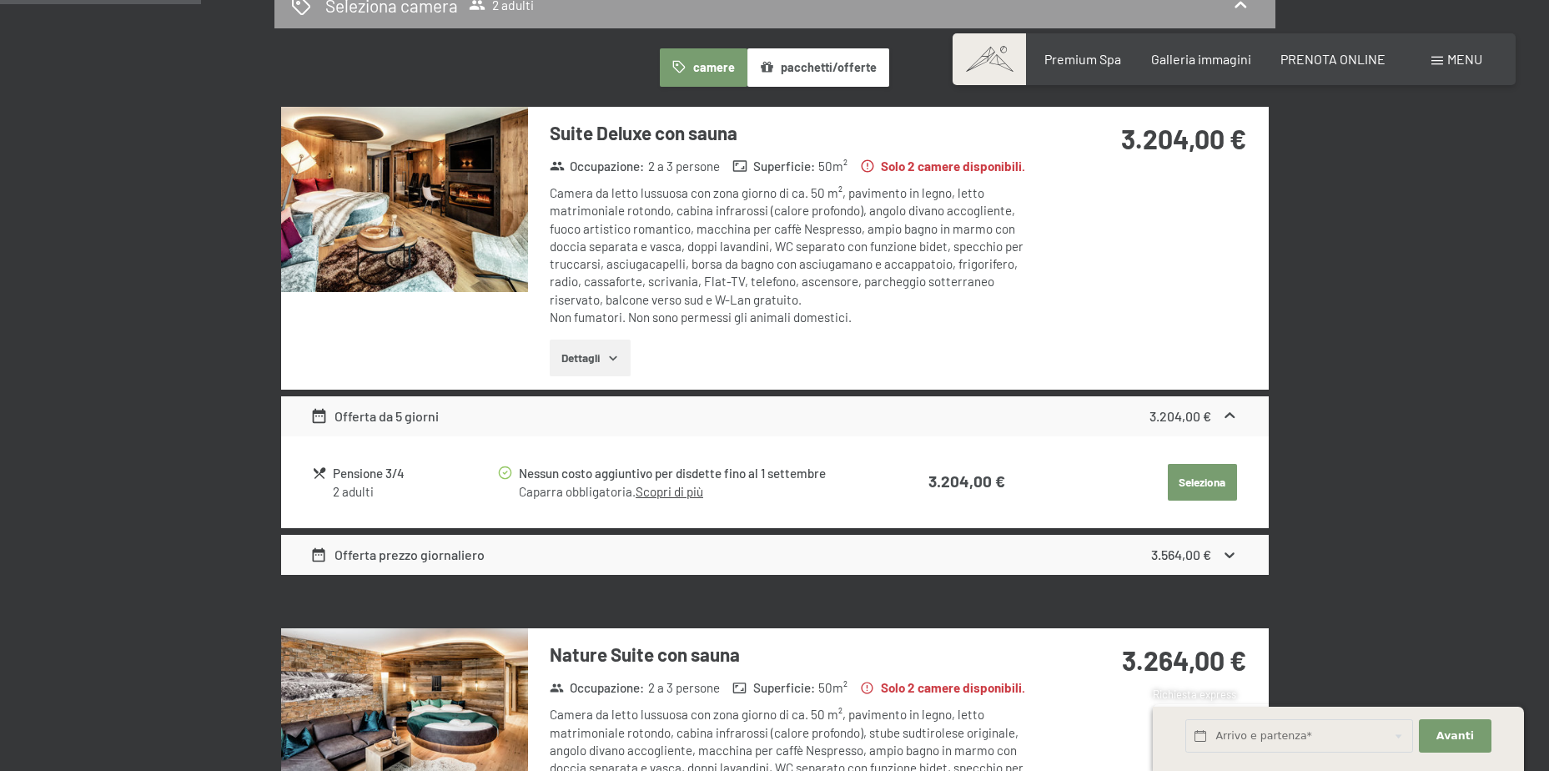
click at [615, 359] on icon "button" at bounding box center [613, 358] width 8 height 4
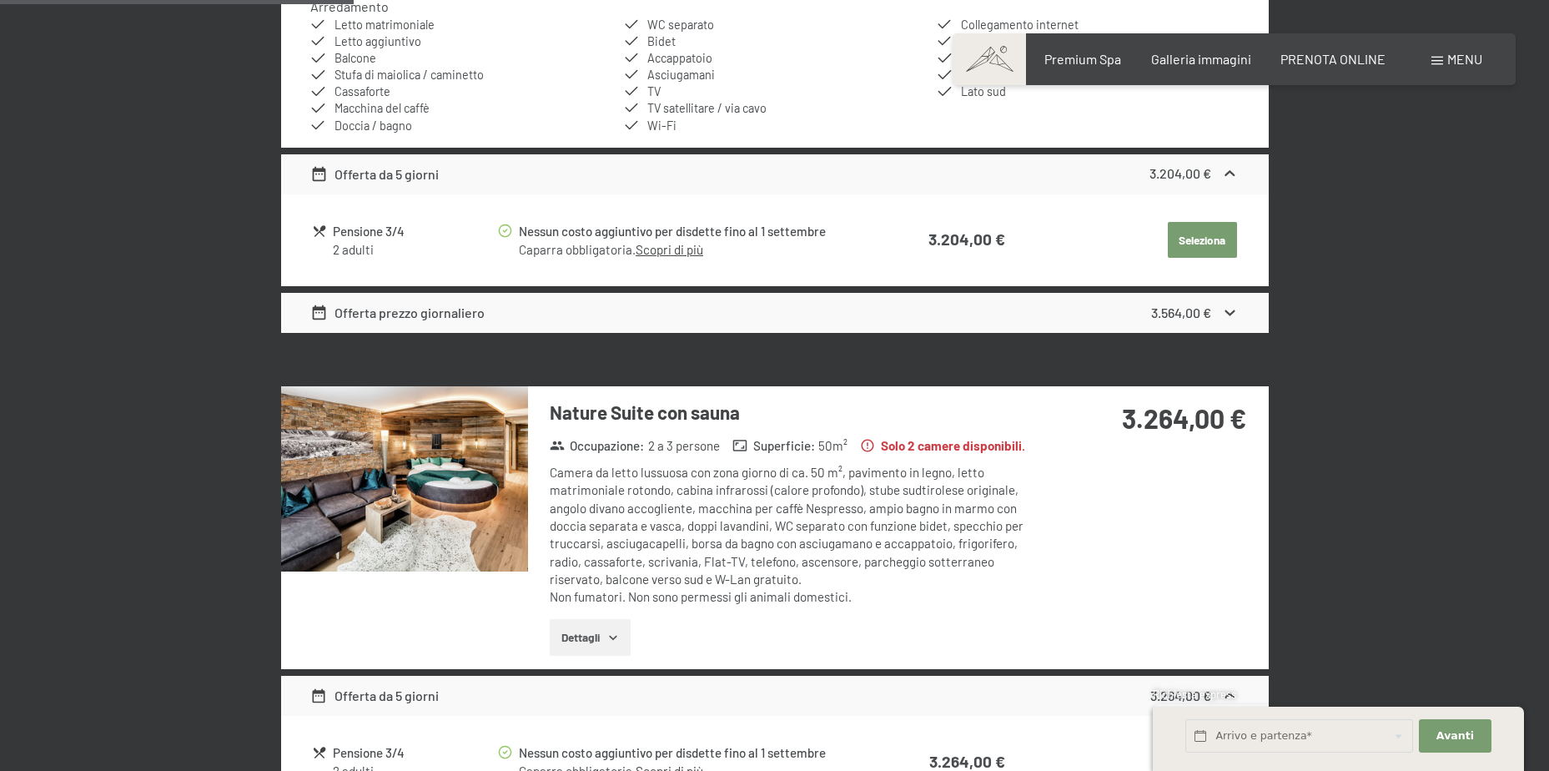
scroll to position [912, 0]
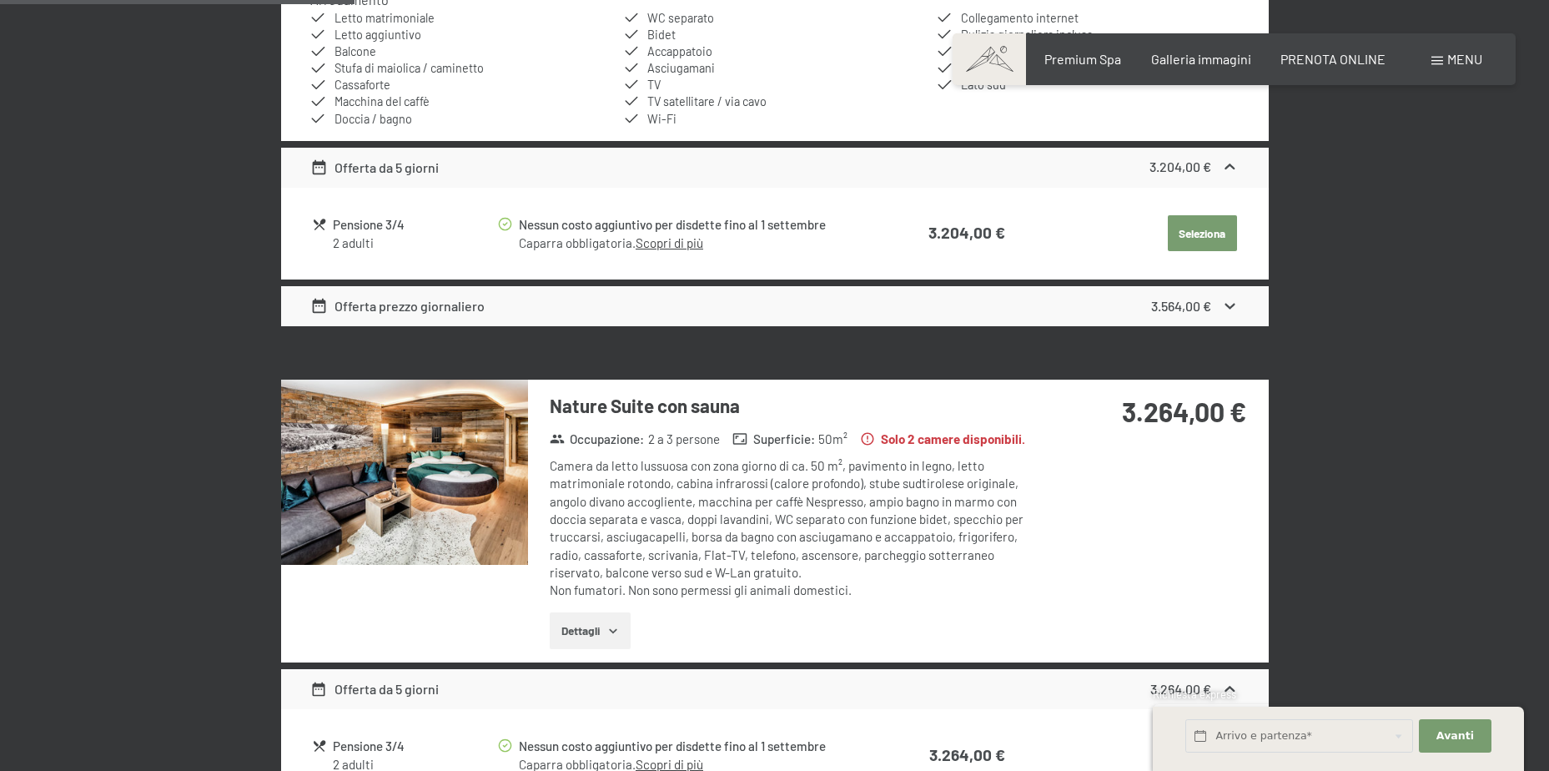
click at [599, 627] on button "Dettagli" at bounding box center [590, 630] width 81 height 37
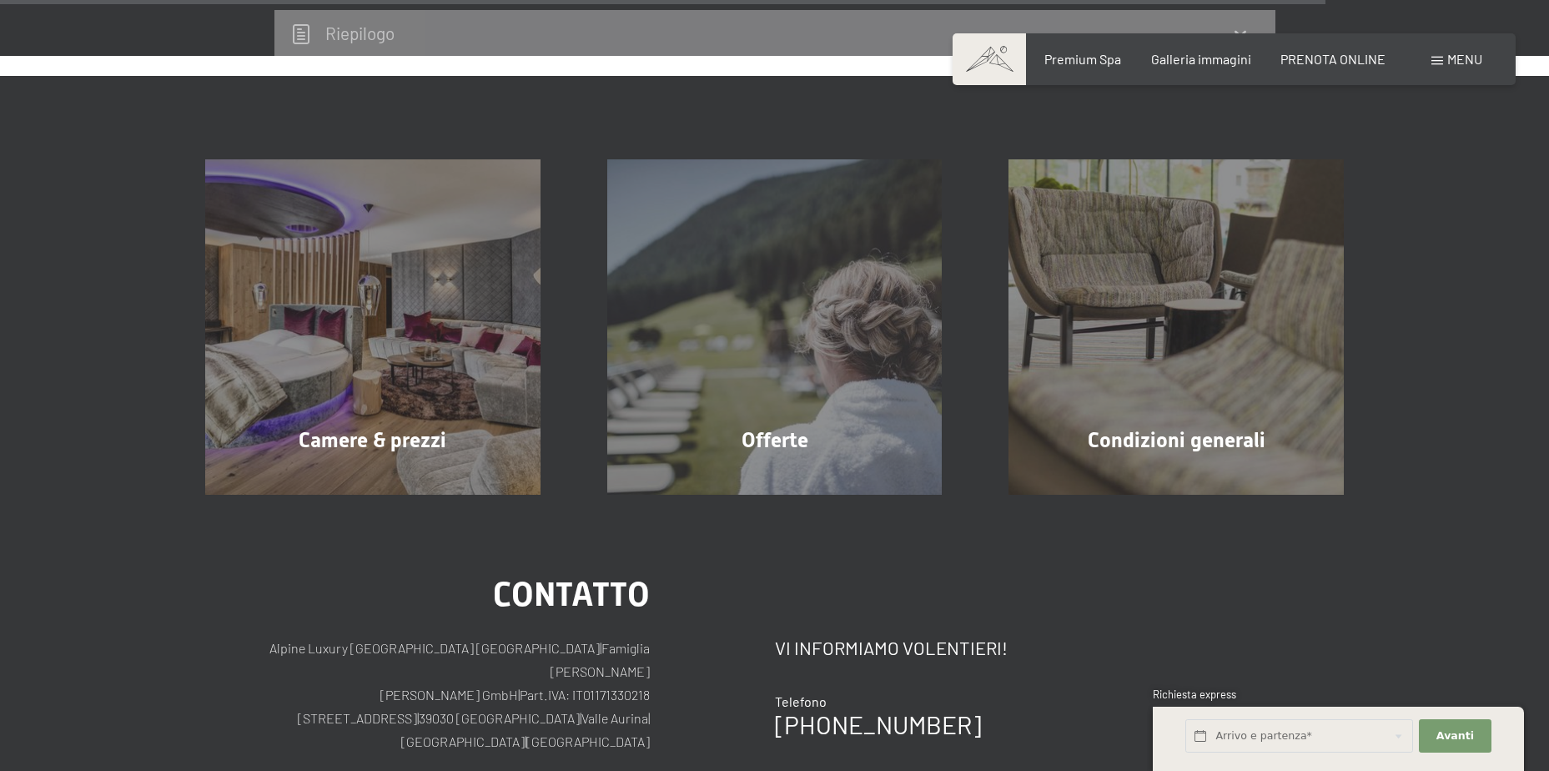
scroll to position [3587, 0]
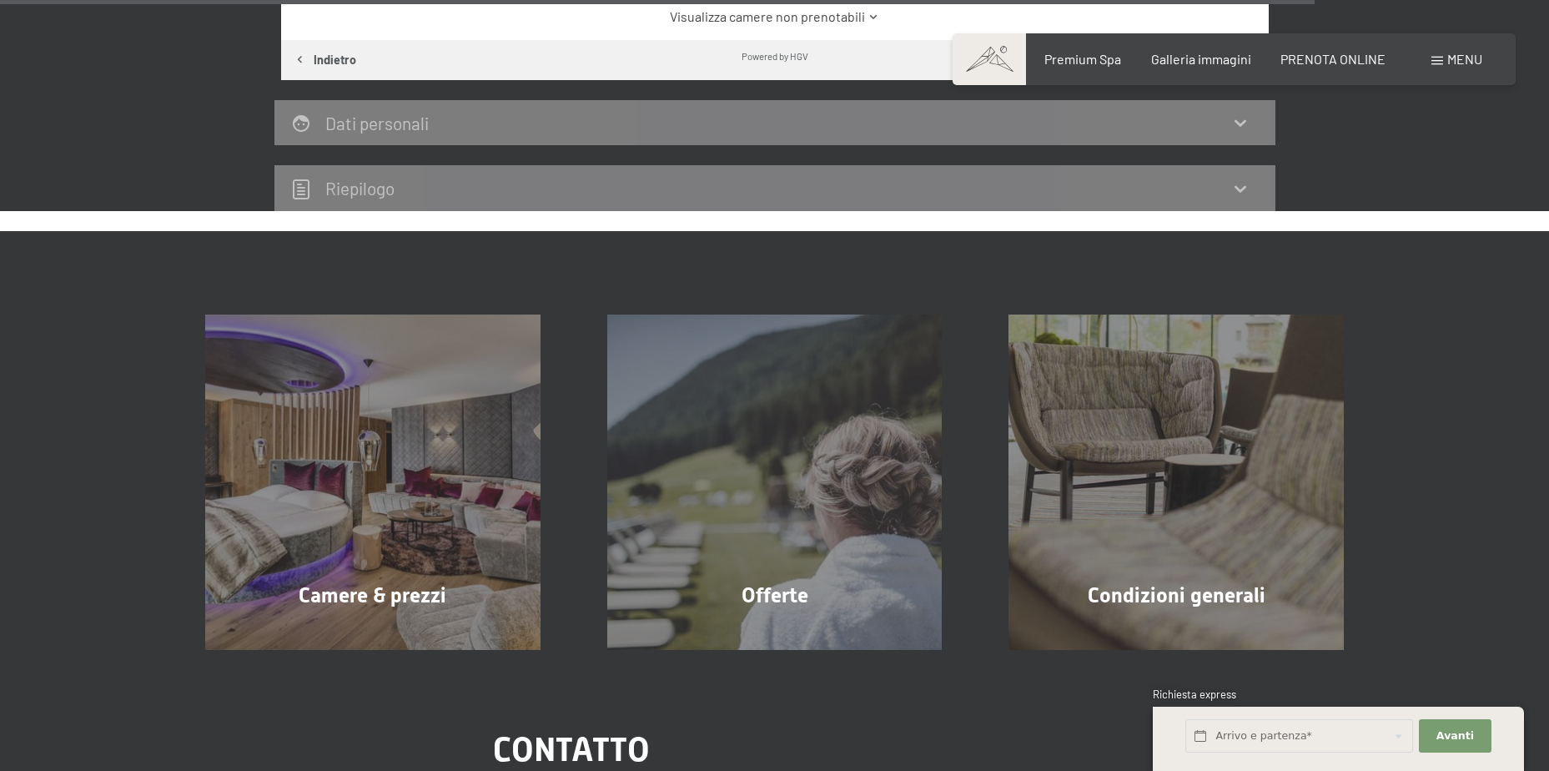
click at [994, 59] on span at bounding box center [989, 59] width 73 height 52
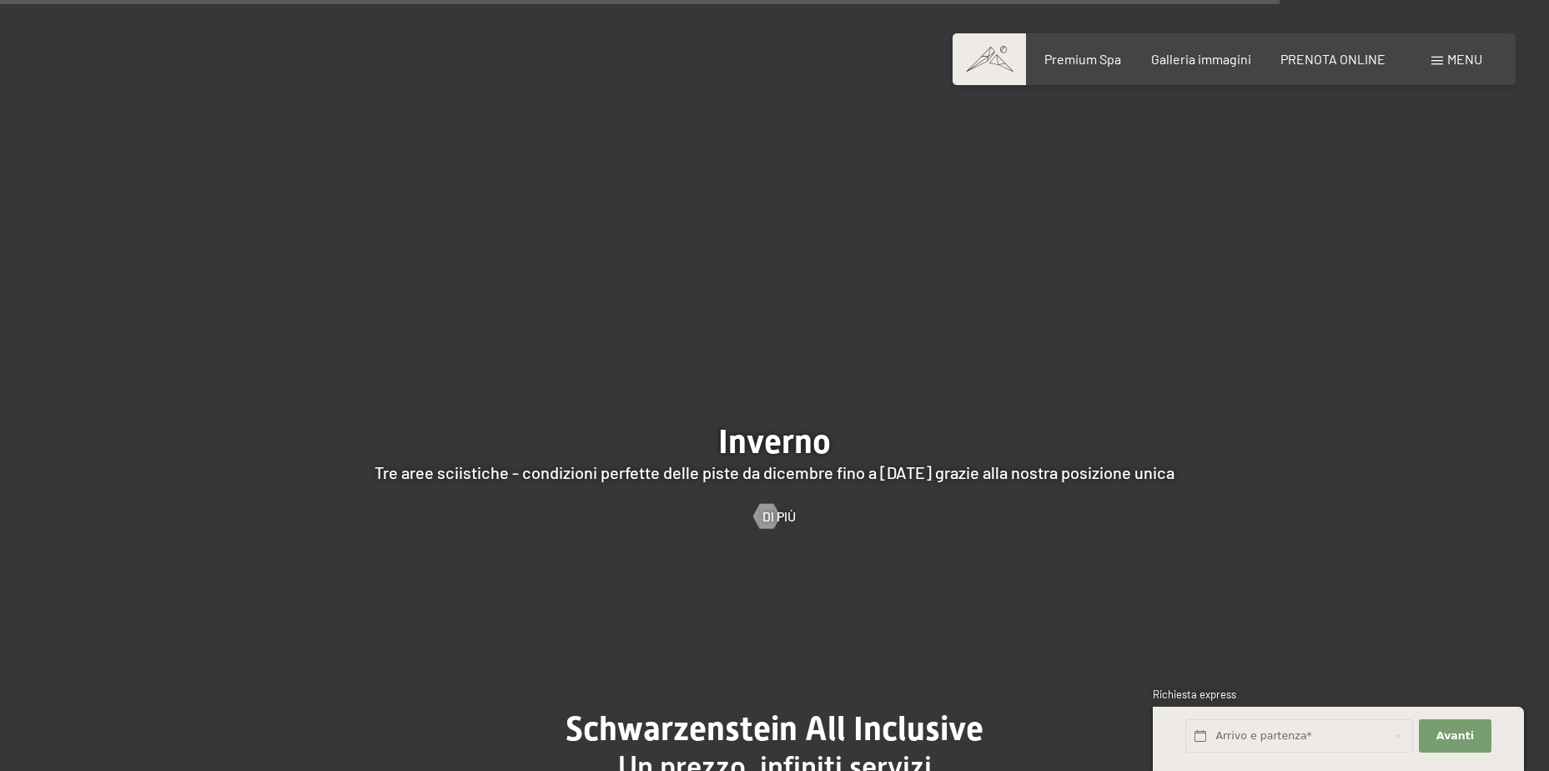
scroll to position [8292, 0]
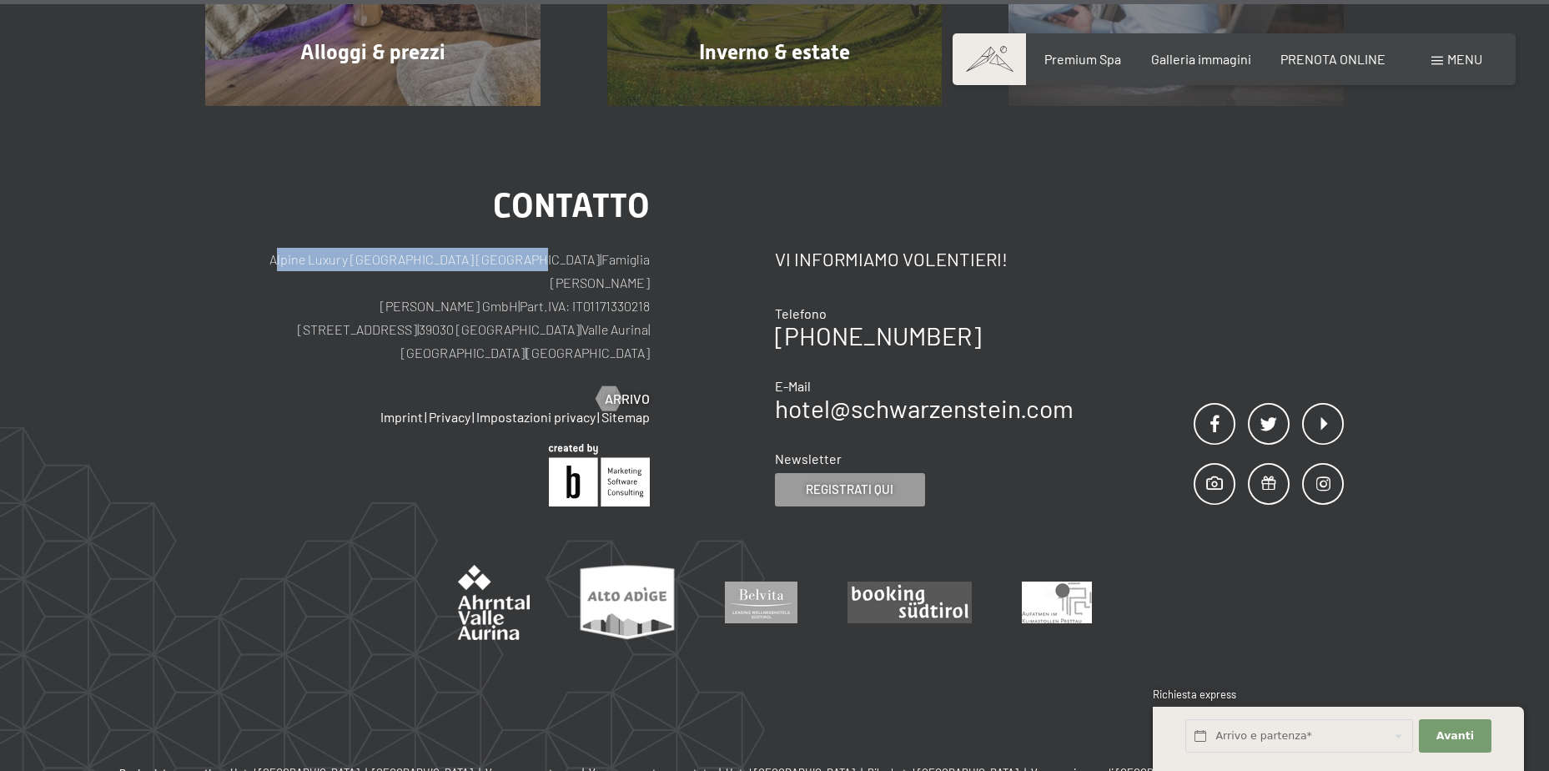
drag, startPoint x: 518, startPoint y: 219, endPoint x: 255, endPoint y: 219, distance: 262.8
click at [255, 248] on p "Alpine Luxury [GEOGRAPHIC_DATA] SCHWARZENSTEIN | Famiglia Zimmerhofer [PERSON_N…" at bounding box center [427, 306] width 445 height 117
drag, startPoint x: 255, startPoint y: 219, endPoint x: 327, endPoint y: 224, distance: 71.9
copy p "Alpine Luxury [GEOGRAPHIC_DATA] [GEOGRAPHIC_DATA]"
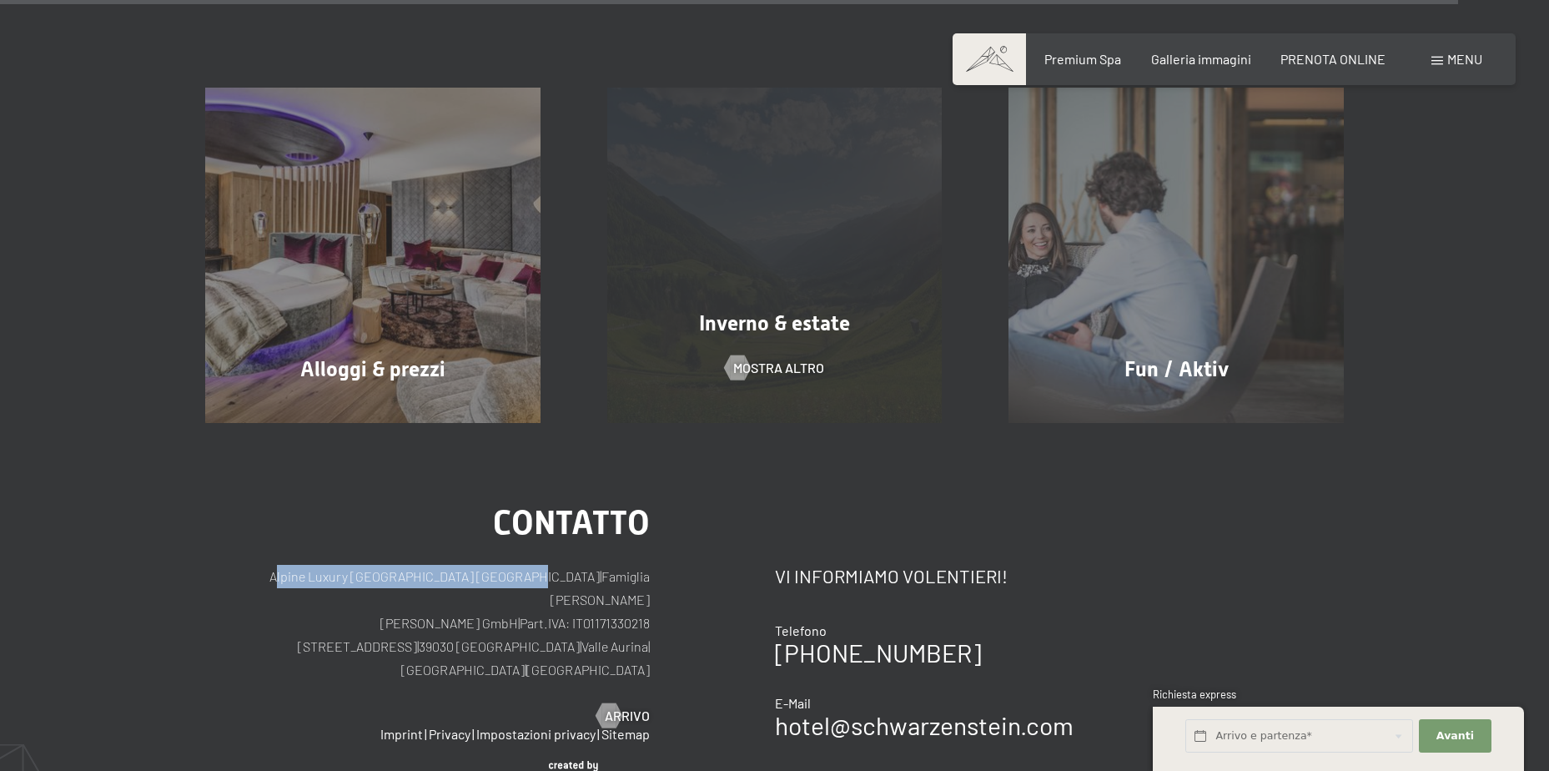
scroll to position [7875, 0]
